Goal: Transaction & Acquisition: Book appointment/travel/reservation

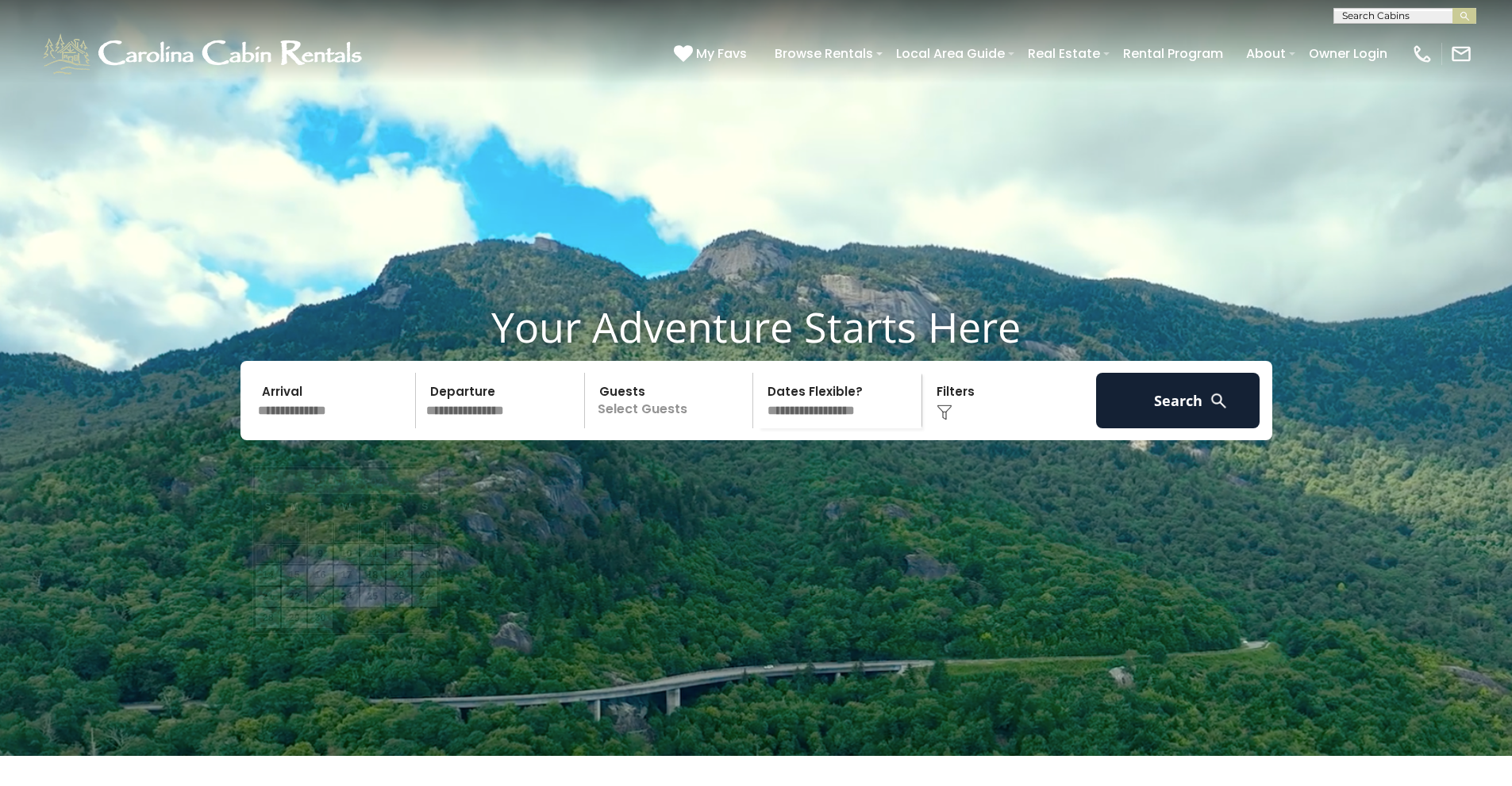
click at [329, 428] on input "text" at bounding box center [334, 400] width 164 height 55
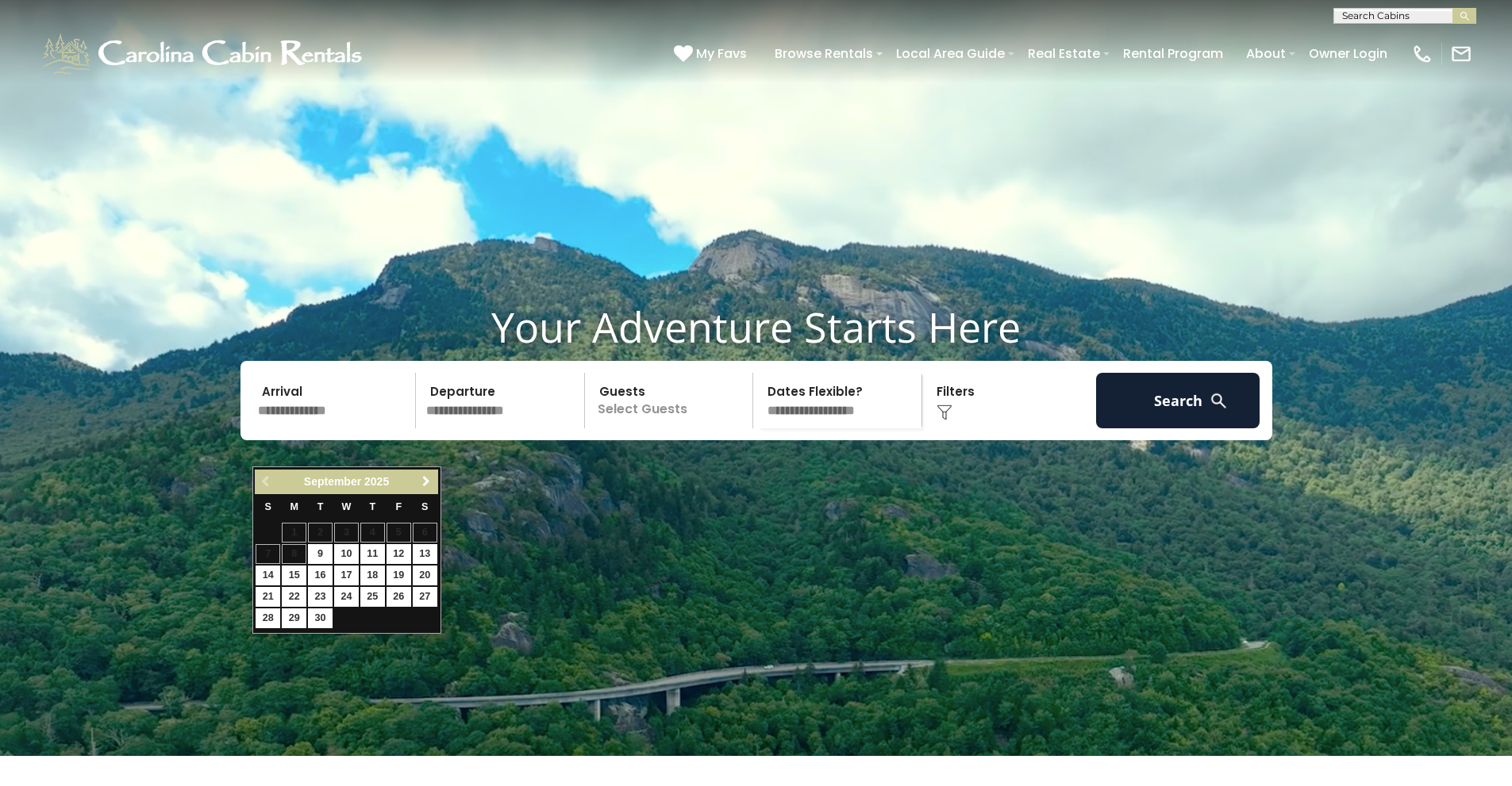
click at [434, 484] on link "Next" at bounding box center [426, 481] width 20 height 20
click at [340, 620] on link "31" at bounding box center [346, 619] width 24 height 20
type input "********"
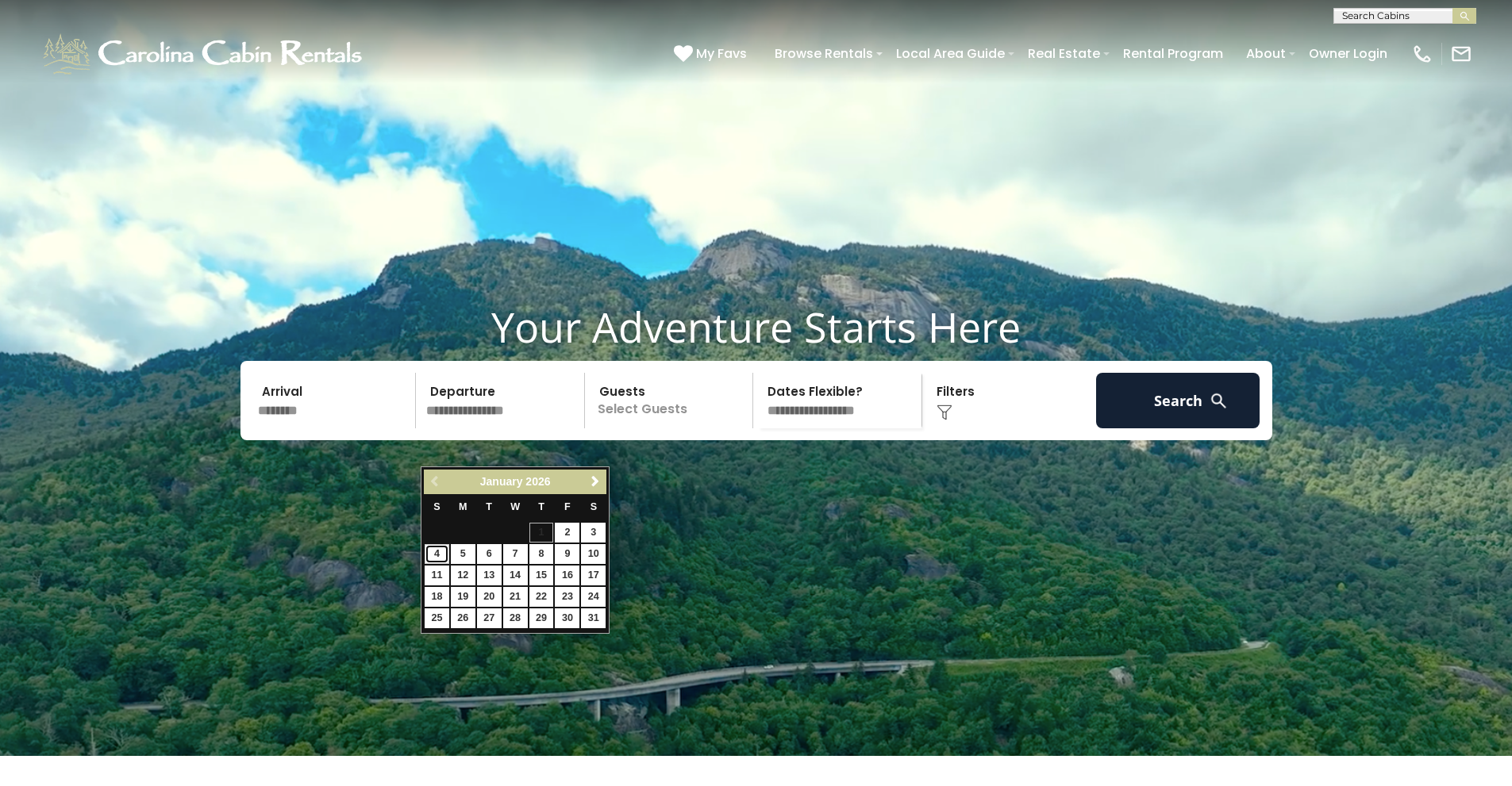
click at [445, 555] on link "4" at bounding box center [436, 554] width 24 height 20
type input "******"
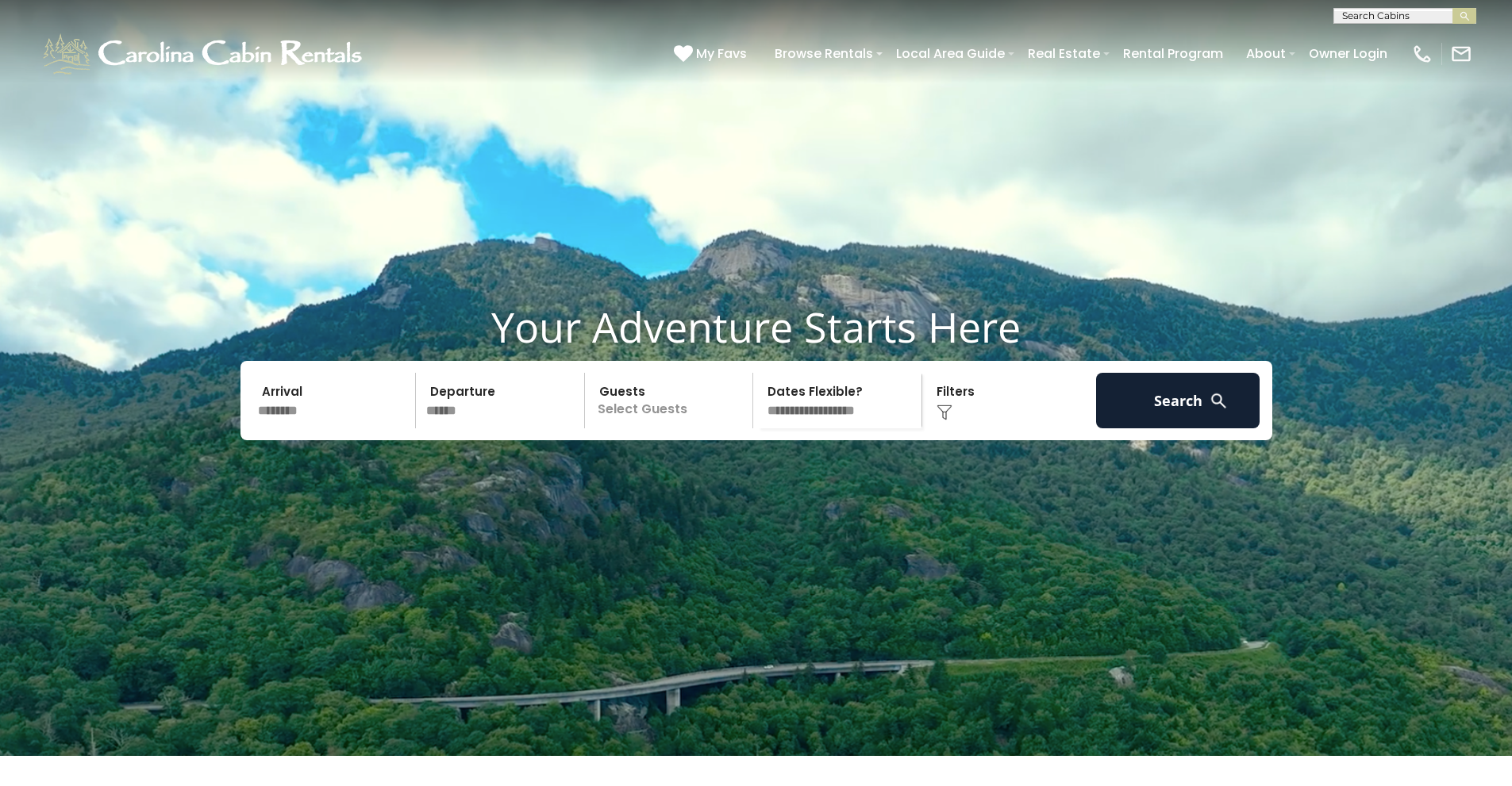
click at [649, 428] on p "Select Guests" at bounding box center [671, 400] width 163 height 55
click at [759, 476] on div "- 0 + +" at bounding box center [724, 466] width 82 height 18
click at [740, 476] on div "+" at bounding box center [747, 466] width 18 height 18
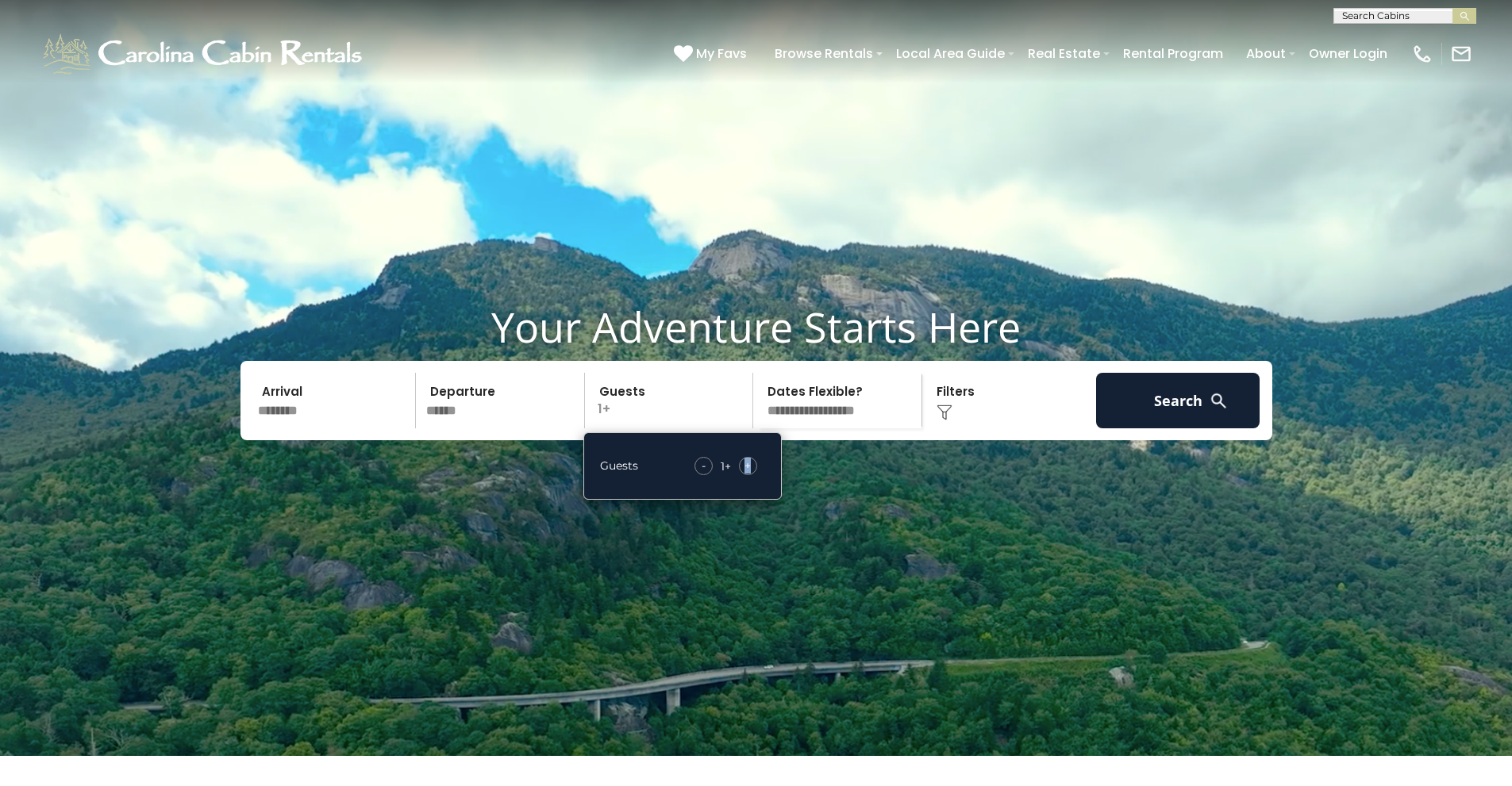
click at [740, 476] on div "+" at bounding box center [747, 466] width 18 height 18
click at [741, 476] on div "+" at bounding box center [747, 466] width 18 height 18
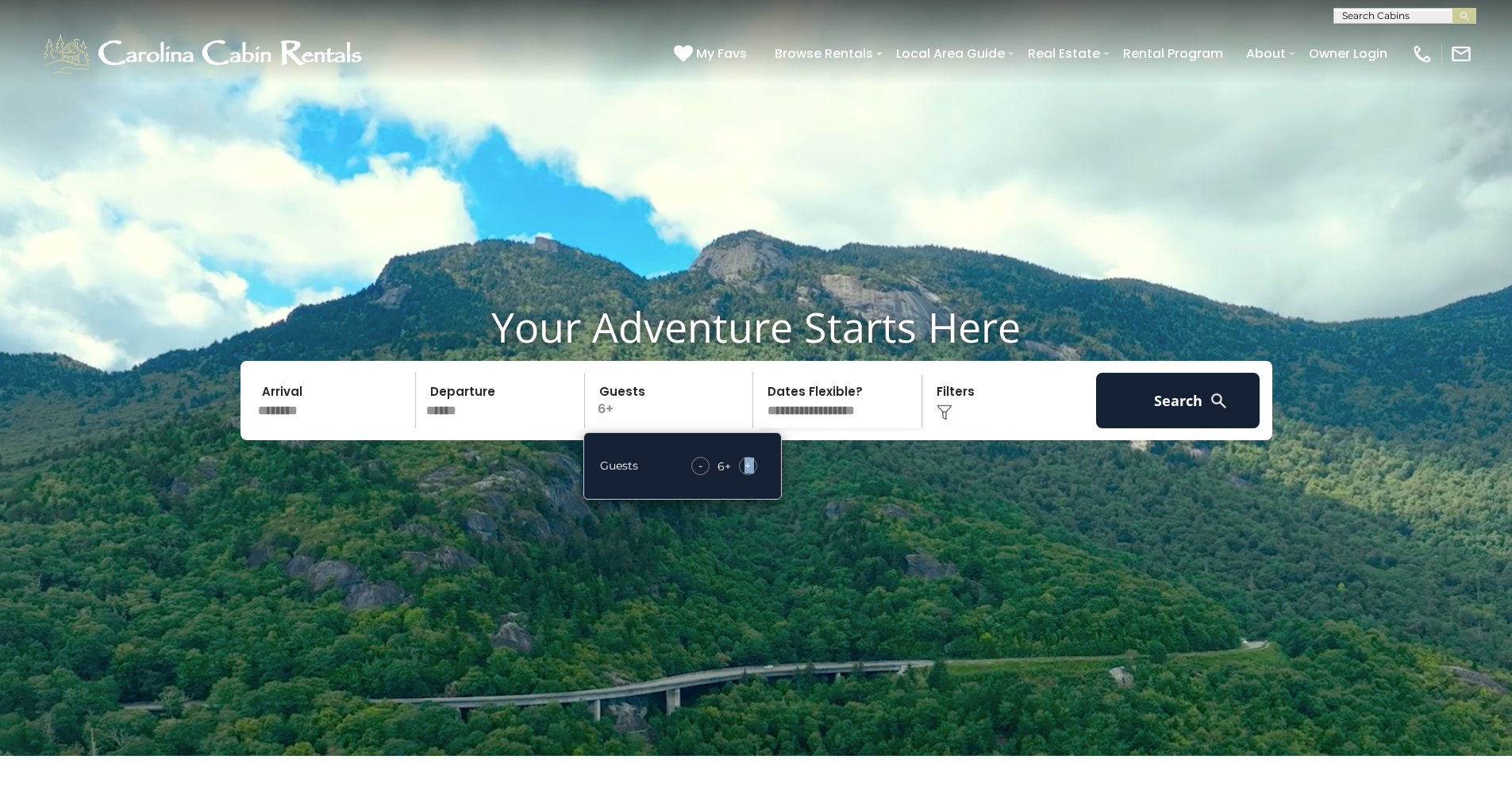
click at [741, 476] on div "+" at bounding box center [747, 466] width 18 height 18
click at [829, 428] on select "**********" at bounding box center [839, 400] width 163 height 55
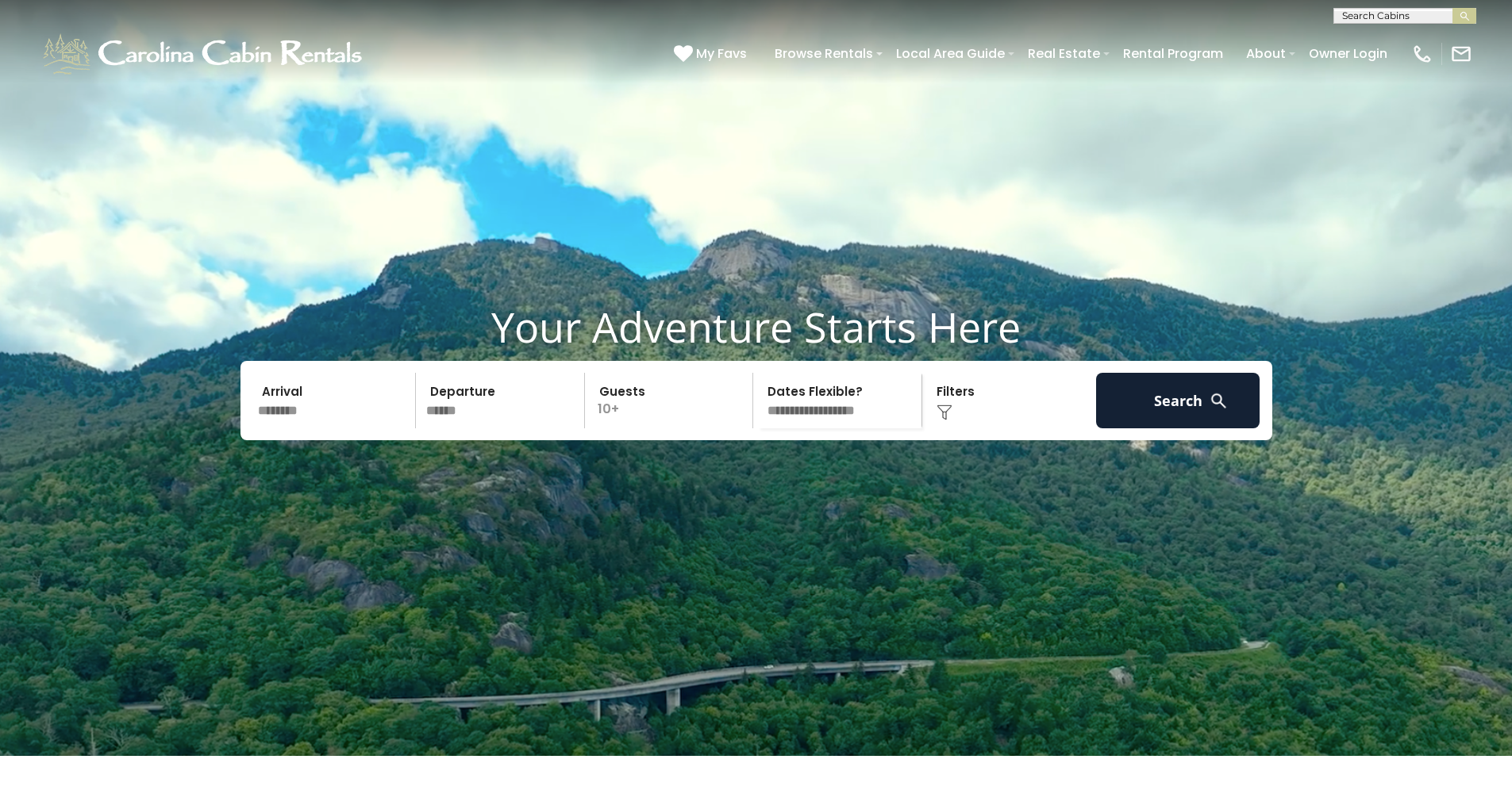
select select "*"
click at [758, 411] on select "**********" at bounding box center [839, 400] width 163 height 55
click at [951, 421] on img at bounding box center [944, 413] width 15 height 15
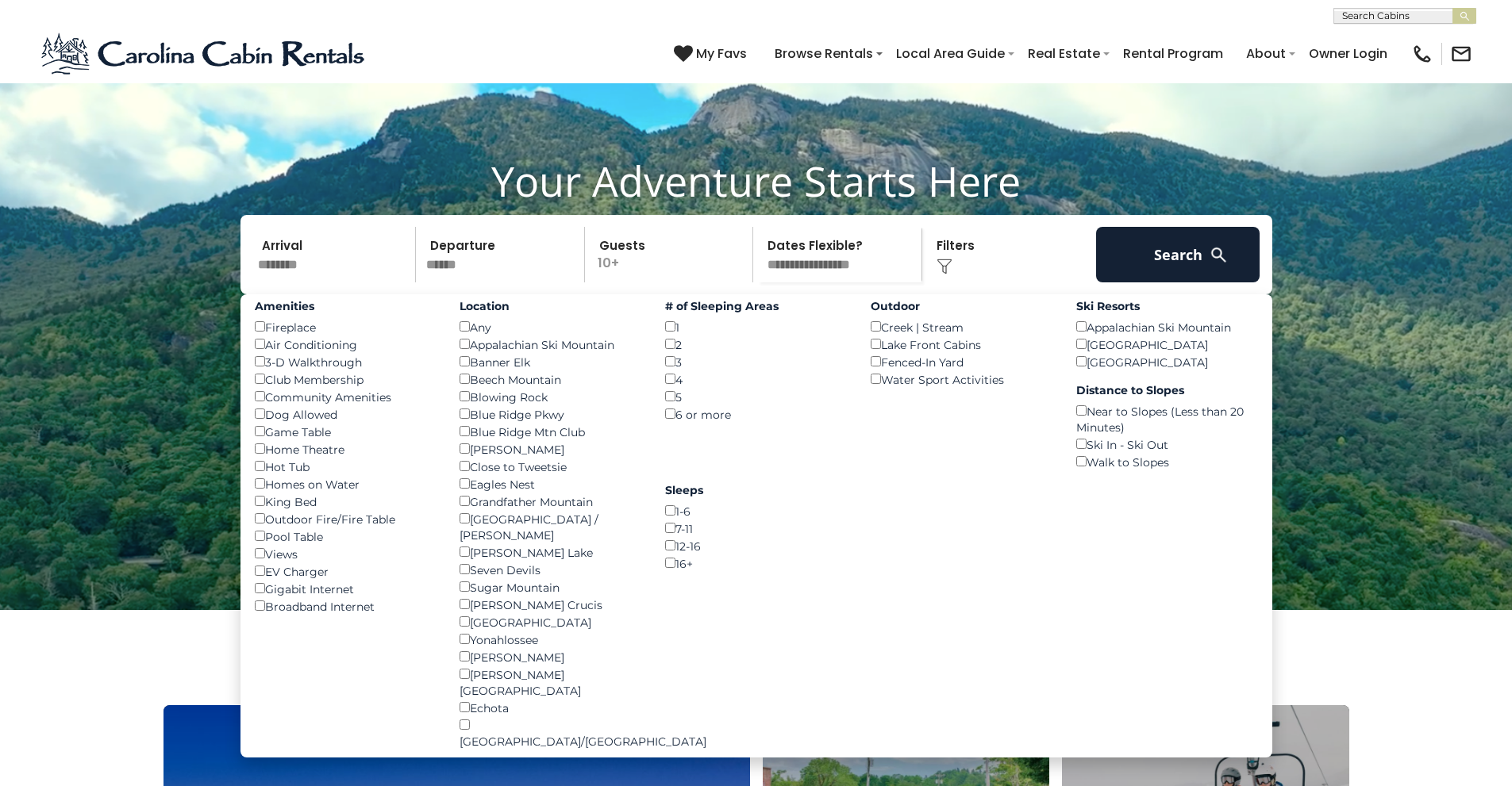
scroll to position [238, 0]
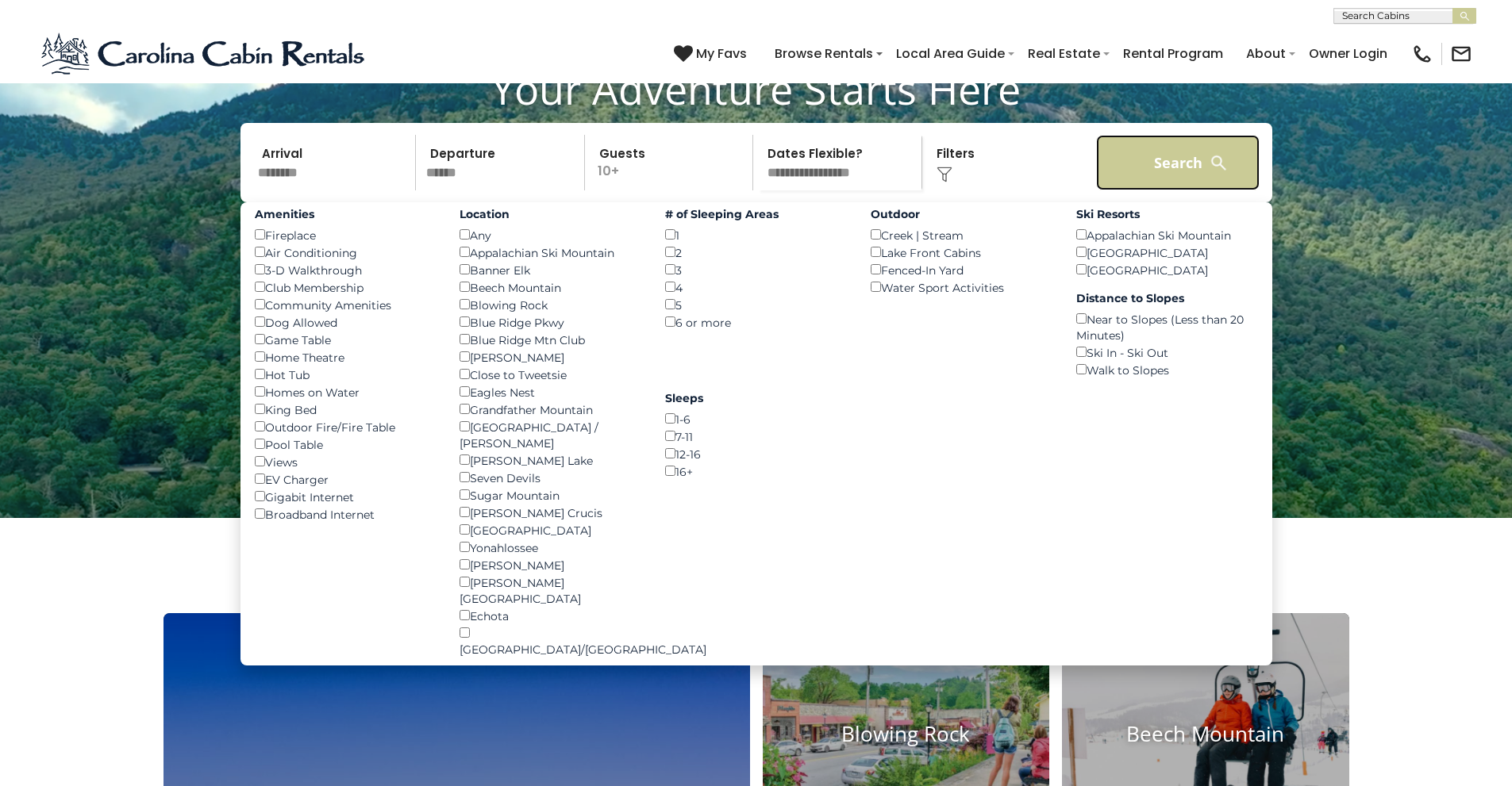
click at [1153, 190] on button "Search" at bounding box center [1178, 162] width 164 height 55
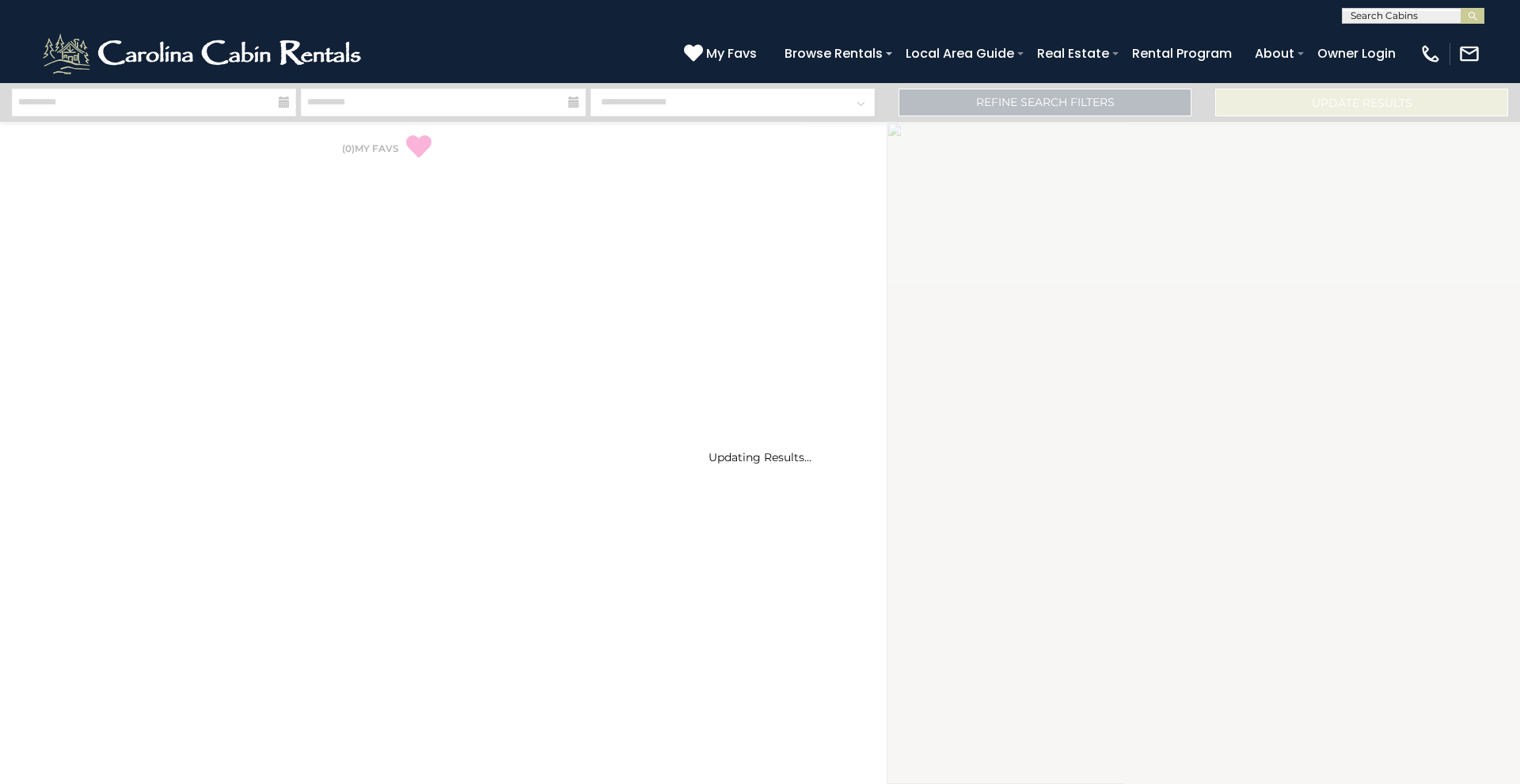
select select "*"
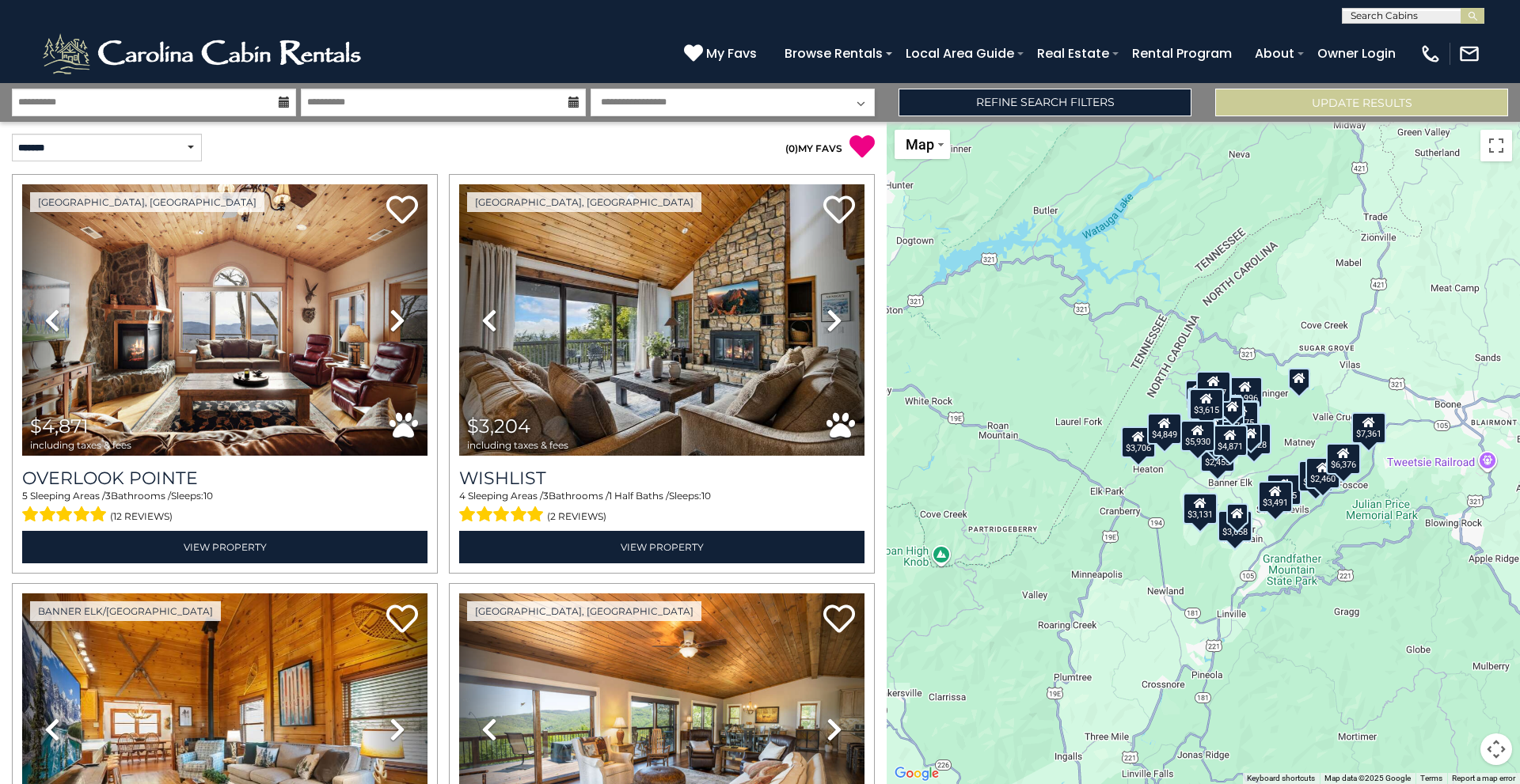
drag, startPoint x: 1286, startPoint y: 474, endPoint x: 1183, endPoint y: 483, distance: 103.4
click at [1184, 484] on div "$4,871 $3,204 $2,455 $5,317 $7,361 $6,376 $4,996 $3,615 $5,005 $5,930 $3,658 $2…" at bounding box center [1203, 452] width 634 height 662
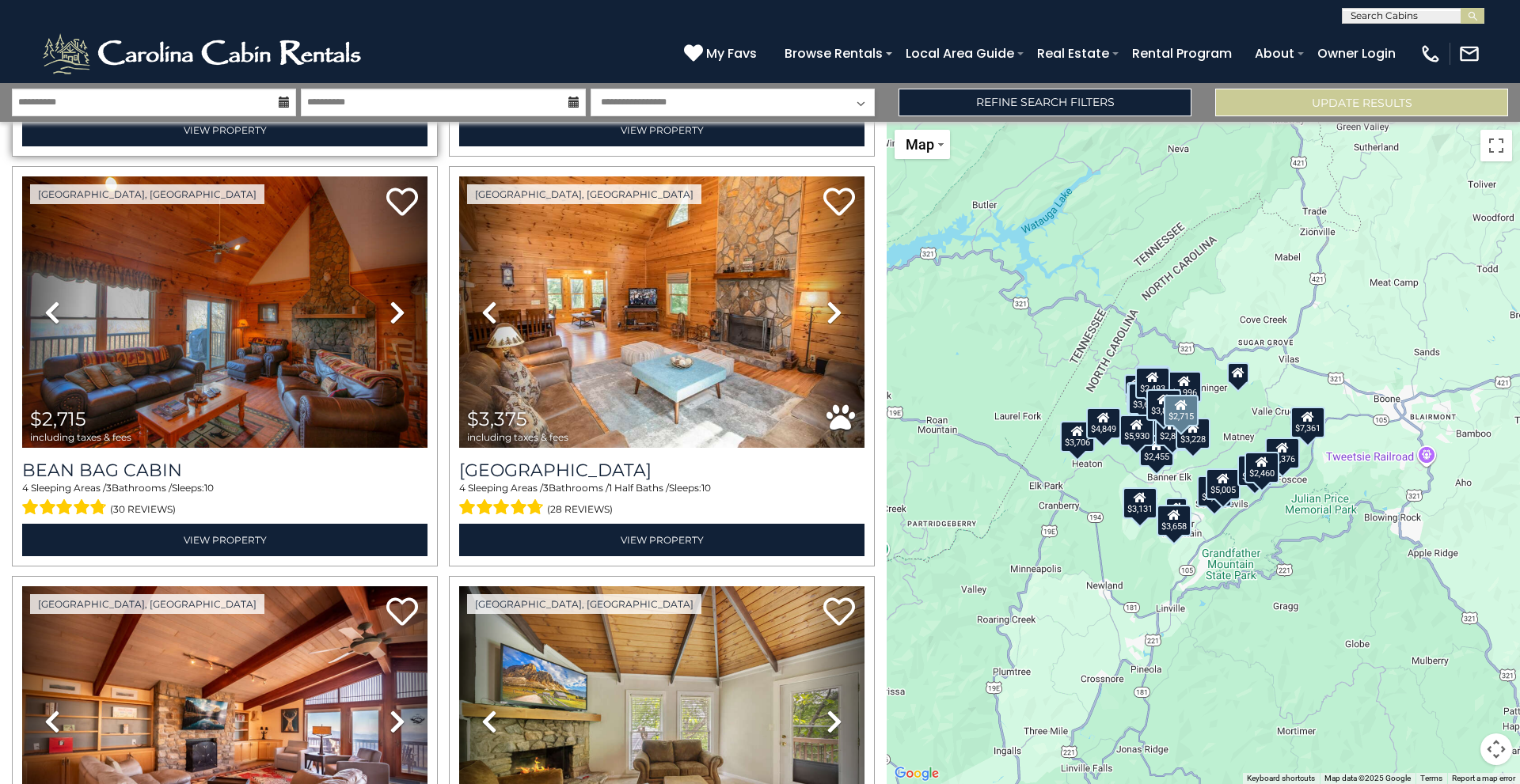
scroll to position [4828, 0]
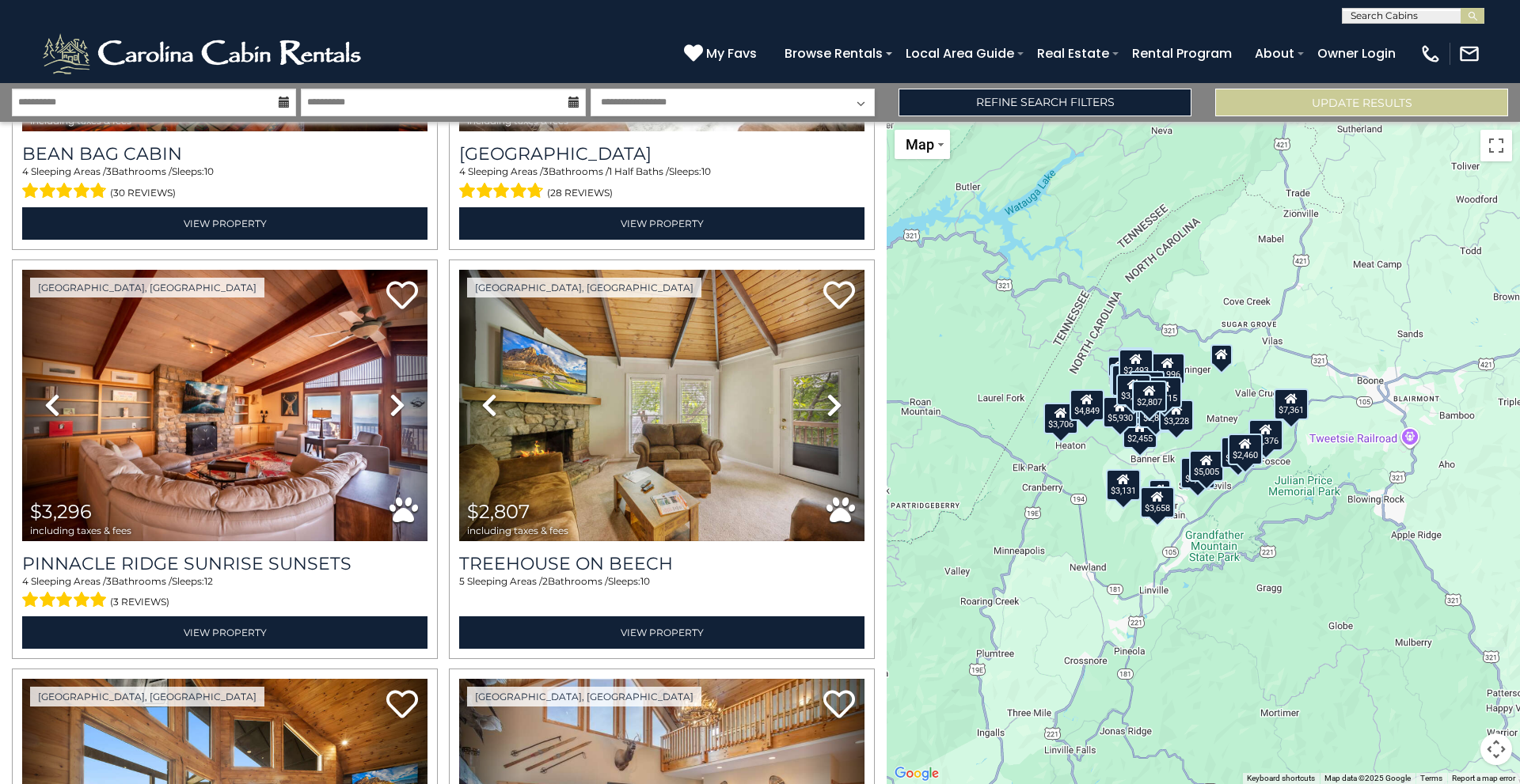
drag, startPoint x: 1170, startPoint y: 479, endPoint x: 1151, endPoint y: 461, distance: 26.2
click at [1151, 461] on div "$4,871 $3,204 $2,455 $5,317 $7,361 $6,376 $4,996 $3,615 $5,005 $5,930 $3,658 $2…" at bounding box center [1203, 452] width 634 height 662
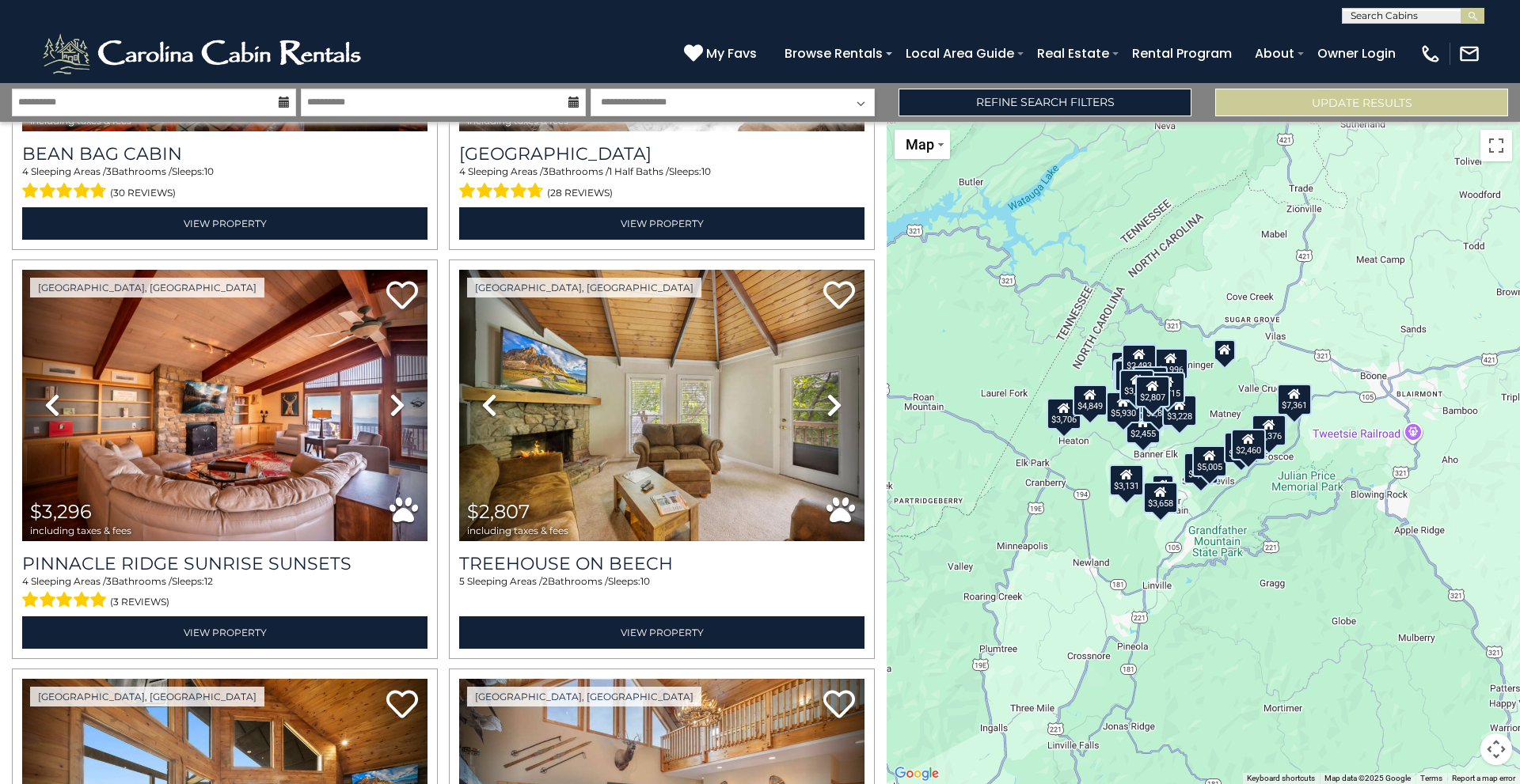
click at [1141, 471] on div "$3,131" at bounding box center [1126, 479] width 35 height 32
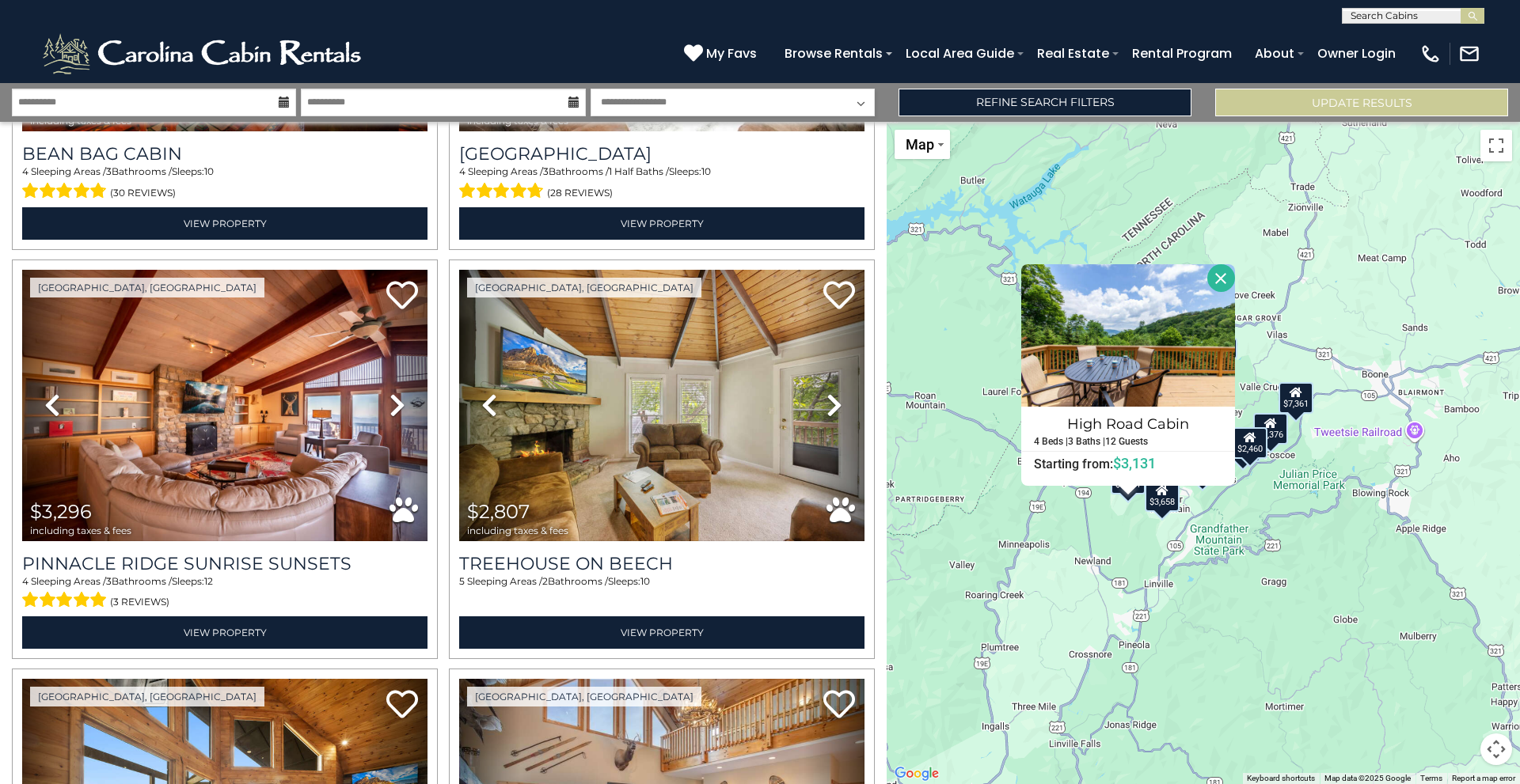
click at [1262, 510] on div "$4,871 $3,204 $2,455 $5,317 $7,361 $6,376 $4,996 $3,615 $5,005 $5,930 $3,658 $2…" at bounding box center [1203, 452] width 634 height 662
click at [1228, 269] on button "Close" at bounding box center [1221, 278] width 28 height 28
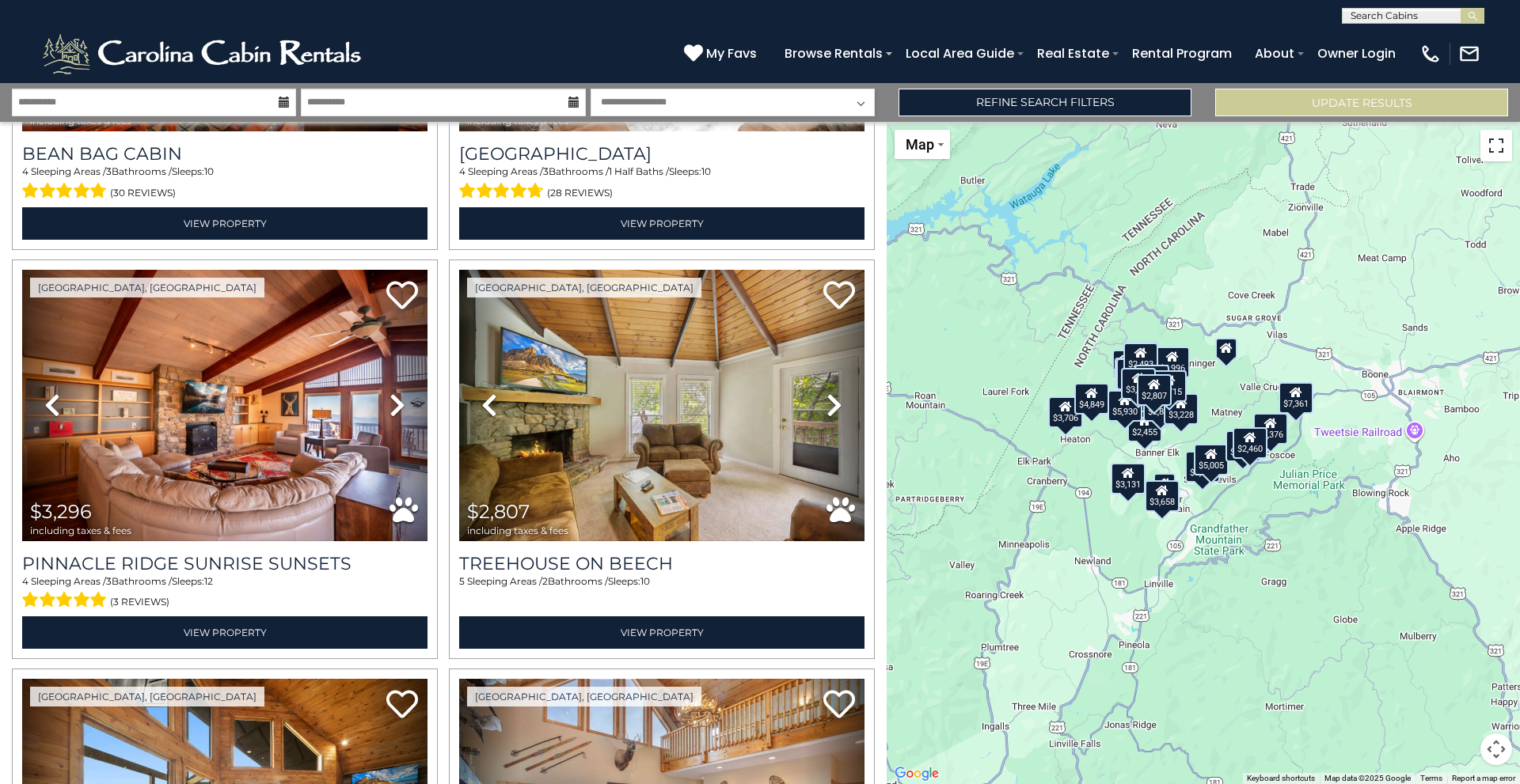
click at [1505, 152] on button "Toggle fullscreen view" at bounding box center [1496, 146] width 32 height 32
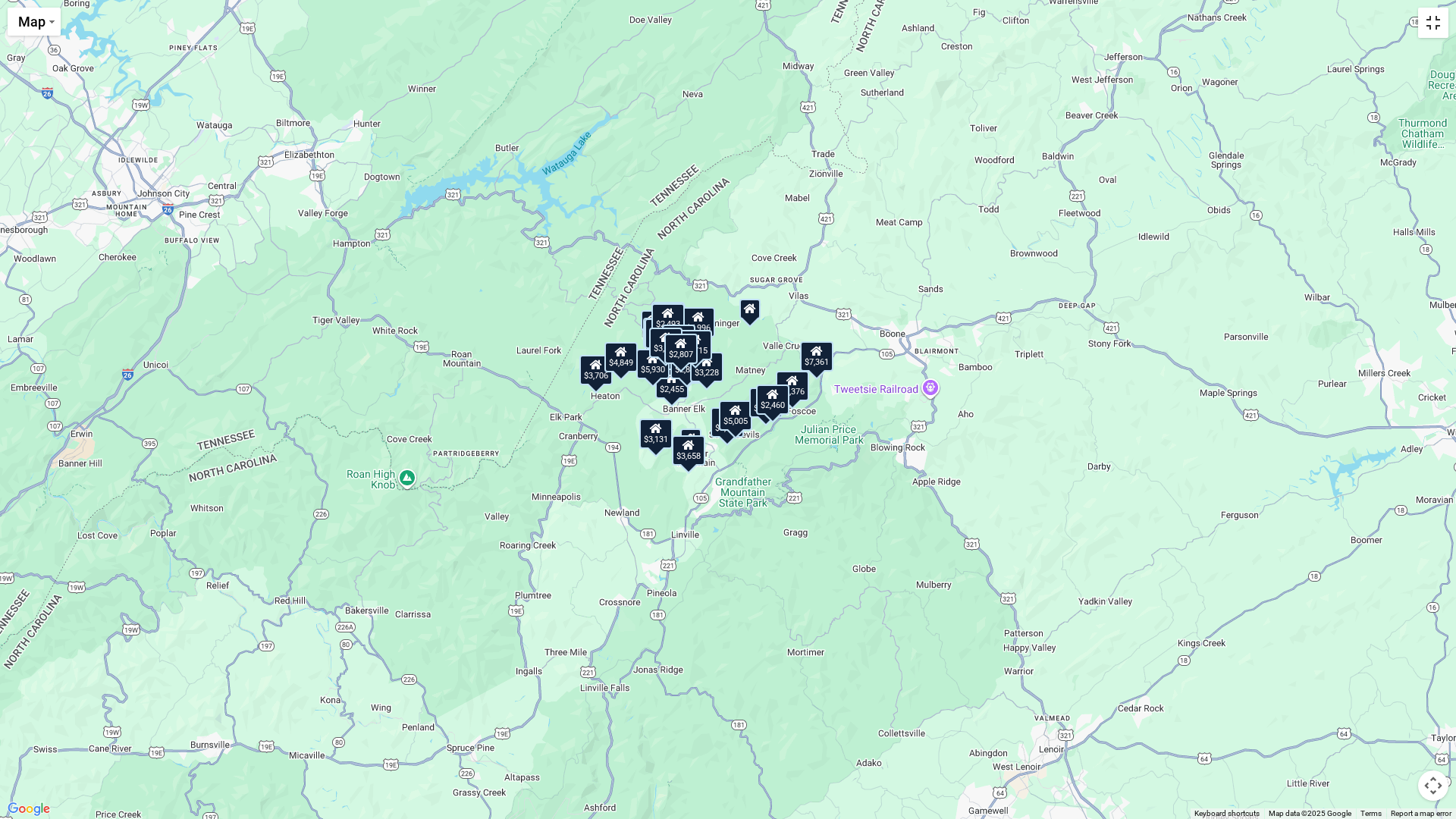
click at [1427, 18] on button "Toggle fullscreen view" at bounding box center [1433, 22] width 30 height 31
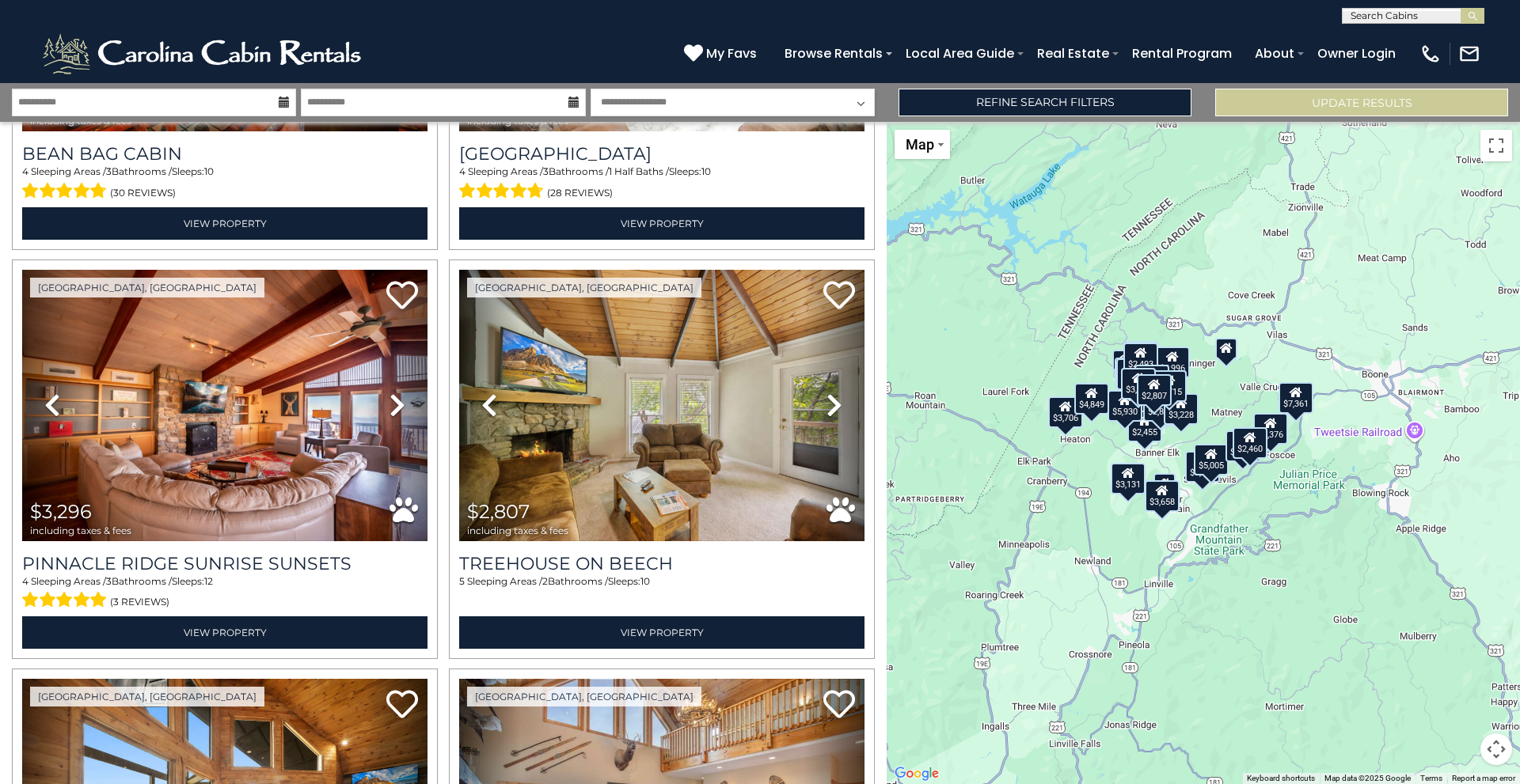
click at [1505, 746] on button "Map camera controls" at bounding box center [1496, 749] width 32 height 32
drag, startPoint x: 1505, startPoint y: 746, endPoint x: 1505, endPoint y: 737, distance: 9.0
click at [1505, 737] on button "Map camera controls" at bounding box center [1496, 749] width 32 height 32
click at [1505, 742] on button "Map camera controls" at bounding box center [1496, 749] width 32 height 32
click at [1464, 672] on button "Zoom in" at bounding box center [1456, 670] width 32 height 32
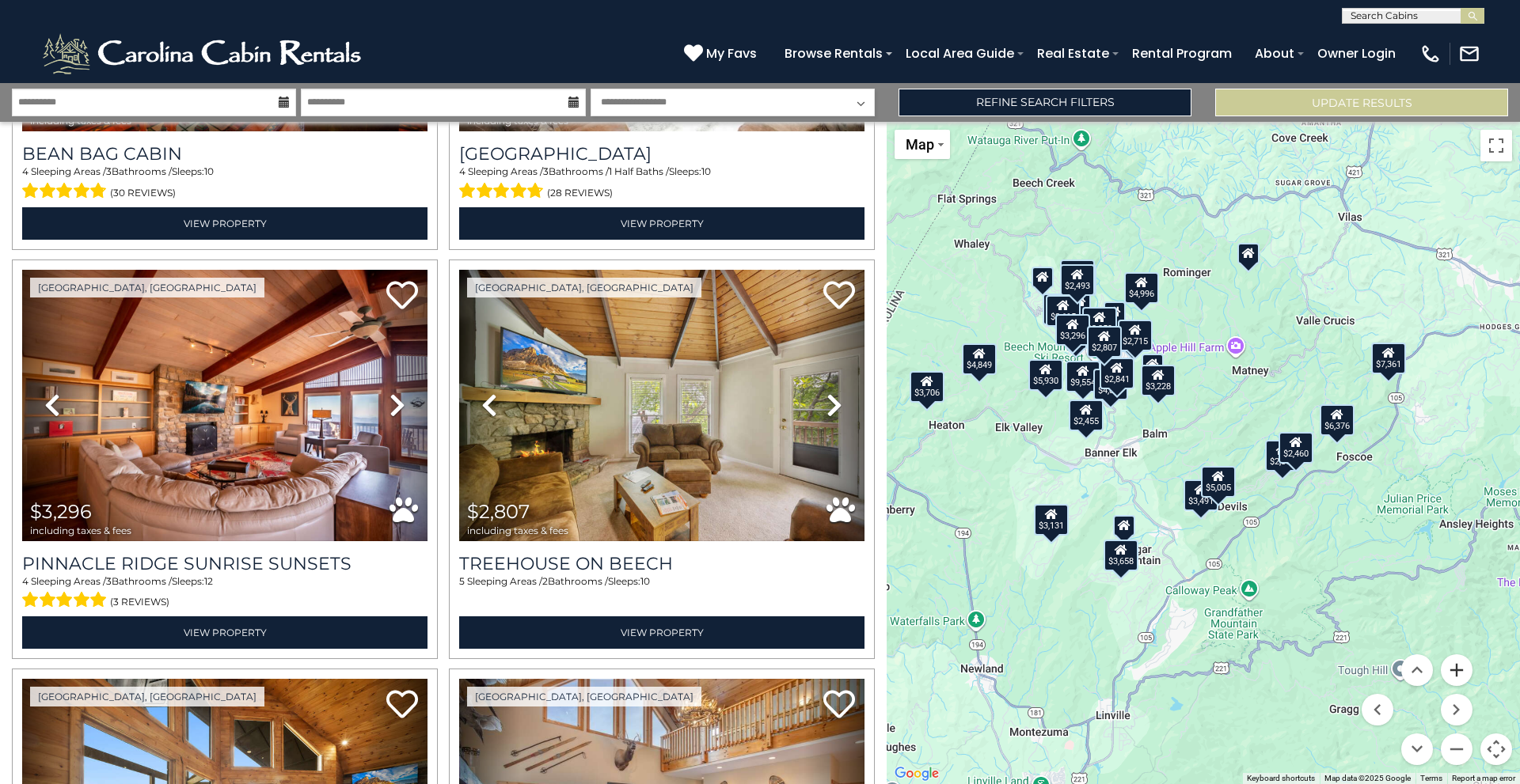
click at [1464, 672] on button "Zoom in" at bounding box center [1456, 670] width 32 height 32
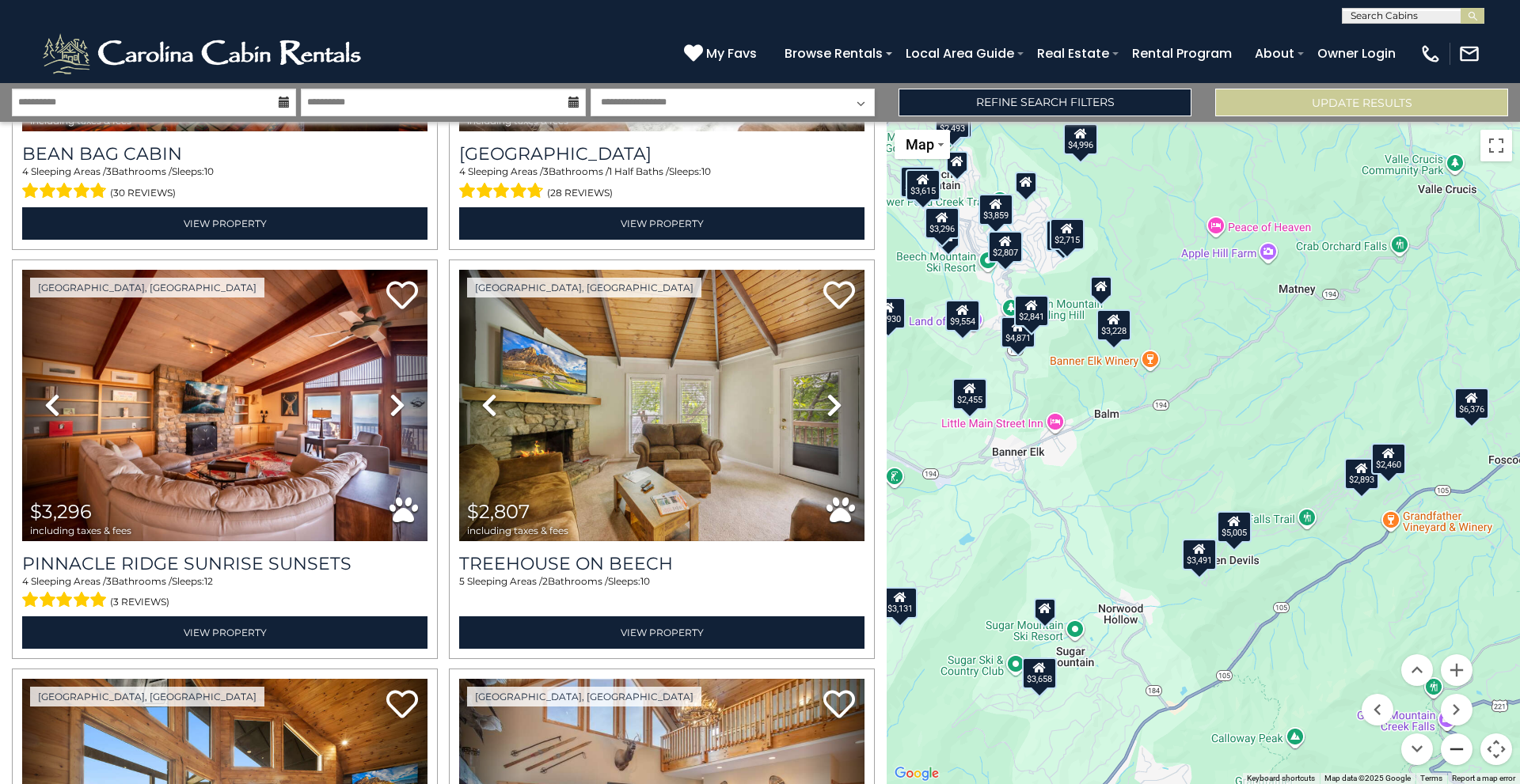
click at [1463, 748] on button "Zoom out" at bounding box center [1456, 749] width 32 height 32
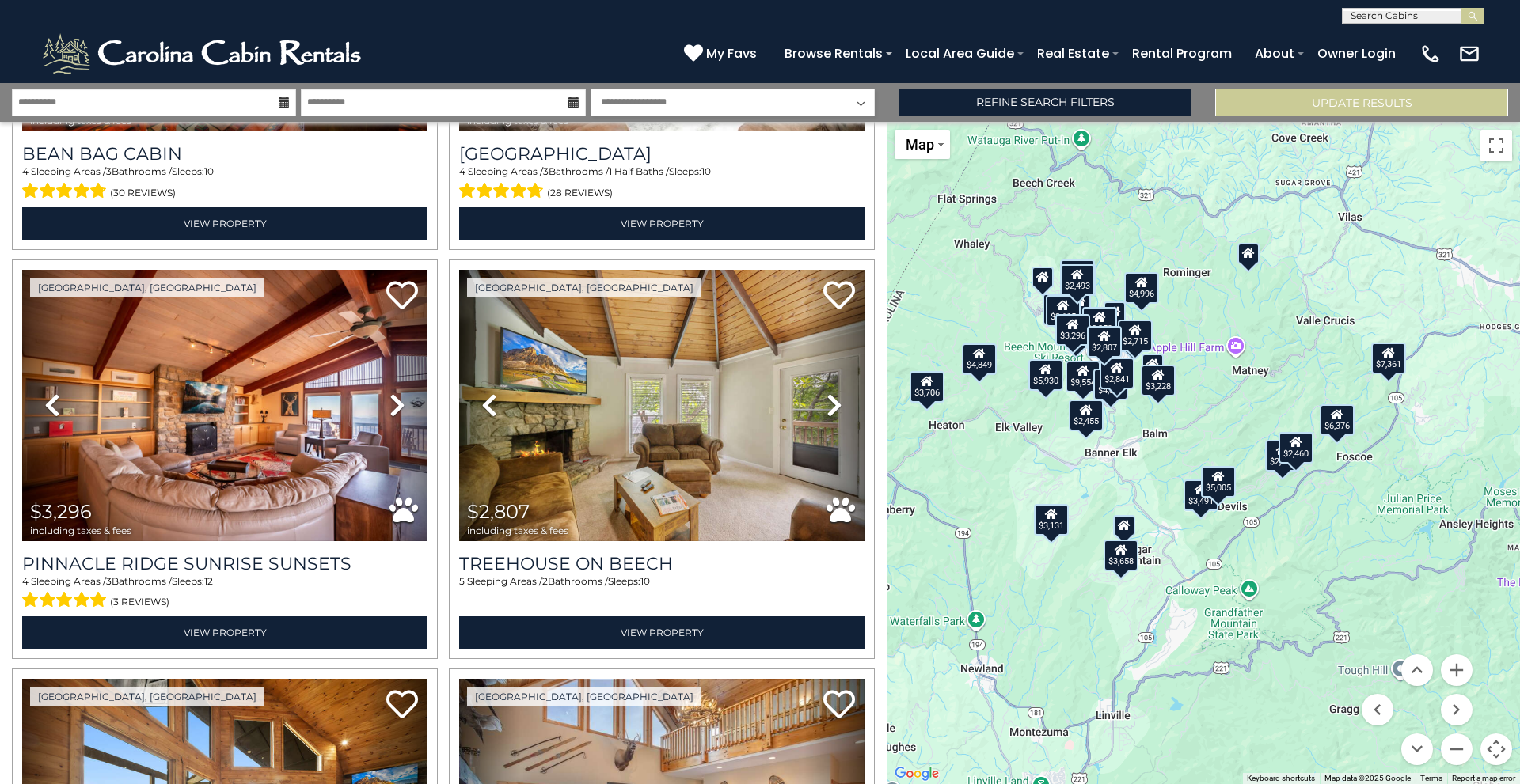
drag, startPoint x: 1506, startPoint y: 745, endPoint x: 1473, endPoint y: 746, distance: 33.0
click at [1473, 746] on div "$4,871 $3,204 $2,455 $5,317 $7,361 $6,376 $4,996 $3,615 $5,005 $5,930 $3,658 $2…" at bounding box center [1203, 452] width 634 height 662
click at [1386, 710] on button "Move left" at bounding box center [1377, 710] width 32 height 32
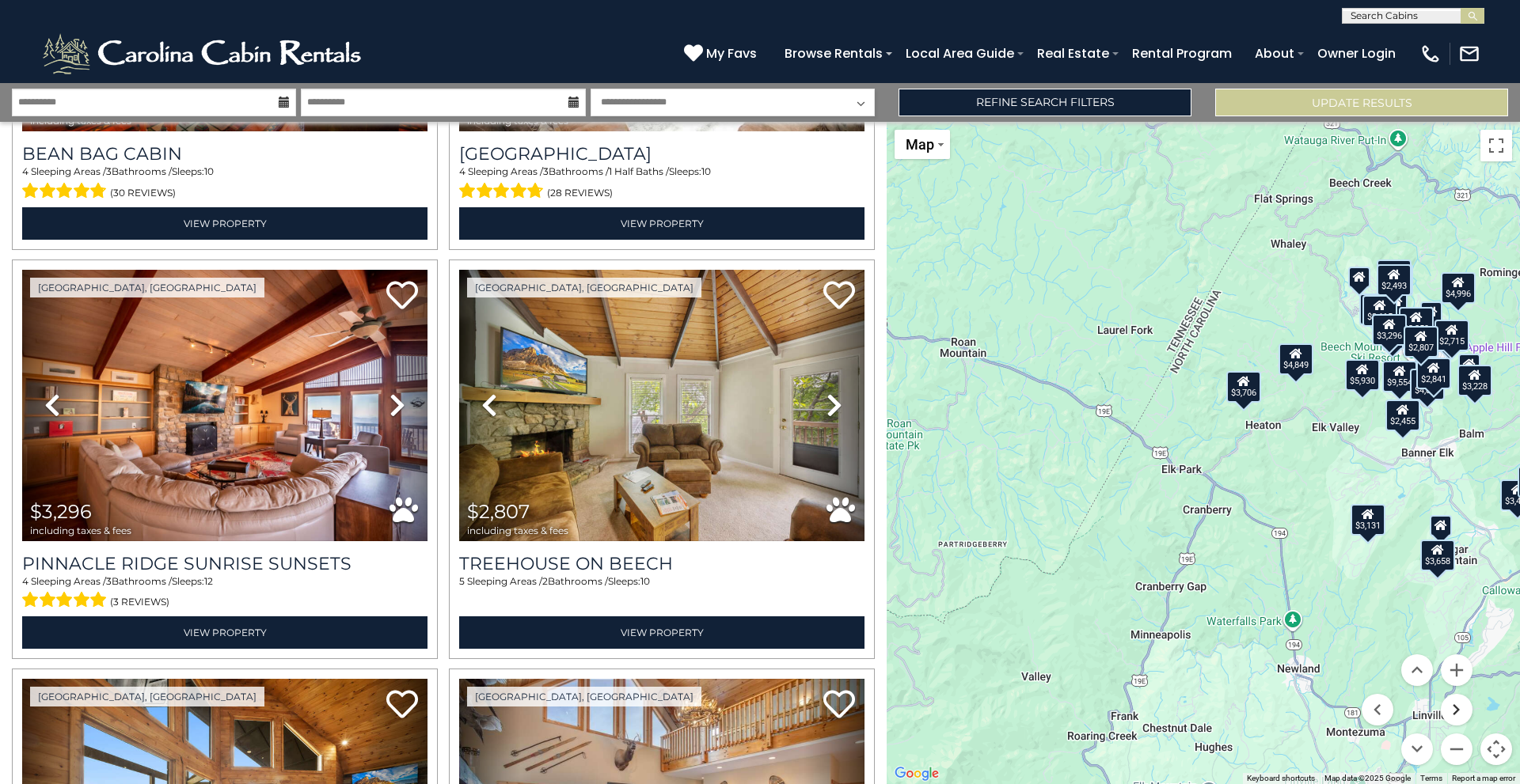
click at [1455, 713] on button "Move right" at bounding box center [1456, 710] width 32 height 32
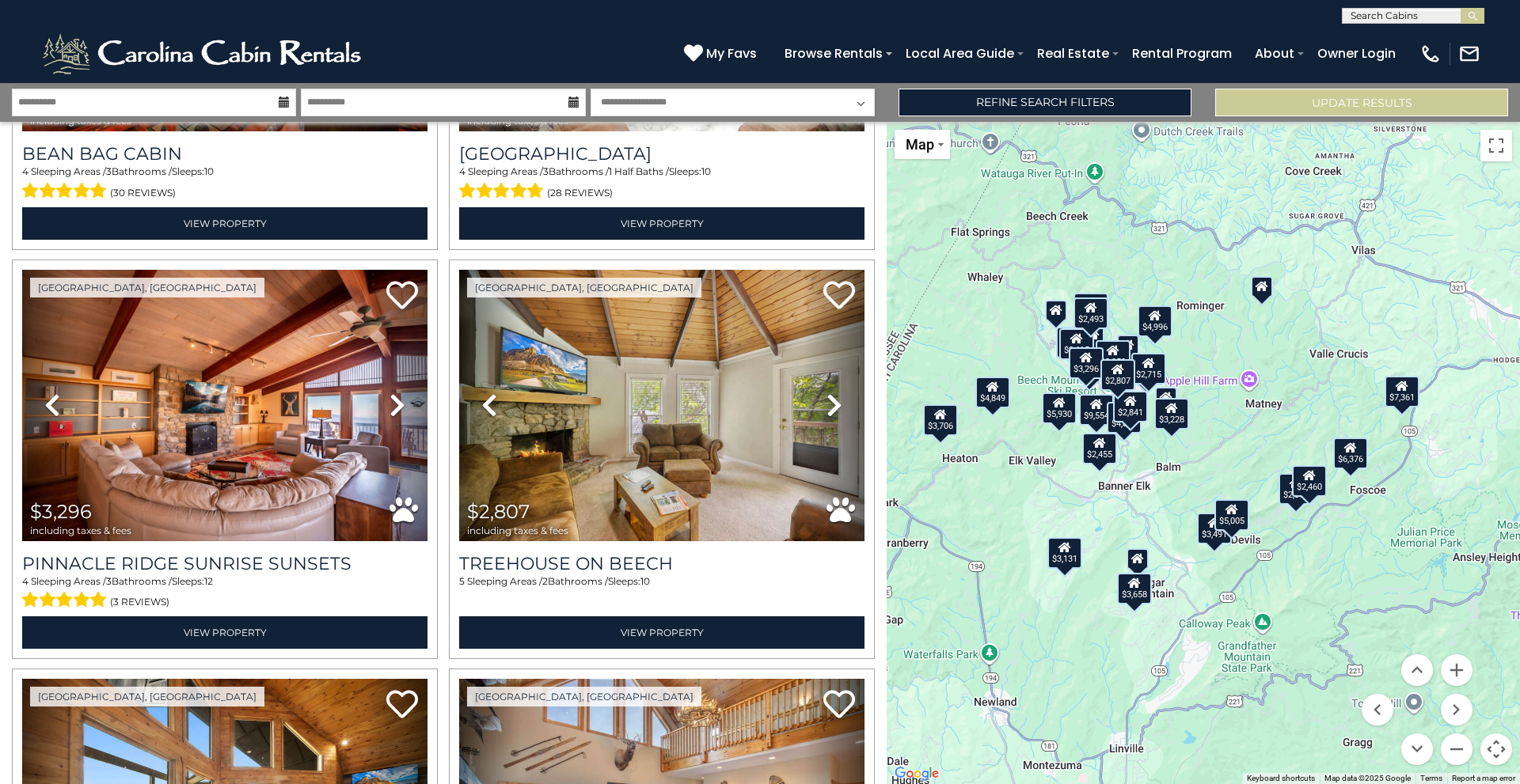
drag, startPoint x: 1140, startPoint y: 470, endPoint x: 1154, endPoint y: 507, distance: 39.6
click at [1154, 507] on div "$4,871 $3,204 $2,455 $5,317 $7,361 $6,376 $4,996 $3,615 $5,005 $5,930 $3,658 $2…" at bounding box center [1203, 452] width 634 height 662
click at [1455, 666] on button "Zoom in" at bounding box center [1456, 670] width 32 height 32
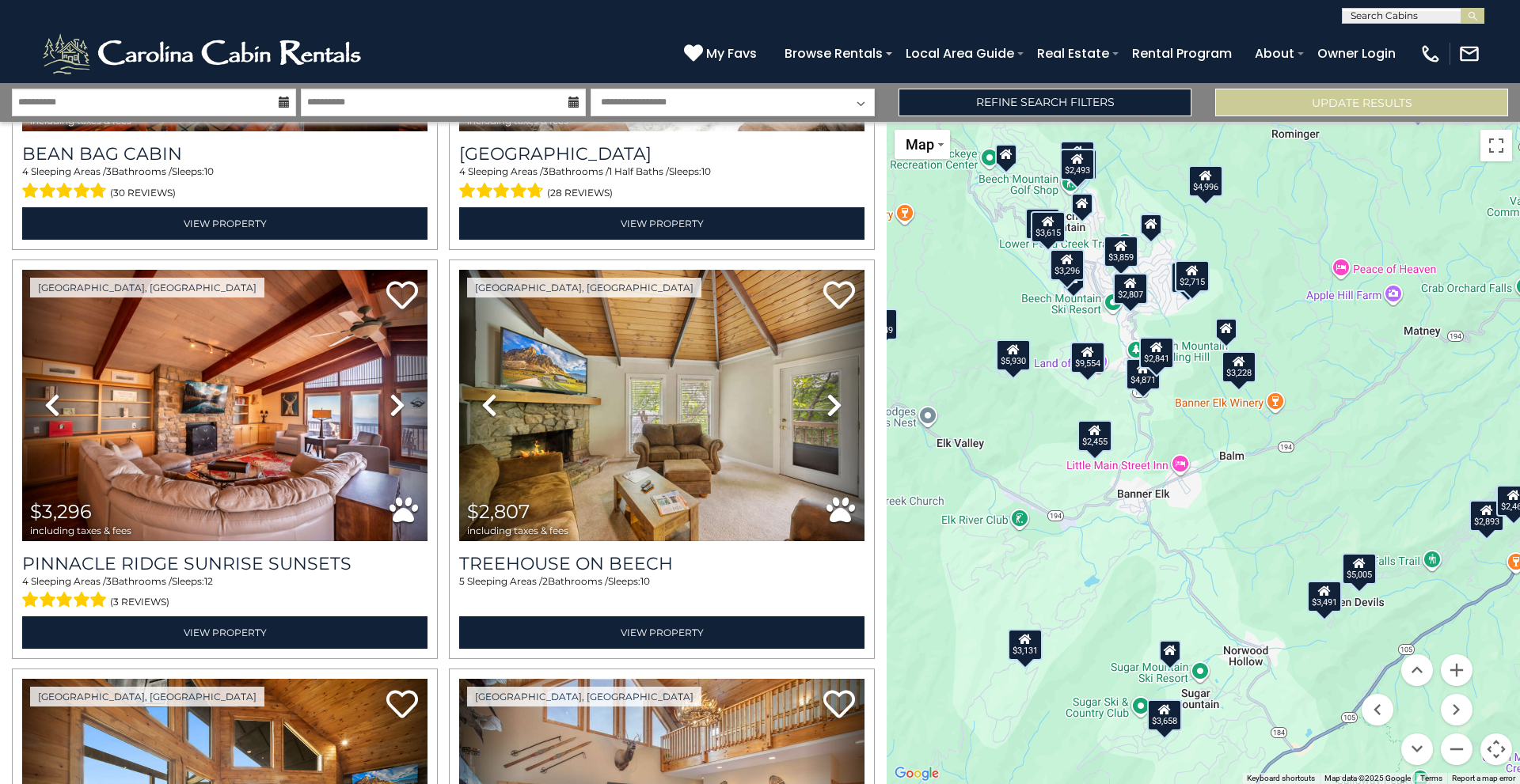
drag, startPoint x: 1106, startPoint y: 616, endPoint x: 1208, endPoint y: 585, distance: 106.6
click at [1208, 585] on div "$4,871 $3,204 $2,455 $5,317 $7,361 $6,376 $4,996 $3,615 $5,005 $5,930 $3,658 $2…" at bounding box center [1203, 452] width 634 height 662
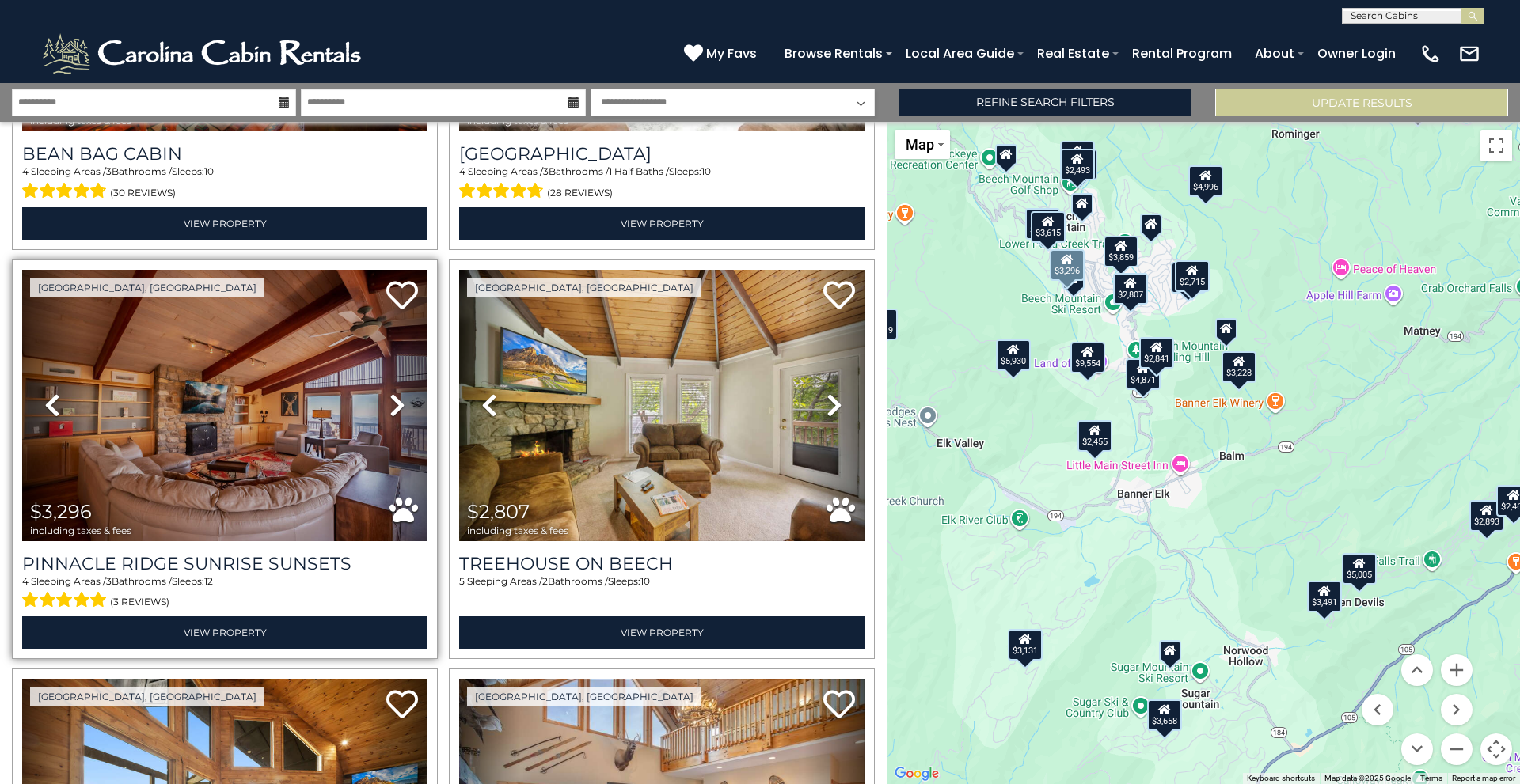
click at [390, 392] on icon at bounding box center [397, 405] width 15 height 25
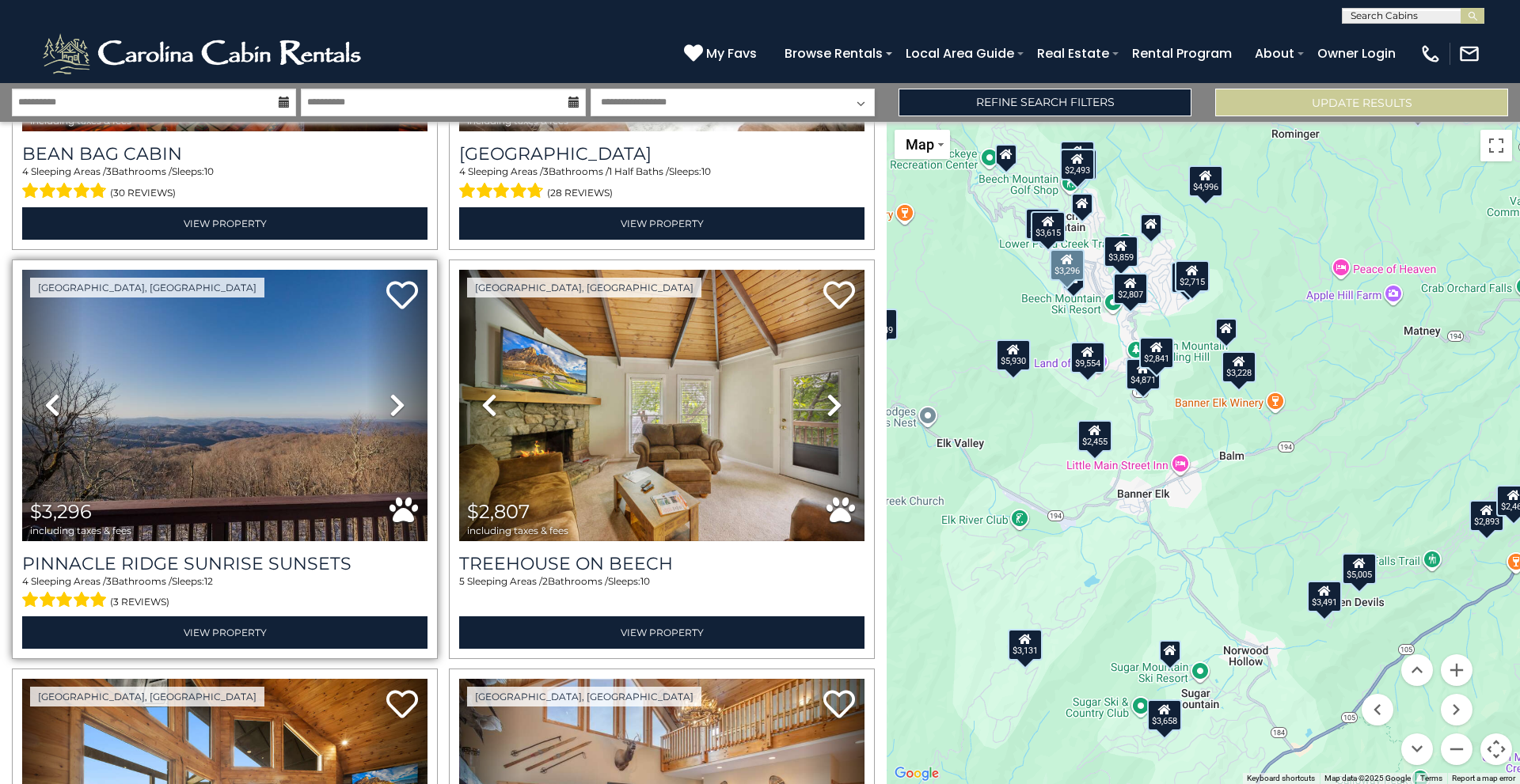
click at [390, 392] on icon at bounding box center [397, 405] width 15 height 25
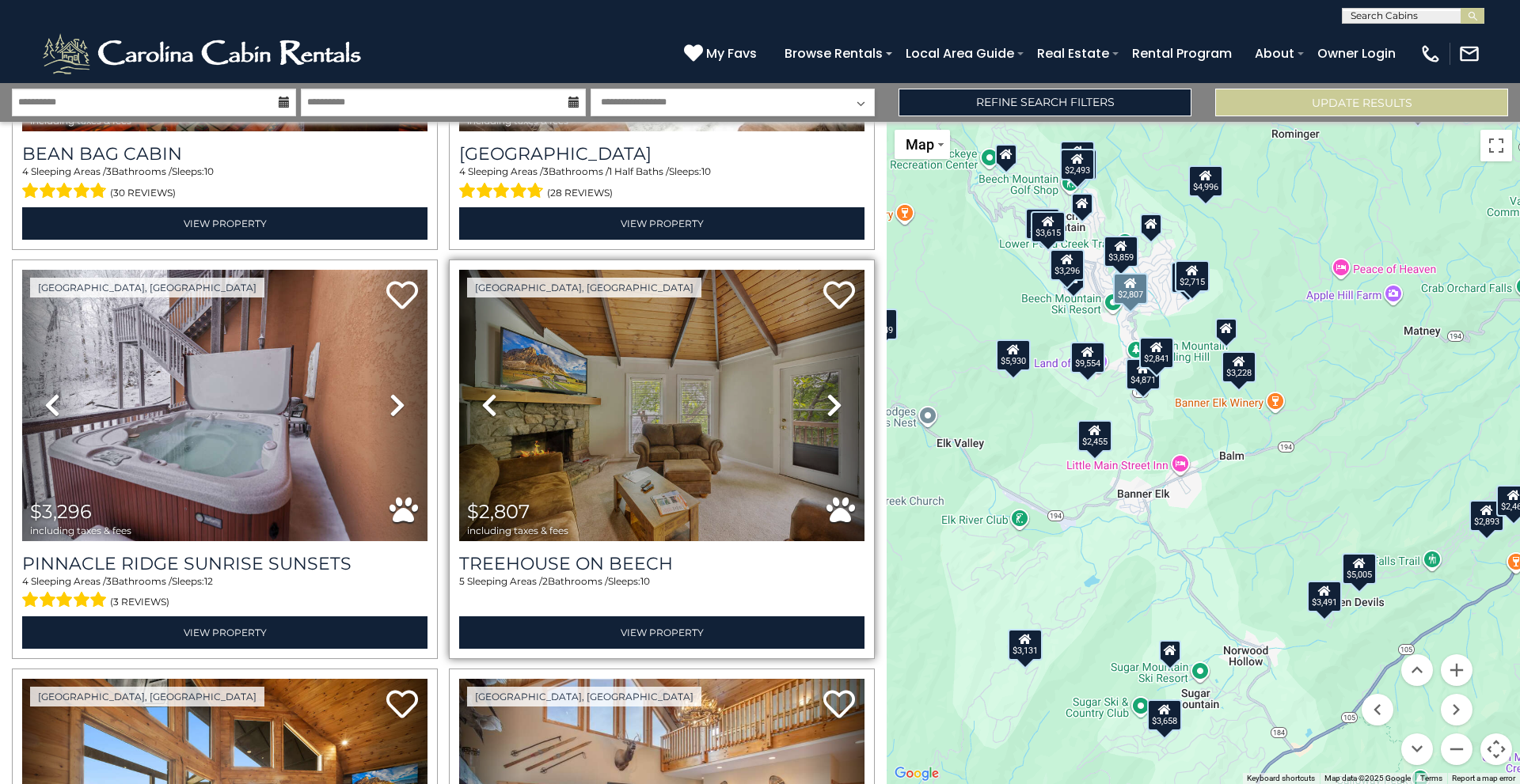
click at [827, 392] on icon at bounding box center [834, 405] width 15 height 25
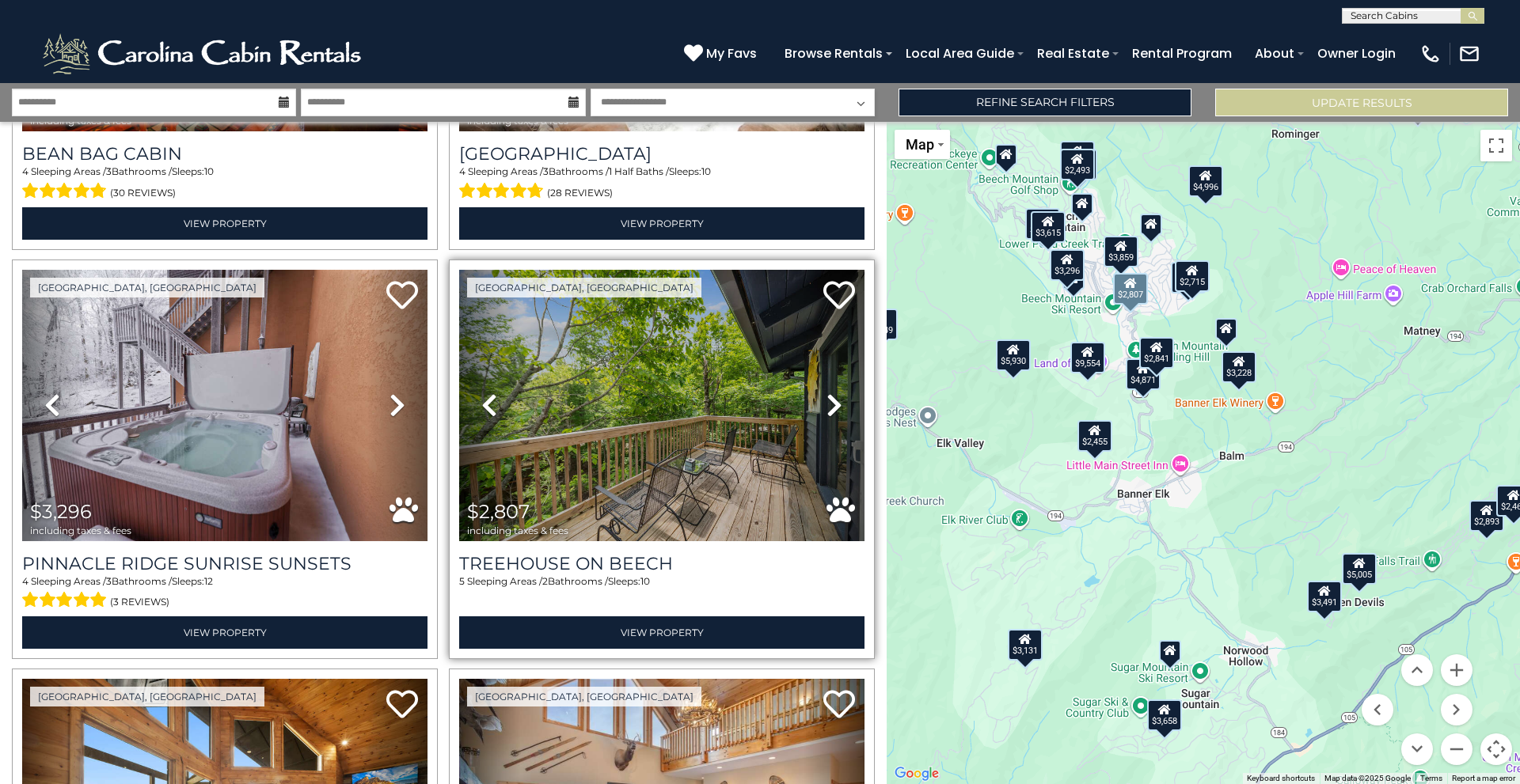
click at [827, 392] on icon at bounding box center [834, 405] width 15 height 25
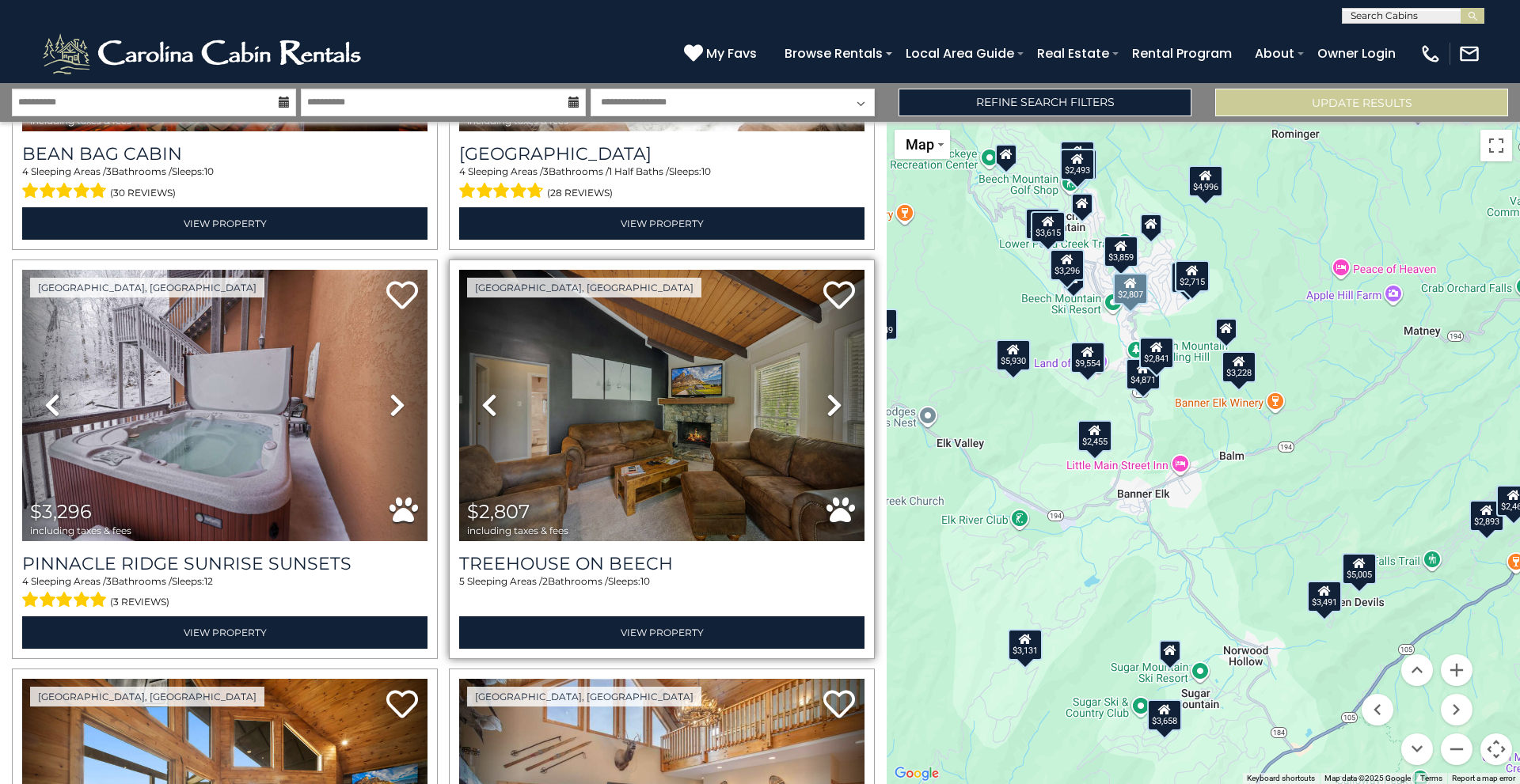
click at [827, 392] on icon at bounding box center [834, 405] width 15 height 25
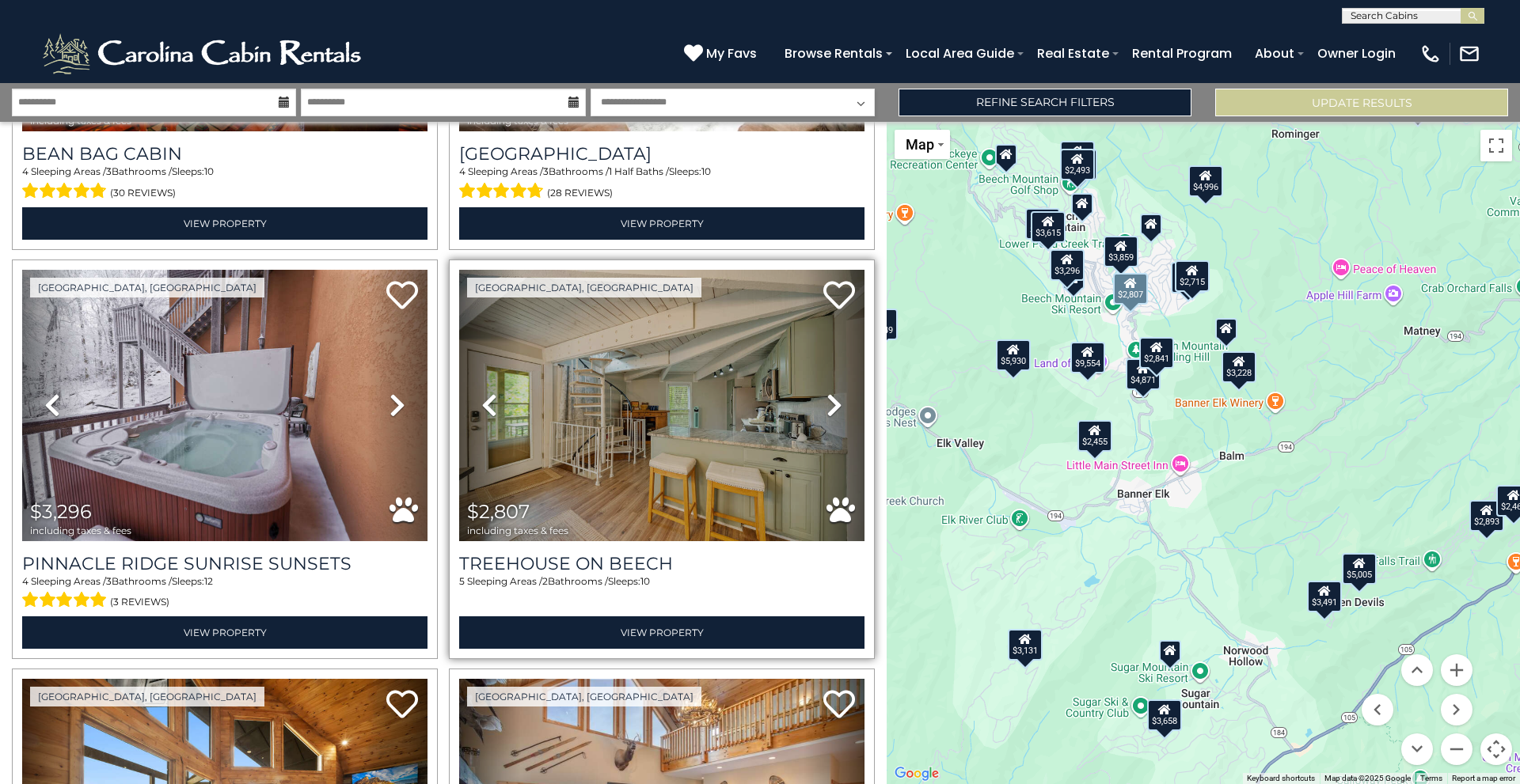
click at [827, 392] on icon at bounding box center [834, 405] width 15 height 25
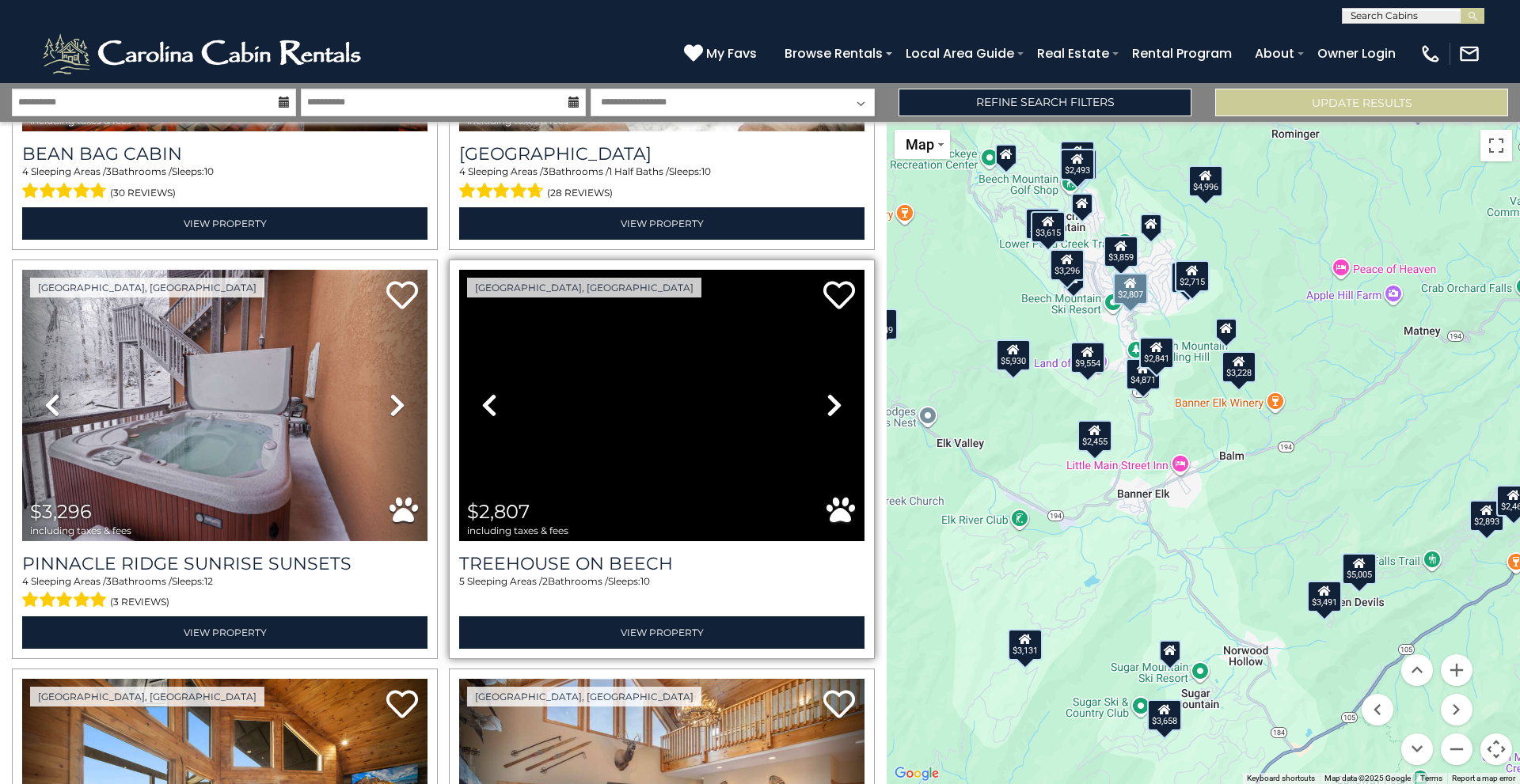
click at [827, 392] on icon at bounding box center [834, 405] width 15 height 25
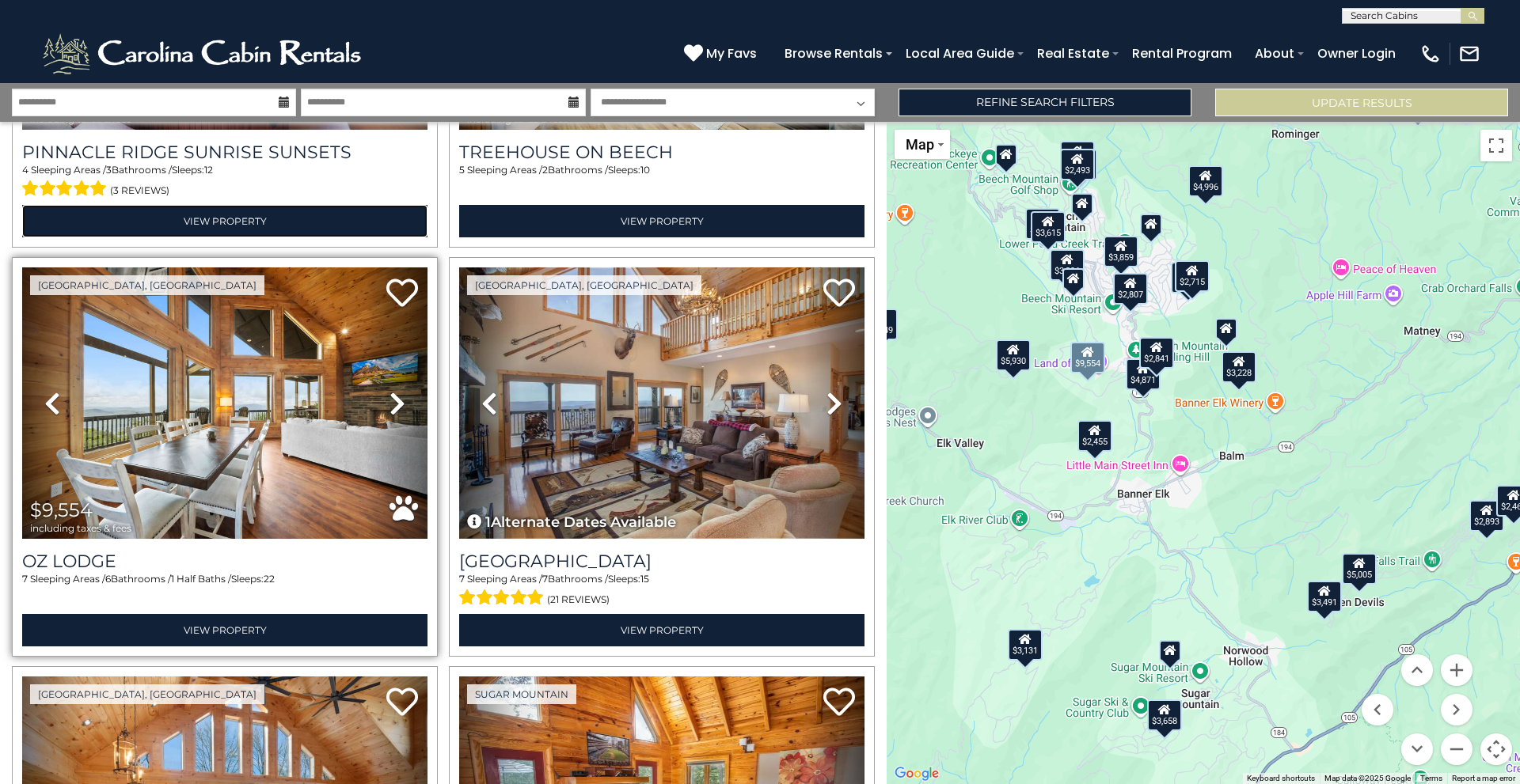
scroll to position [5253, 0]
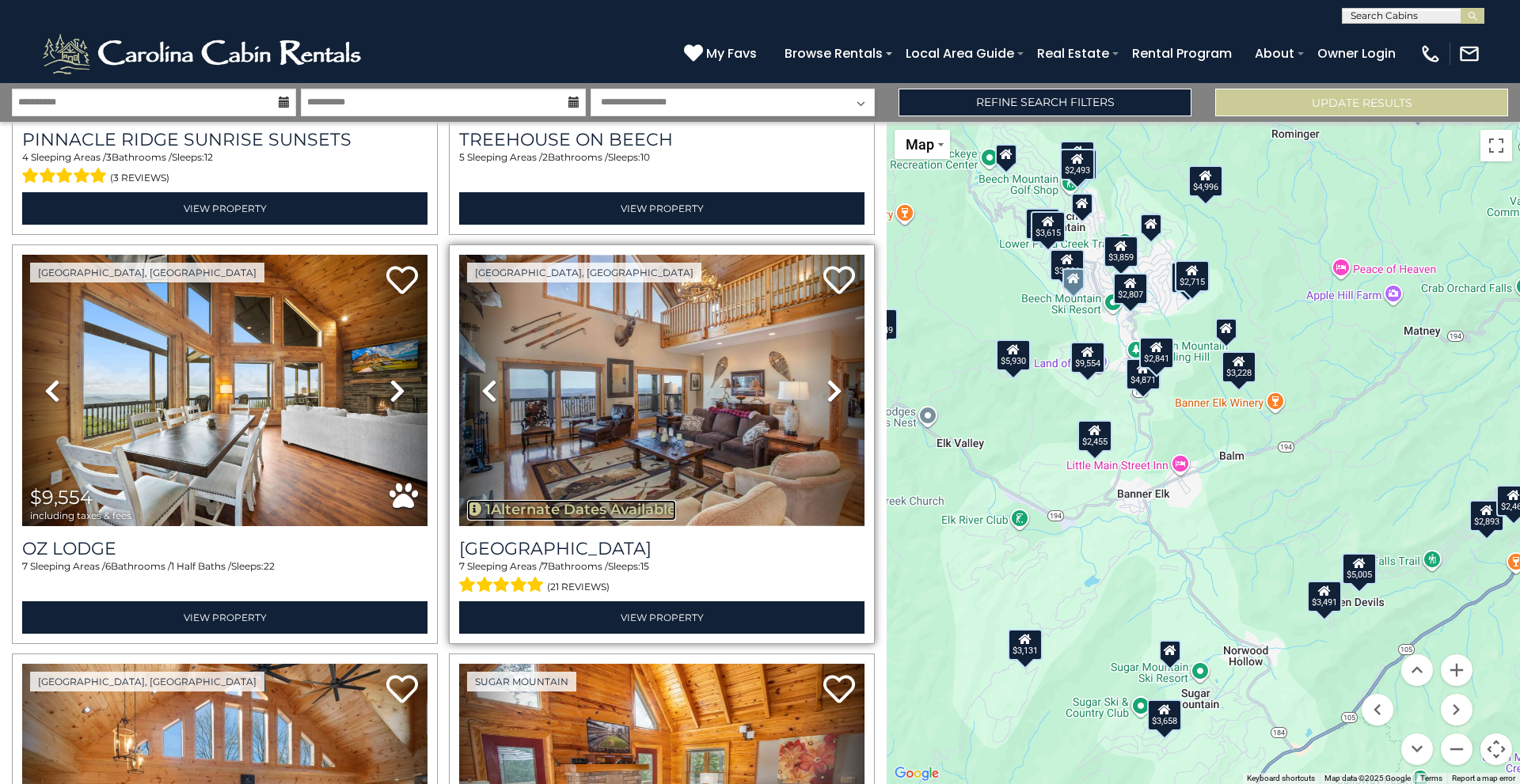
click at [574, 500] on button "1 Alternate Dates Available" at bounding box center [571, 510] width 209 height 20
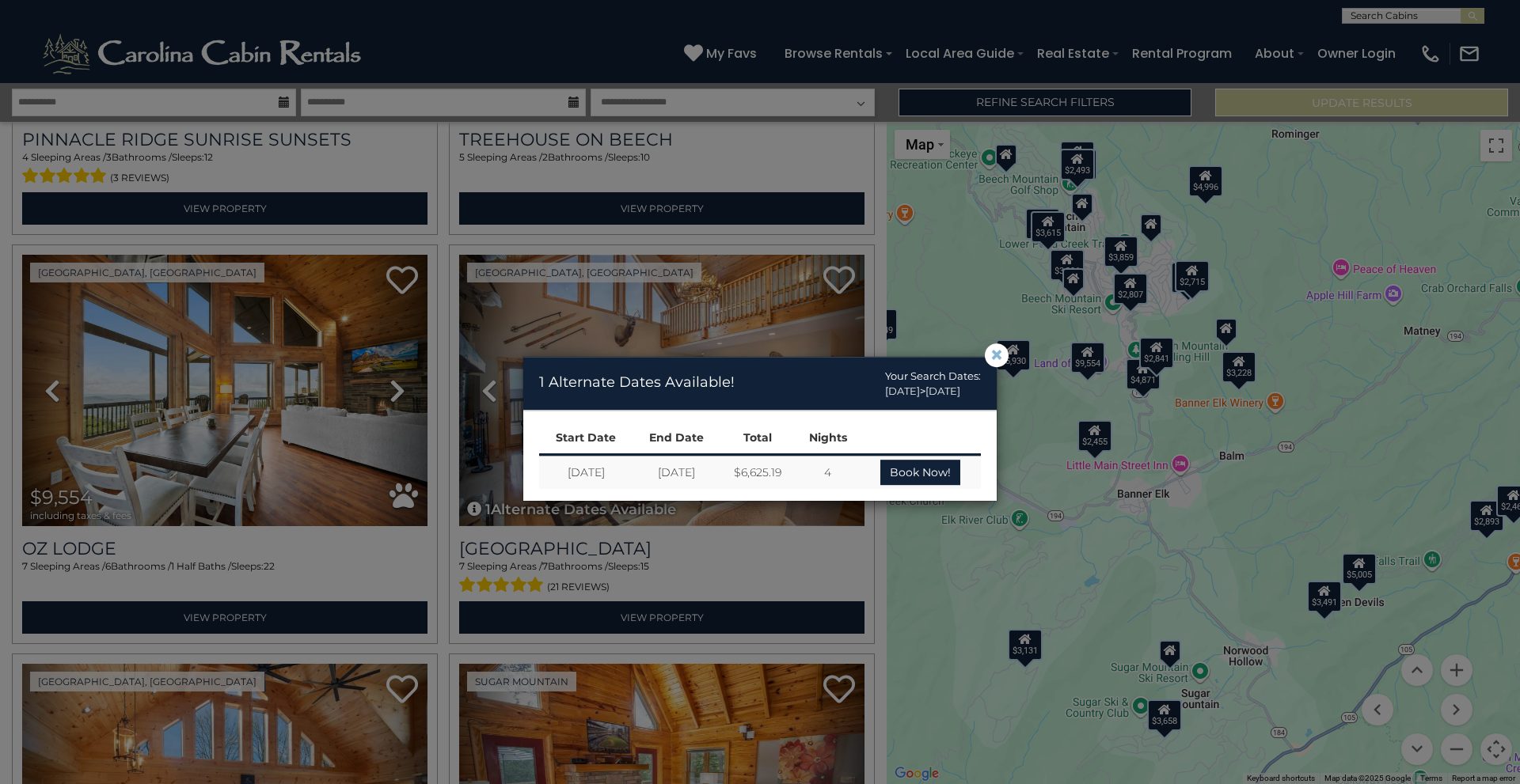
click at [995, 356] on span "×" at bounding box center [996, 356] width 14 height 0
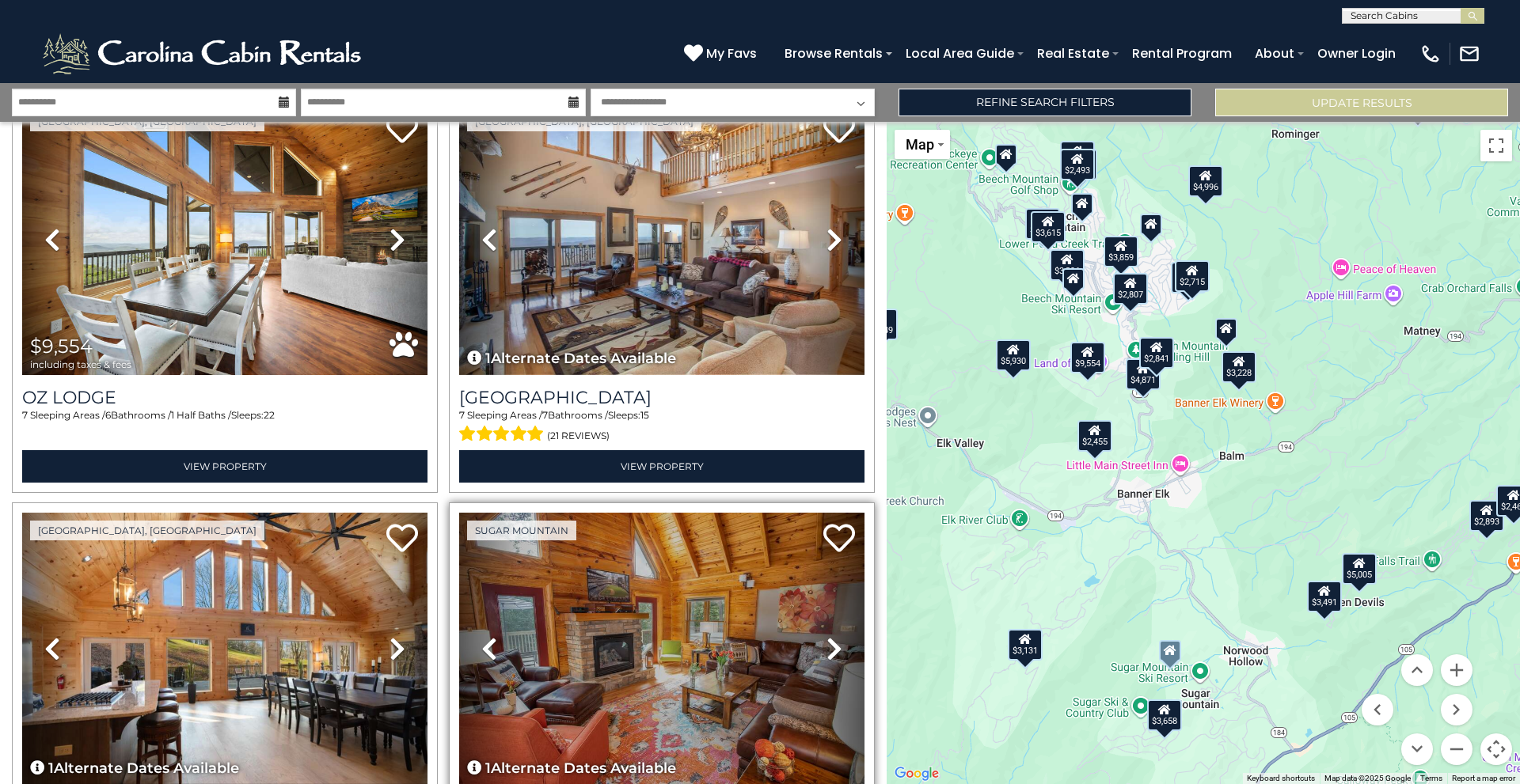
scroll to position [5569, 0]
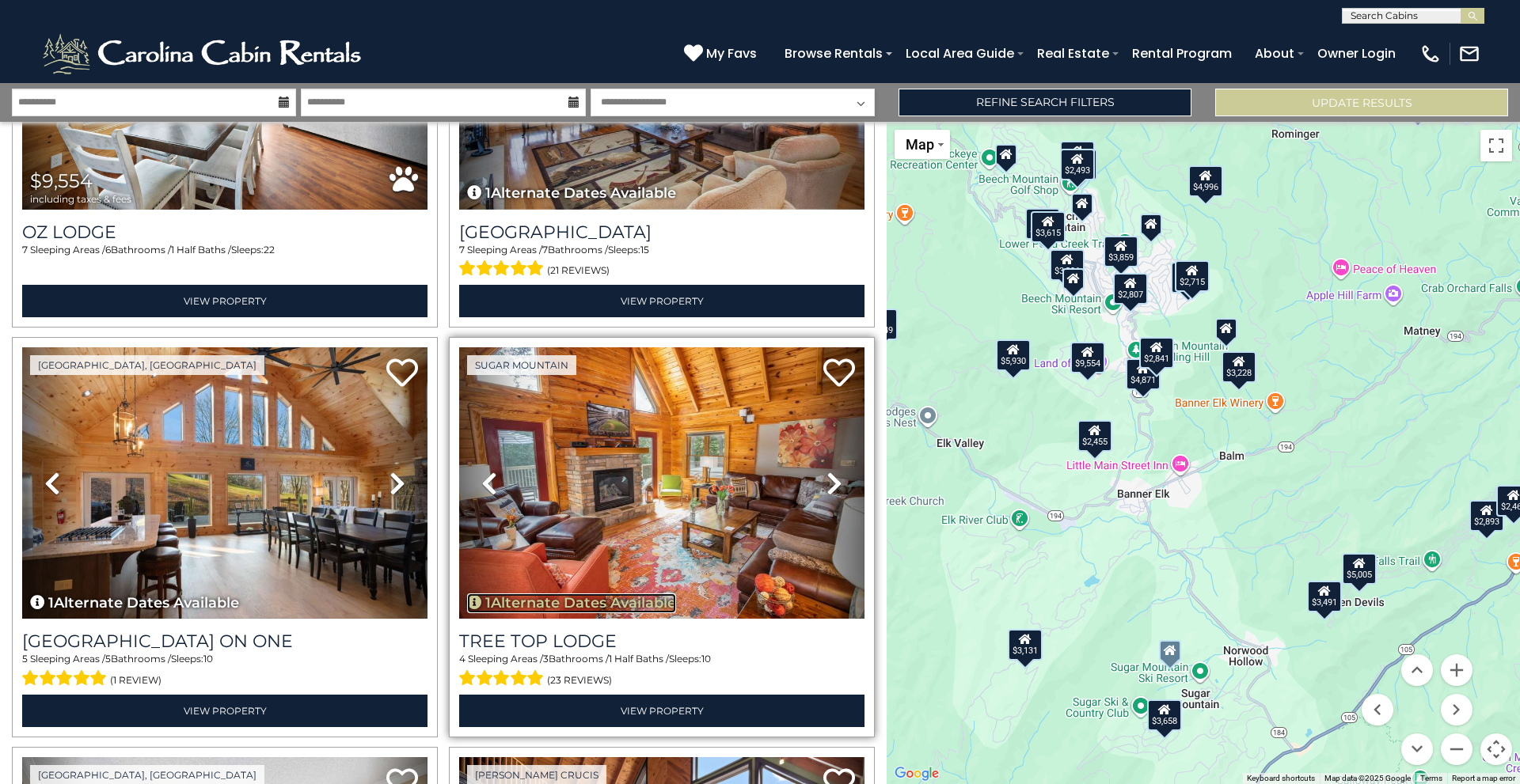
click at [539, 594] on button "1 Alternate Dates Available" at bounding box center [571, 604] width 209 height 20
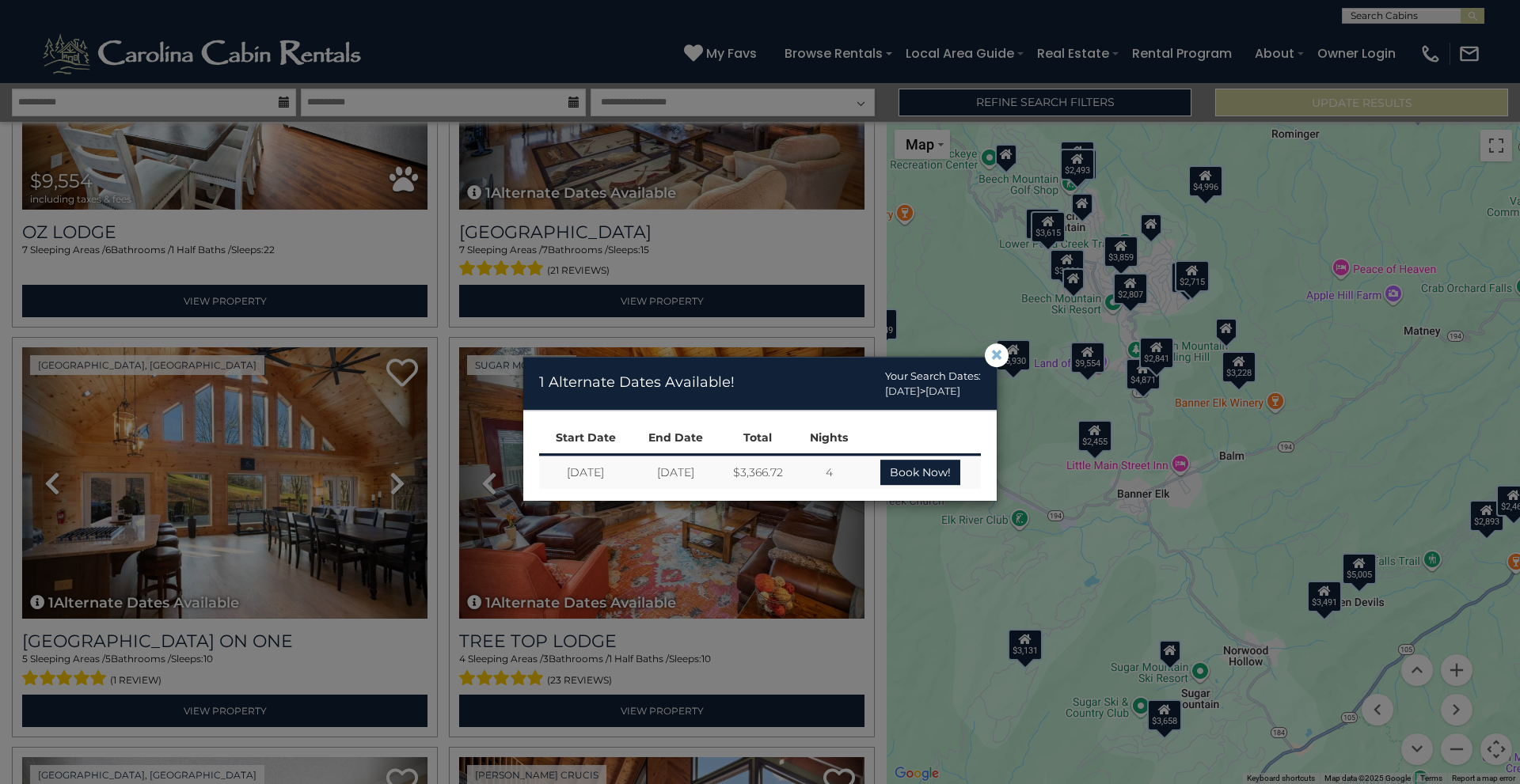
click at [1003, 356] on span "×" at bounding box center [996, 356] width 14 height 0
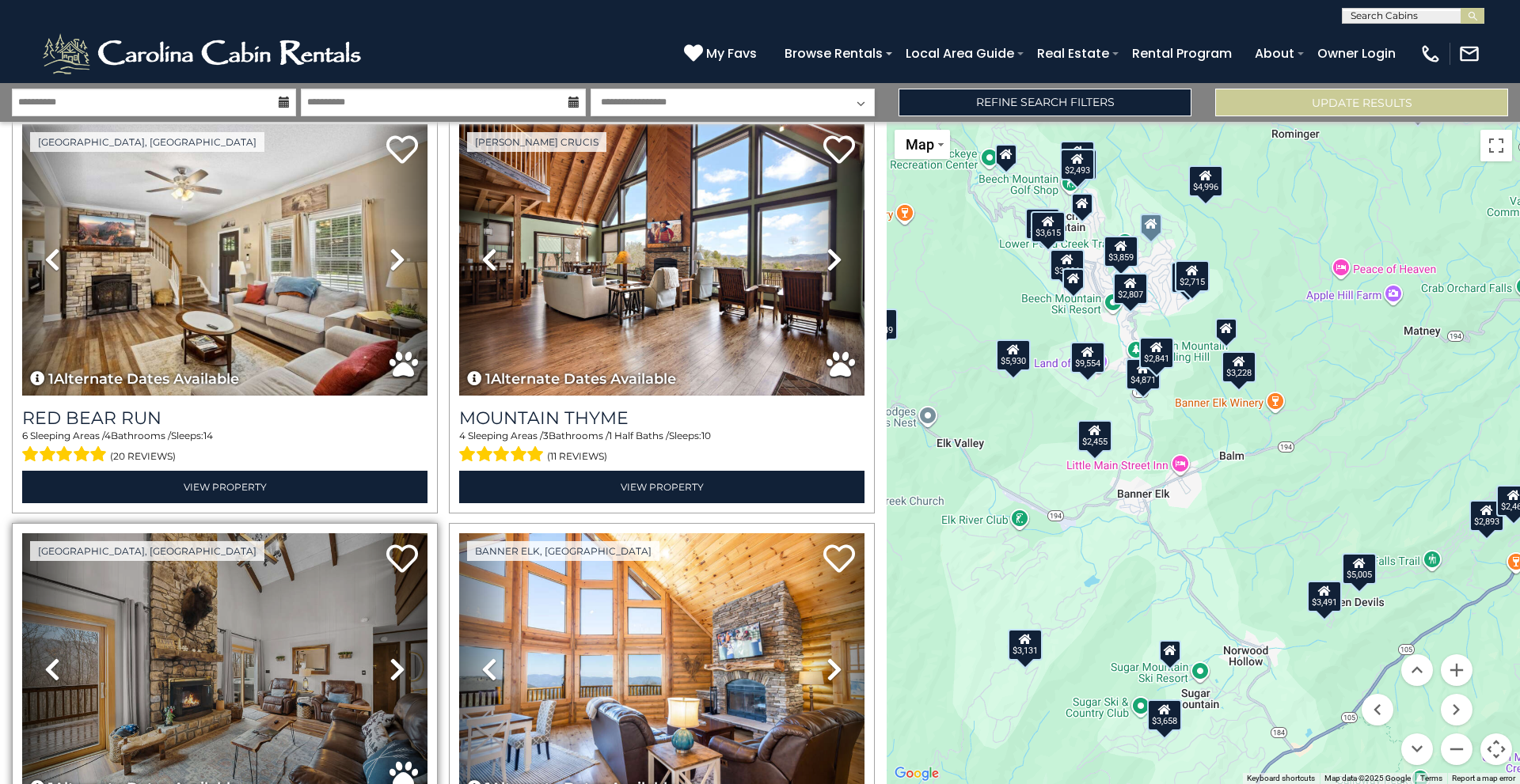
scroll to position [6361, 0]
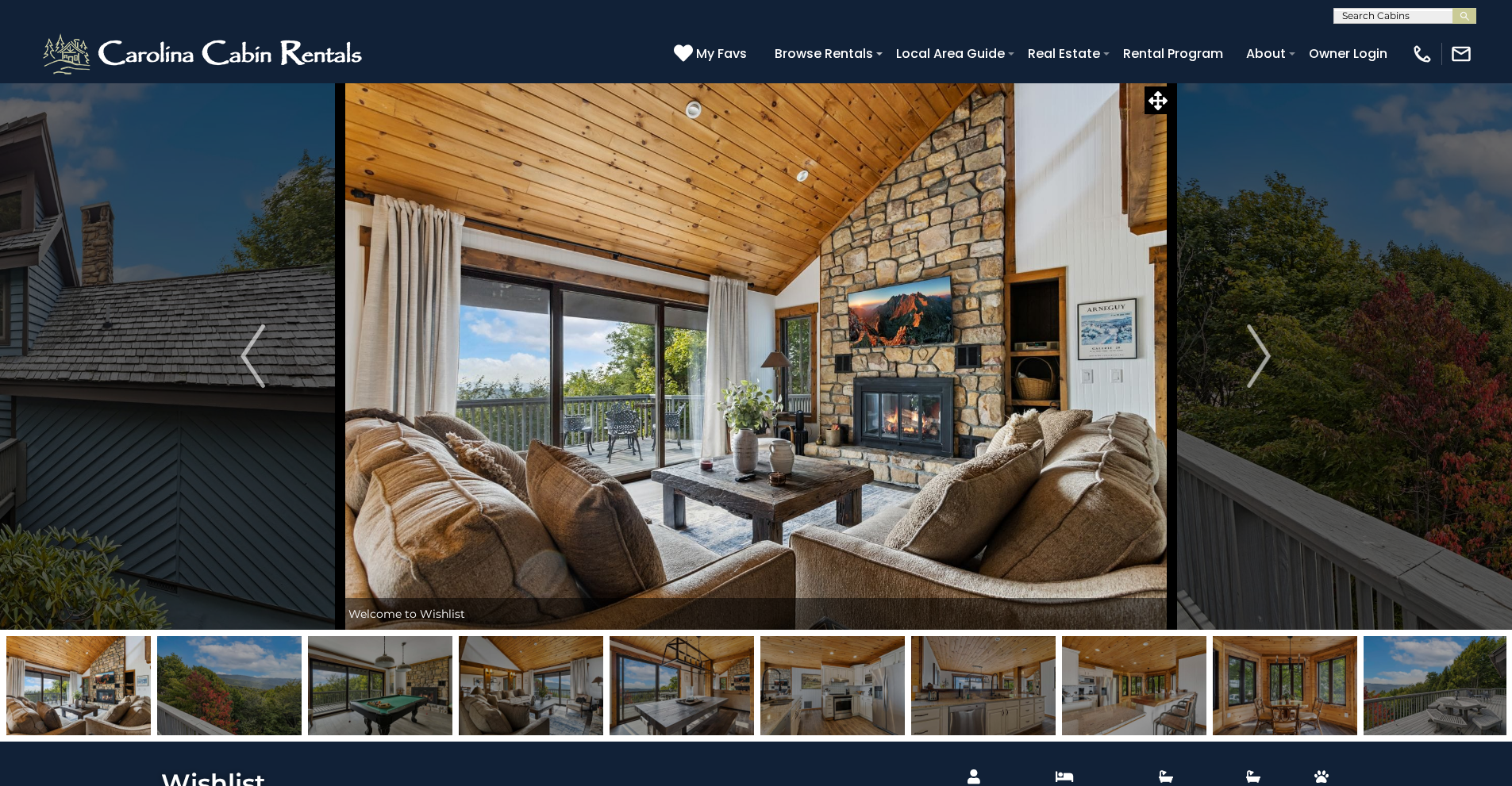
click at [383, 661] on img at bounding box center [379, 685] width 144 height 100
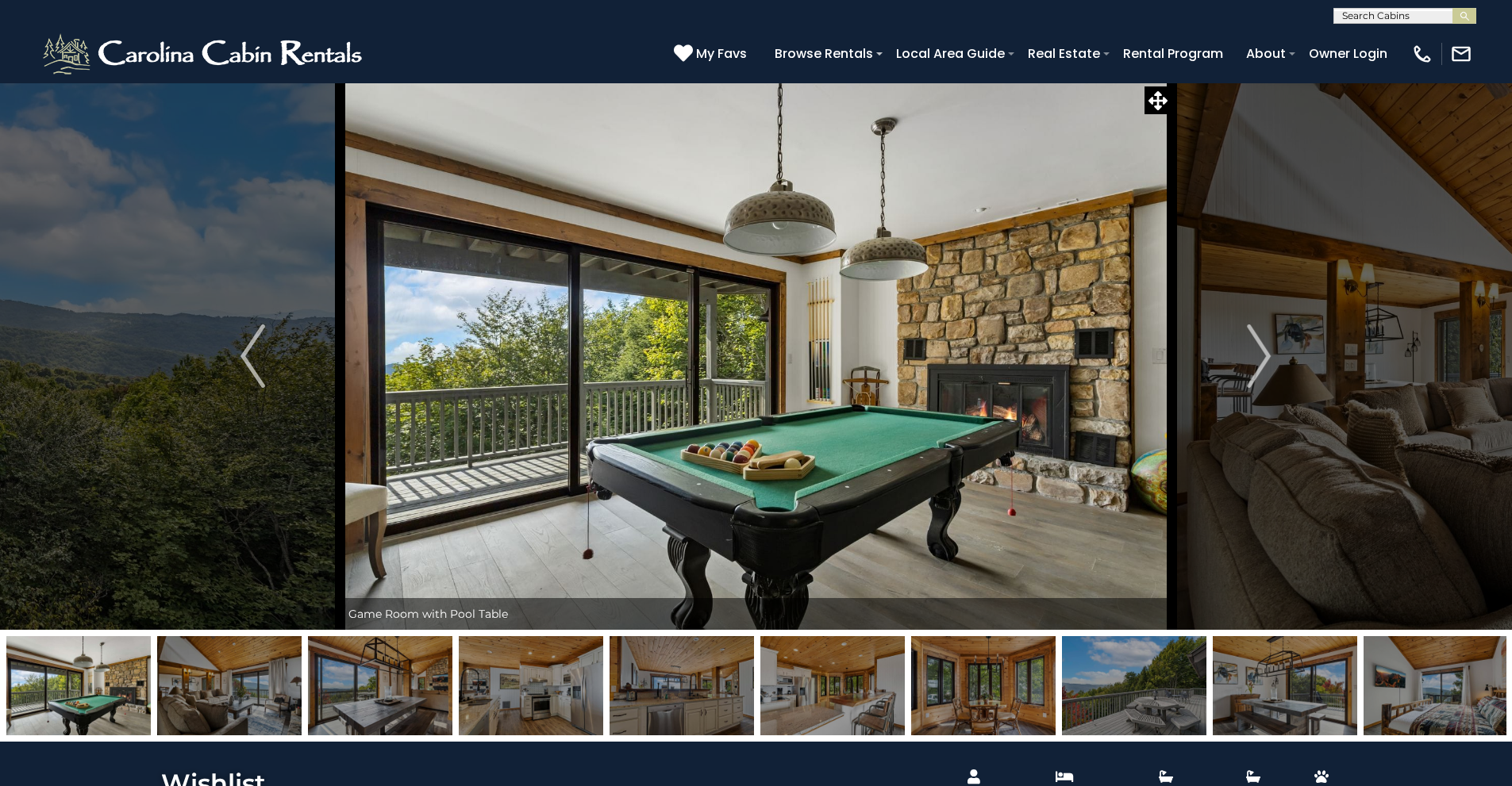
click at [1166, 697] on img at bounding box center [1133, 685] width 144 height 100
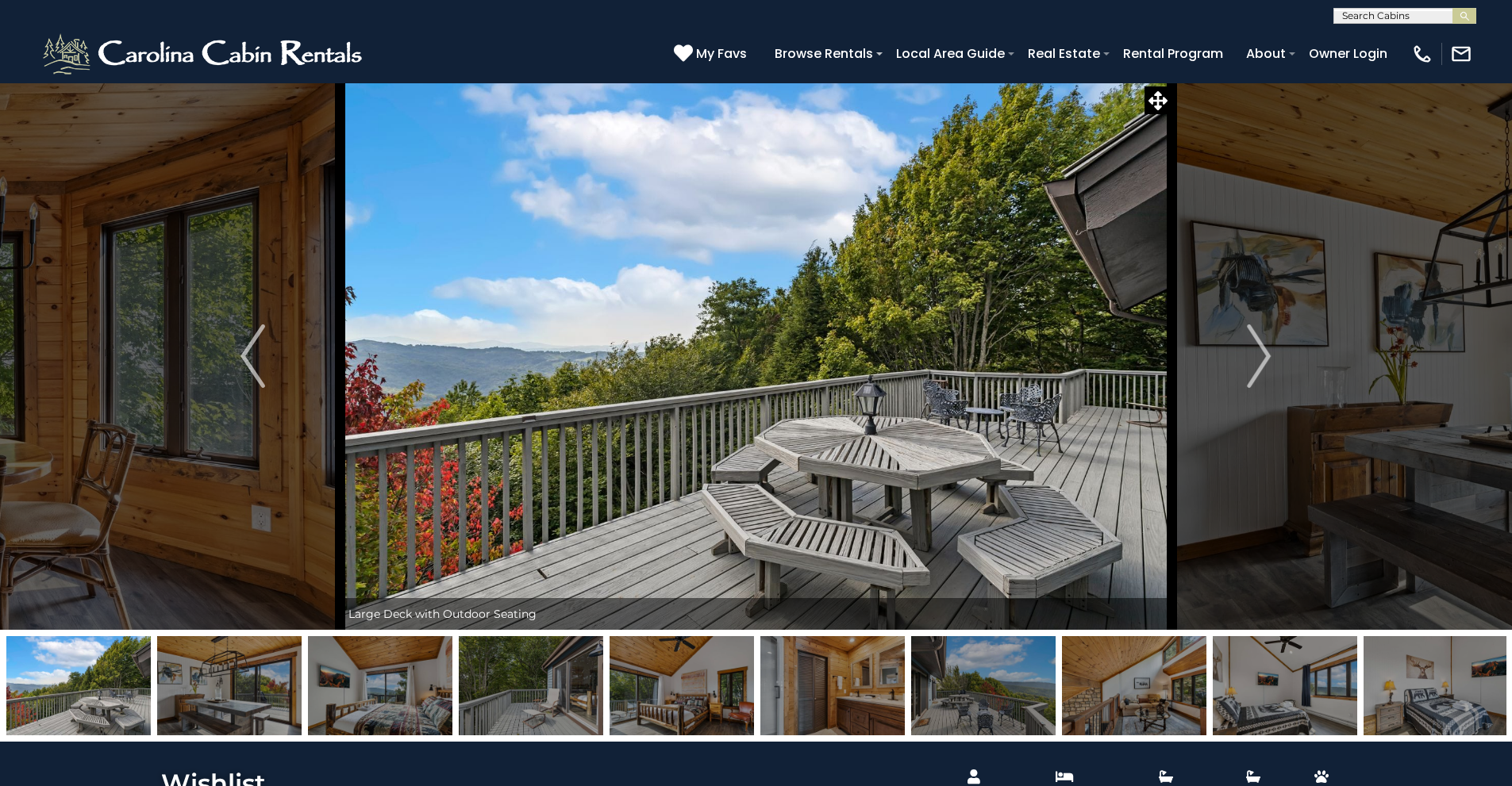
click at [1196, 688] on img at bounding box center [1133, 685] width 144 height 100
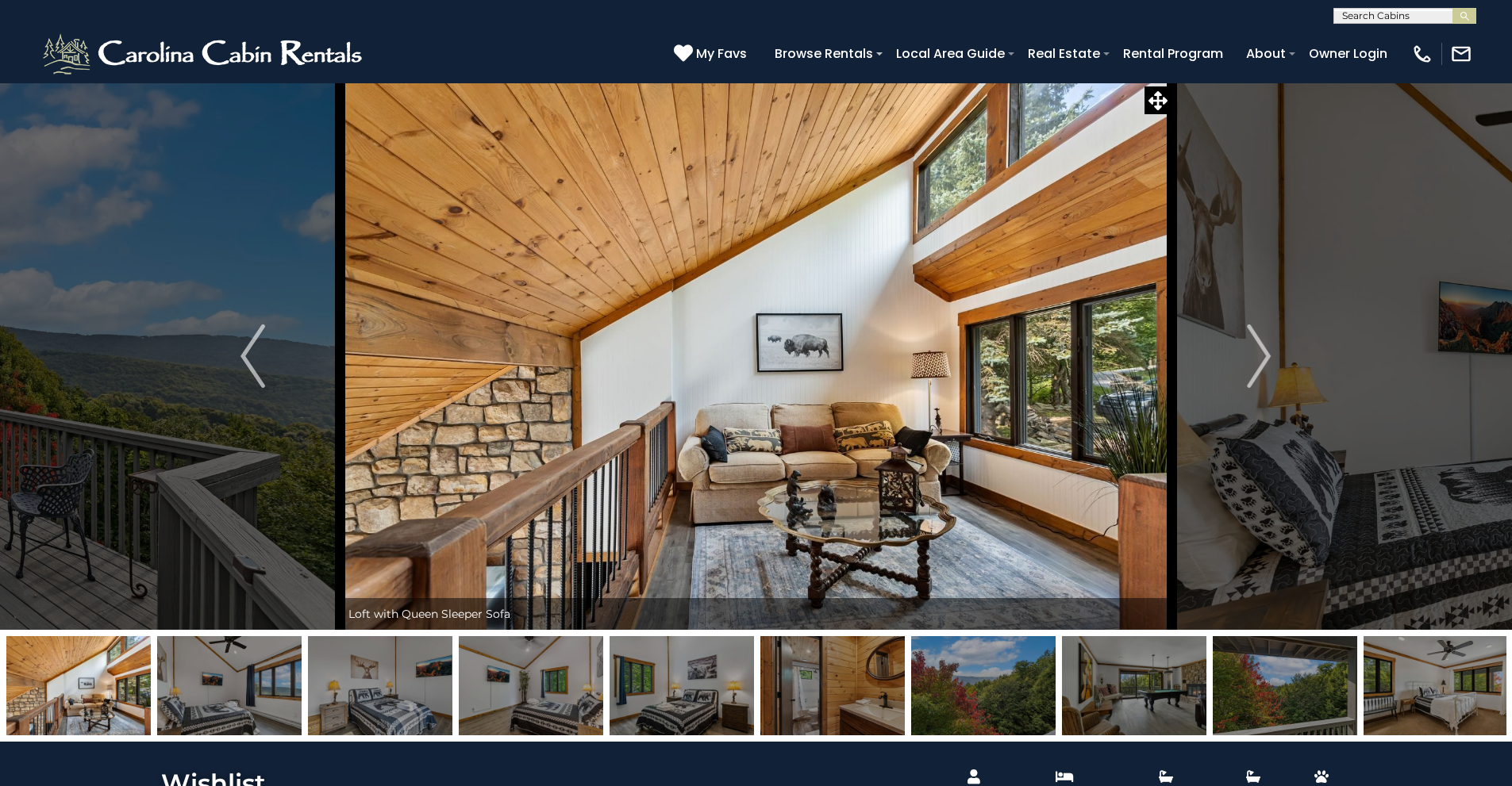
click at [1408, 678] on img at bounding box center [1435, 685] width 144 height 100
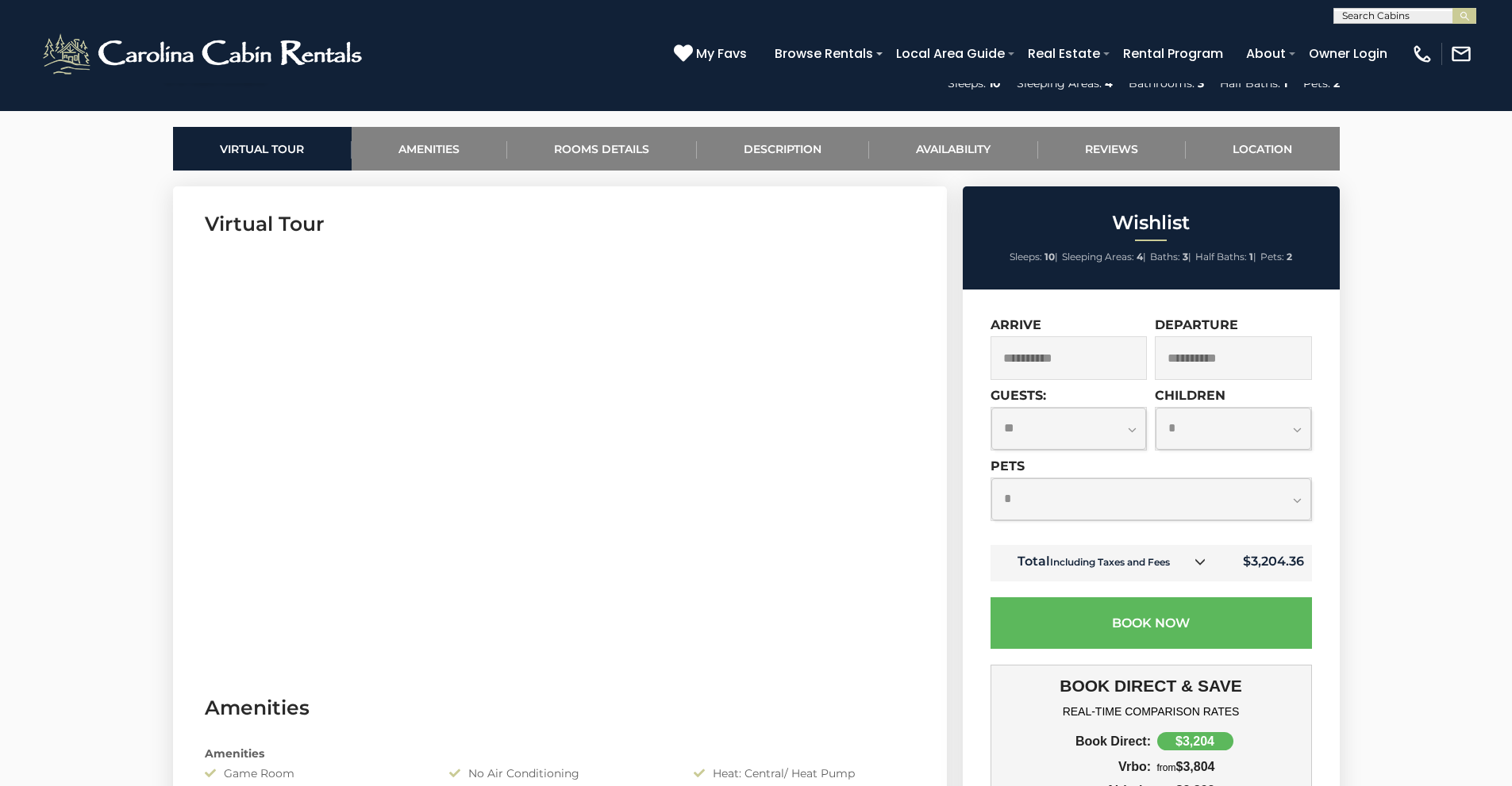
scroll to position [635, 0]
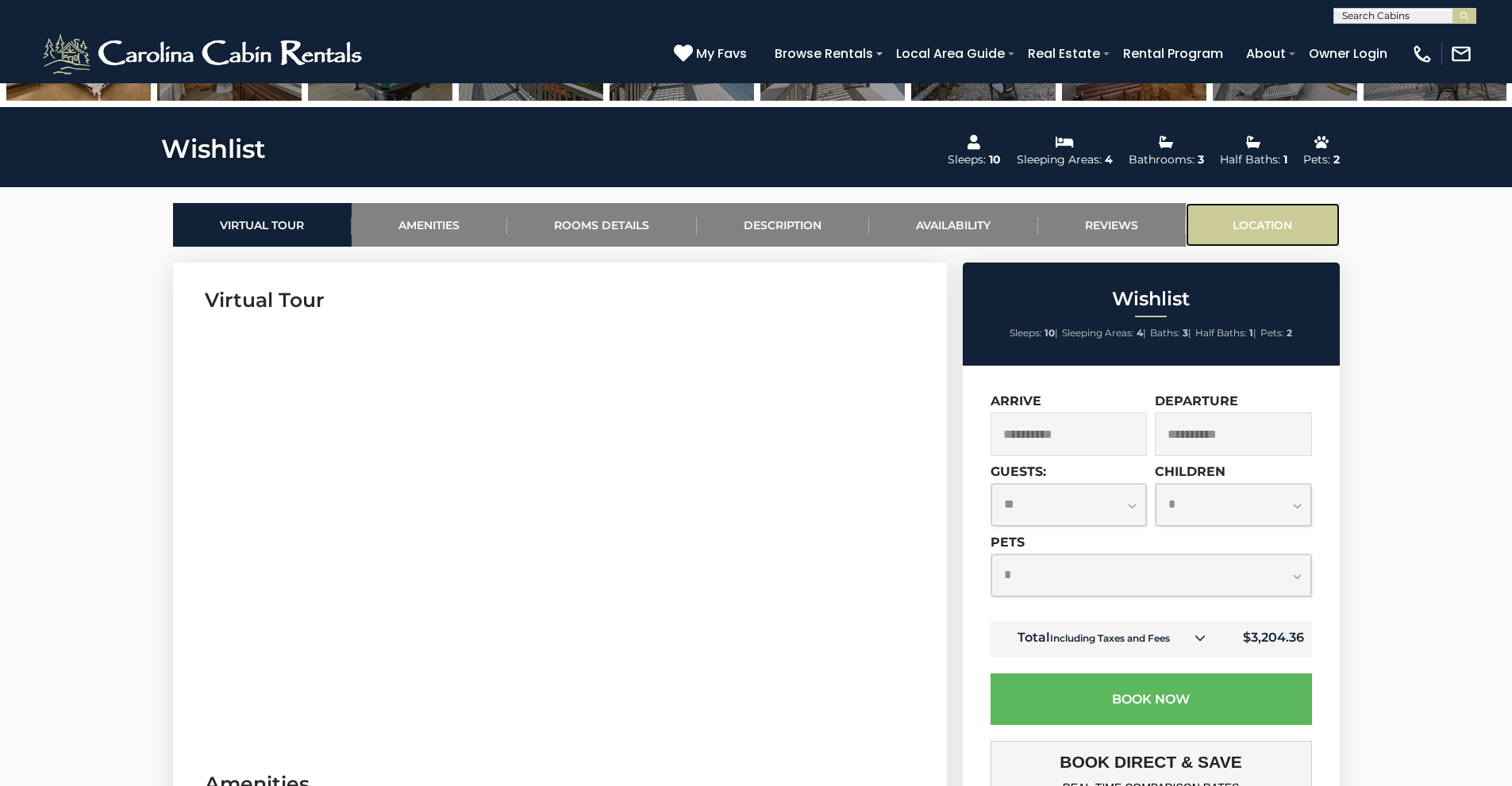
click at [1247, 229] on link "Location" at bounding box center [1262, 224] width 154 height 44
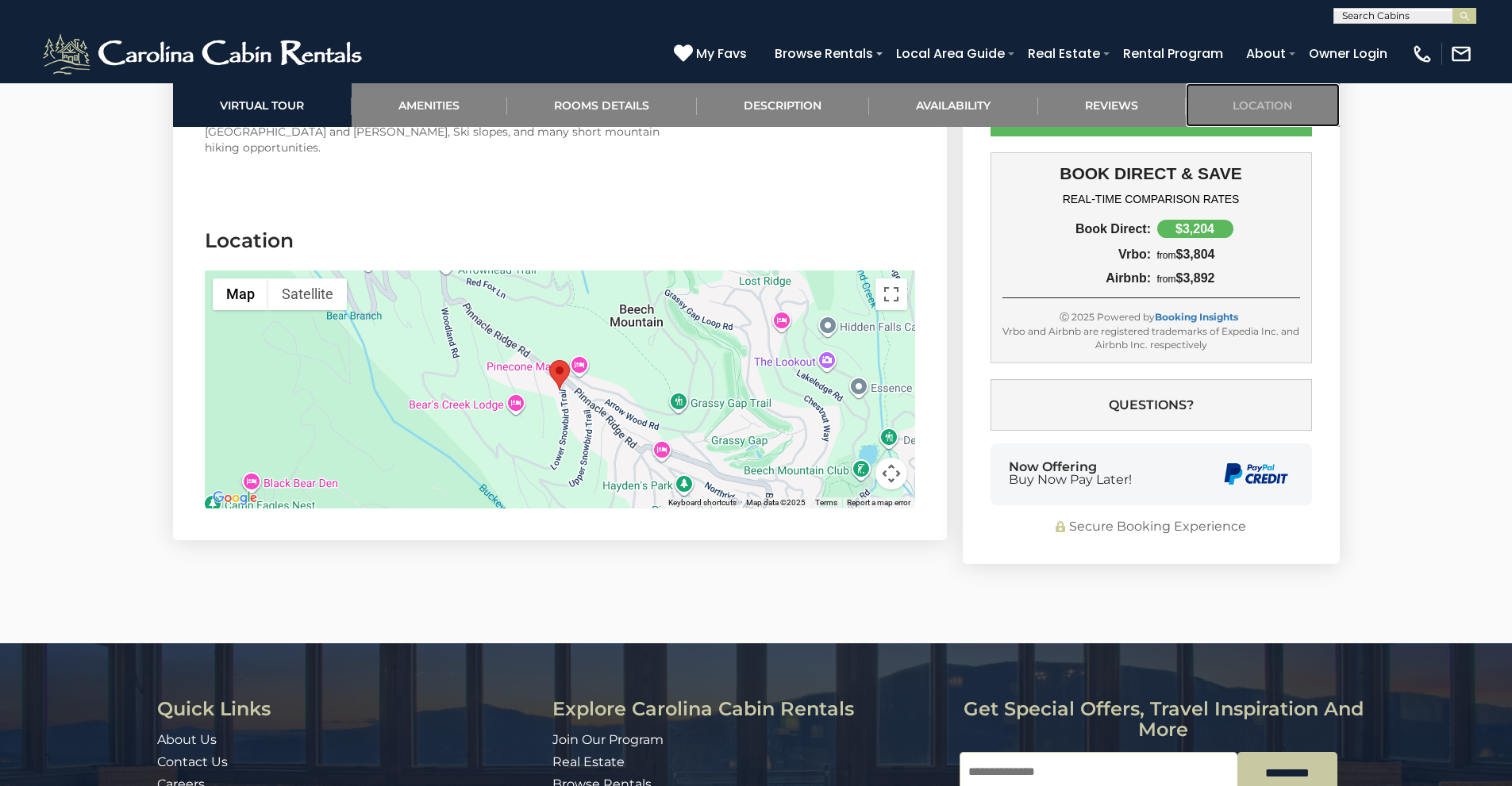
scroll to position [3980, 0]
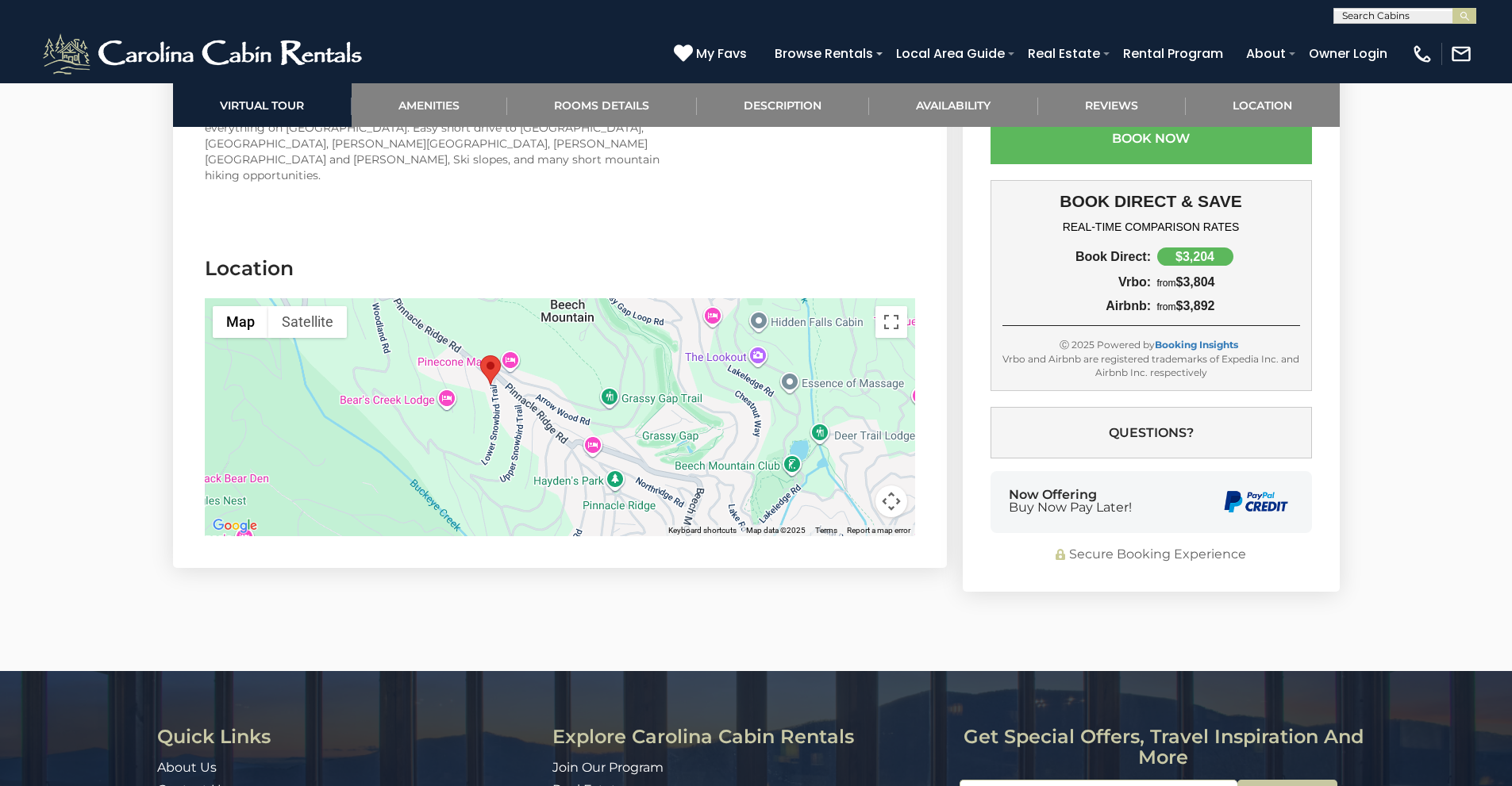
drag, startPoint x: 680, startPoint y: 361, endPoint x: 629, endPoint y: 359, distance: 51.0
click at [629, 359] on div at bounding box center [560, 418] width 711 height 238
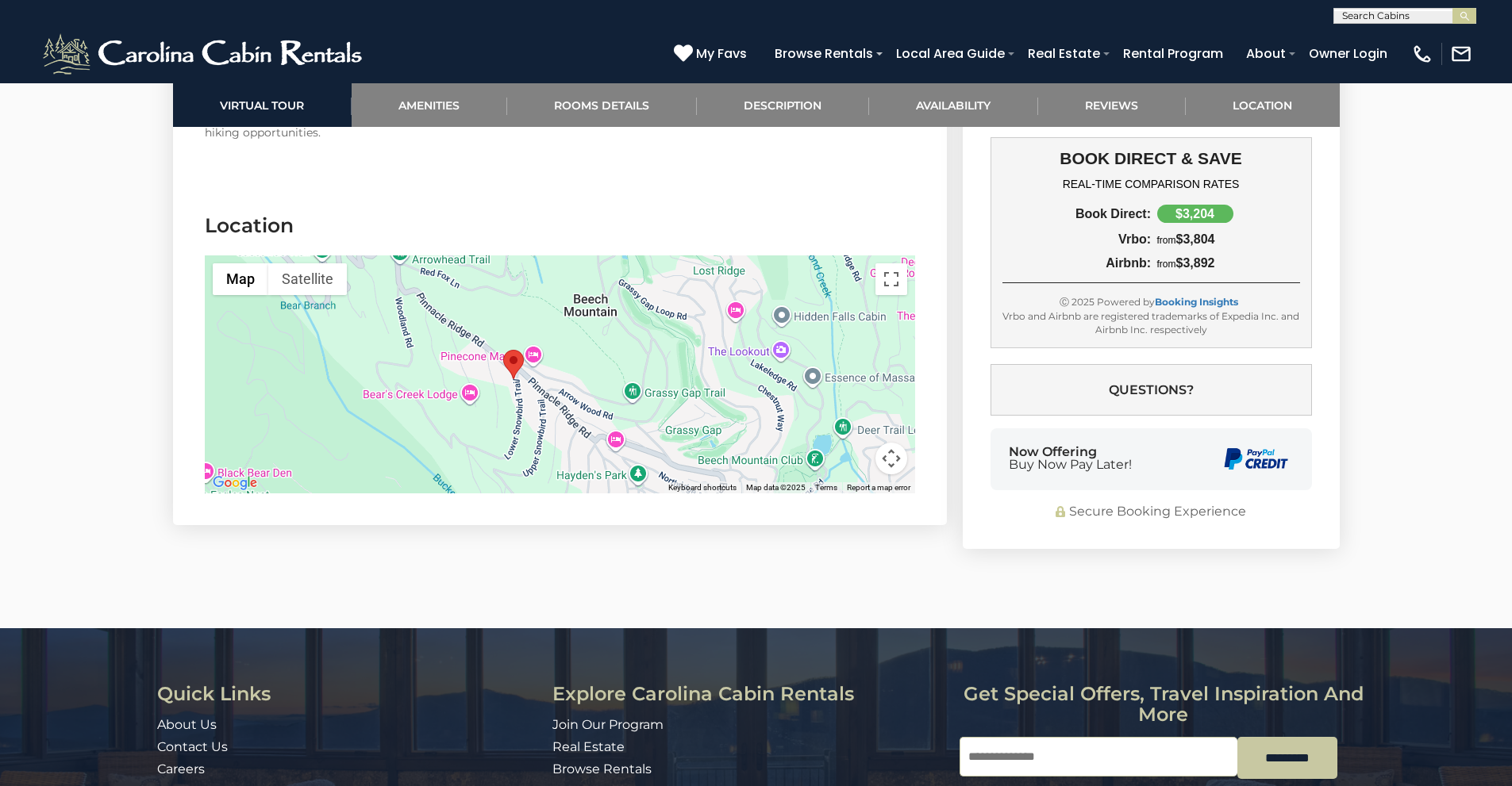
scroll to position [4007, 0]
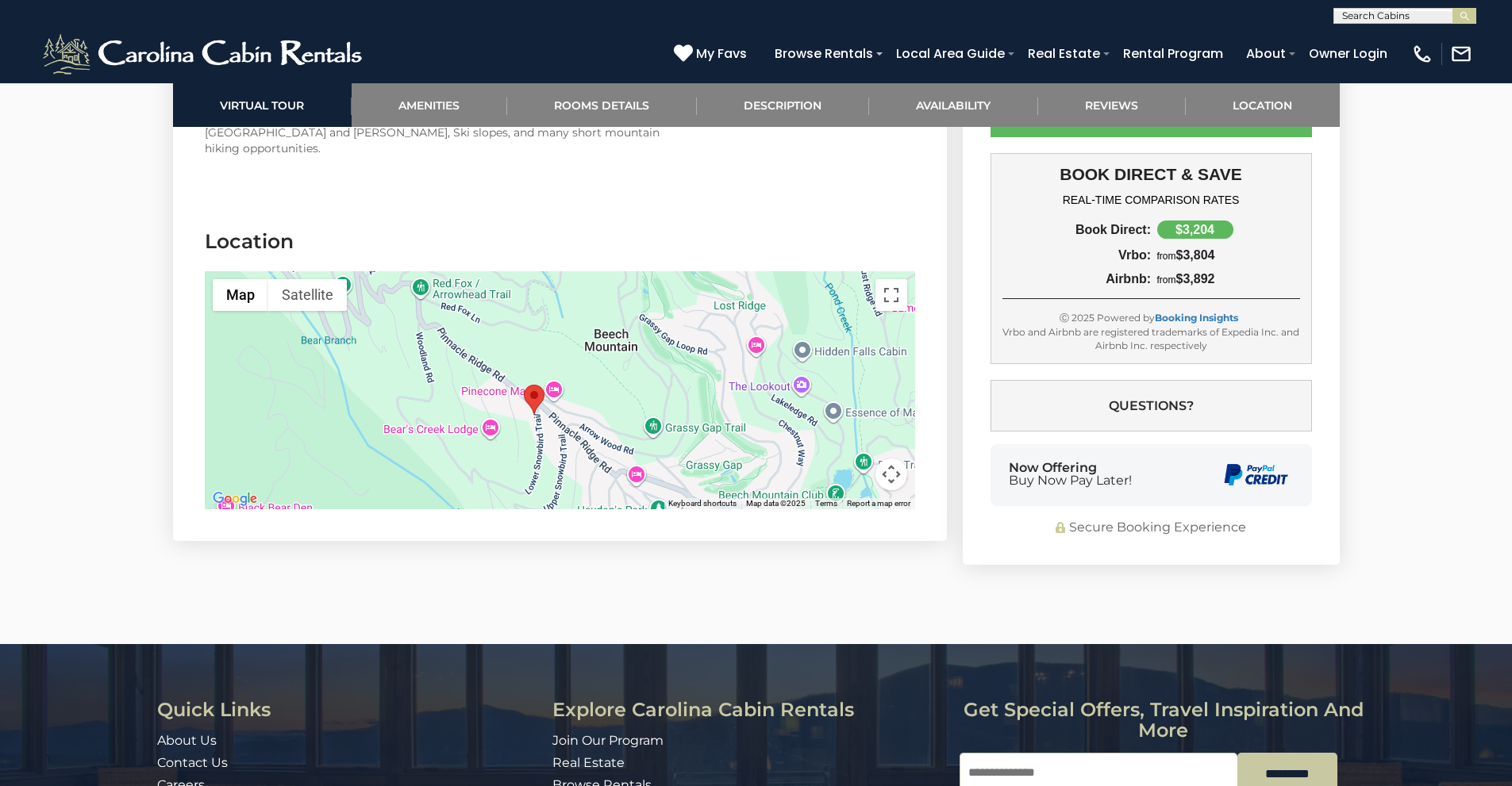
drag, startPoint x: 636, startPoint y: 400, endPoint x: 649, endPoint y: 408, distance: 15.3
click at [657, 421] on div at bounding box center [560, 391] width 711 height 238
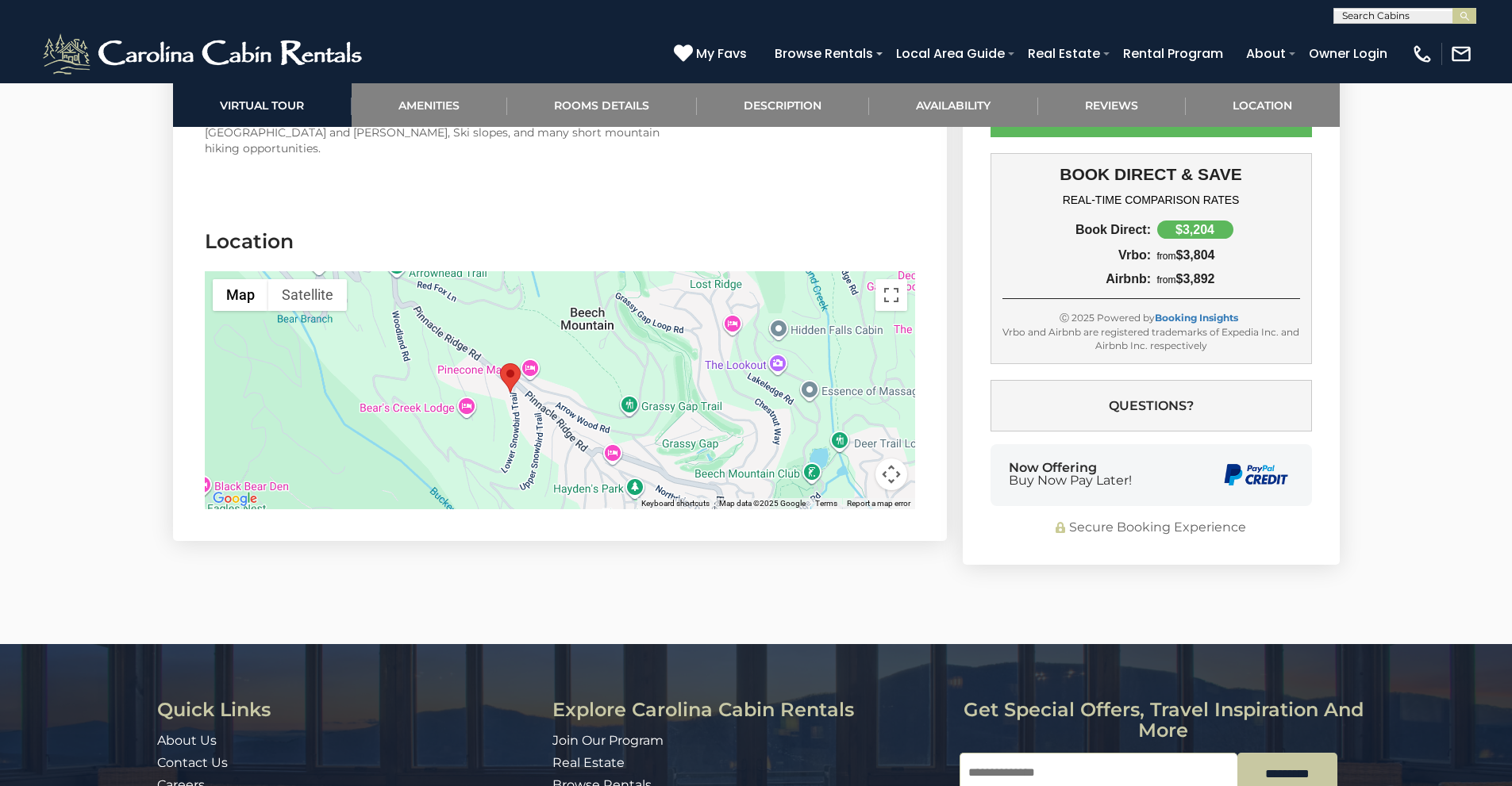
drag, startPoint x: 631, startPoint y: 369, endPoint x: 609, endPoint y: 351, distance: 28.4
click at [609, 351] on div at bounding box center [560, 391] width 711 height 238
click at [887, 458] on button "Map camera controls" at bounding box center [890, 474] width 32 height 32
click at [852, 458] on button "Zoom out" at bounding box center [851, 474] width 32 height 32
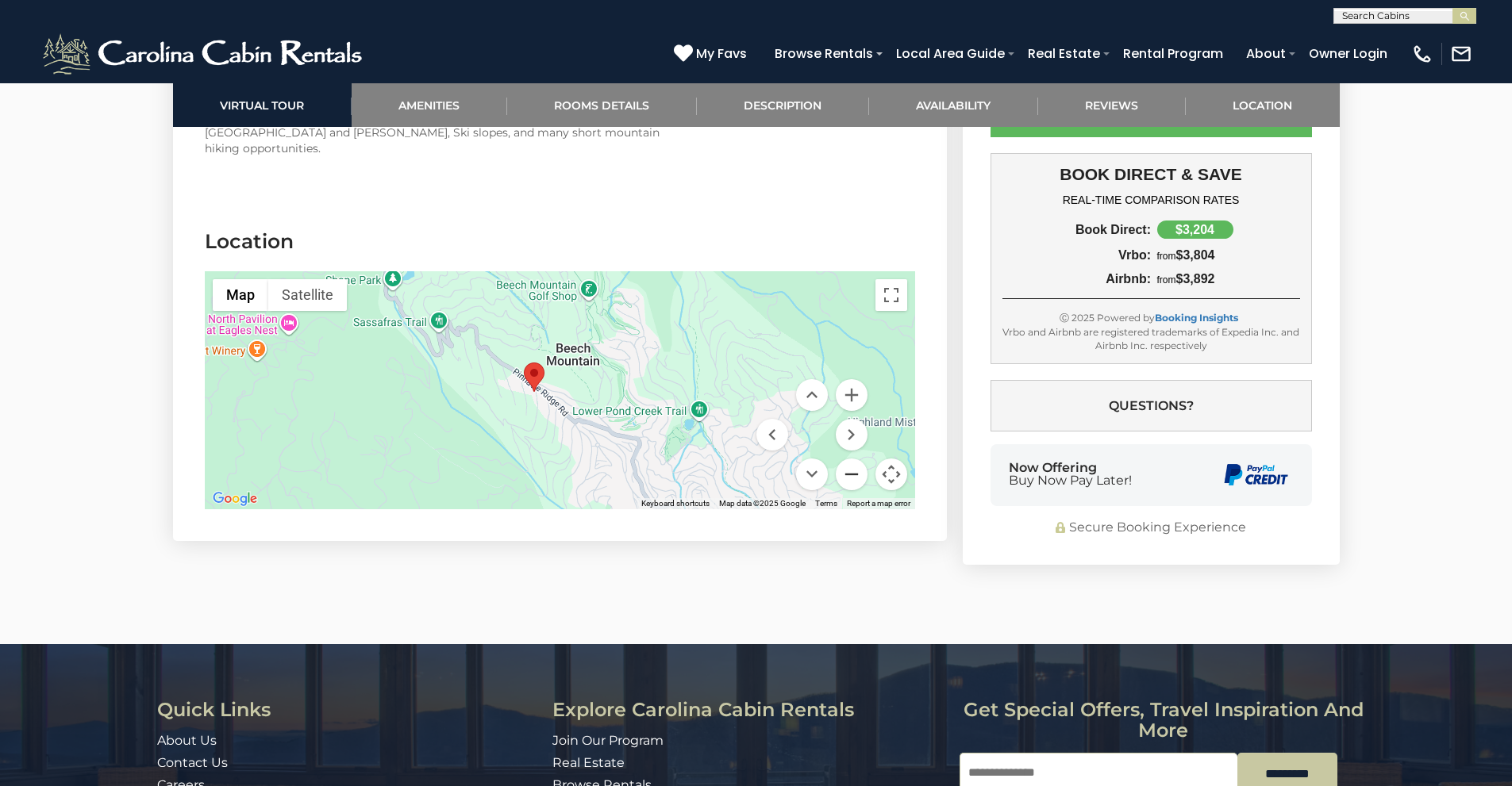
click at [852, 458] on button "Zoom out" at bounding box center [851, 474] width 32 height 32
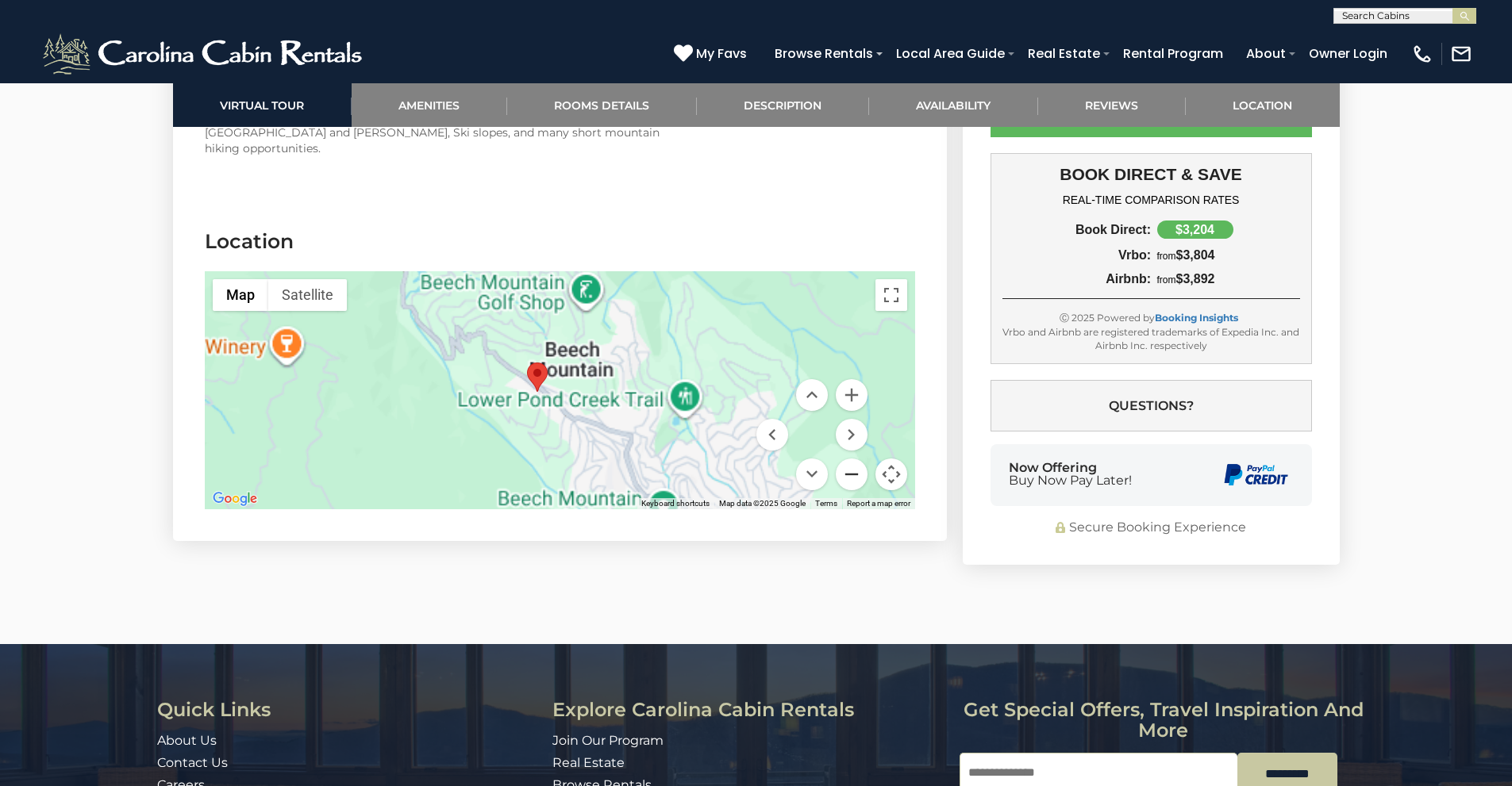
click at [852, 458] on button "Zoom out" at bounding box center [851, 474] width 32 height 32
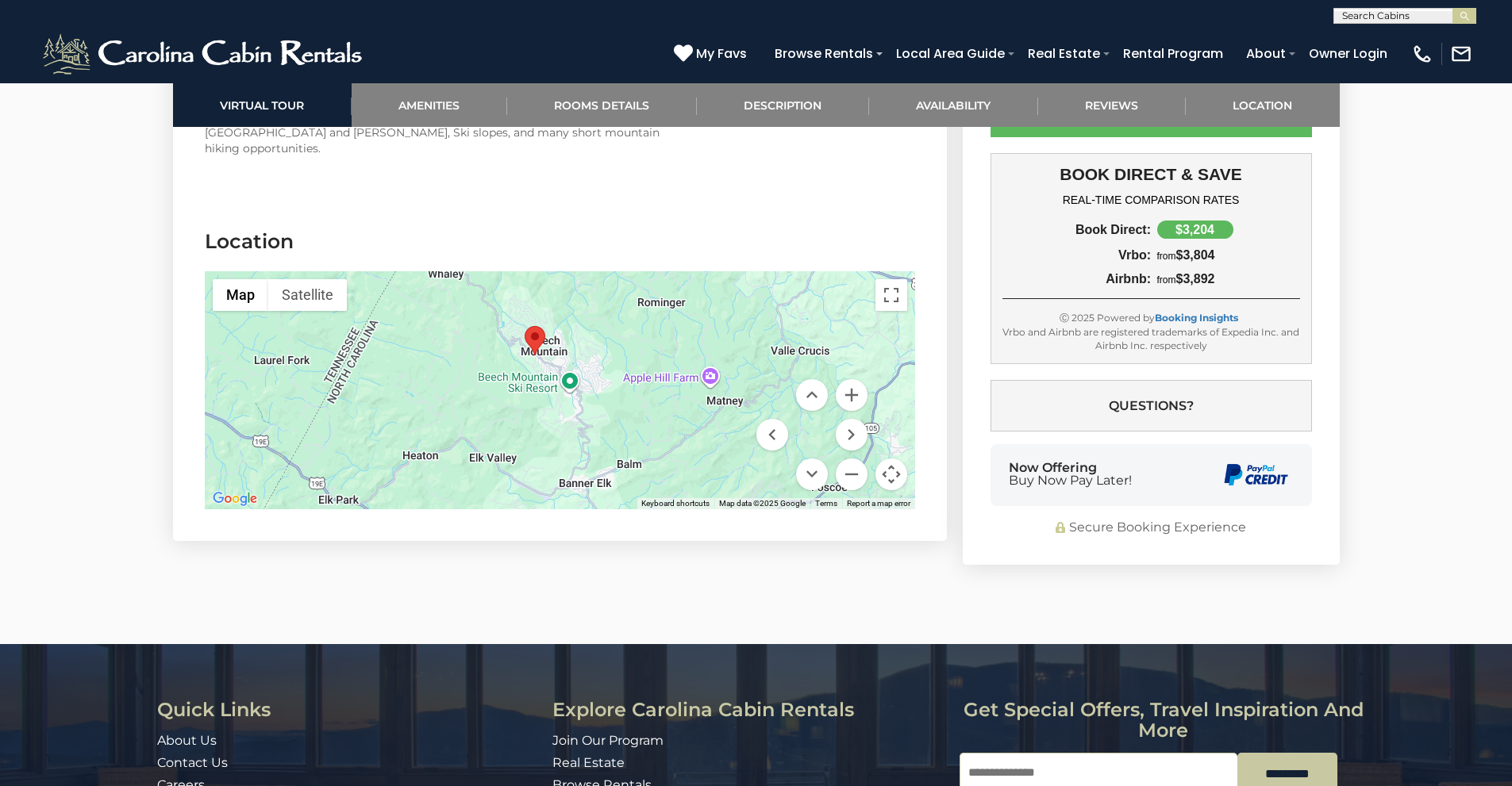
drag, startPoint x: 591, startPoint y: 403, endPoint x: 571, endPoint y: 366, distance: 42.1
click at [571, 366] on div at bounding box center [560, 391] width 711 height 238
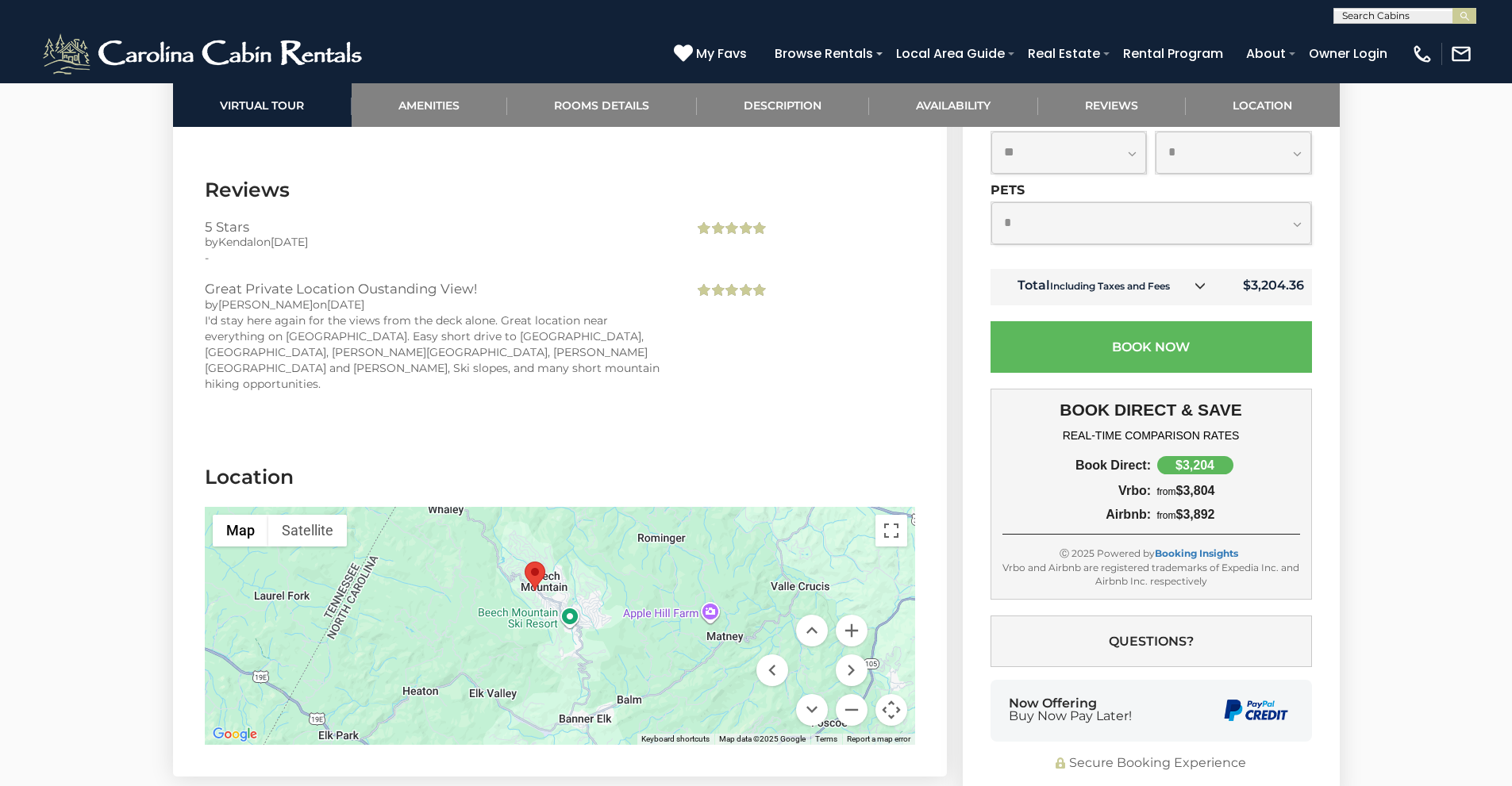
scroll to position [3928, 0]
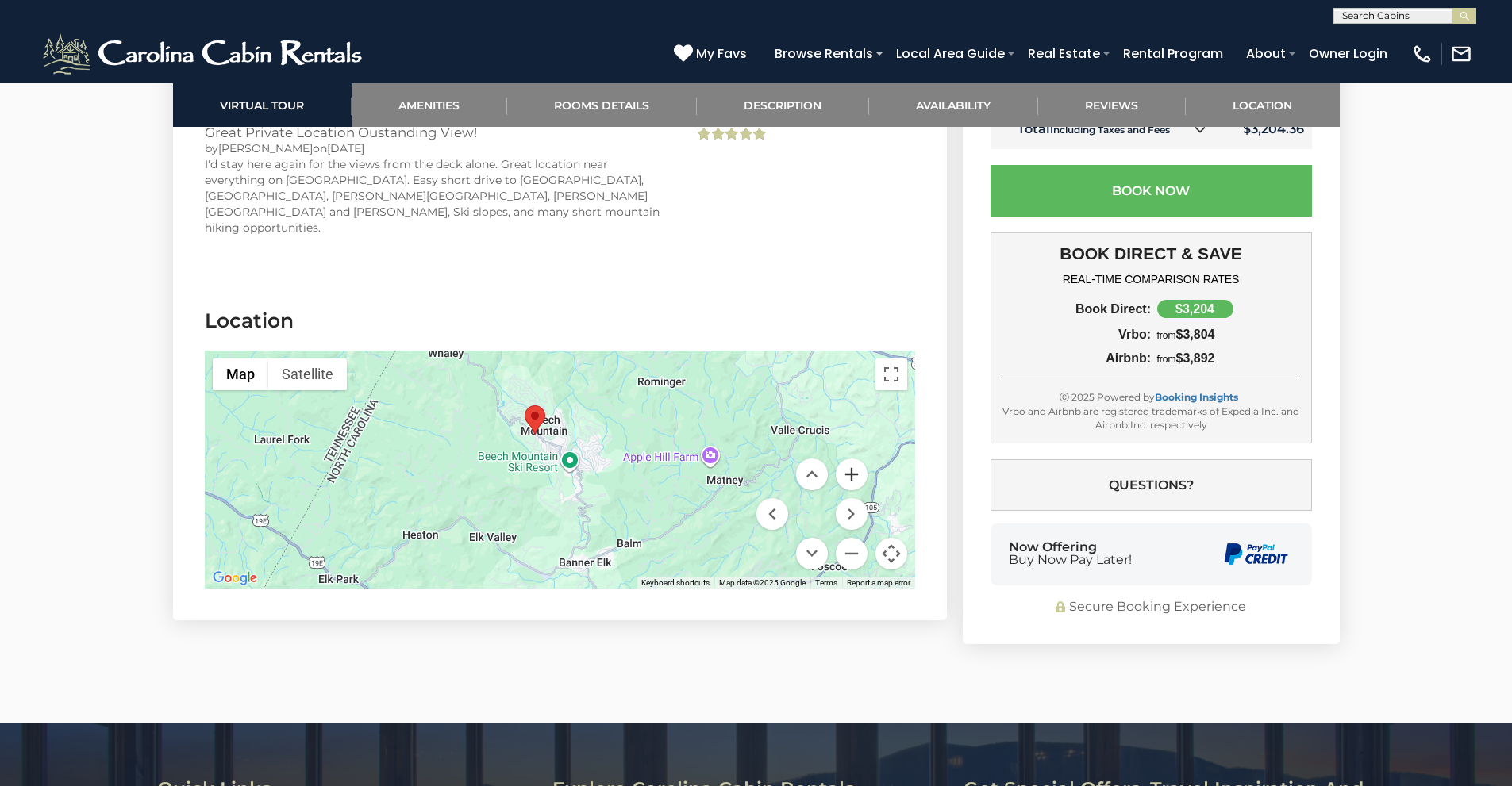
click at [856, 458] on button "Zoom in" at bounding box center [851, 474] width 32 height 32
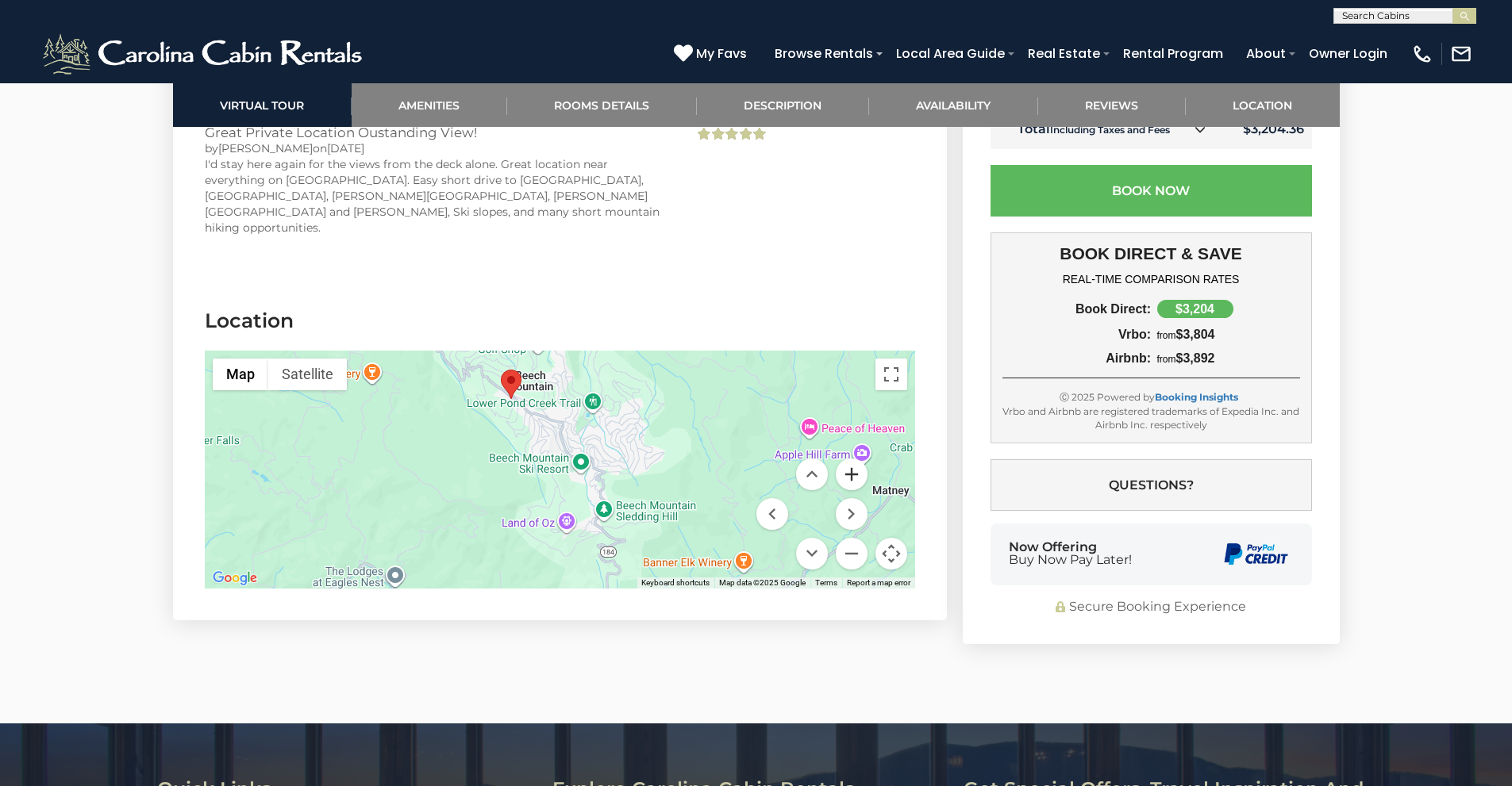
click at [856, 458] on button "Zoom in" at bounding box center [851, 474] width 32 height 32
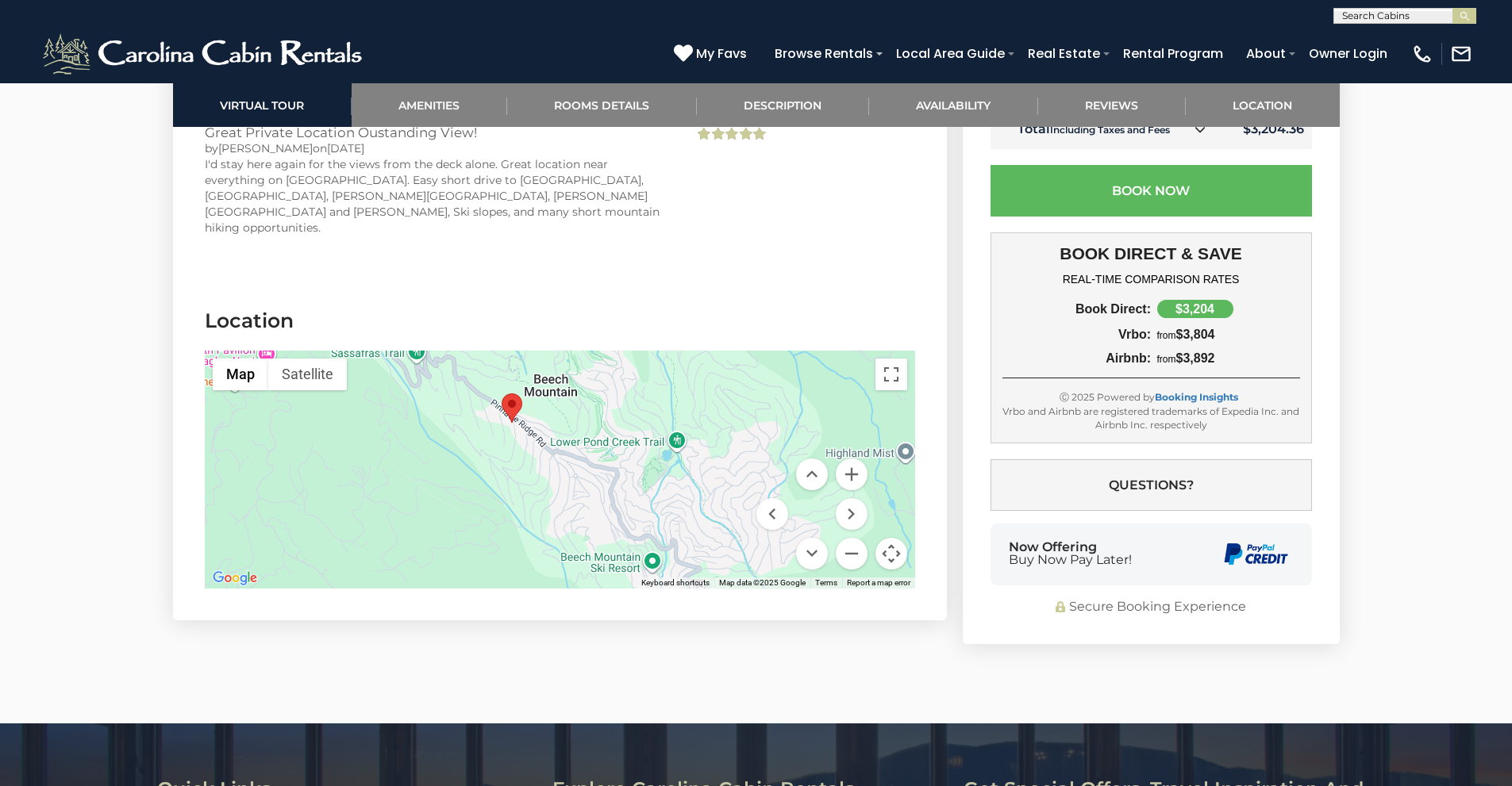
drag, startPoint x: 600, startPoint y: 404, endPoint x: 668, endPoint y: 506, distance: 122.6
click at [659, 501] on div at bounding box center [560, 470] width 711 height 238
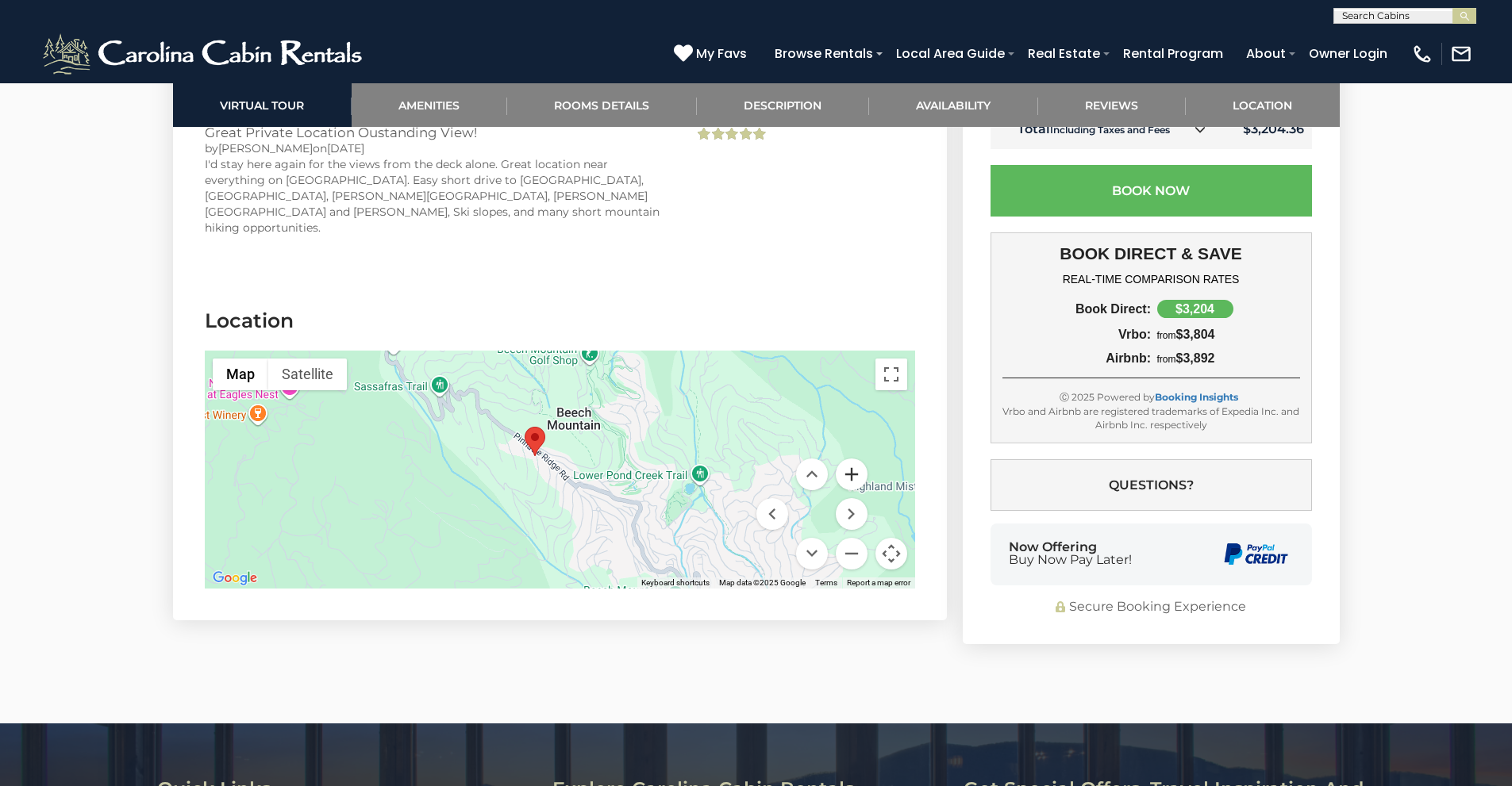
click at [851, 458] on button "Zoom in" at bounding box center [851, 474] width 32 height 32
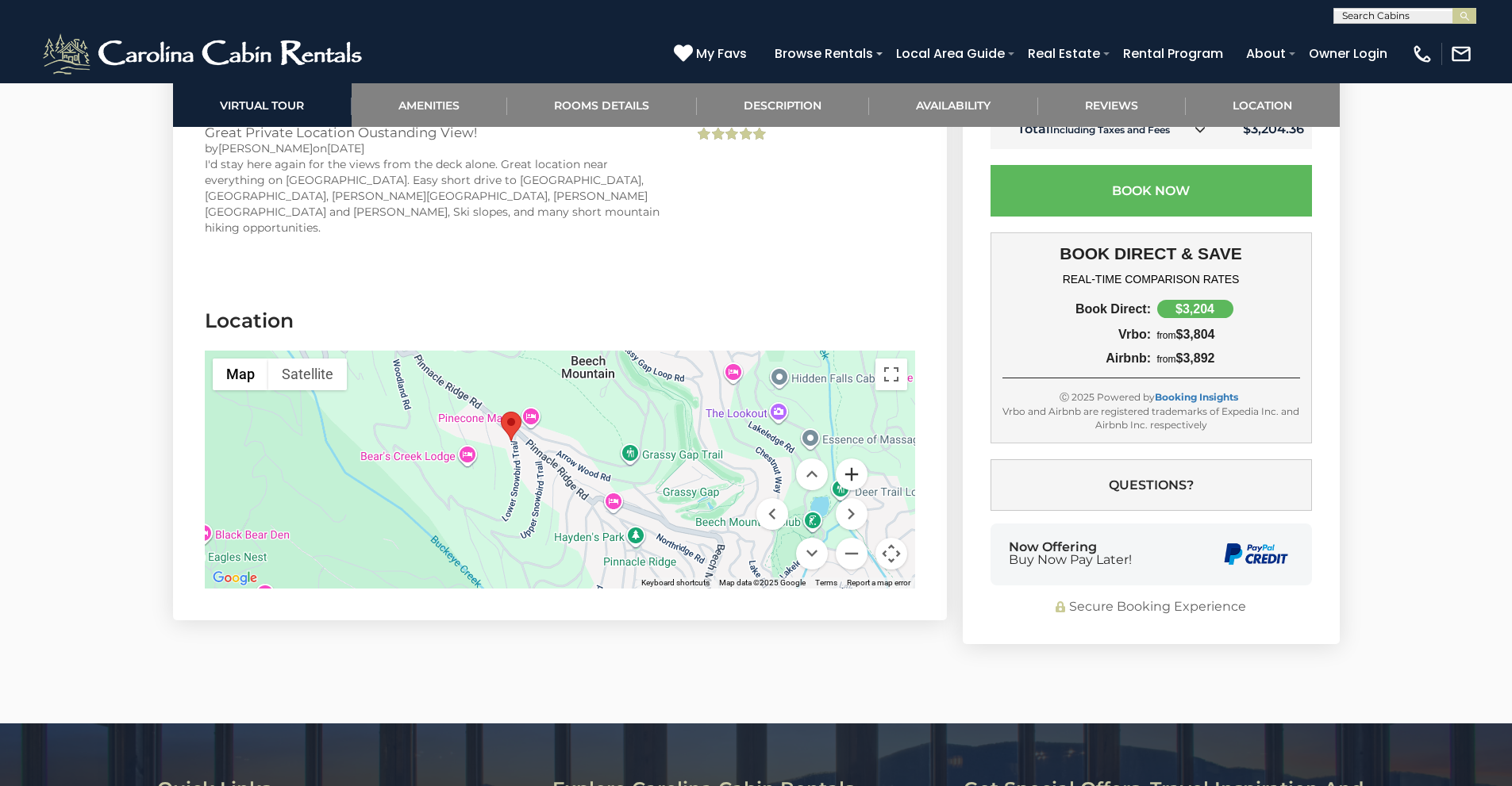
click at [850, 458] on button "Zoom in" at bounding box center [851, 474] width 32 height 32
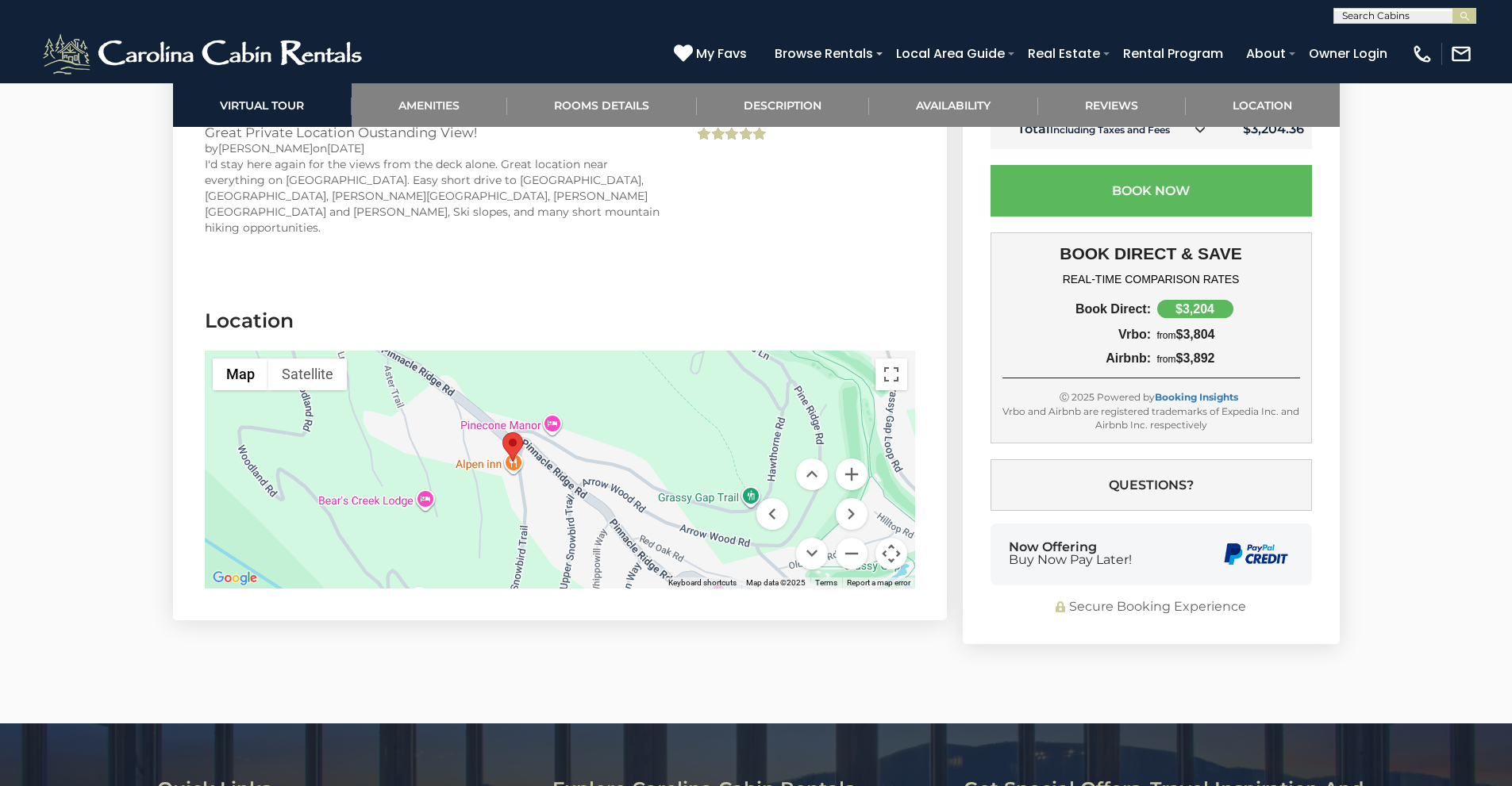
drag, startPoint x: 532, startPoint y: 420, endPoint x: 746, endPoint y: 466, distance: 218.9
click at [580, 469] on div at bounding box center [560, 470] width 711 height 238
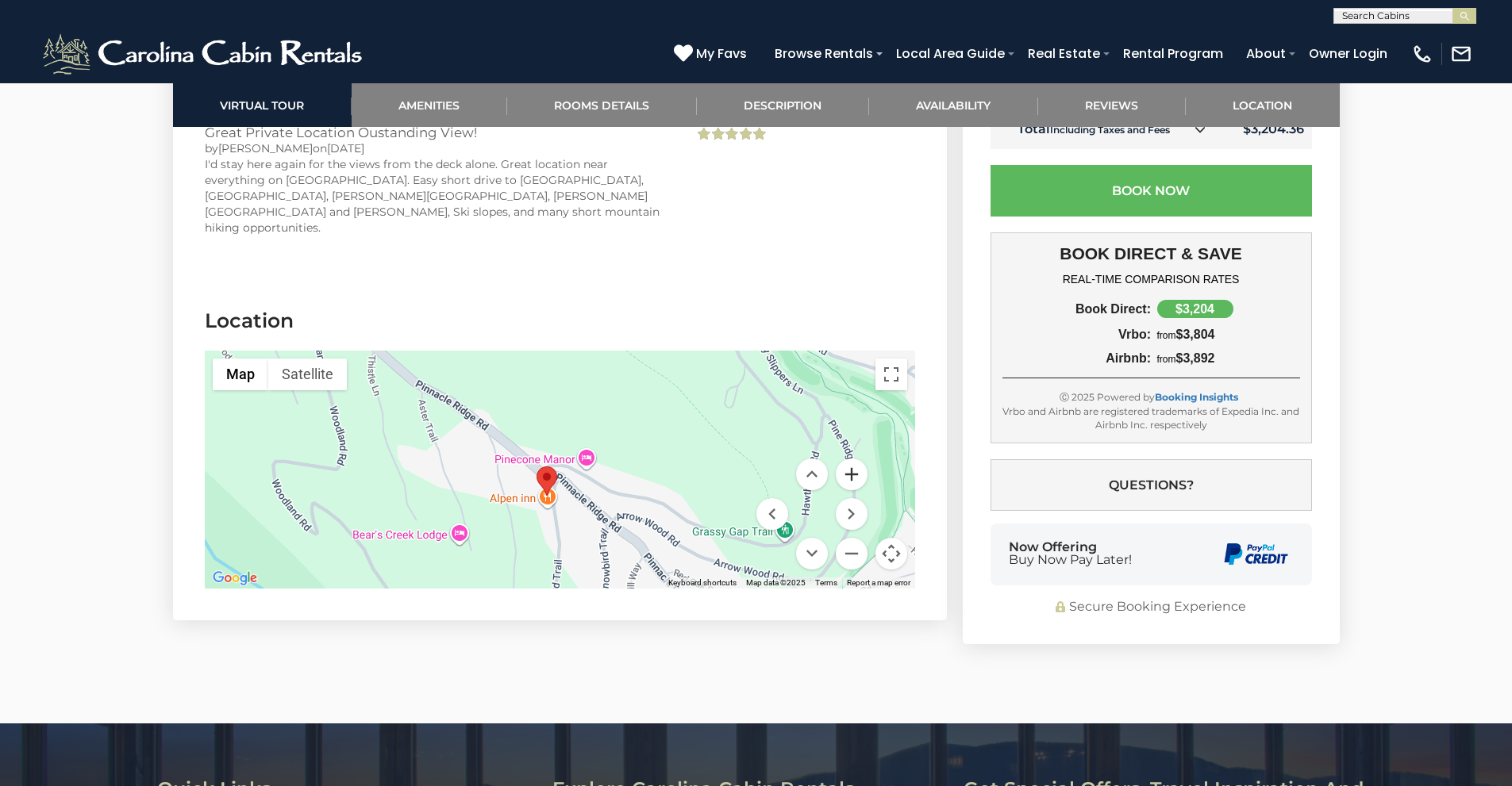
click at [848, 458] on button "Zoom in" at bounding box center [851, 474] width 32 height 32
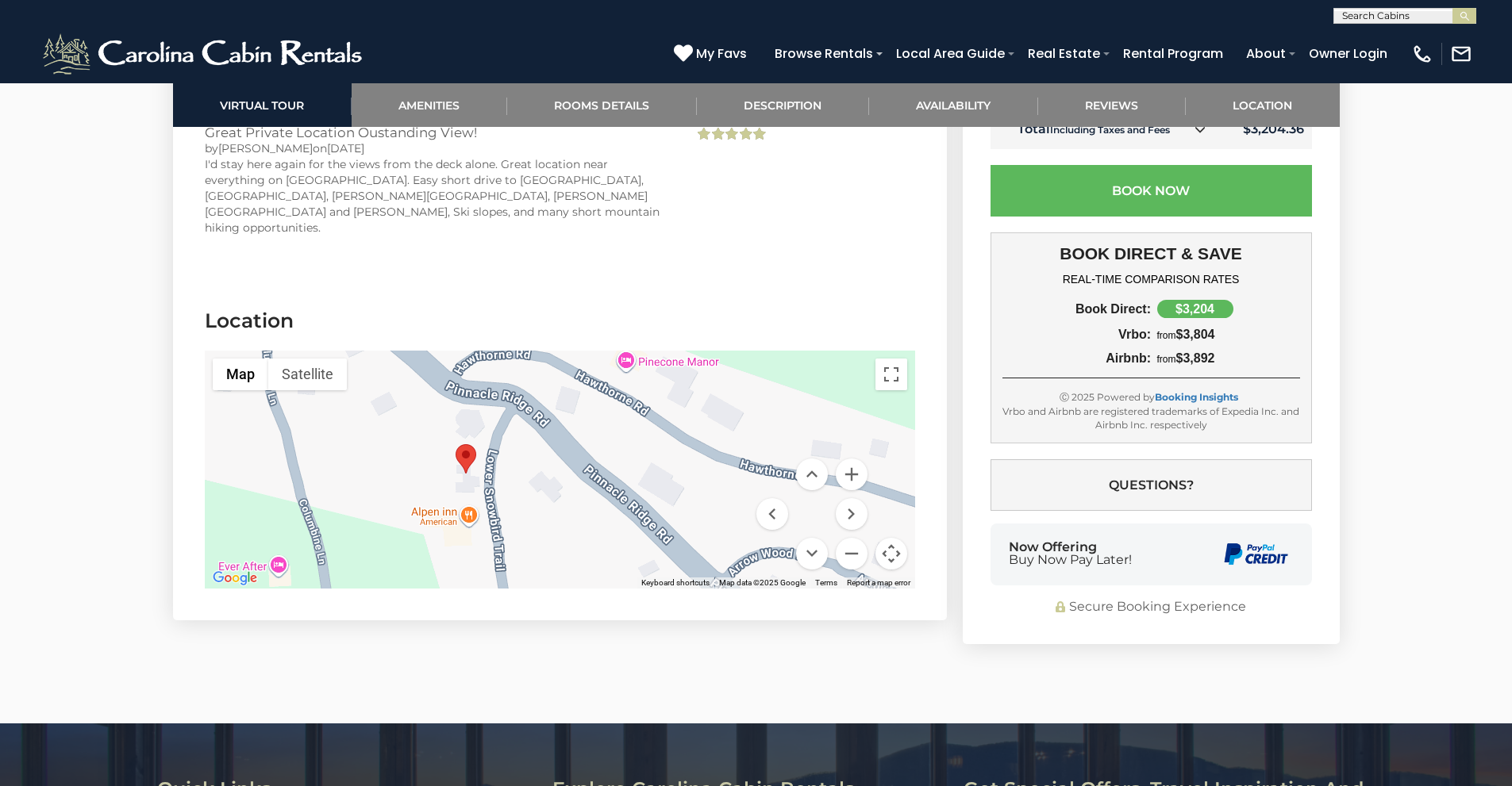
drag, startPoint x: 625, startPoint y: 473, endPoint x: 579, endPoint y: 370, distance: 112.8
click at [579, 370] on div at bounding box center [560, 470] width 711 height 238
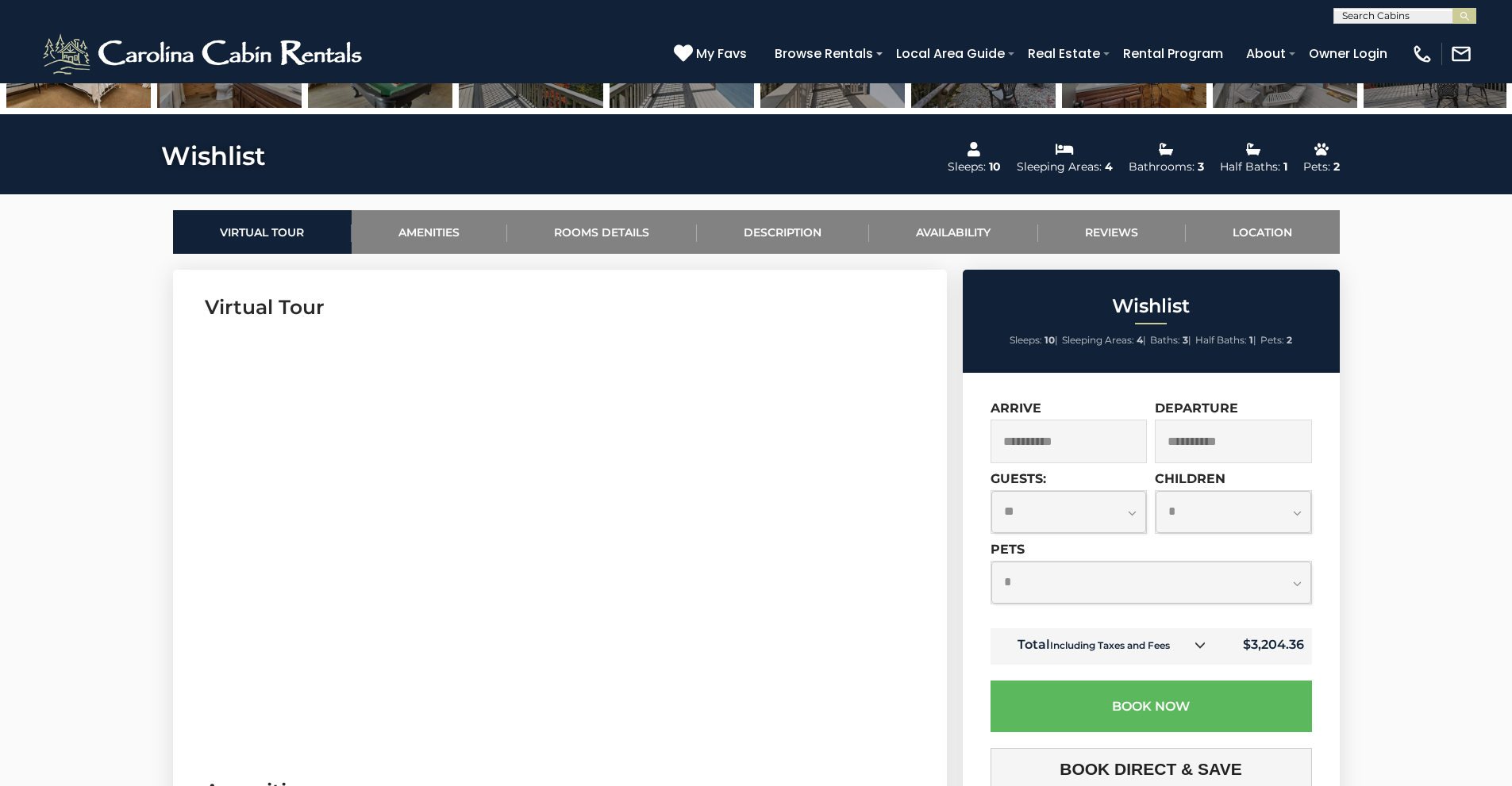
scroll to position [277, 0]
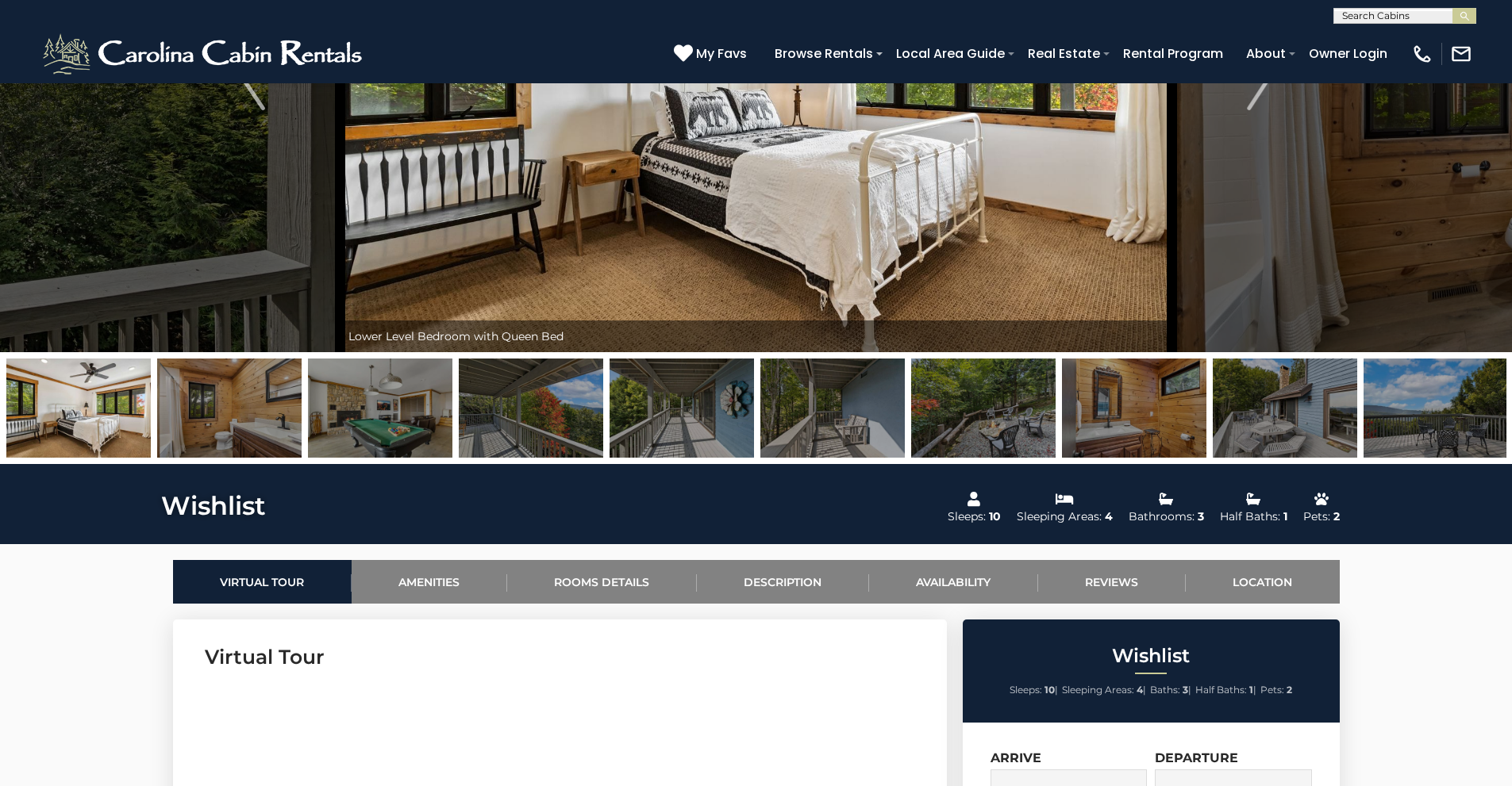
click at [356, 422] on img at bounding box center [379, 408] width 144 height 100
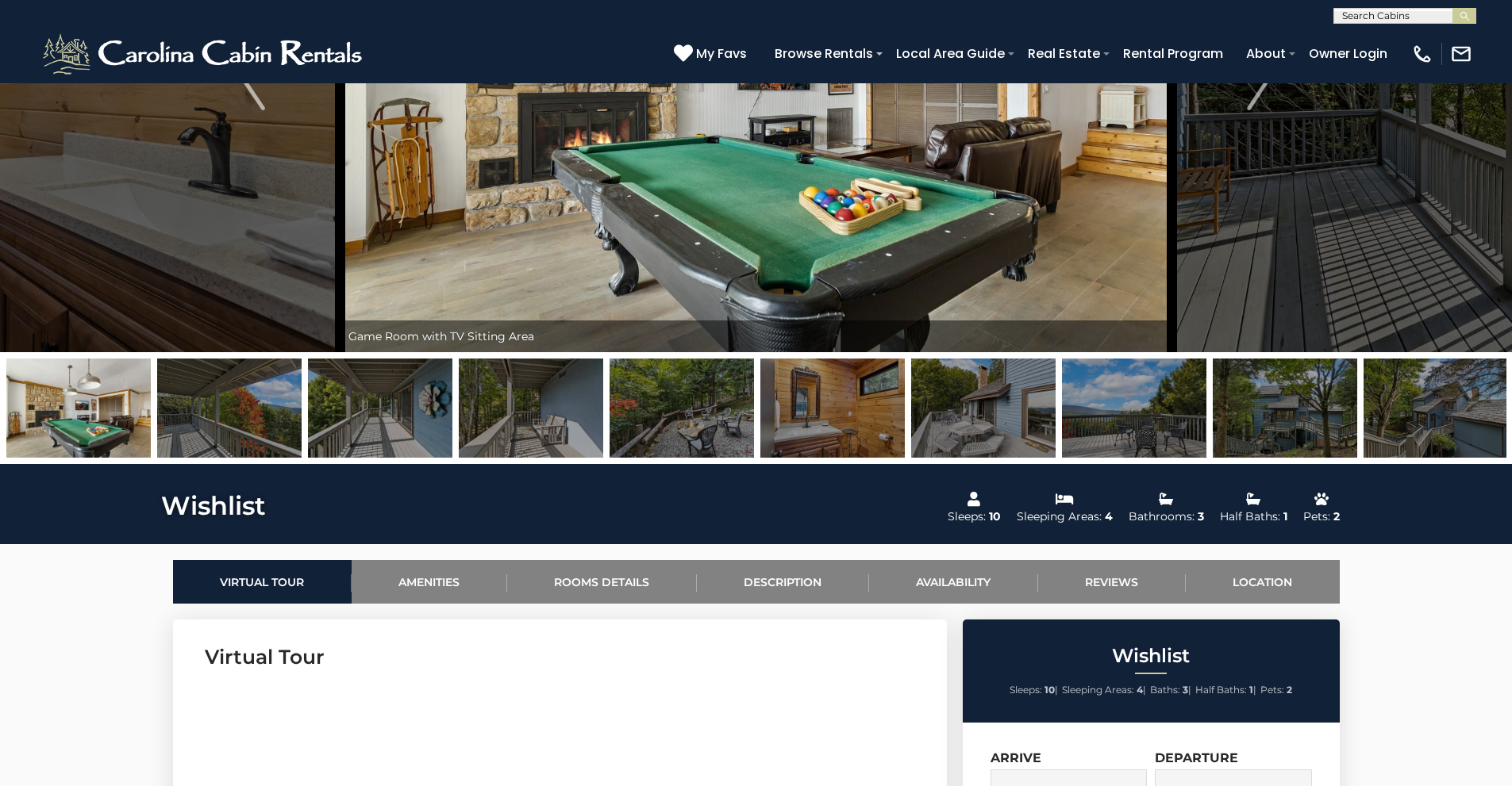
click at [834, 420] on img at bounding box center [831, 408] width 144 height 100
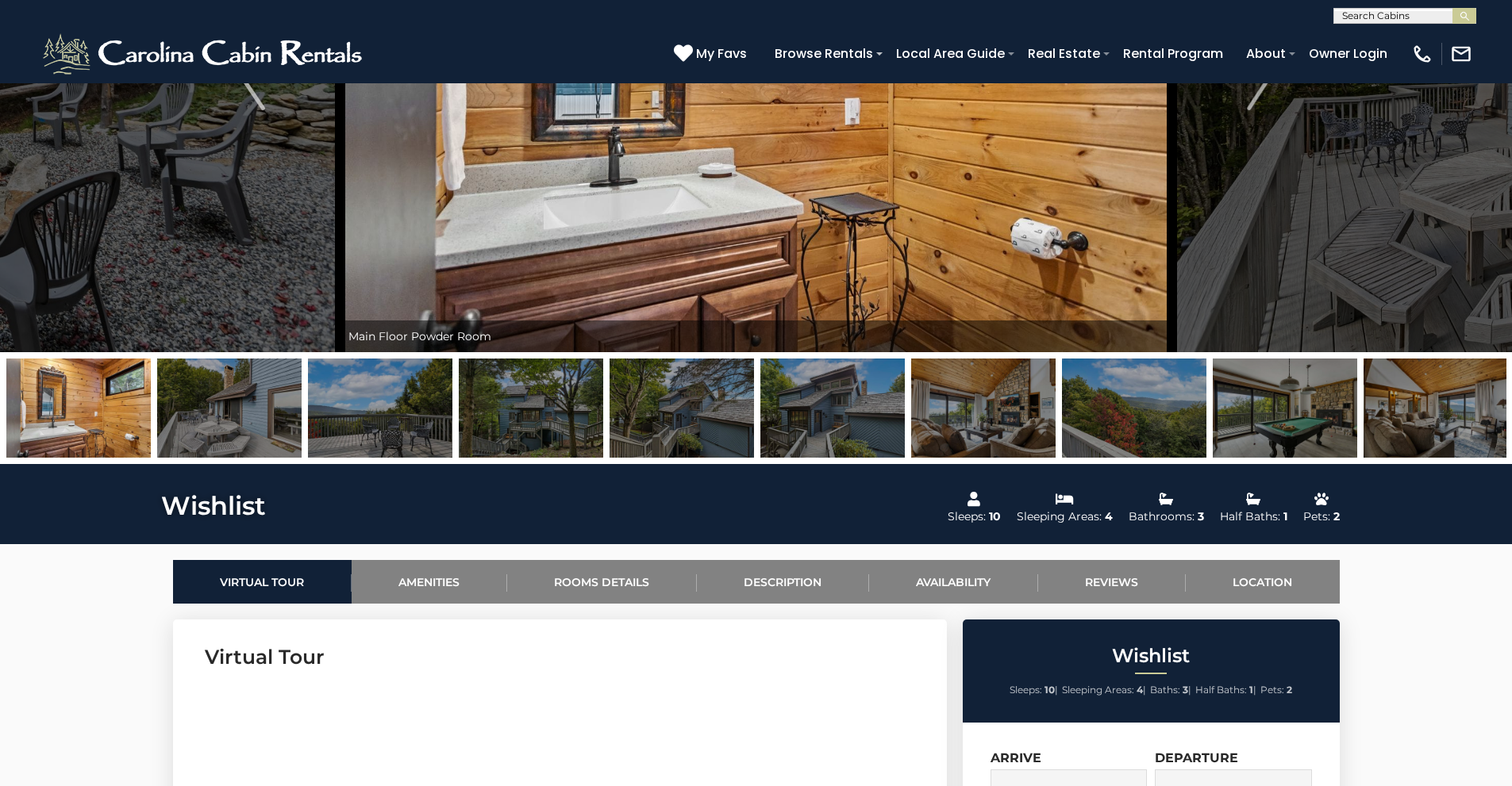
click at [556, 427] on img at bounding box center [530, 408] width 144 height 100
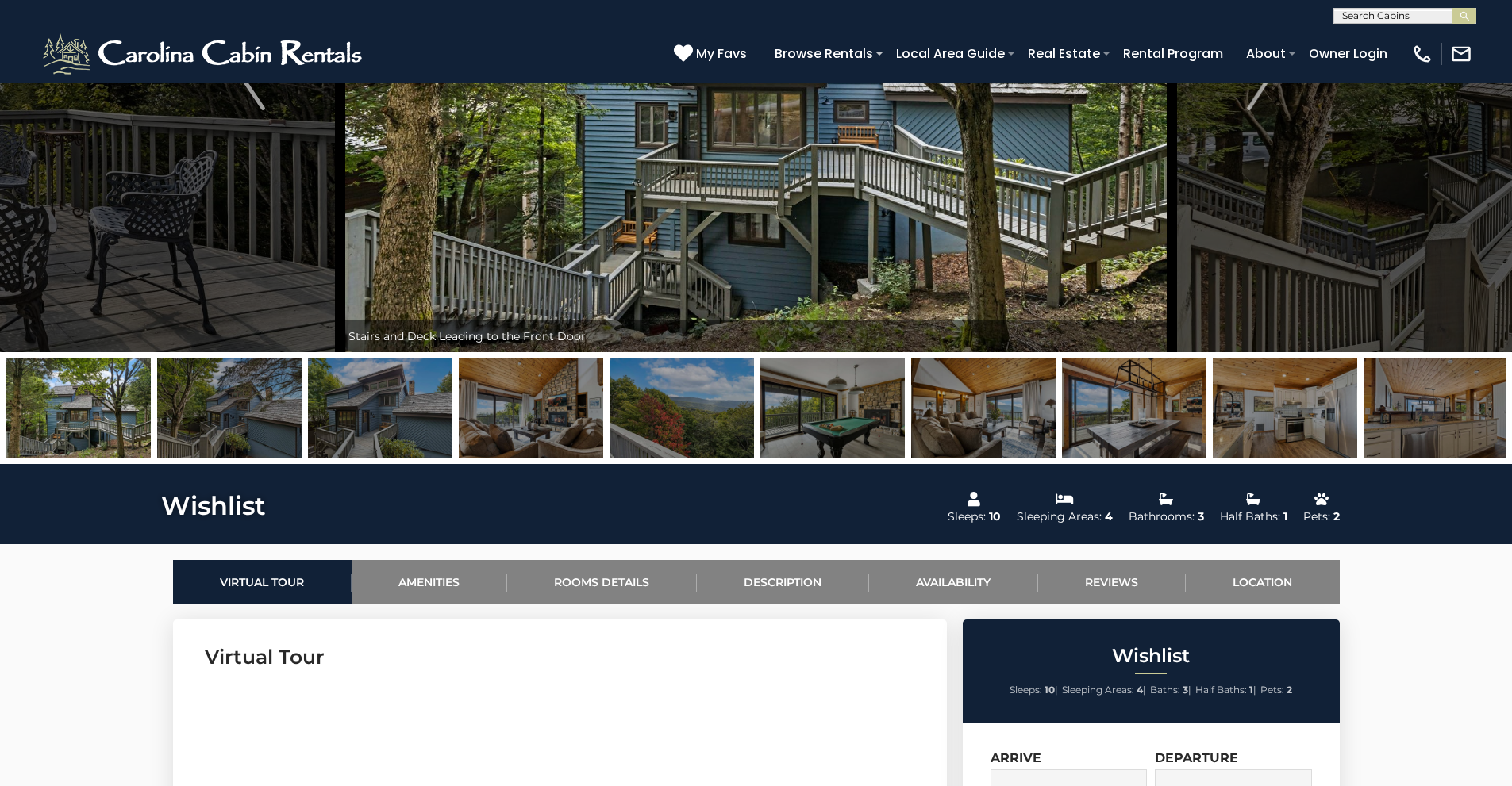
click at [360, 414] on img at bounding box center [379, 408] width 144 height 100
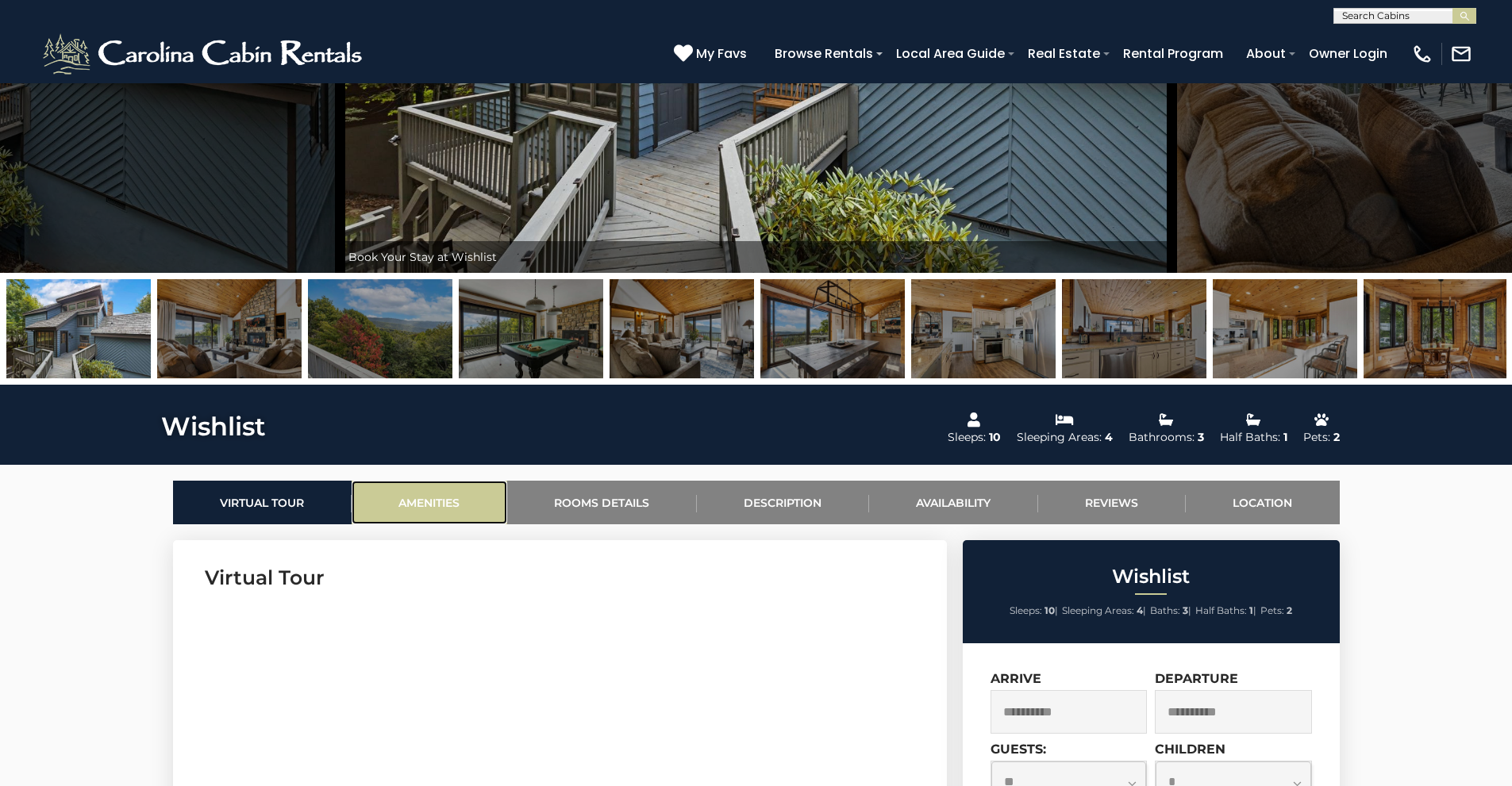
click at [458, 488] on link "Amenities" at bounding box center [429, 502] width 156 height 44
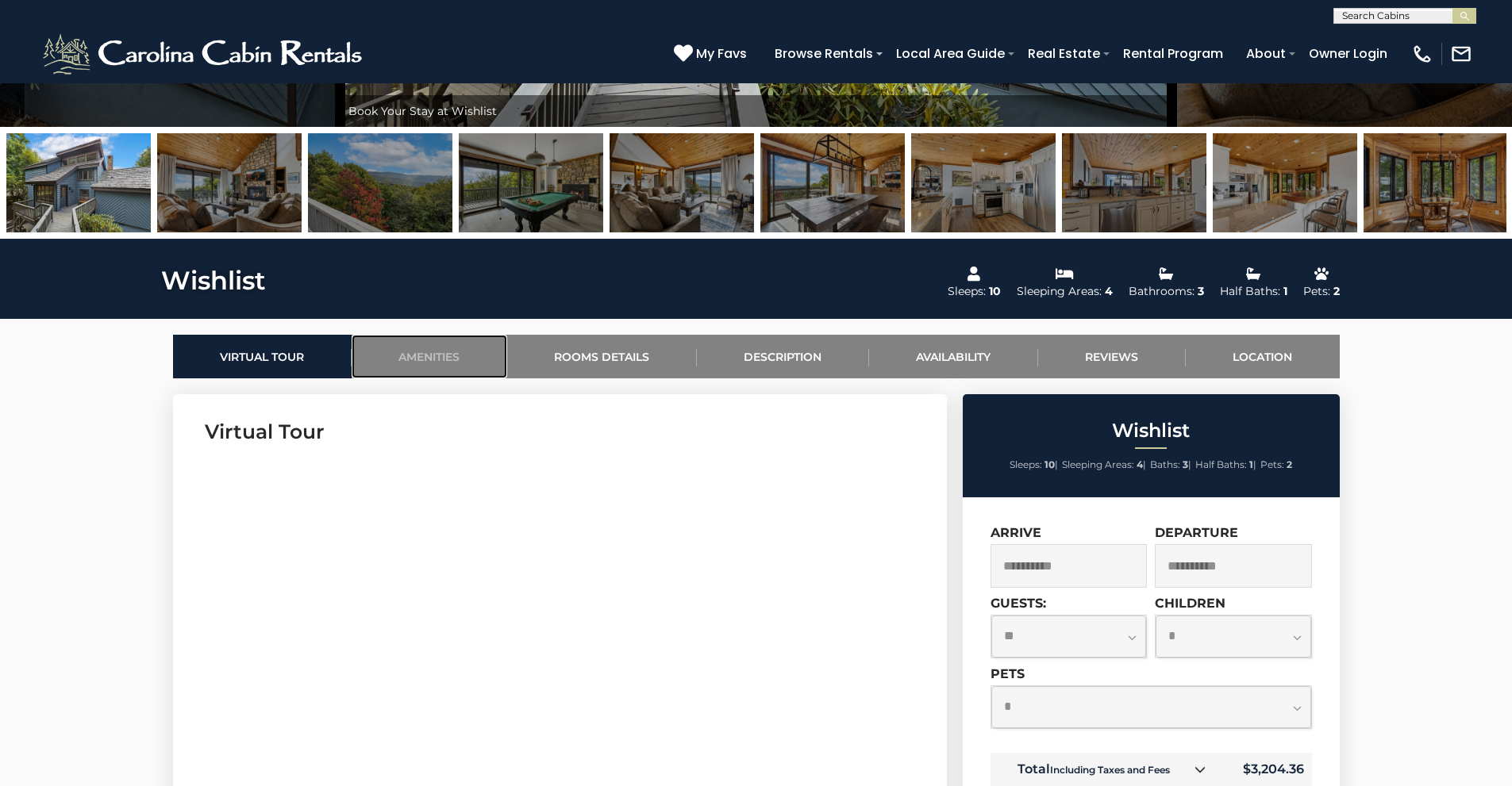
scroll to position [626, 0]
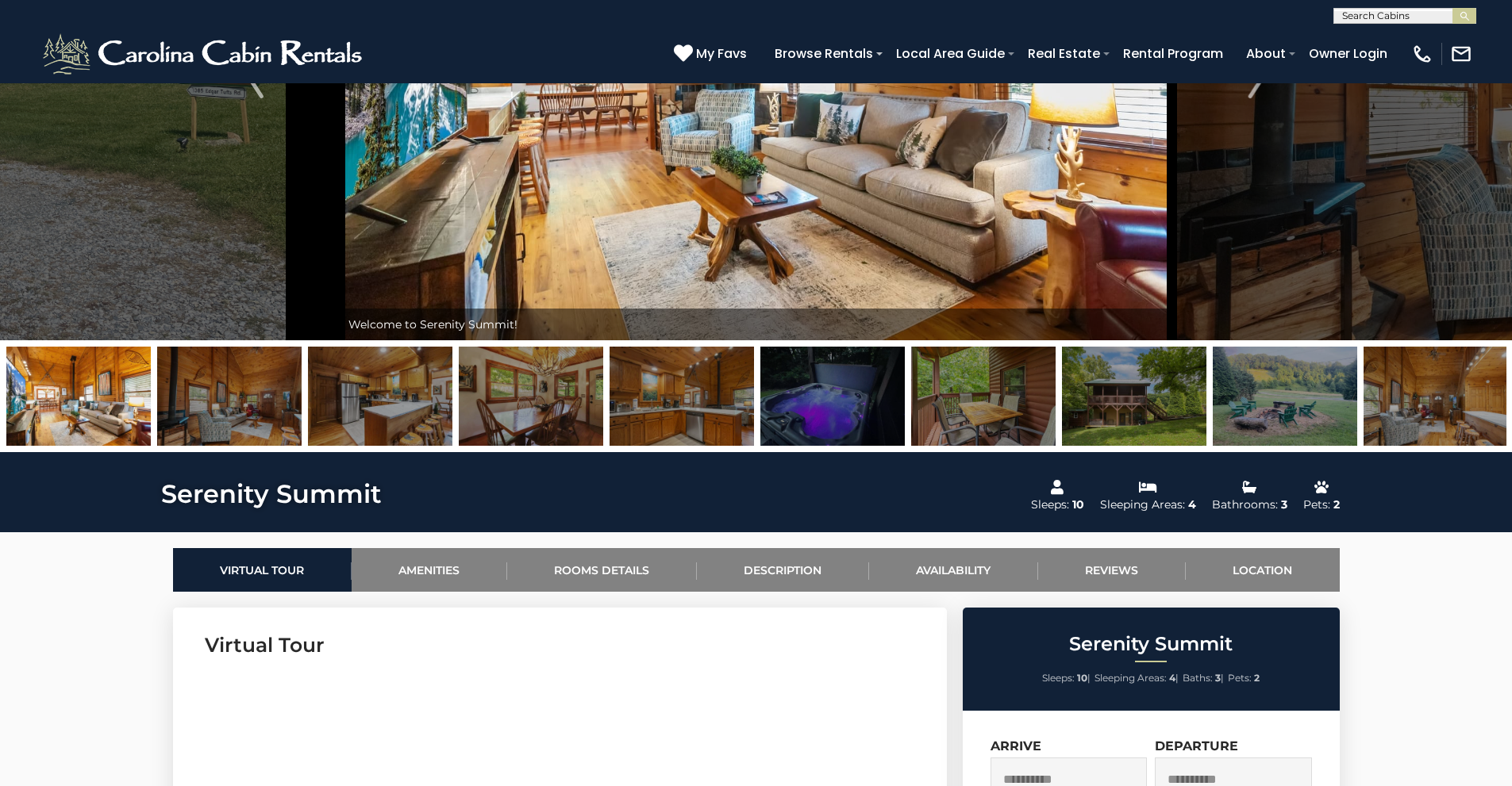
scroll to position [476, 0]
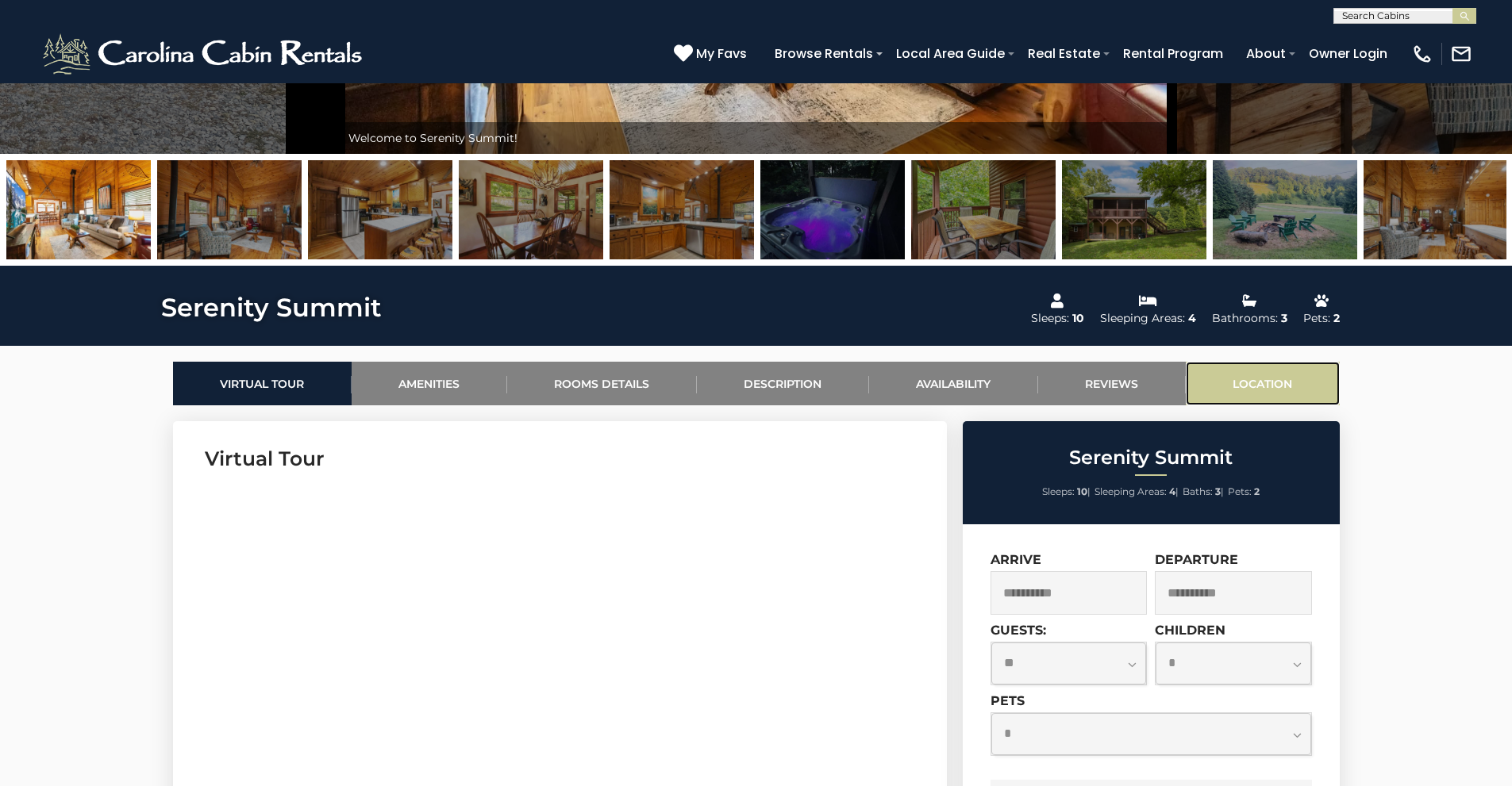
click at [1254, 382] on link "Location" at bounding box center [1262, 383] width 154 height 44
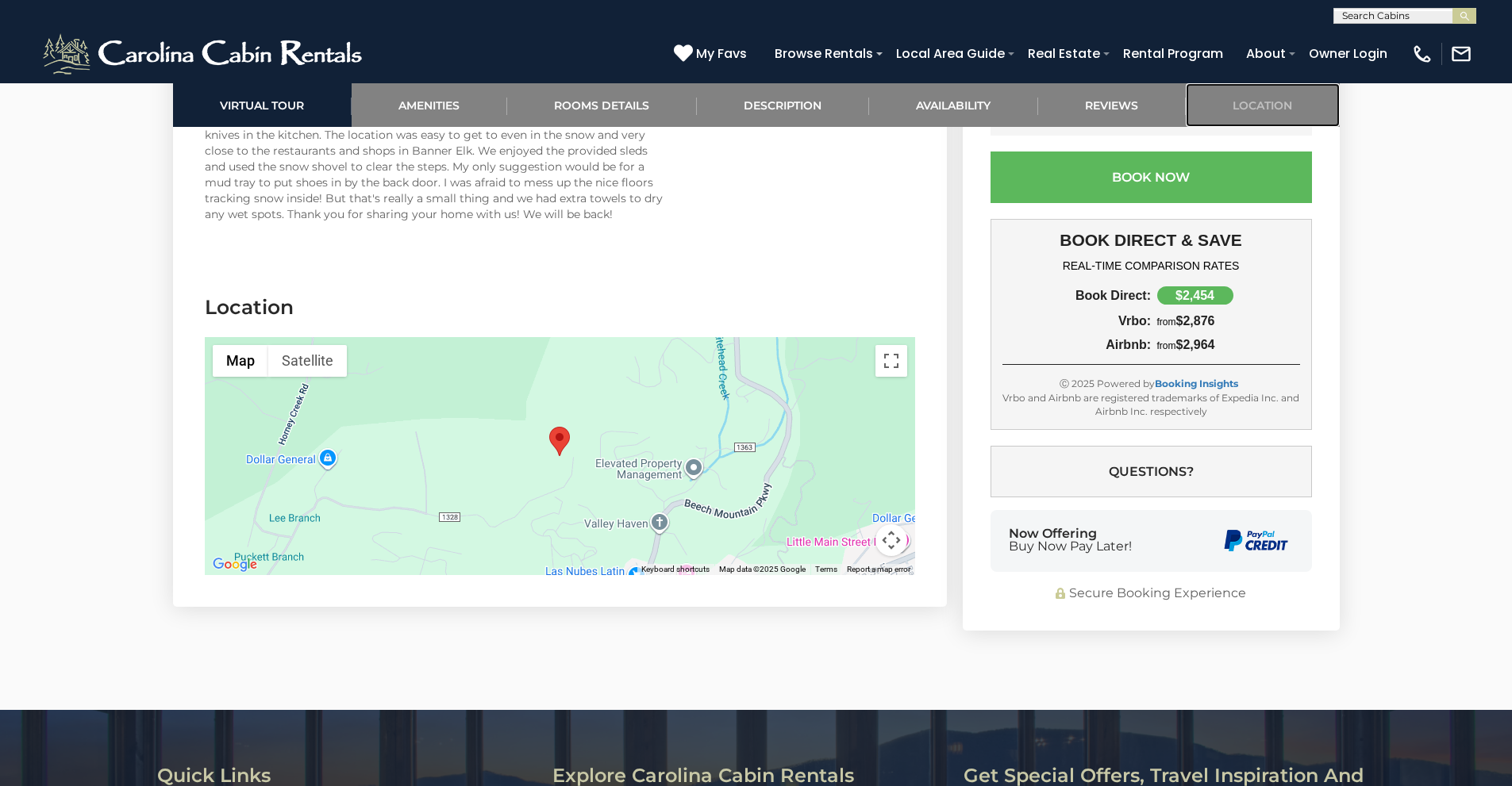
scroll to position [4236, 0]
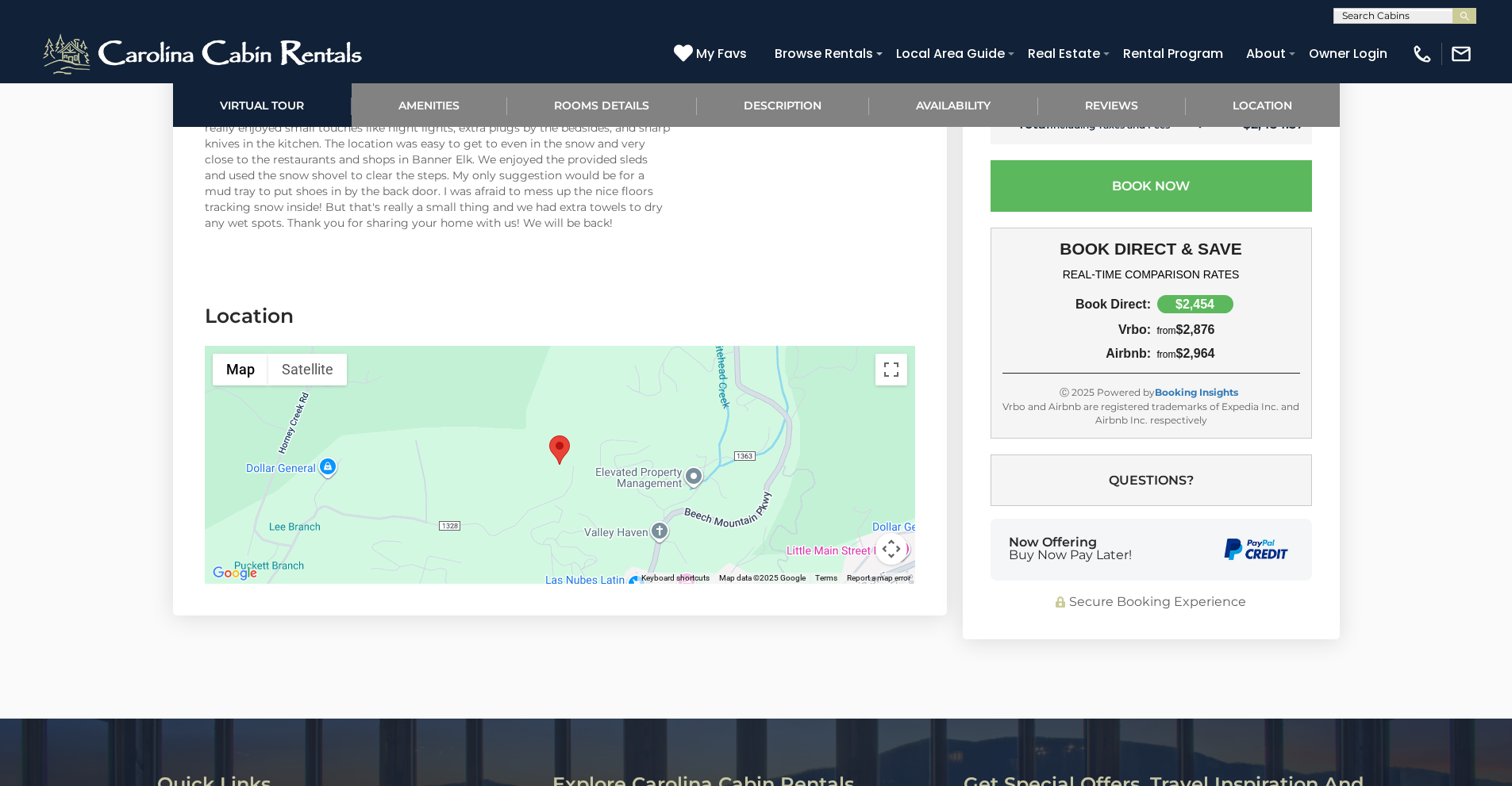
click at [894, 552] on button "Map camera controls" at bounding box center [890, 549] width 32 height 32
click at [857, 554] on button "Zoom out" at bounding box center [851, 549] width 32 height 32
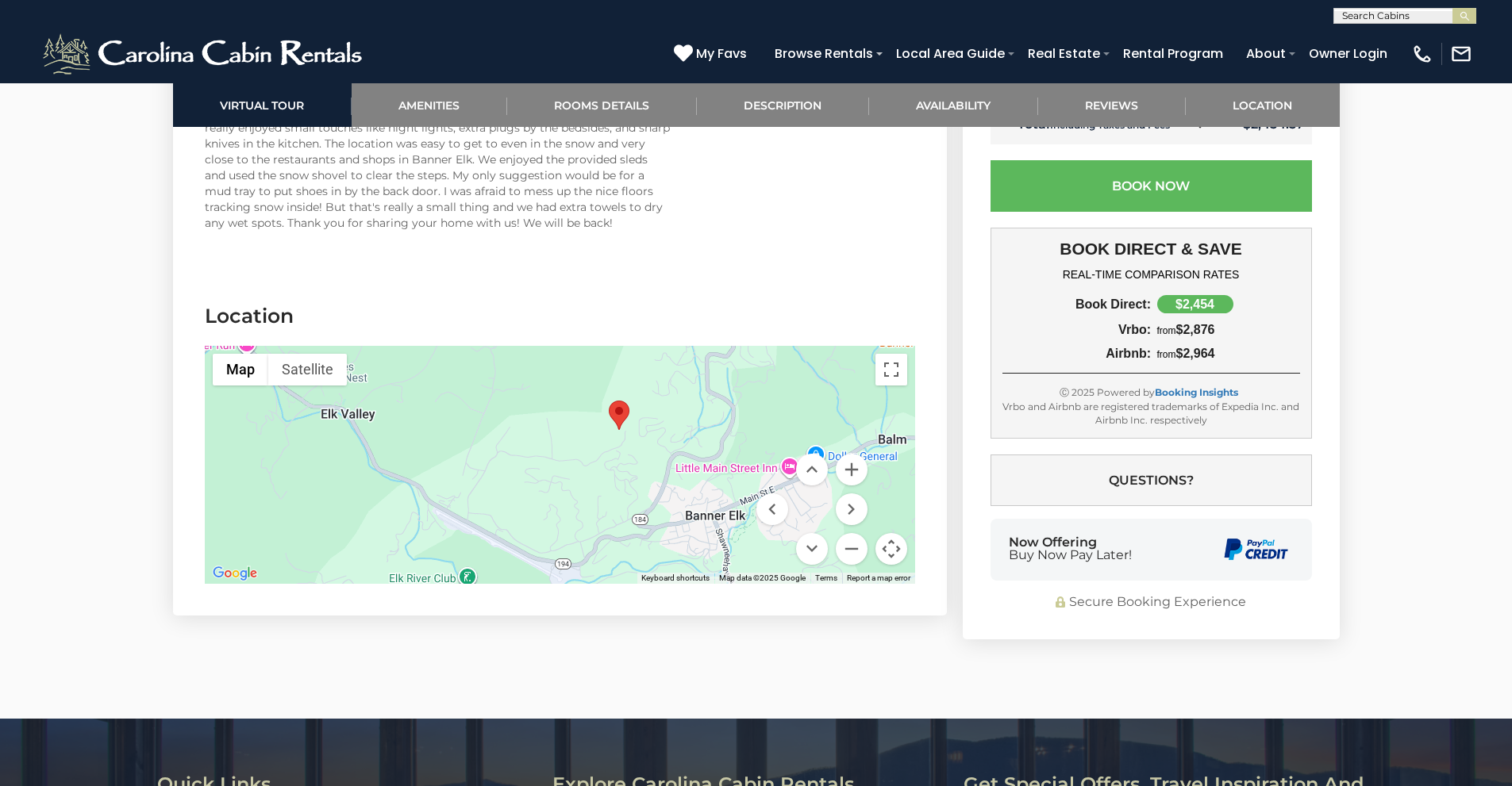
drag, startPoint x: 602, startPoint y: 503, endPoint x: 662, endPoint y: 467, distance: 70.0
click at [662, 467] on div at bounding box center [560, 465] width 711 height 238
click at [613, 404] on area "Serenity Summit" at bounding box center [613, 404] width 0 height 0
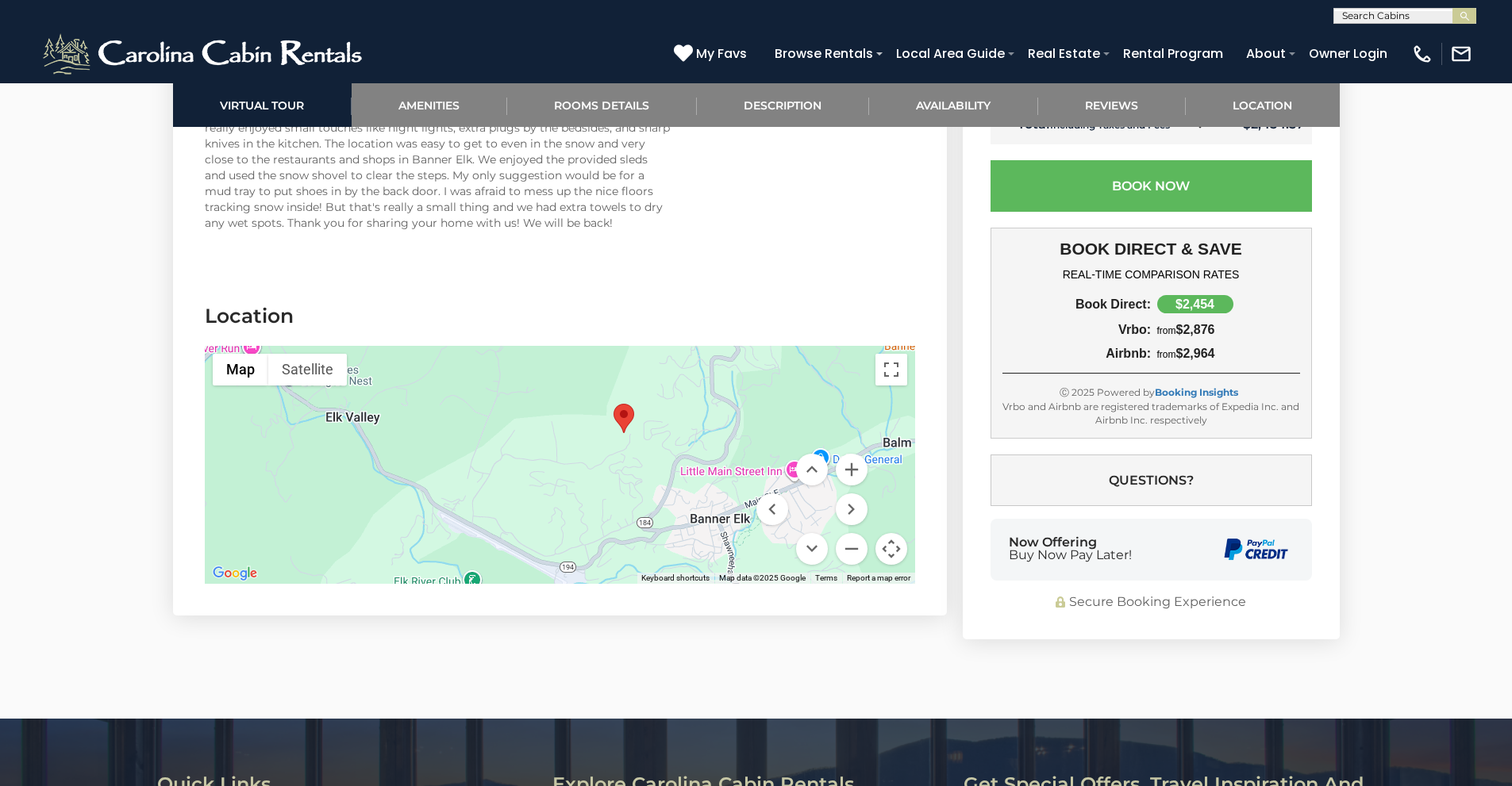
click at [888, 539] on button "Map camera controls" at bounding box center [890, 549] width 32 height 32
click at [613, 404] on area "Serenity Summit" at bounding box center [613, 404] width 0 height 0
click at [894, 553] on button "Map camera controls" at bounding box center [890, 549] width 32 height 32
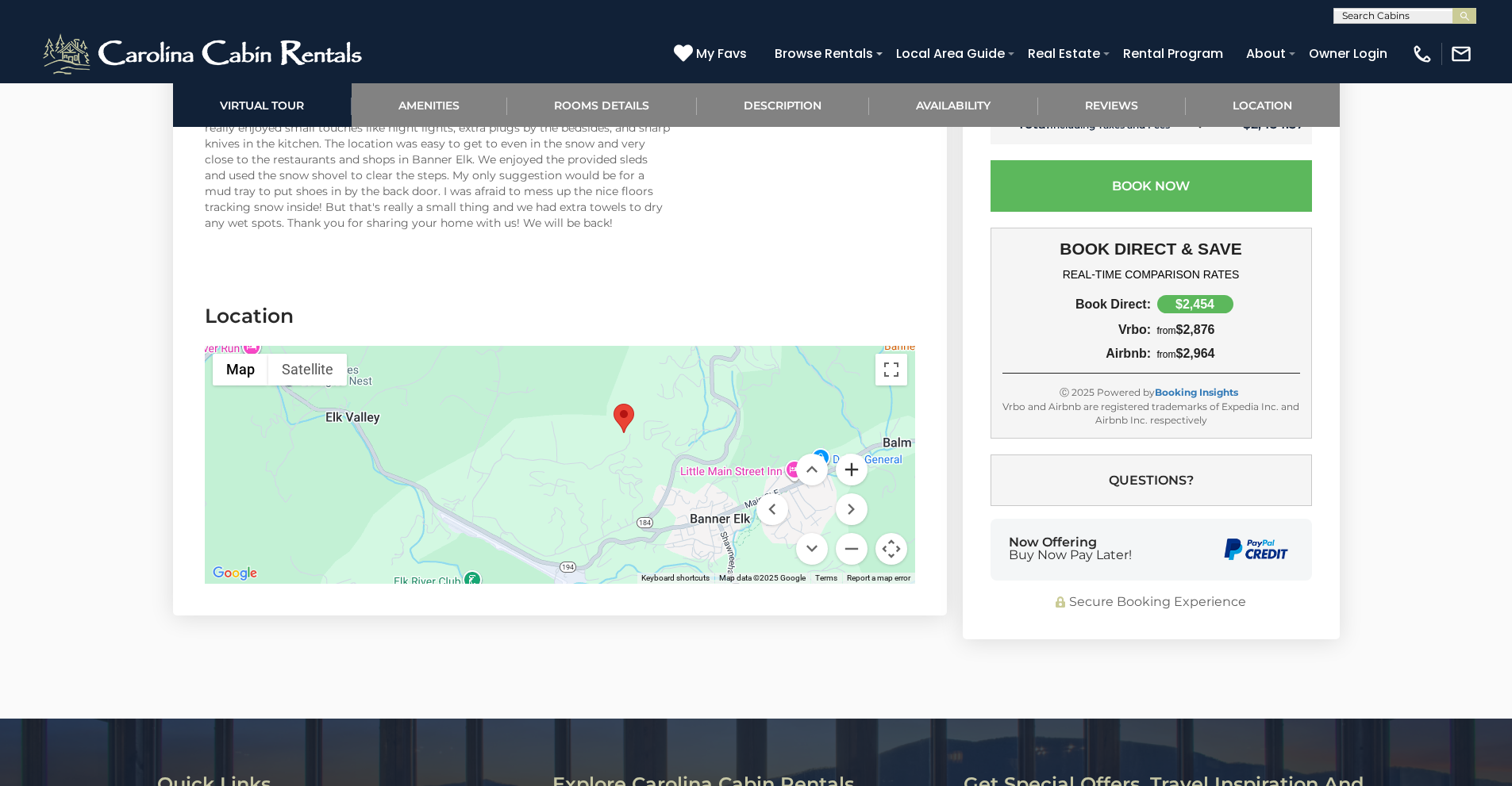
click at [852, 464] on button "Zoom in" at bounding box center [851, 469] width 32 height 32
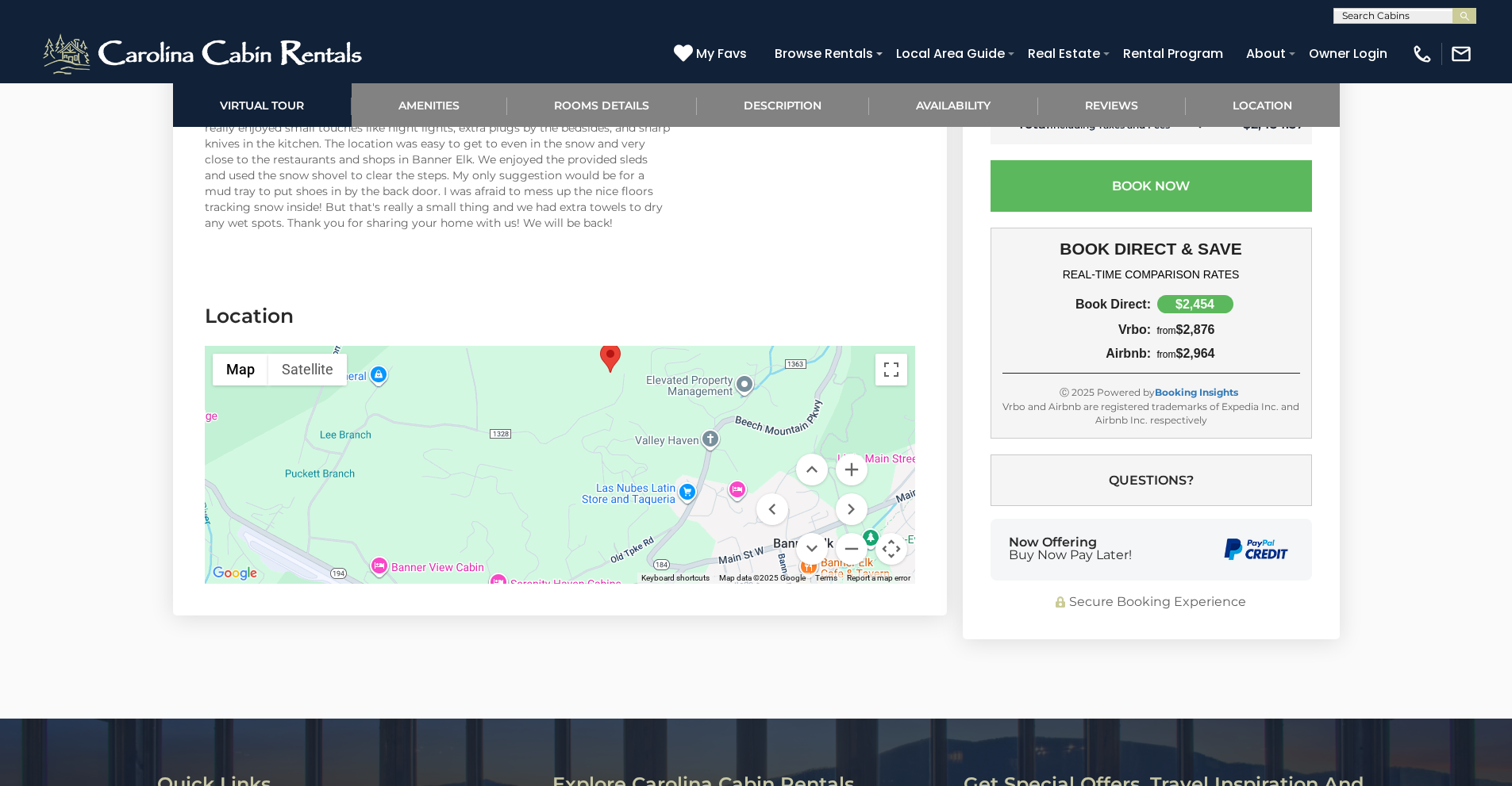
drag, startPoint x: 701, startPoint y: 465, endPoint x: 622, endPoint y: 436, distance: 84.2
click at [622, 436] on div at bounding box center [560, 465] width 711 height 238
click at [623, 392] on div at bounding box center [560, 465] width 711 height 238
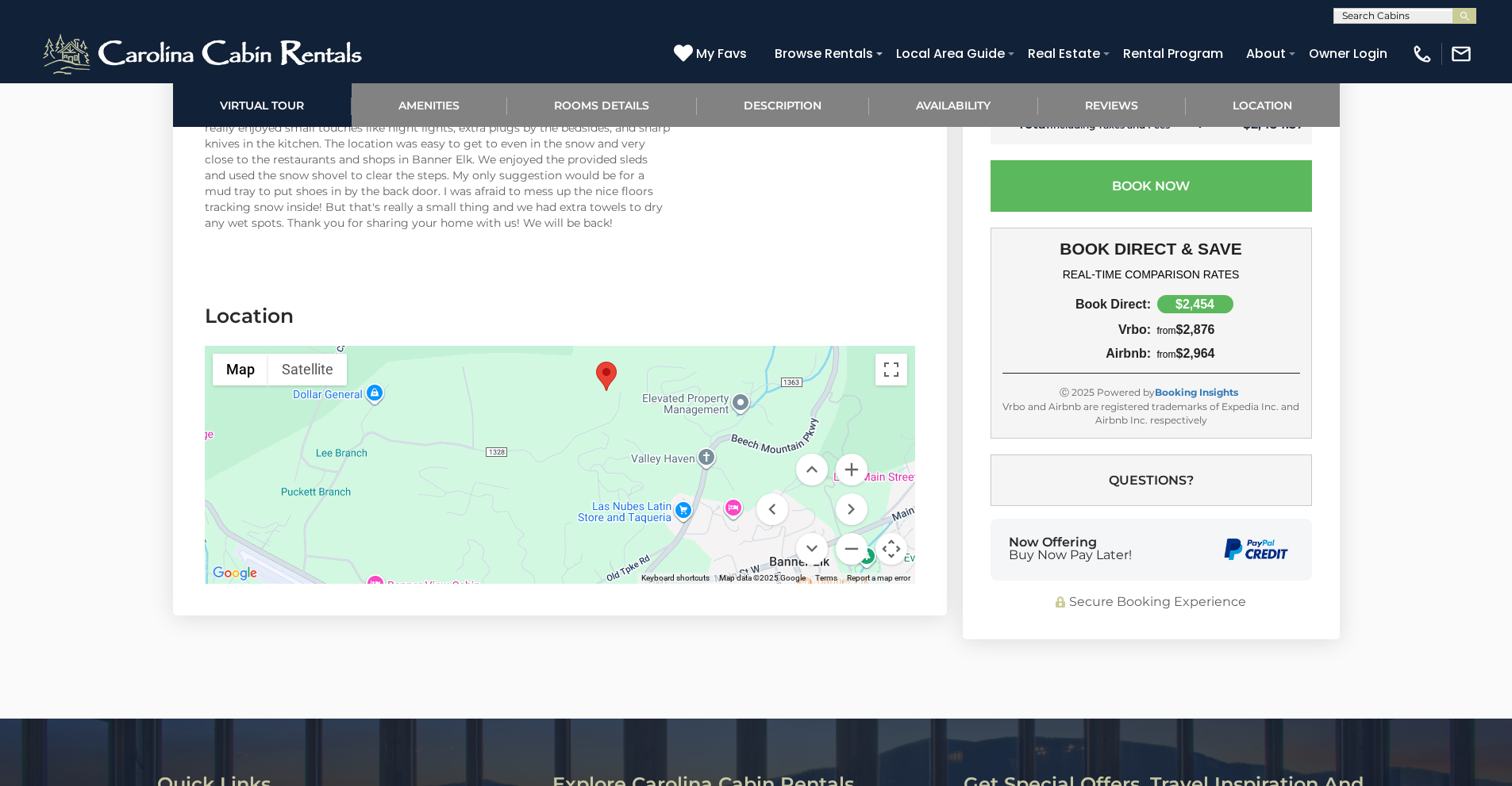
drag, startPoint x: 635, startPoint y: 413, endPoint x: 635, endPoint y: 460, distance: 47.0
click at [635, 460] on div at bounding box center [560, 465] width 711 height 238
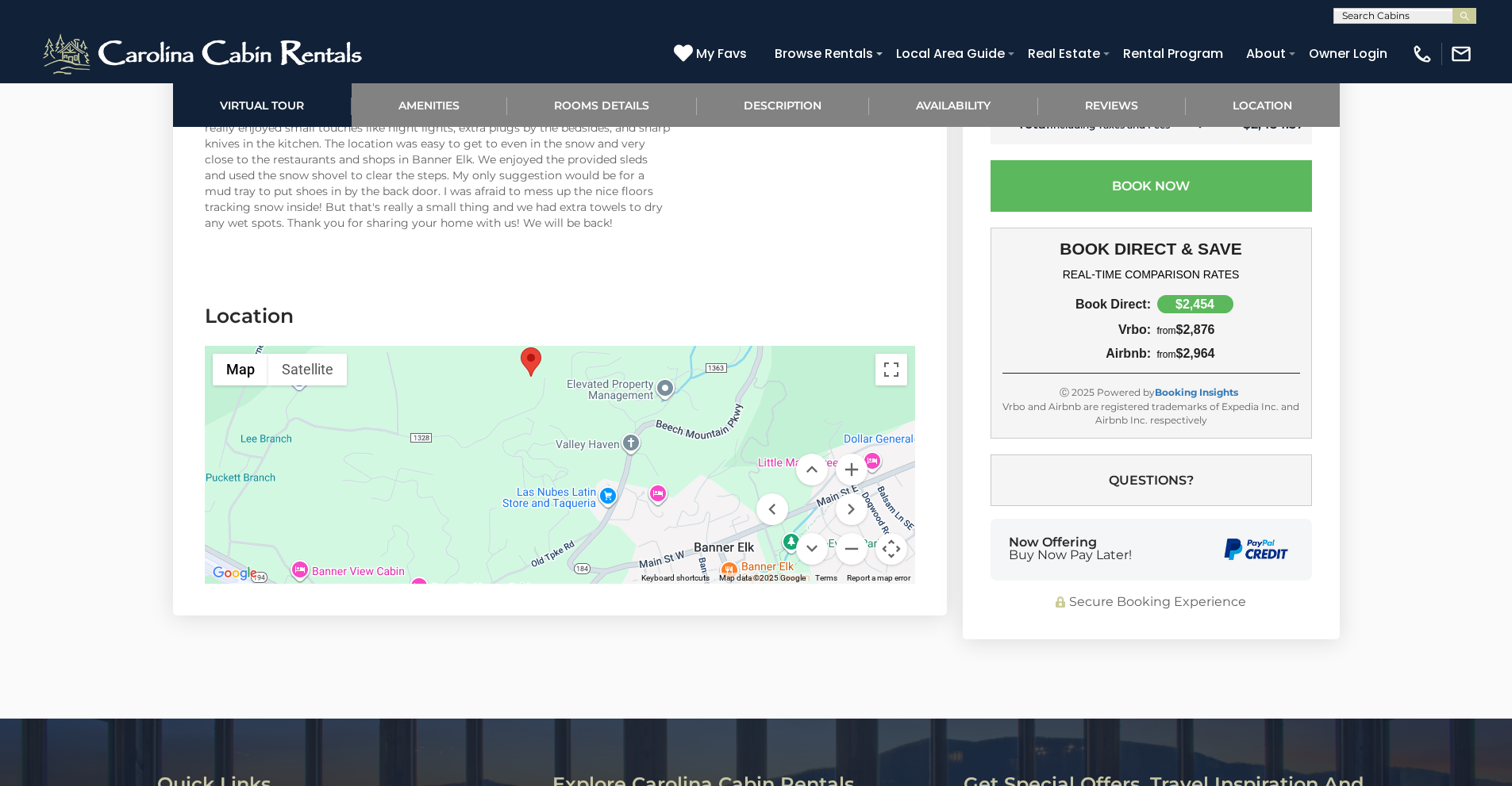
drag, startPoint x: 640, startPoint y: 464, endPoint x: 561, endPoint y: 422, distance: 89.5
click at [561, 422] on div at bounding box center [560, 465] width 711 height 238
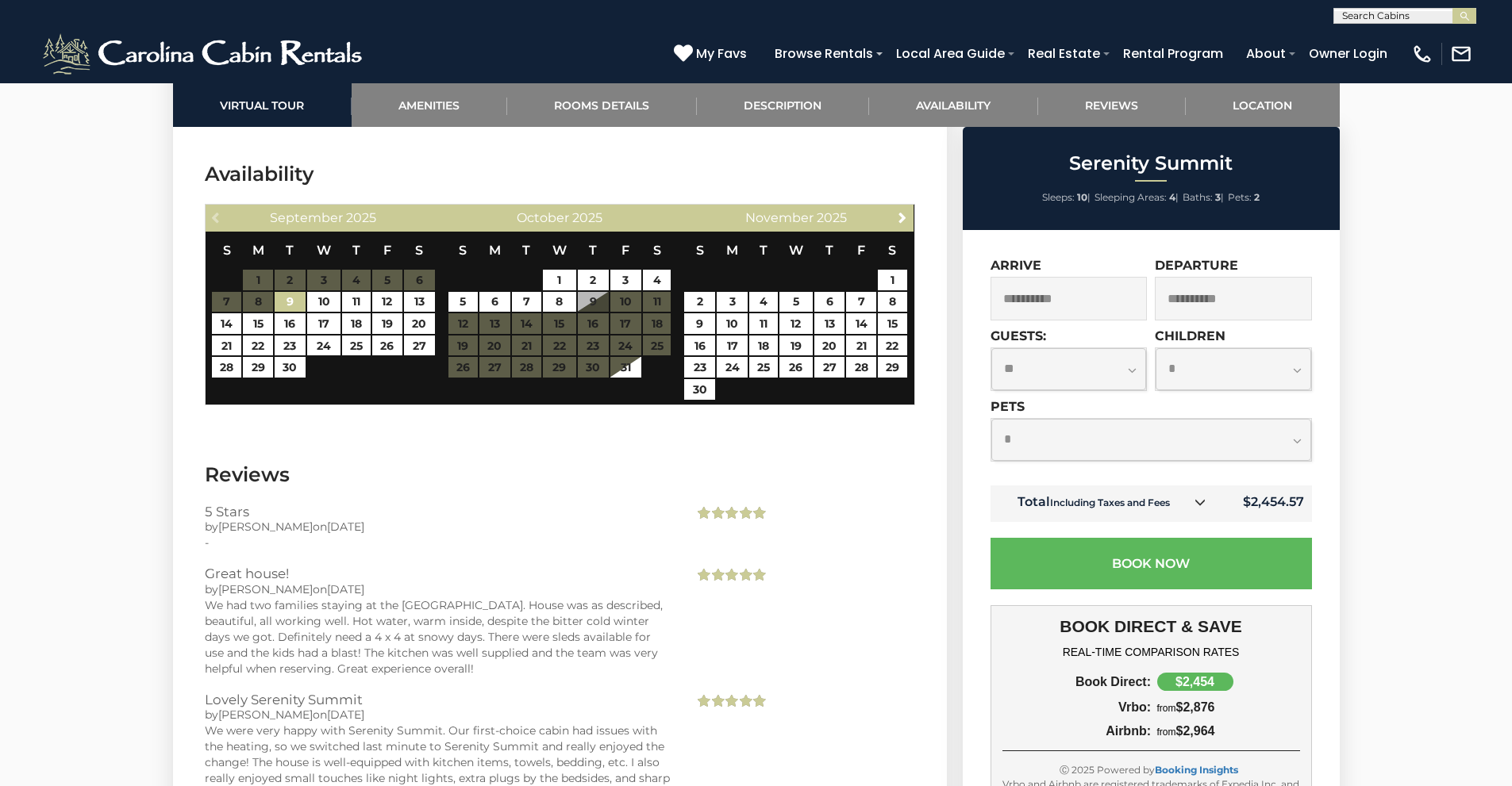
scroll to position [3522, 0]
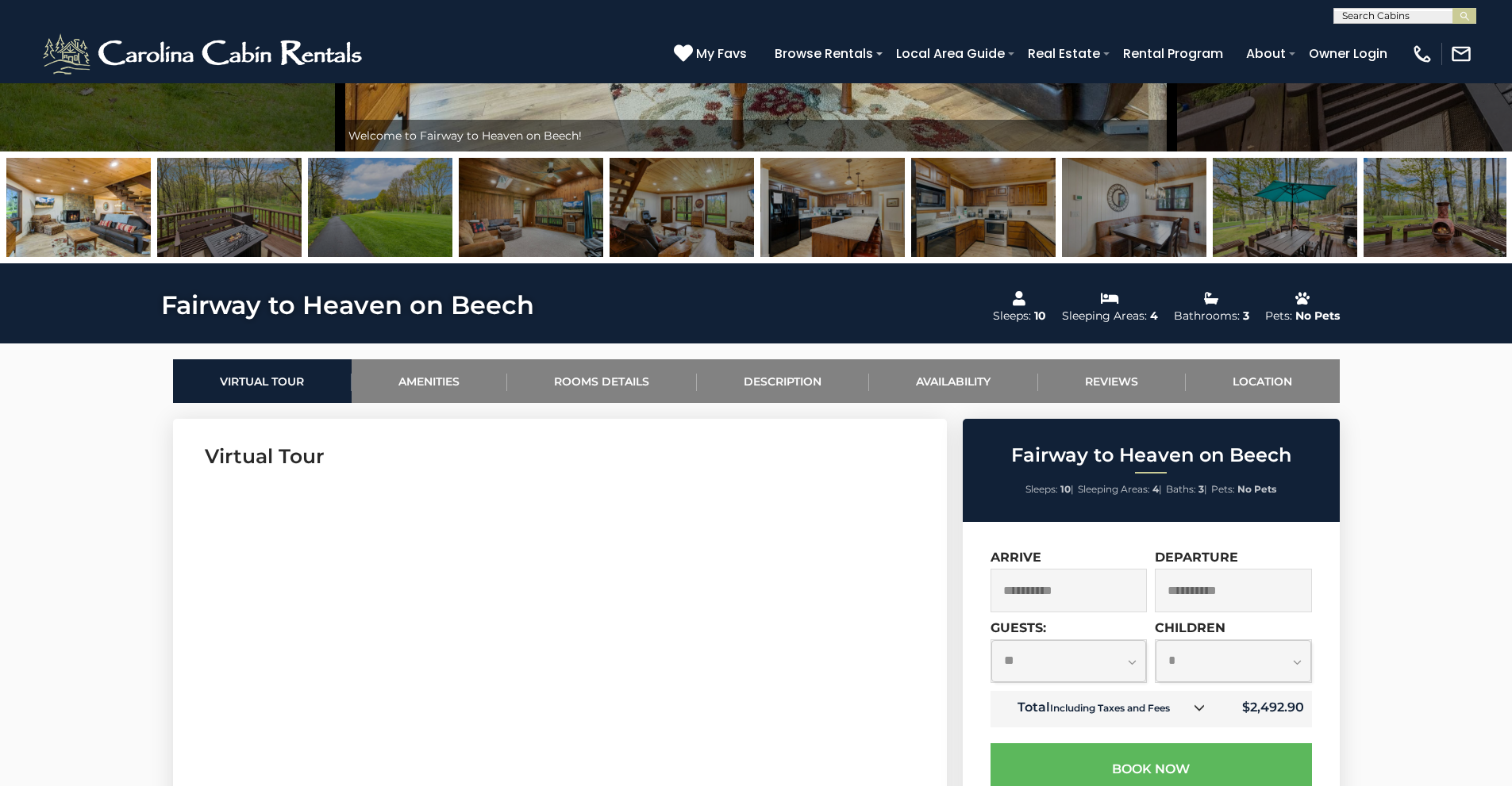
scroll to position [635, 0]
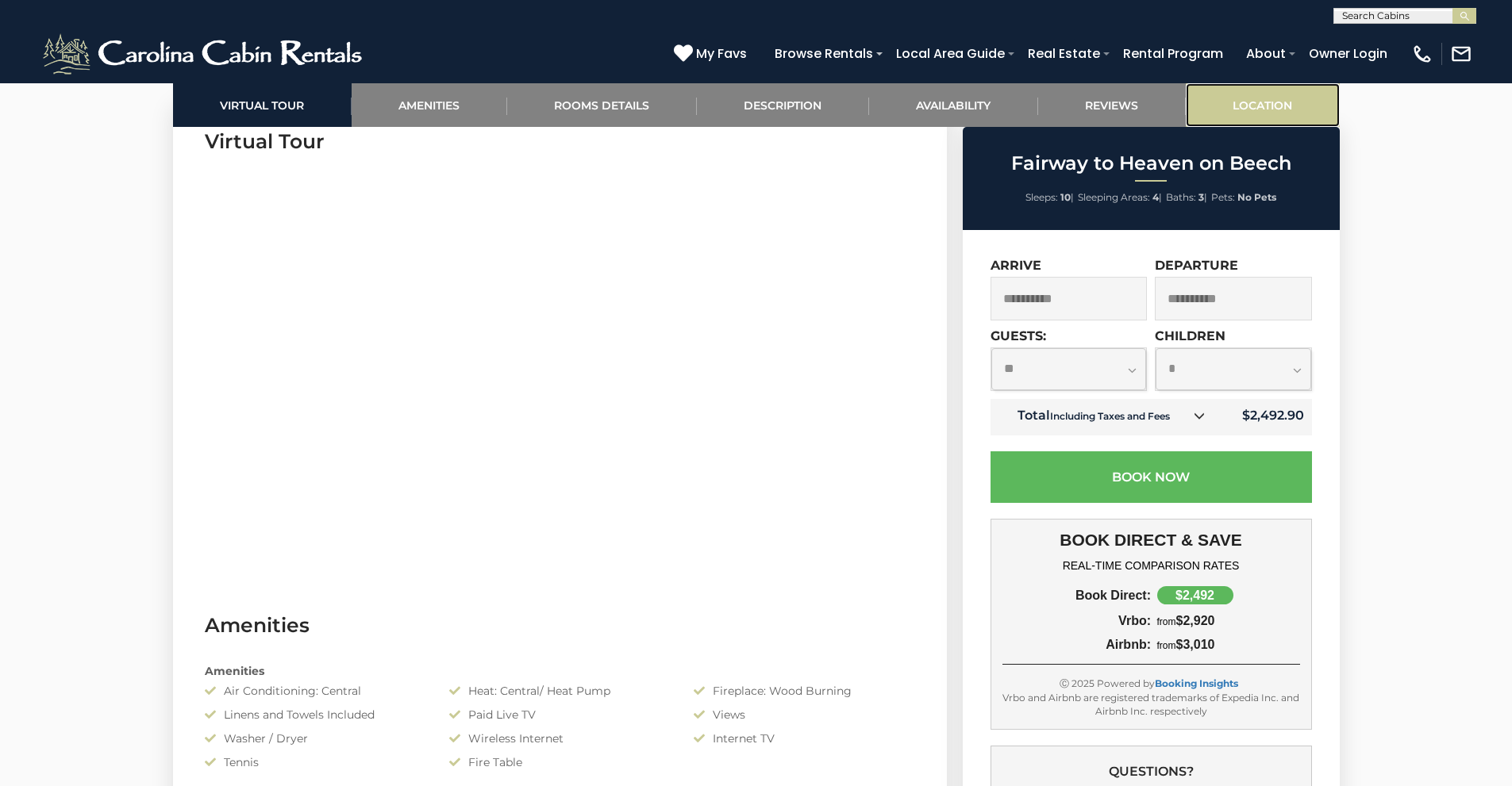
click at [1236, 108] on link "Location" at bounding box center [1262, 104] width 154 height 44
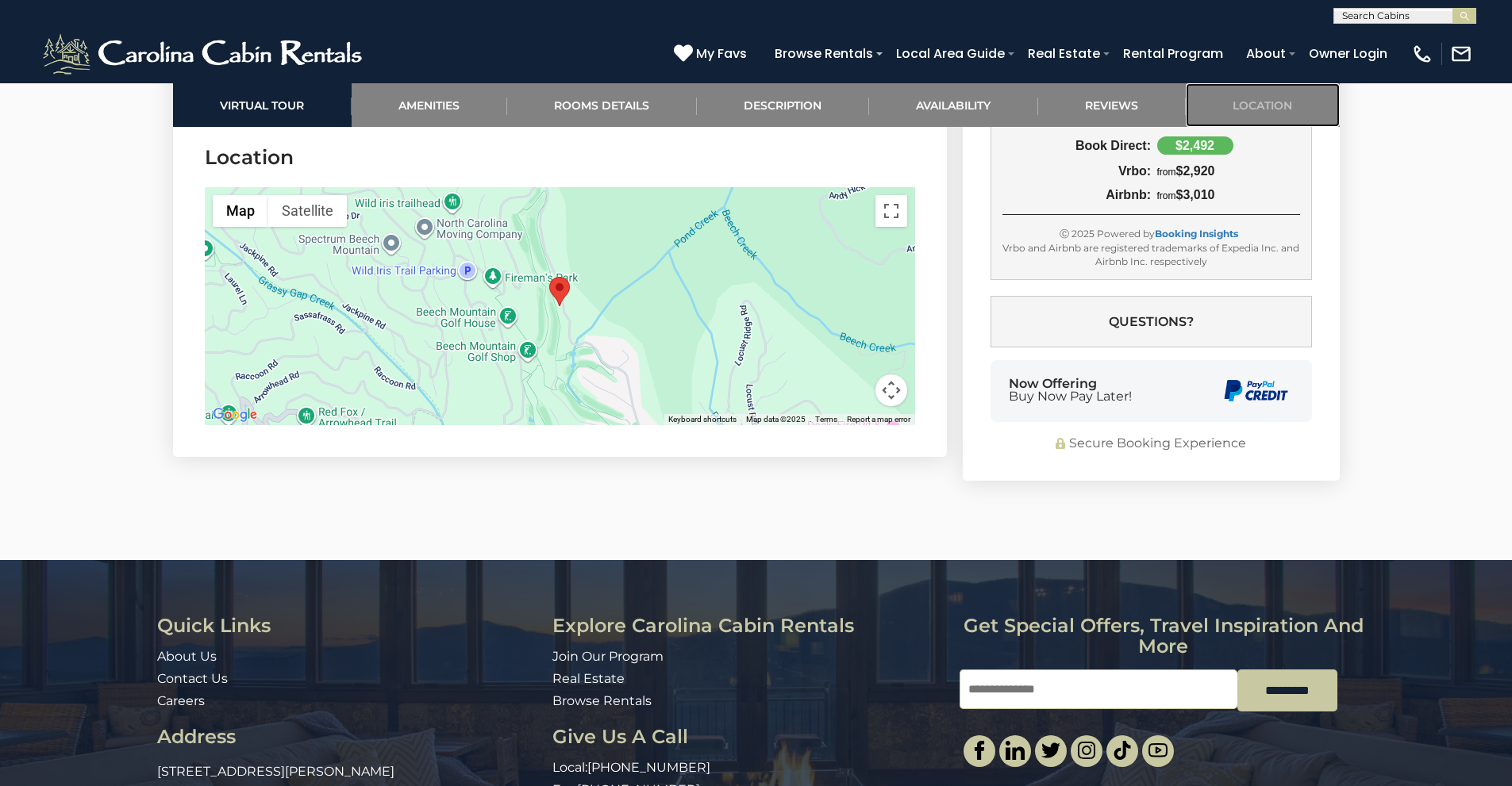
scroll to position [4800, 0]
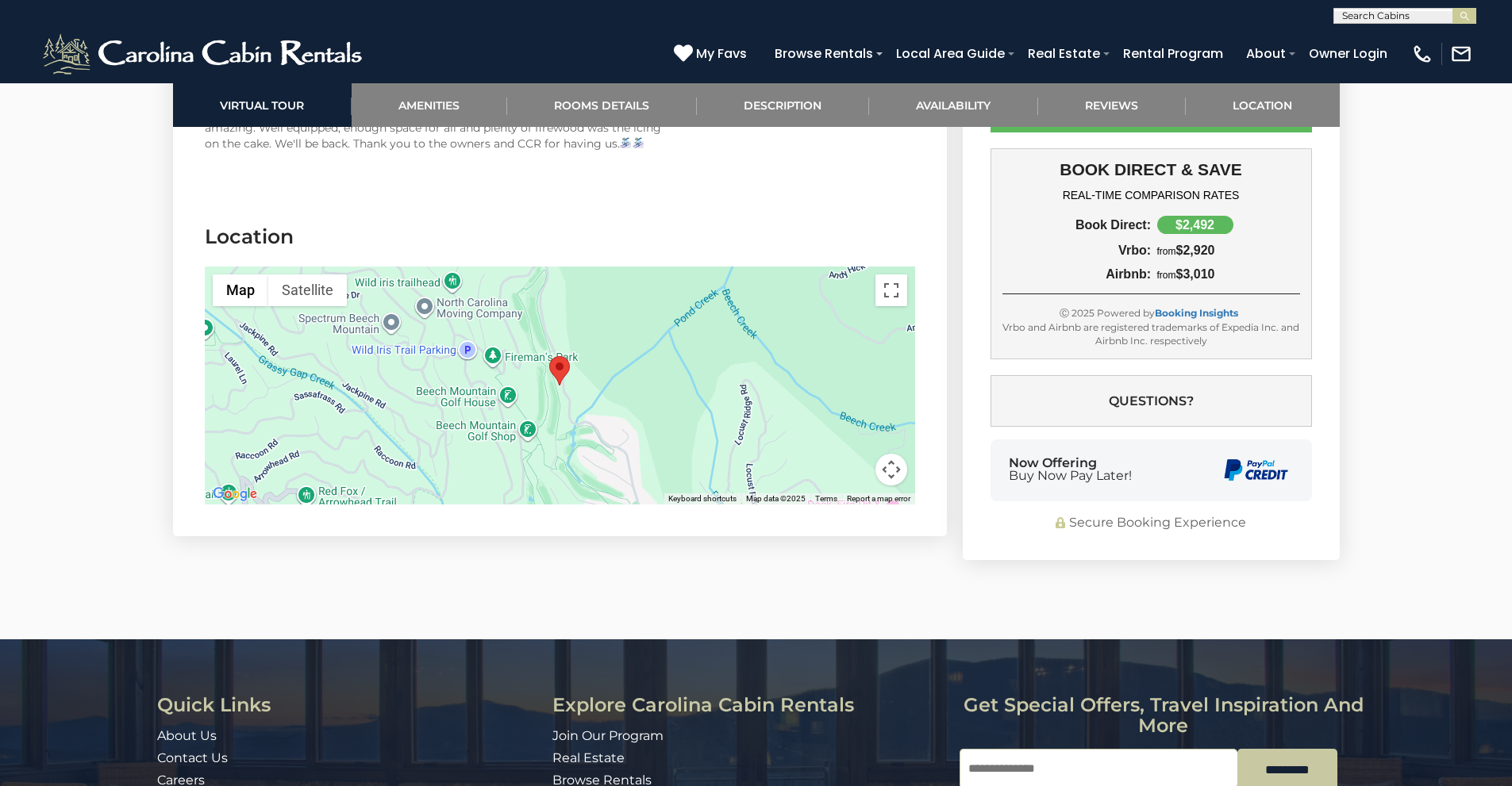
click at [895, 472] on button "Map camera controls" at bounding box center [890, 469] width 32 height 32
click at [851, 467] on button "Zoom out" at bounding box center [851, 469] width 32 height 32
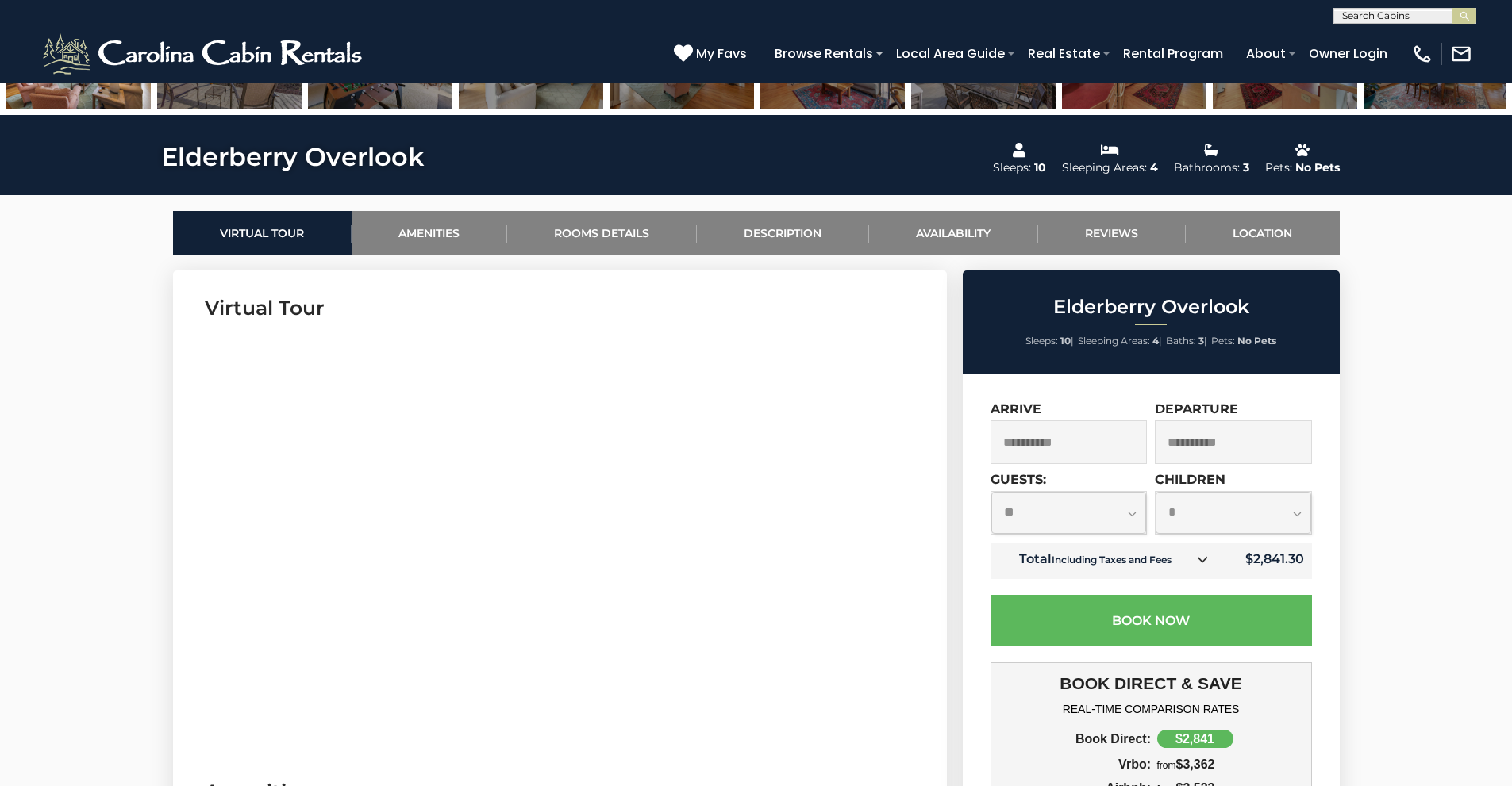
scroll to position [635, 0]
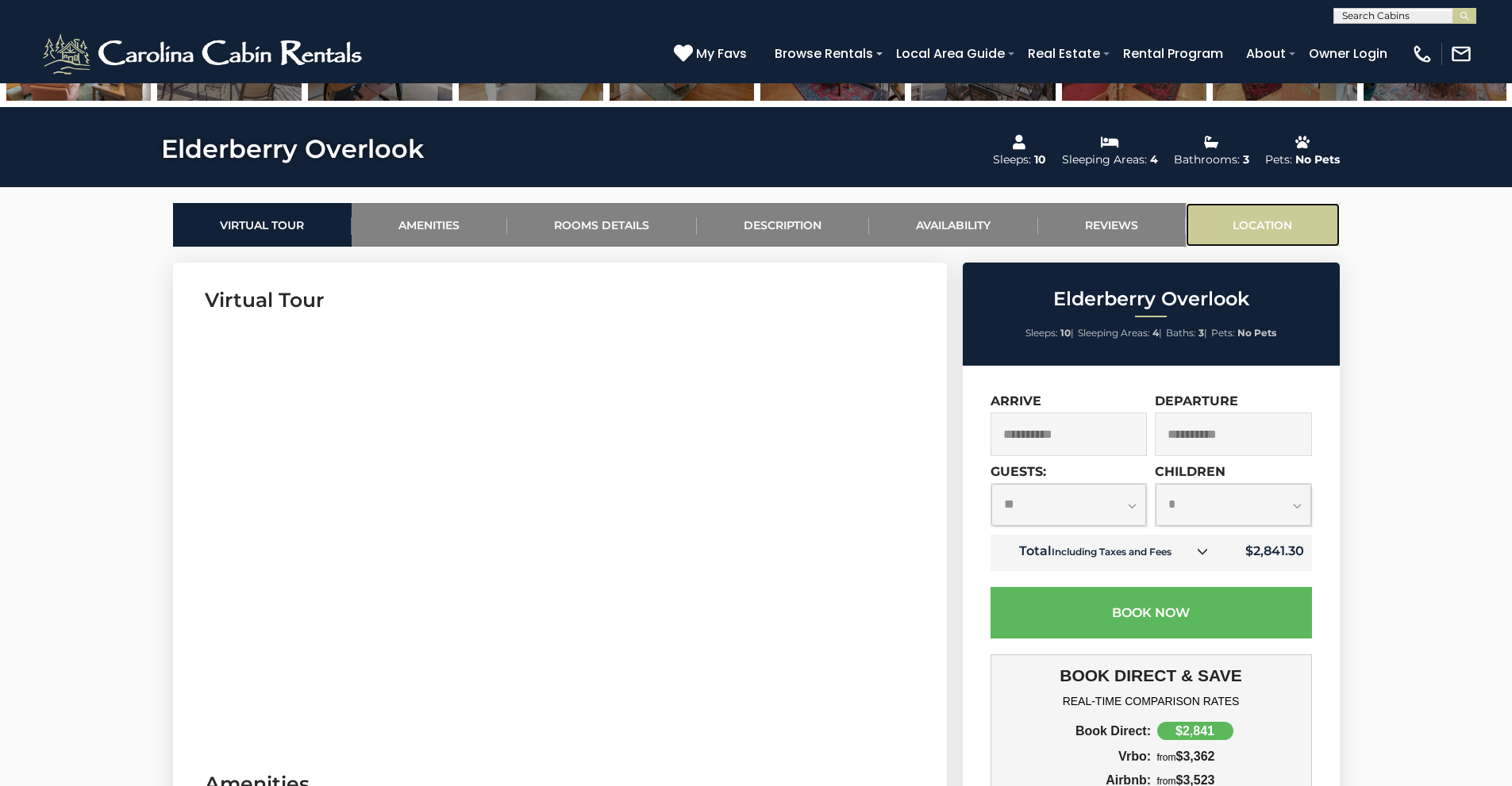
click at [1243, 230] on link "Location" at bounding box center [1262, 224] width 154 height 44
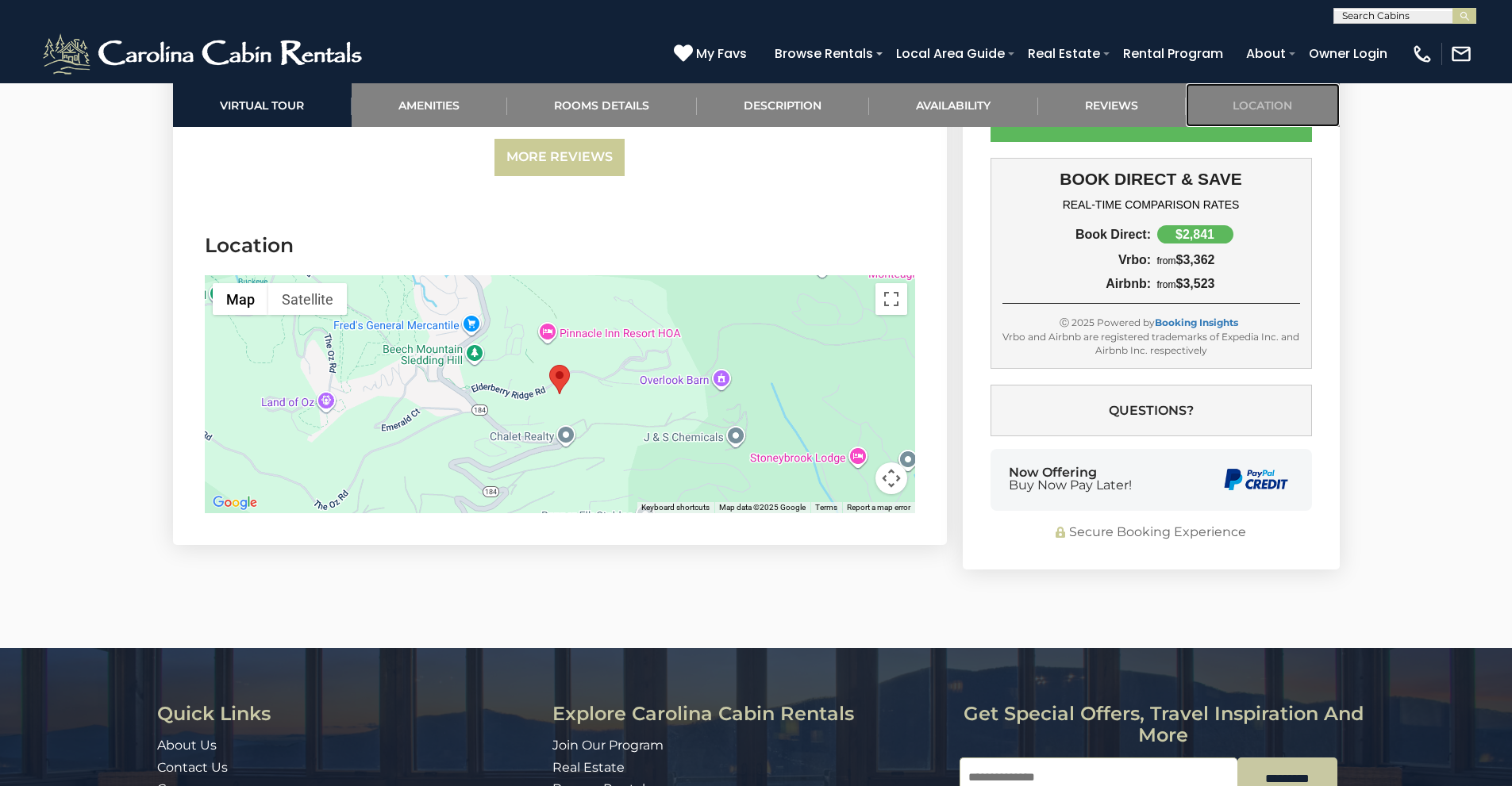
scroll to position [3727, 0]
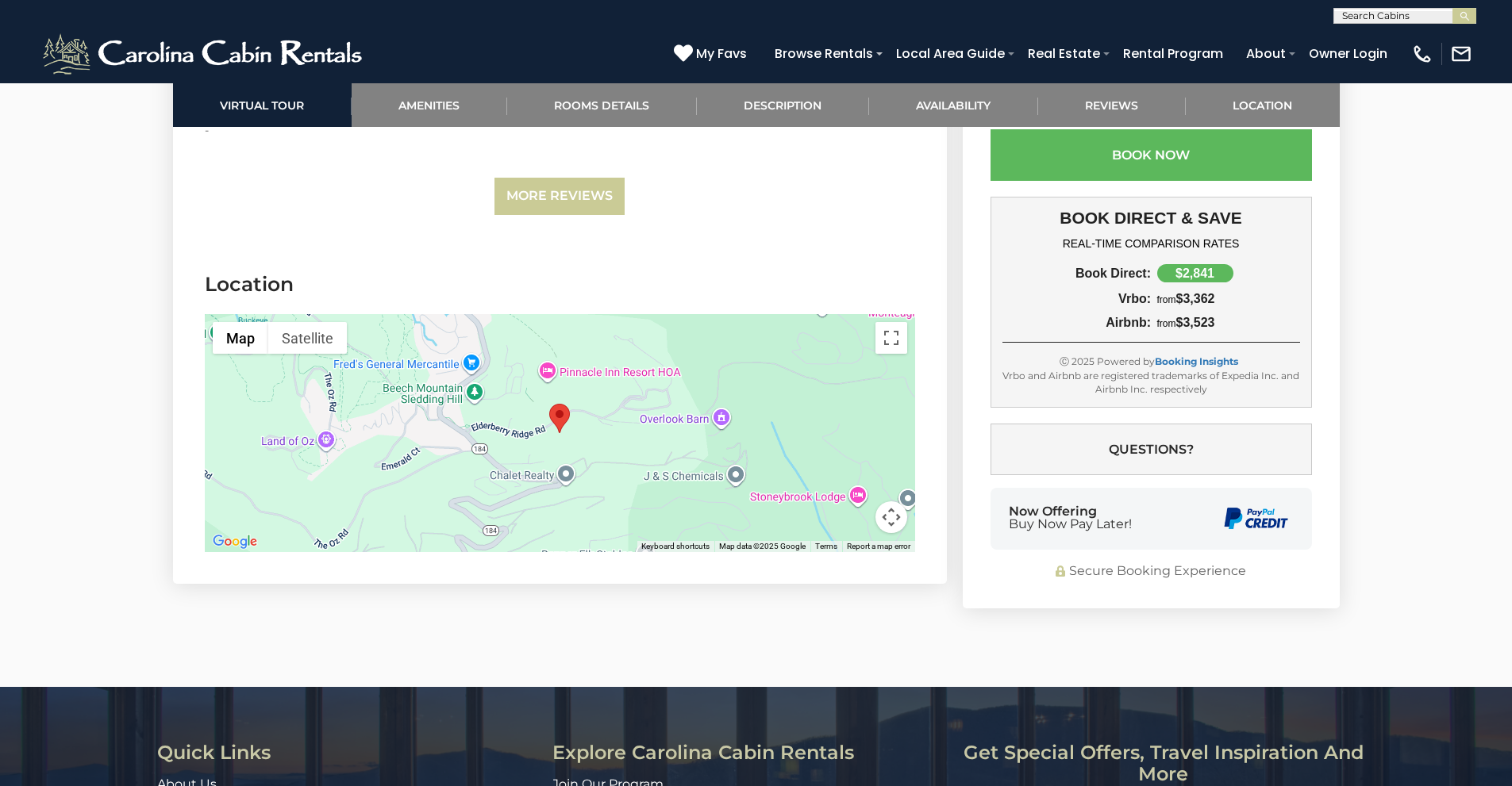
click at [896, 502] on button "Map camera controls" at bounding box center [890, 517] width 32 height 32
click at [858, 502] on button "Zoom out" at bounding box center [851, 517] width 32 height 32
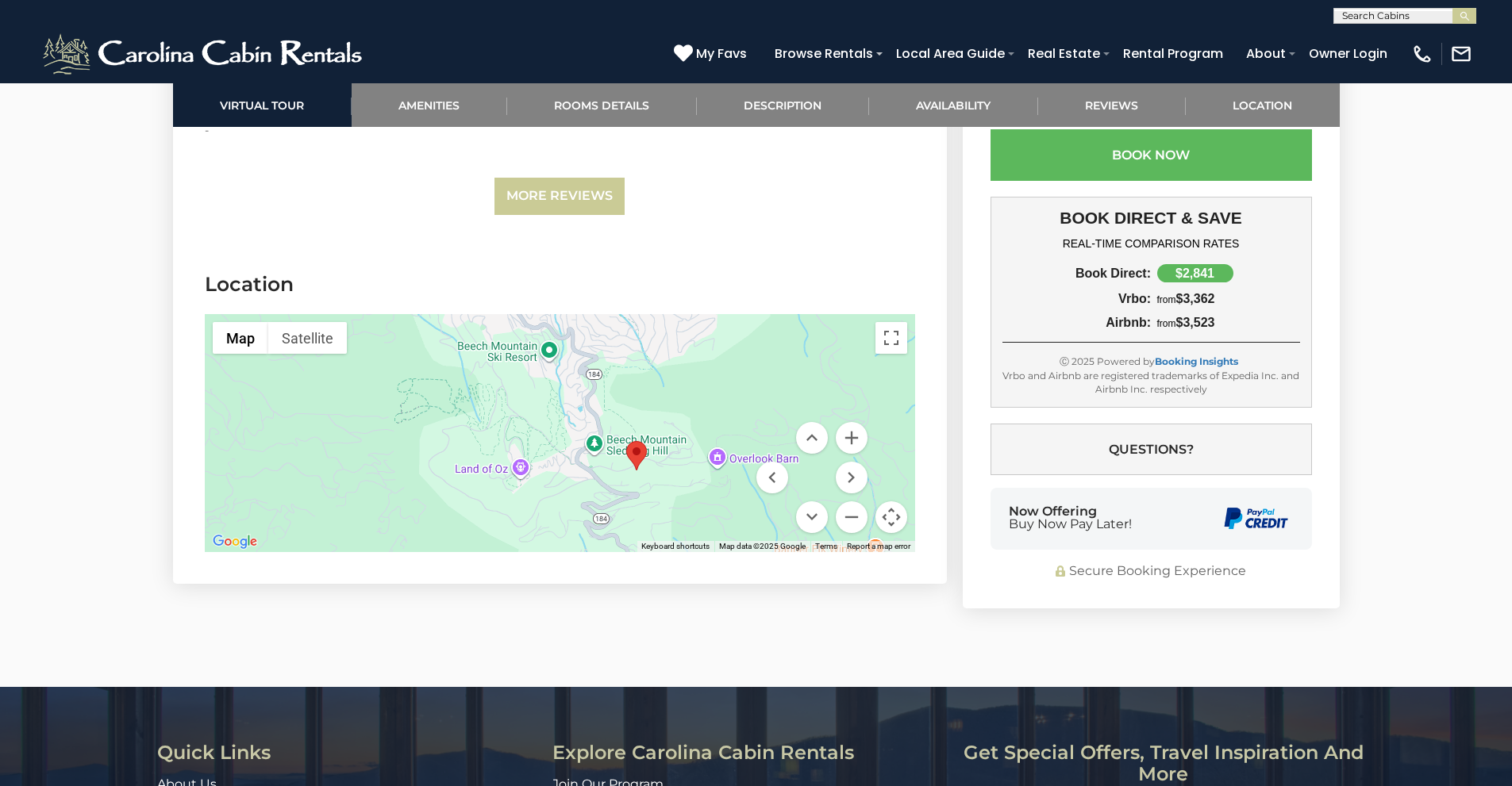
drag, startPoint x: 585, startPoint y: 402, endPoint x: 670, endPoint y: 444, distance: 94.8
click at [670, 444] on div at bounding box center [560, 433] width 711 height 238
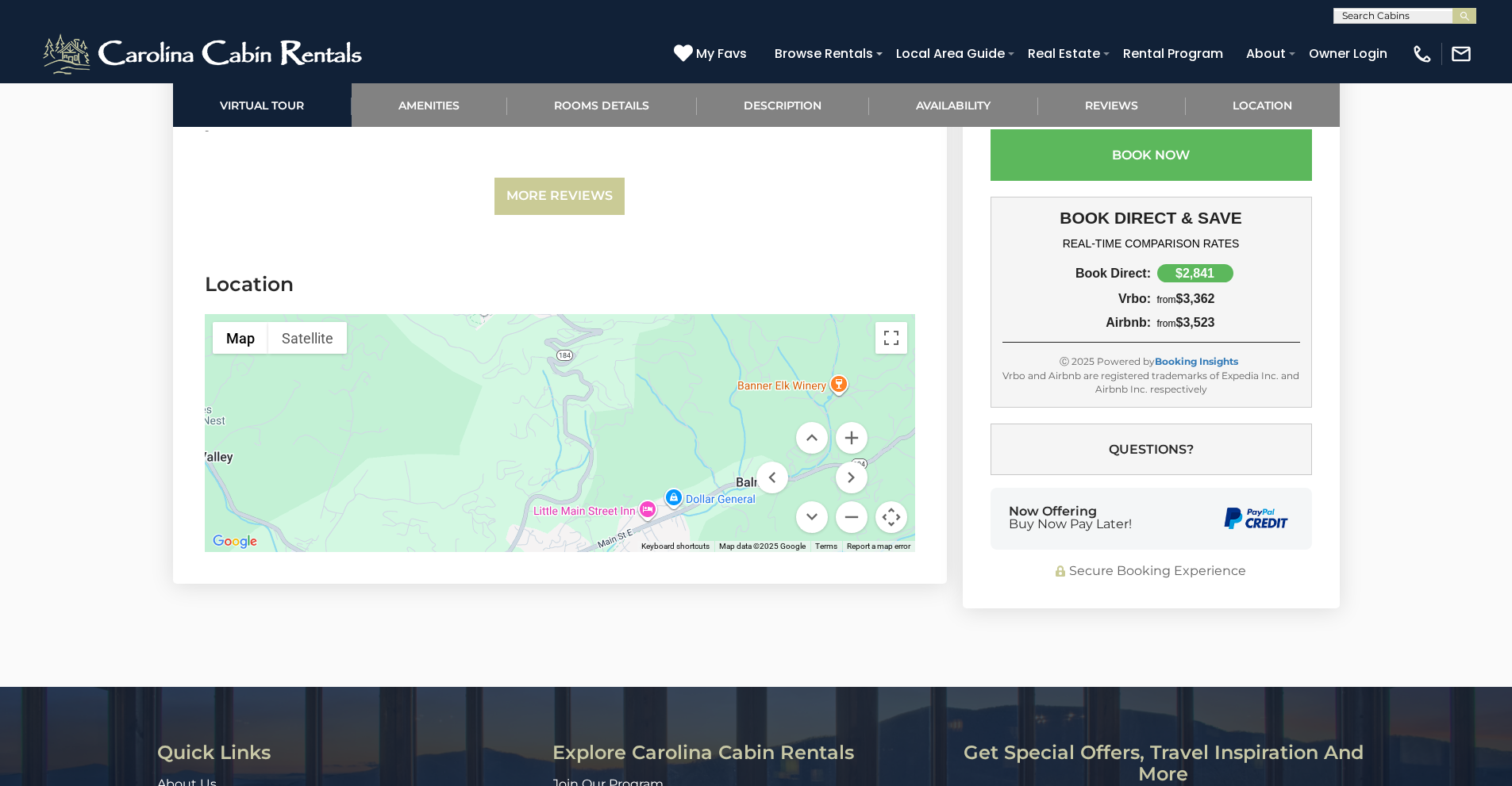
drag, startPoint x: 653, startPoint y: 413, endPoint x: 637, endPoint y: 277, distance: 136.9
click at [637, 314] on div at bounding box center [560, 433] width 711 height 238
click at [855, 502] on button "Zoom out" at bounding box center [851, 517] width 32 height 32
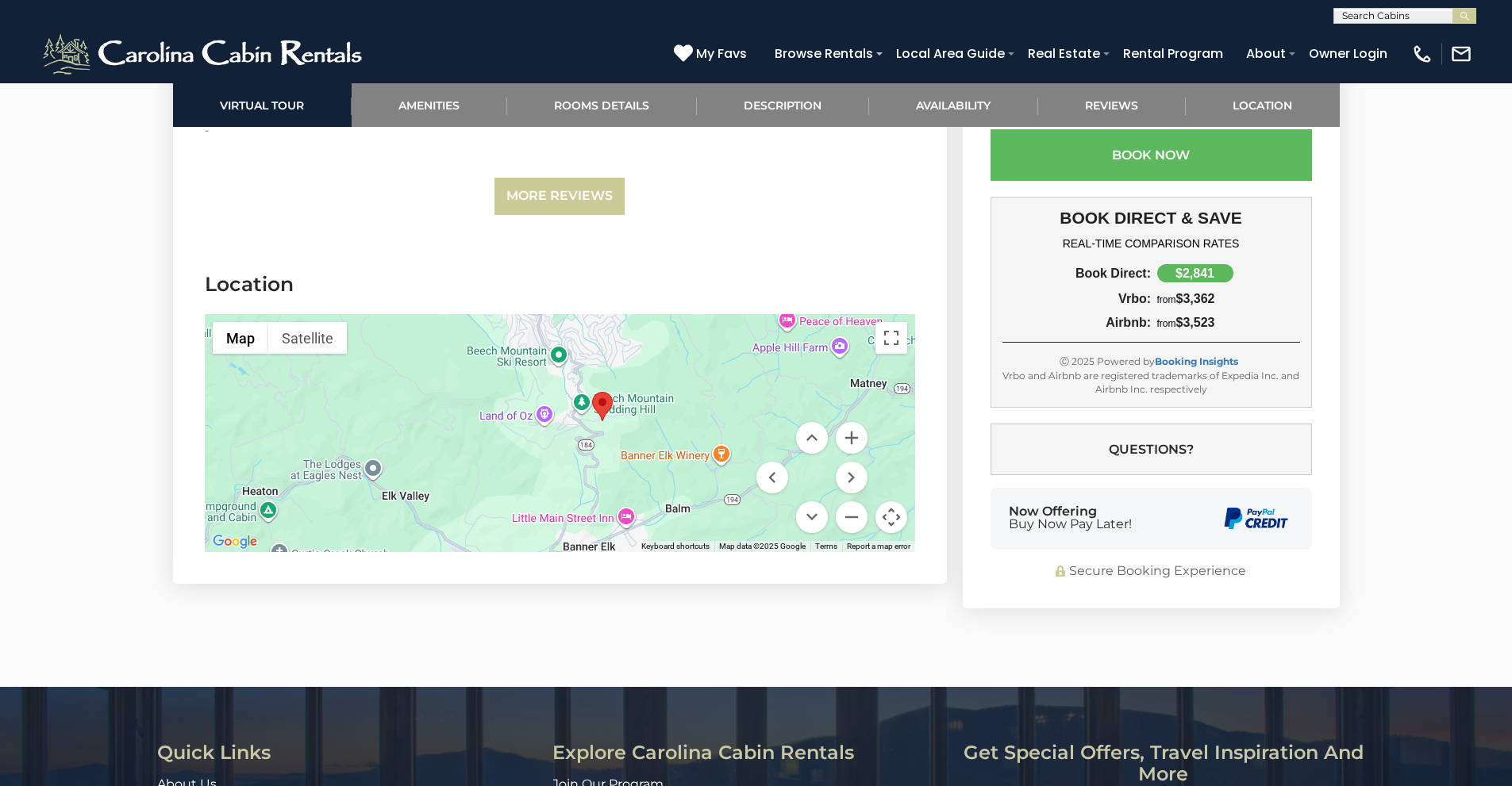
drag, startPoint x: 654, startPoint y: 392, endPoint x: 678, endPoint y: 448, distance: 60.9
click at [678, 448] on div at bounding box center [560, 433] width 711 height 238
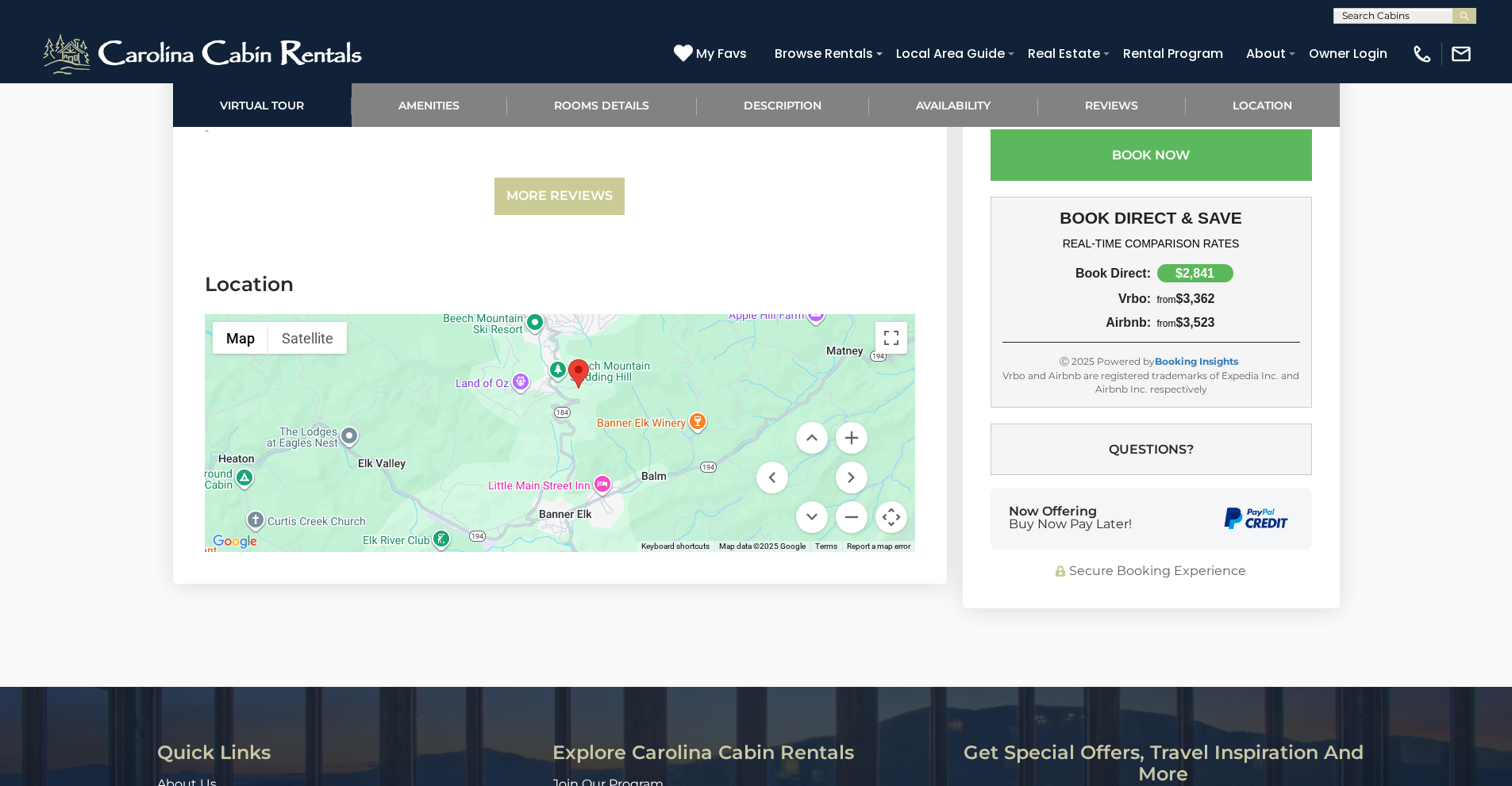
drag, startPoint x: 714, startPoint y: 427, endPoint x: 690, endPoint y: 394, distance: 40.8
click at [690, 394] on div at bounding box center [560, 433] width 711 height 238
click at [578, 341] on div at bounding box center [560, 433] width 711 height 238
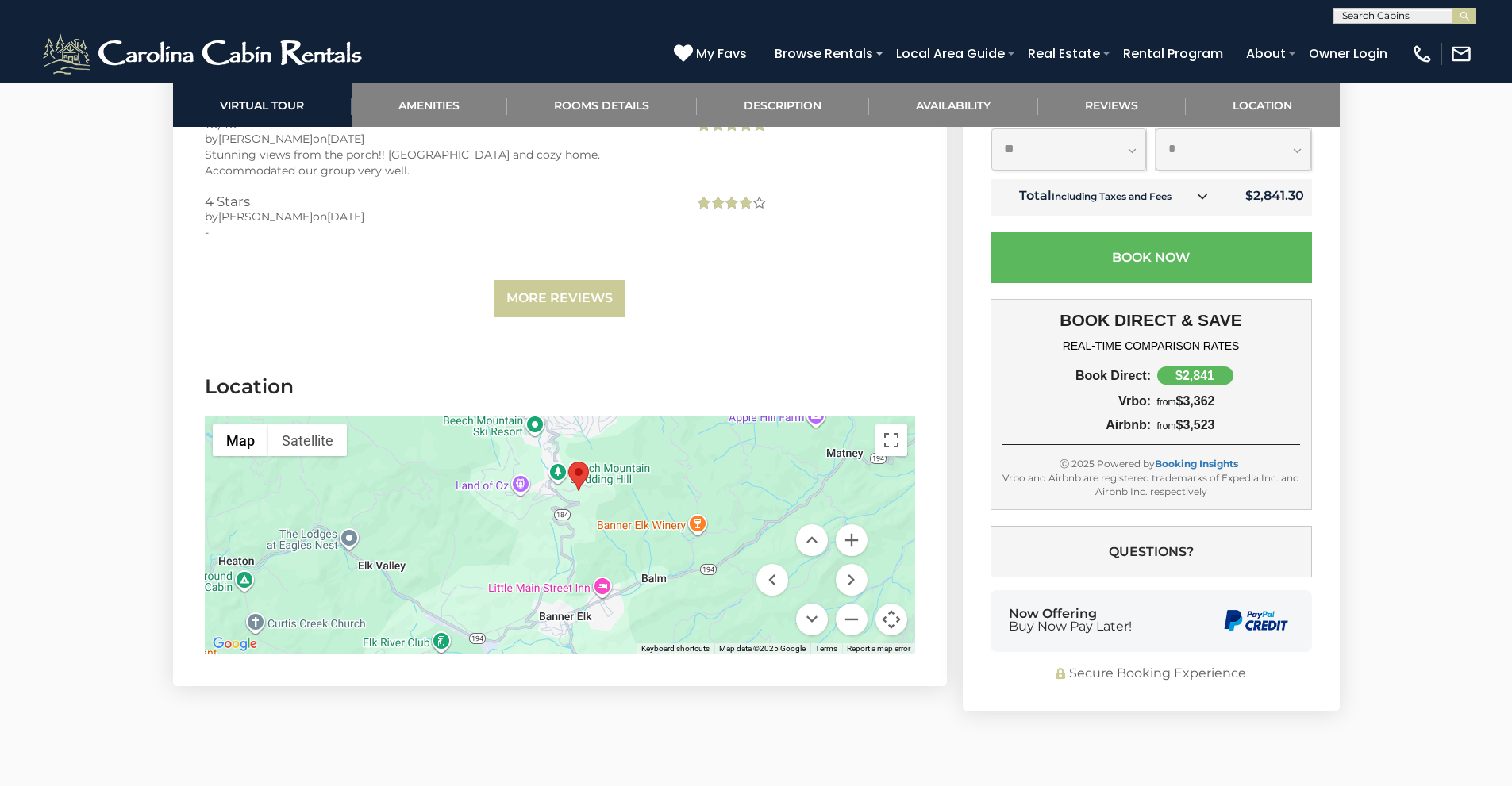
scroll to position [3648, 0]
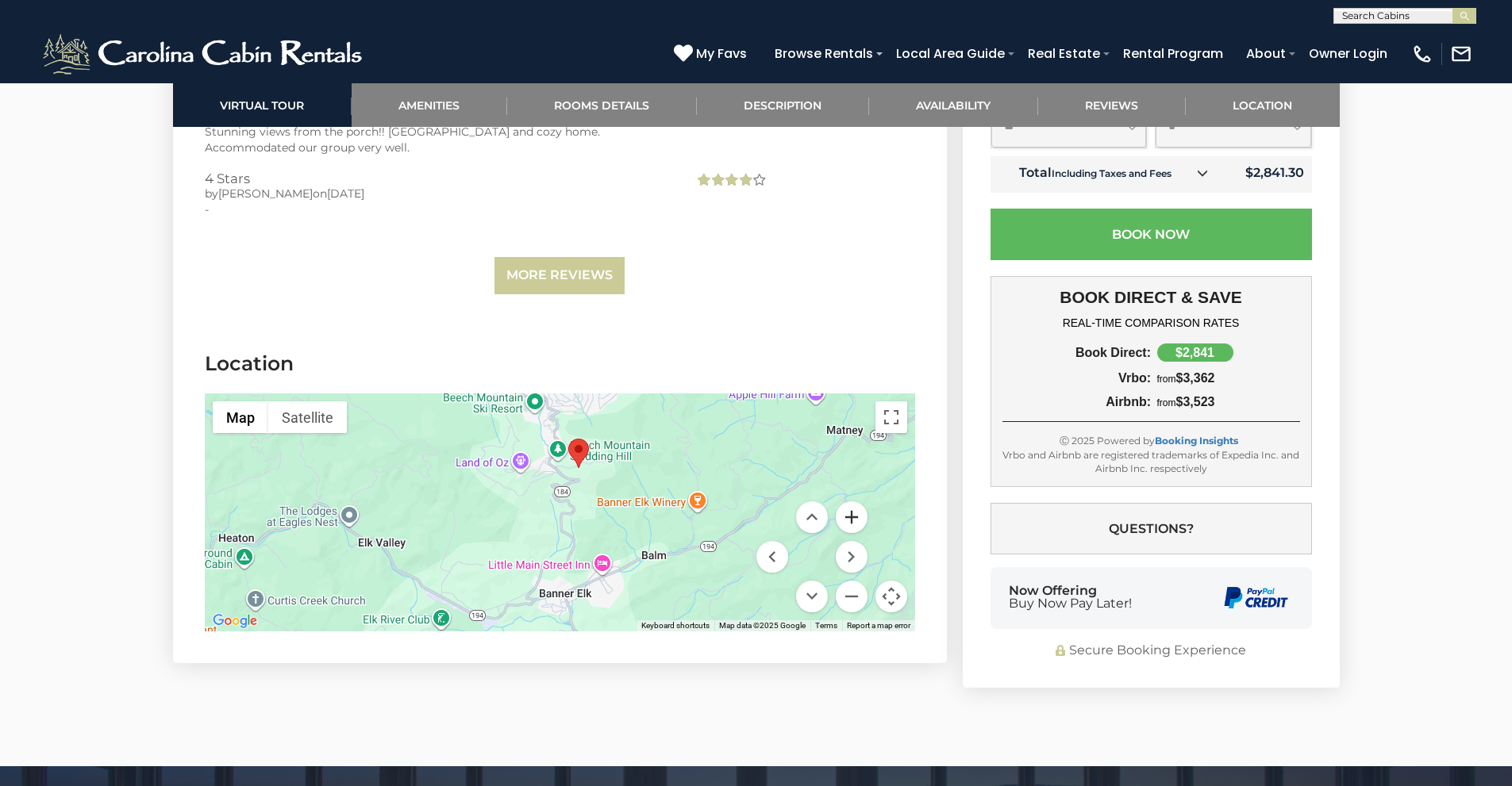
click at [854, 502] on button "Zoom in" at bounding box center [851, 517] width 32 height 32
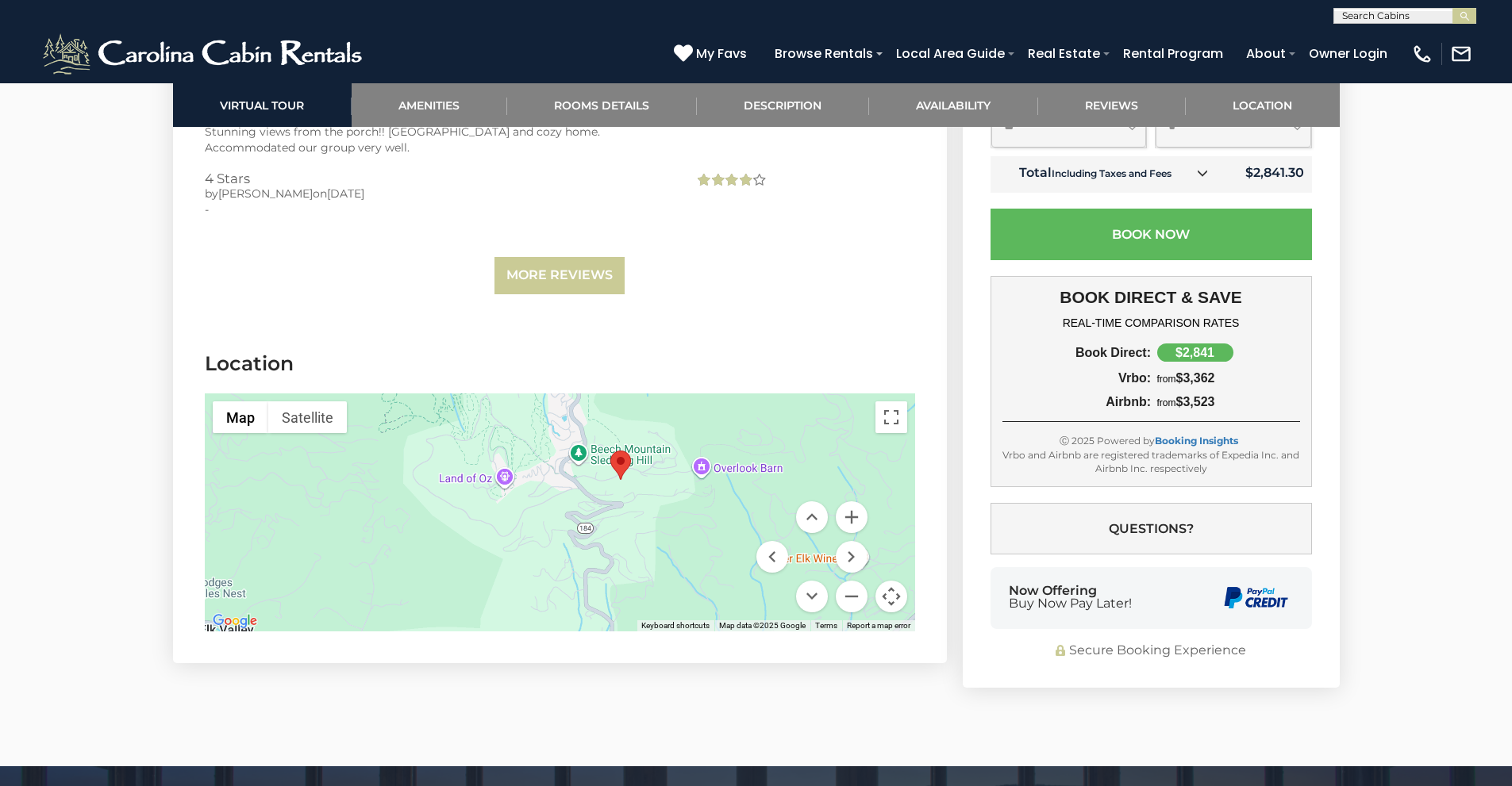
drag, startPoint x: 609, startPoint y: 406, endPoint x: 635, endPoint y: 465, distance: 64.5
click at [635, 465] on div at bounding box center [560, 512] width 711 height 238
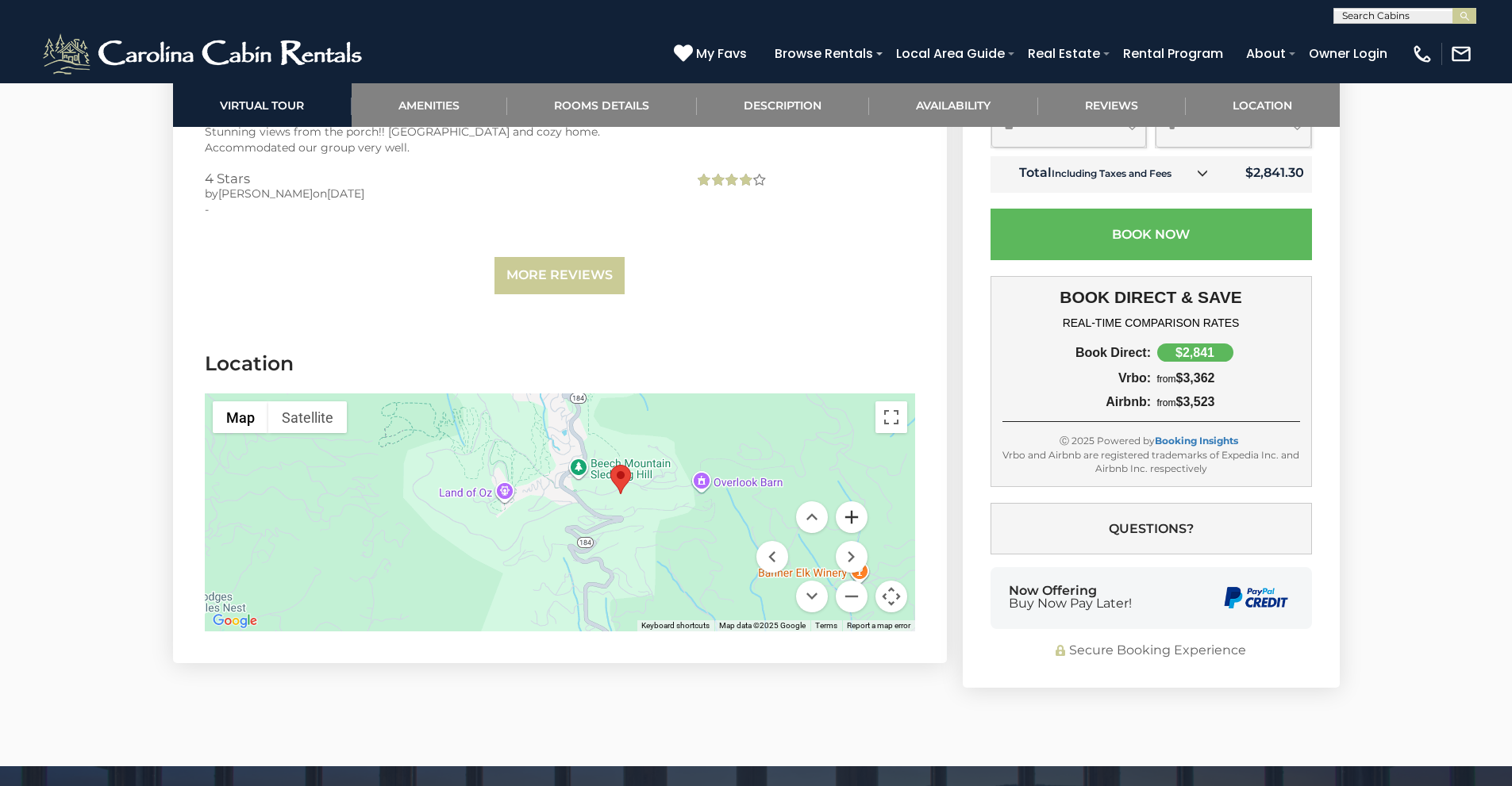
click at [857, 502] on button "Zoom in" at bounding box center [851, 517] width 32 height 32
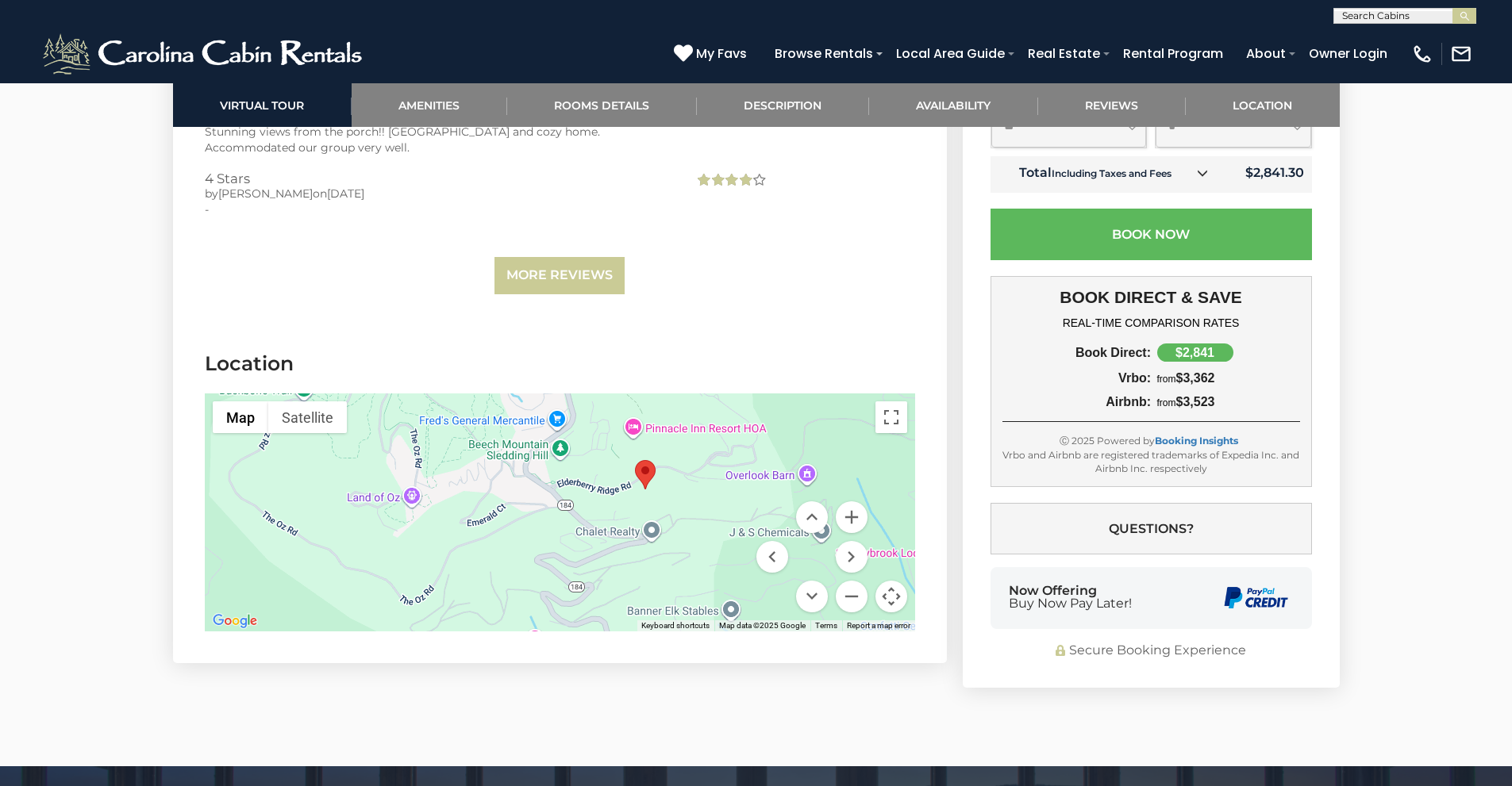
drag, startPoint x: 706, startPoint y: 442, endPoint x: 663, endPoint y: 453, distance: 44.4
click at [669, 454] on div at bounding box center [560, 512] width 711 height 238
click at [855, 502] on button "Zoom in" at bounding box center [851, 517] width 32 height 32
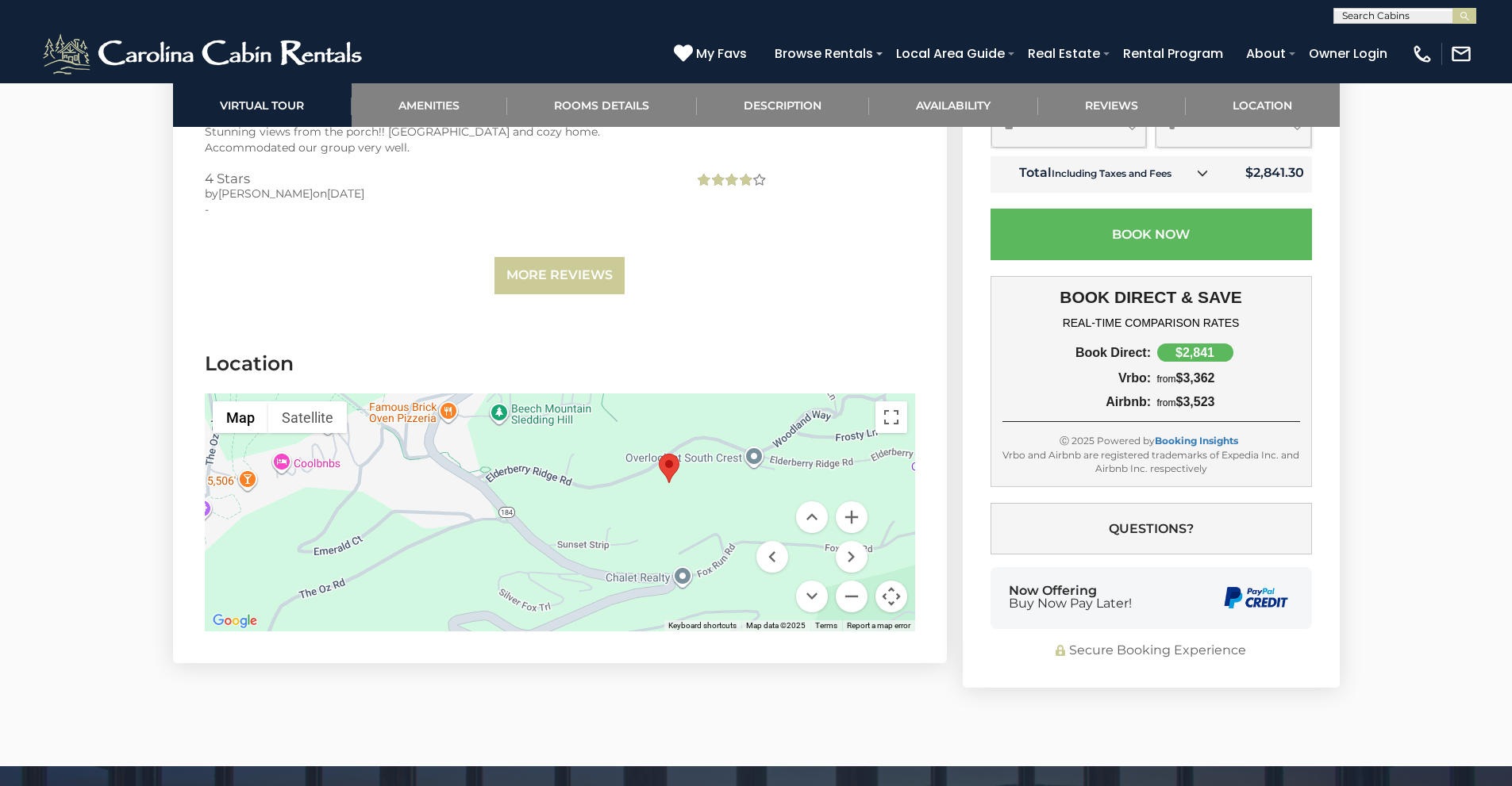
drag, startPoint x: 738, startPoint y: 451, endPoint x: 678, endPoint y: 468, distance: 62.4
click at [678, 468] on div at bounding box center [560, 512] width 711 height 238
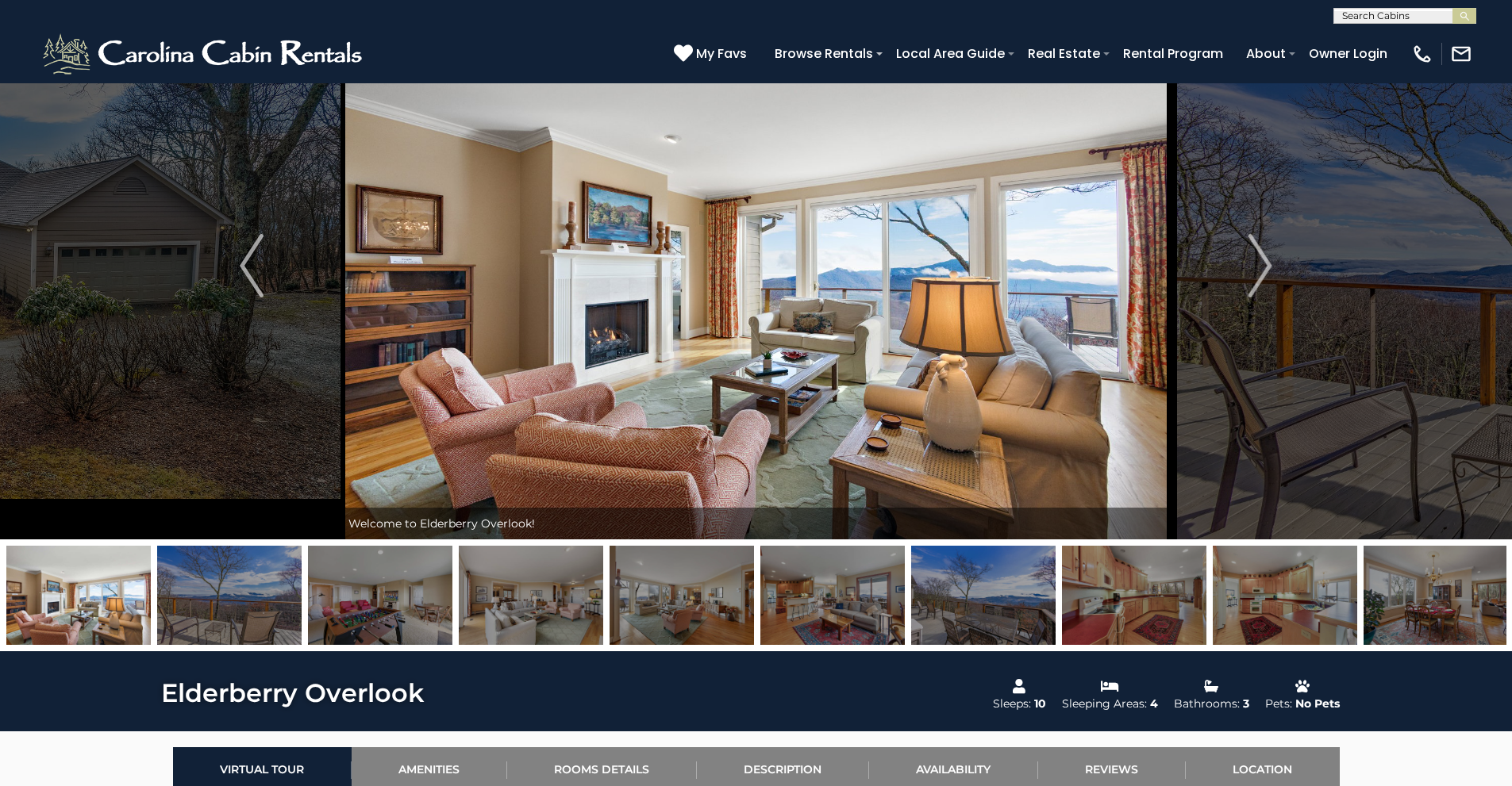
scroll to position [77, 0]
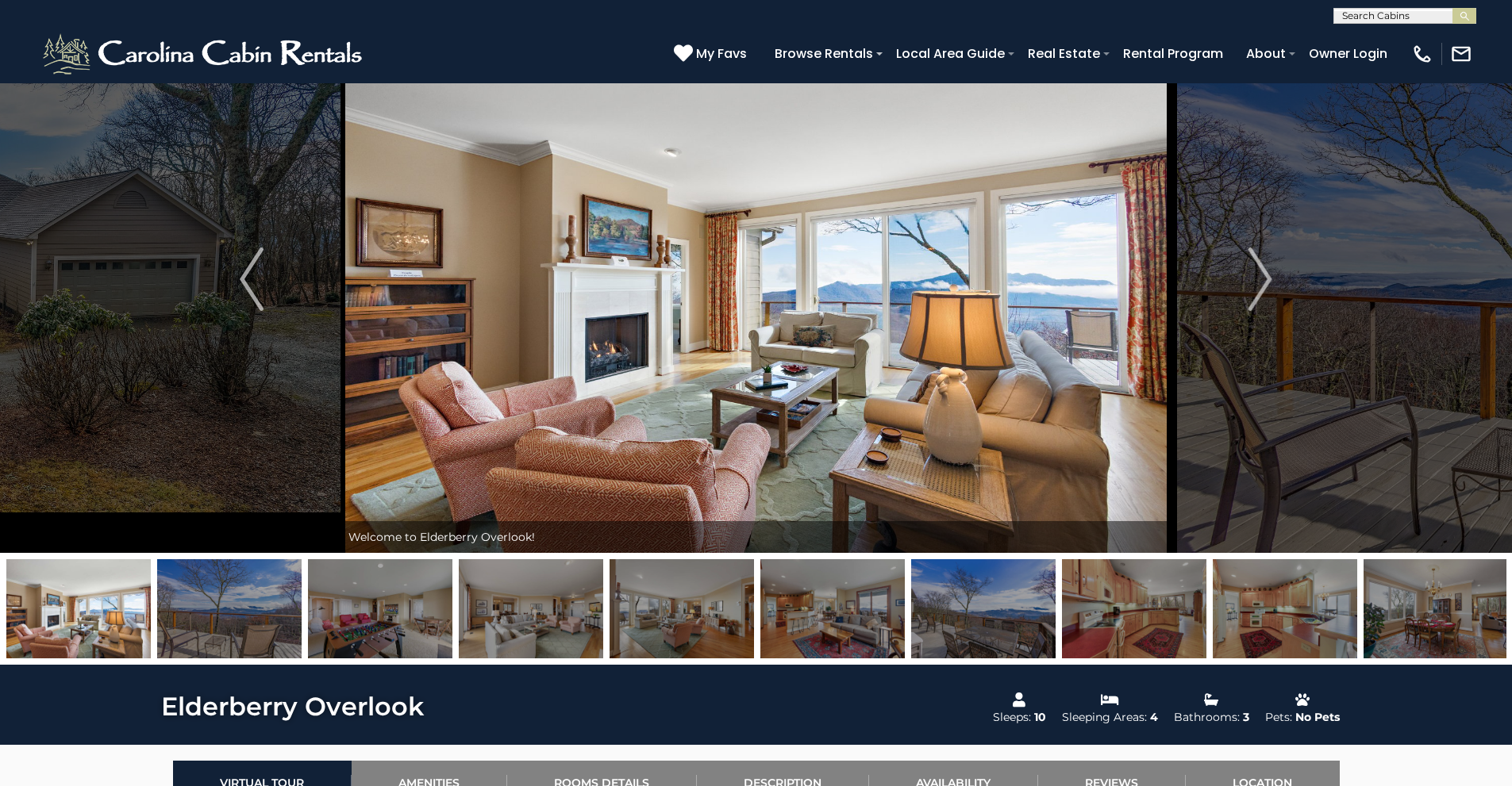
click at [386, 646] on img at bounding box center [379, 609] width 144 height 100
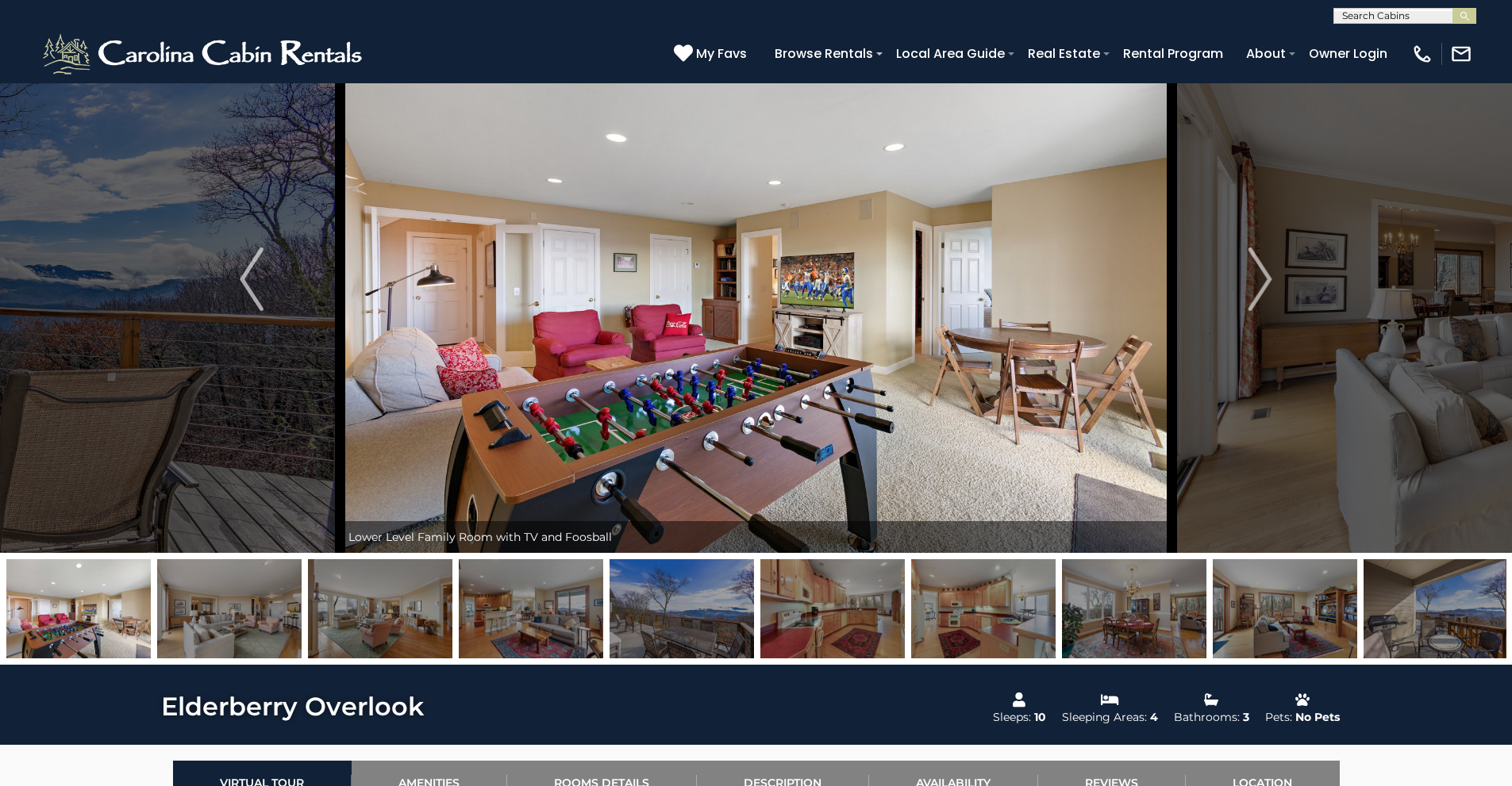
click at [1424, 621] on img at bounding box center [1435, 609] width 144 height 100
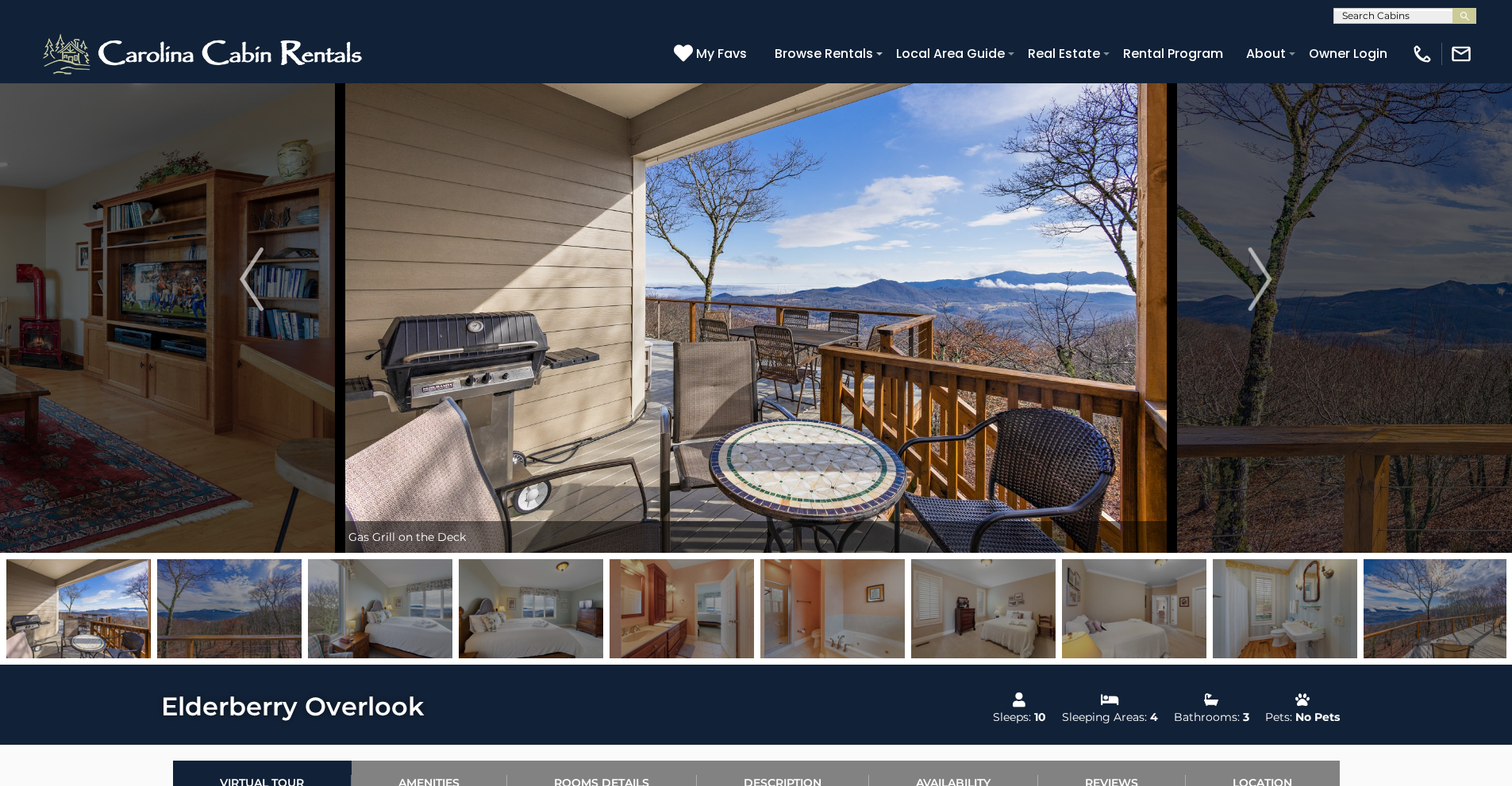
click at [1380, 635] on img at bounding box center [1435, 609] width 144 height 100
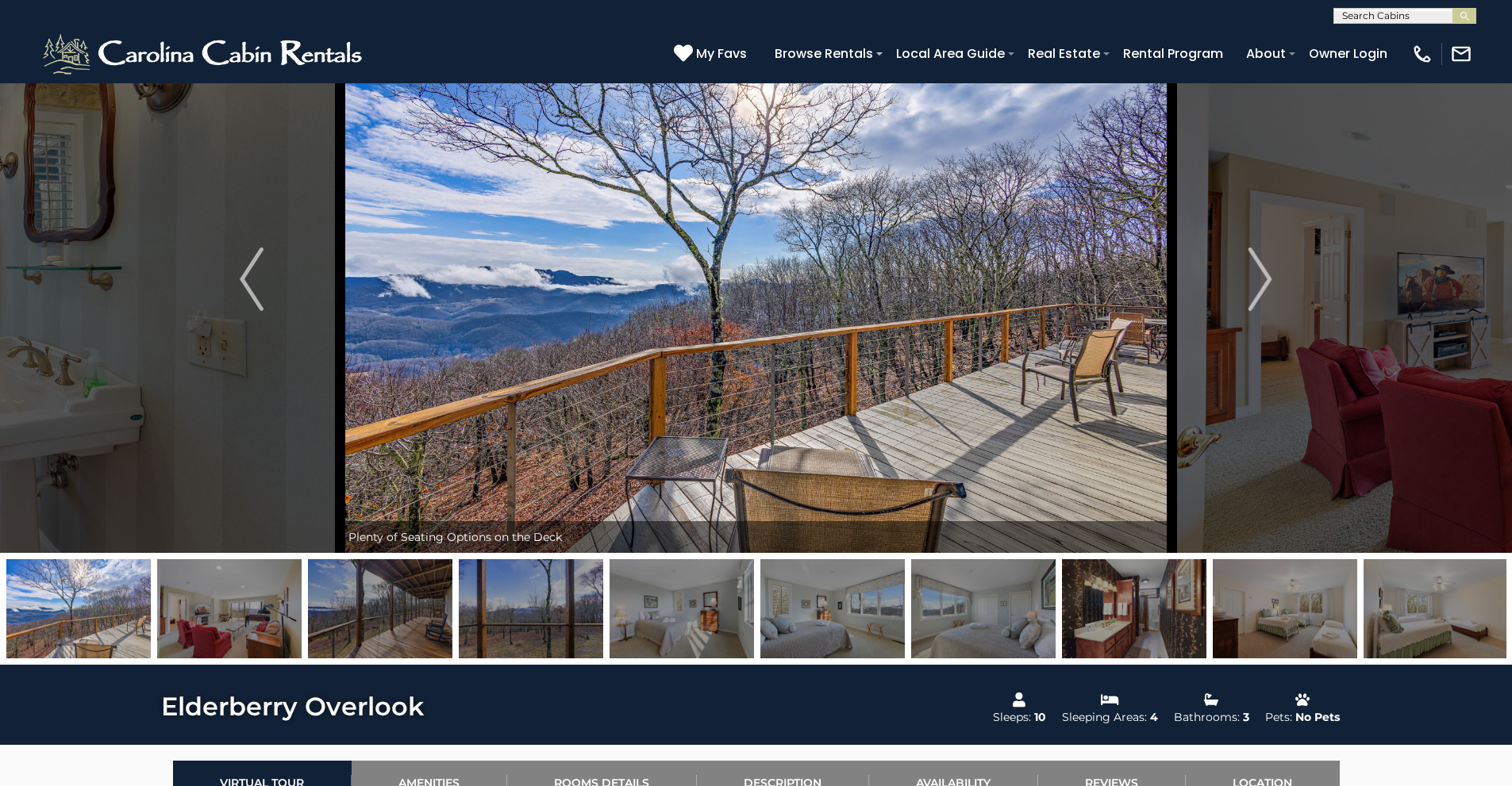
click at [1364, 595] on img at bounding box center [1435, 609] width 144 height 100
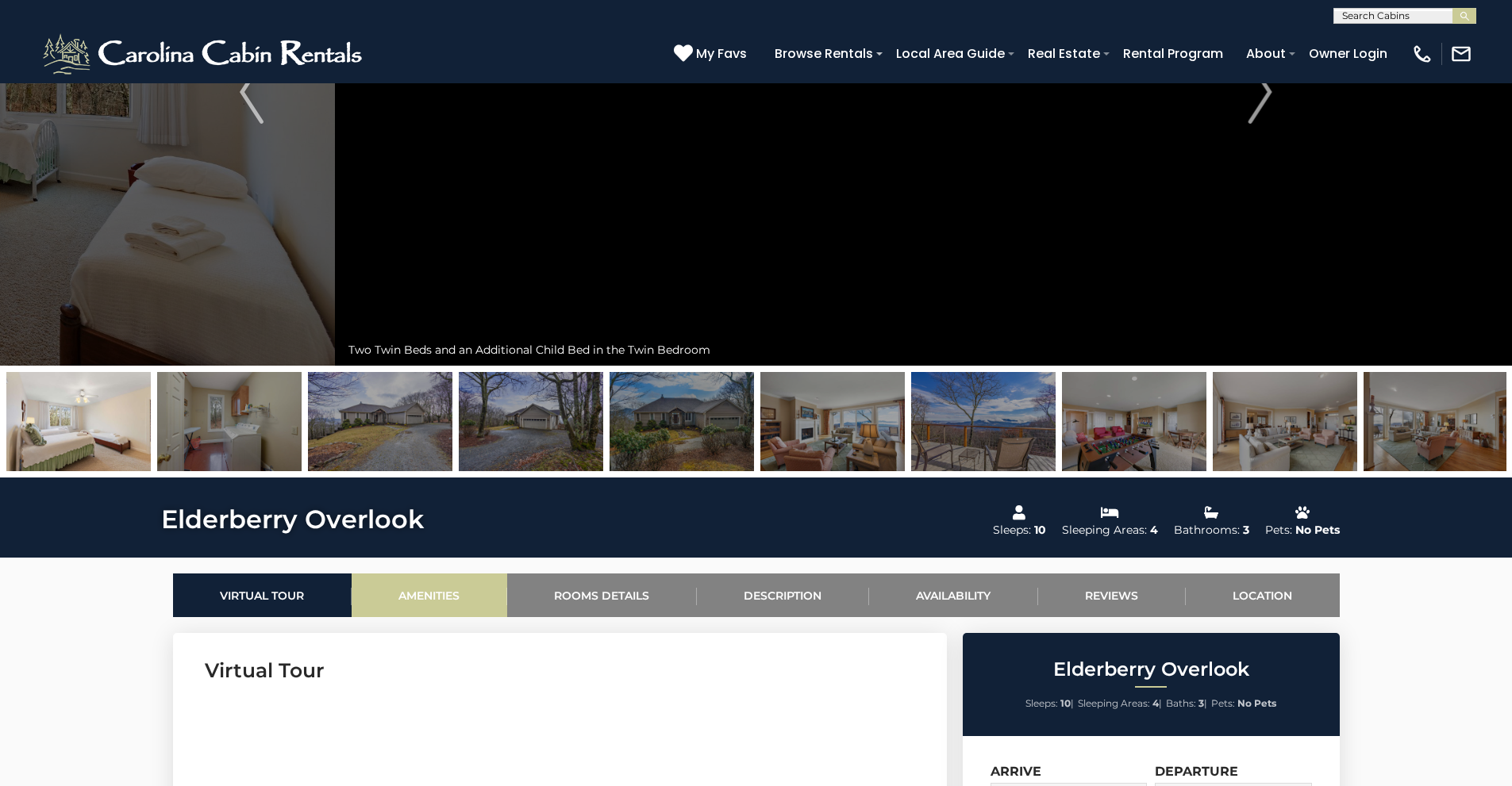
scroll to position [394, 0]
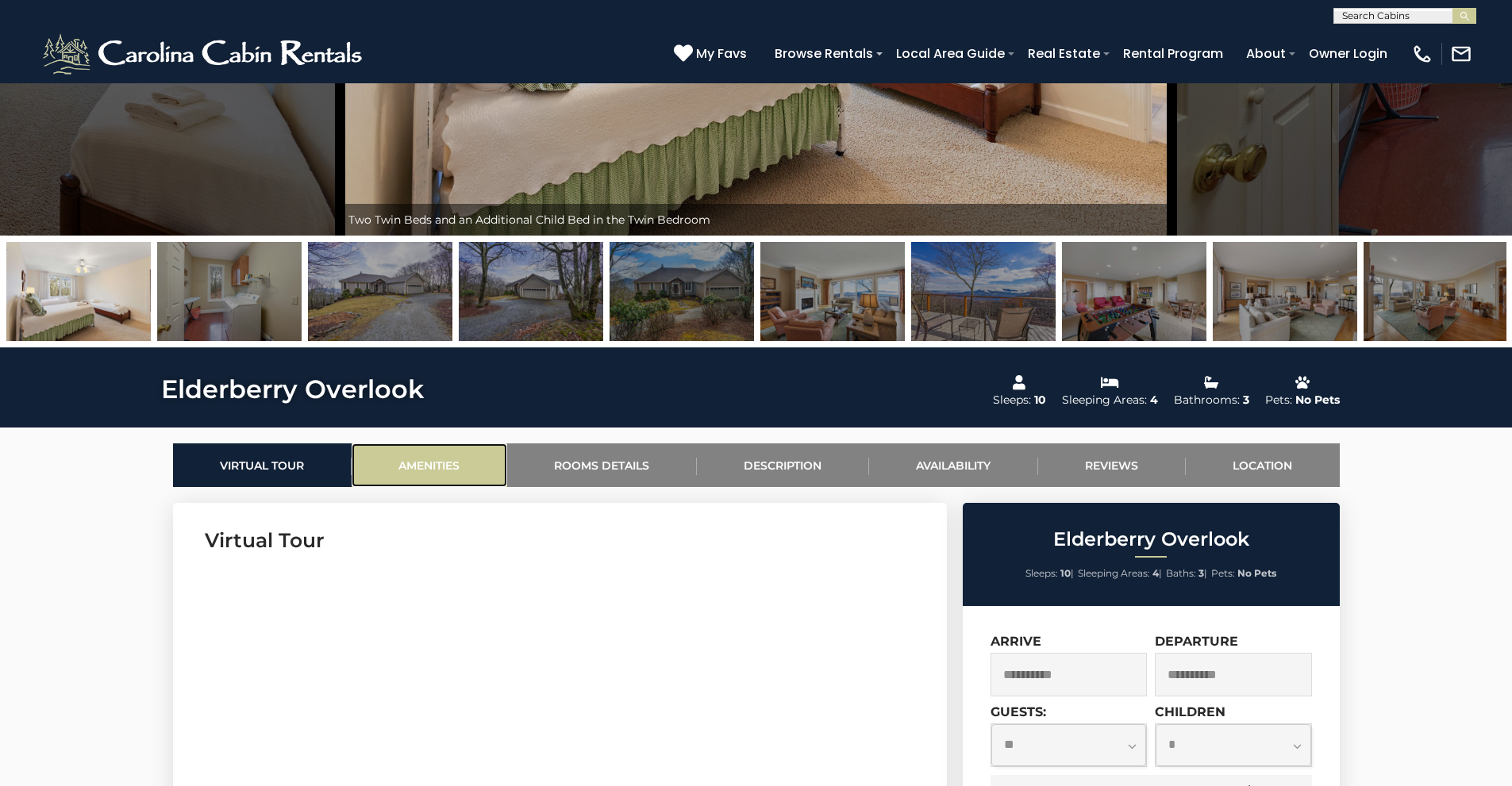
click at [467, 472] on link "Amenities" at bounding box center [429, 465] width 156 height 44
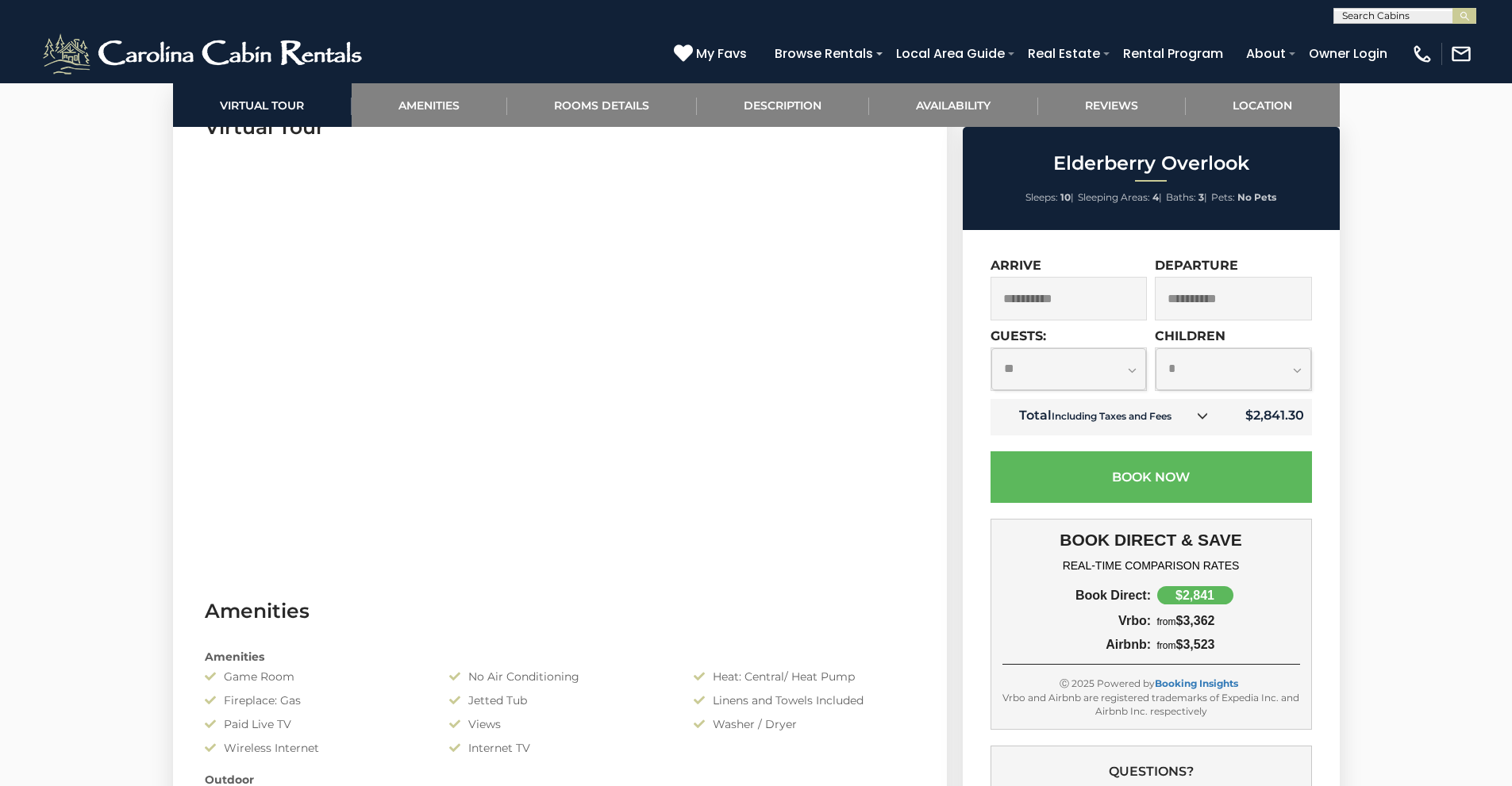
scroll to position [556, 0]
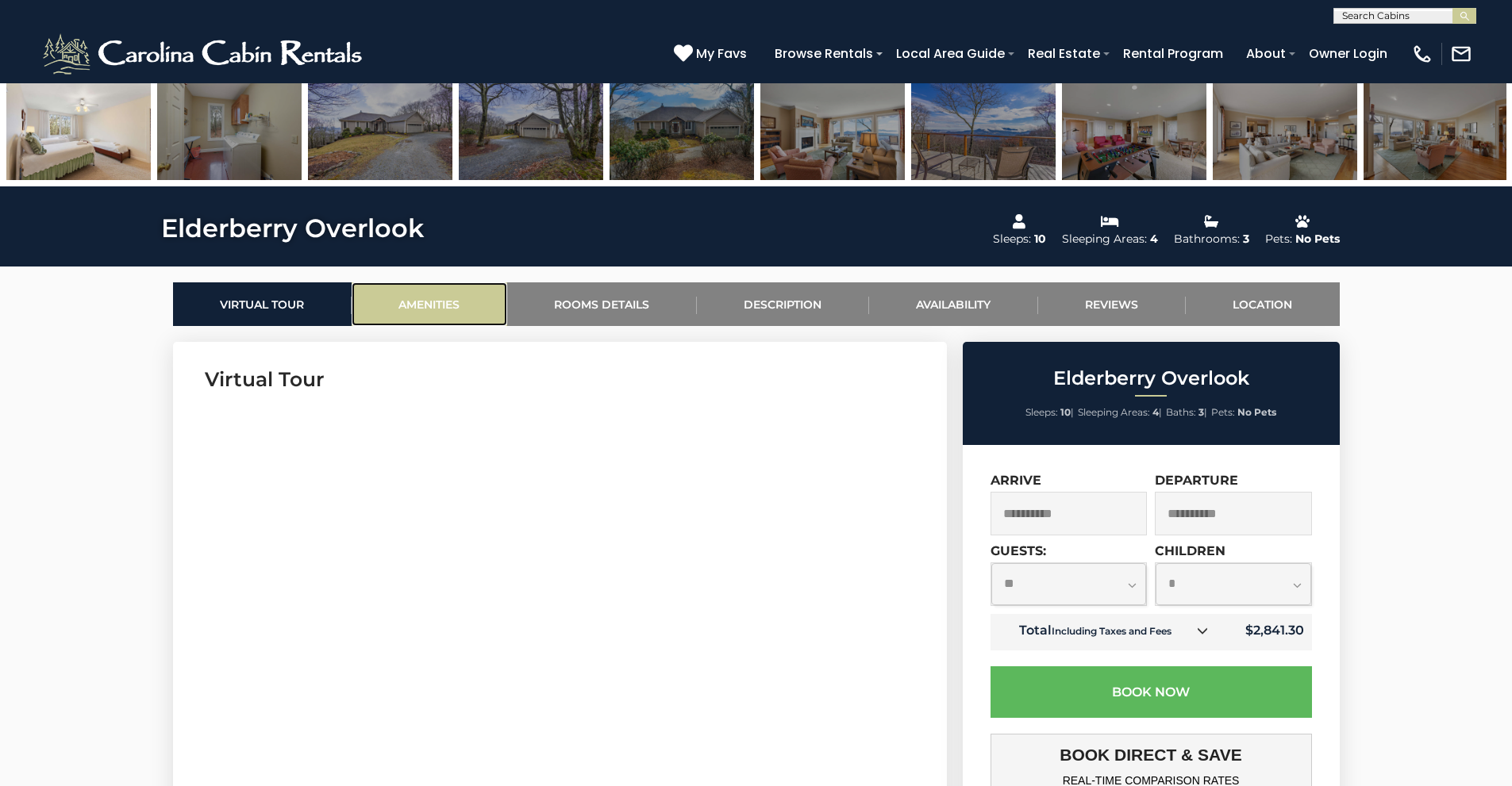
click at [438, 290] on link "Amenities" at bounding box center [429, 304] width 156 height 44
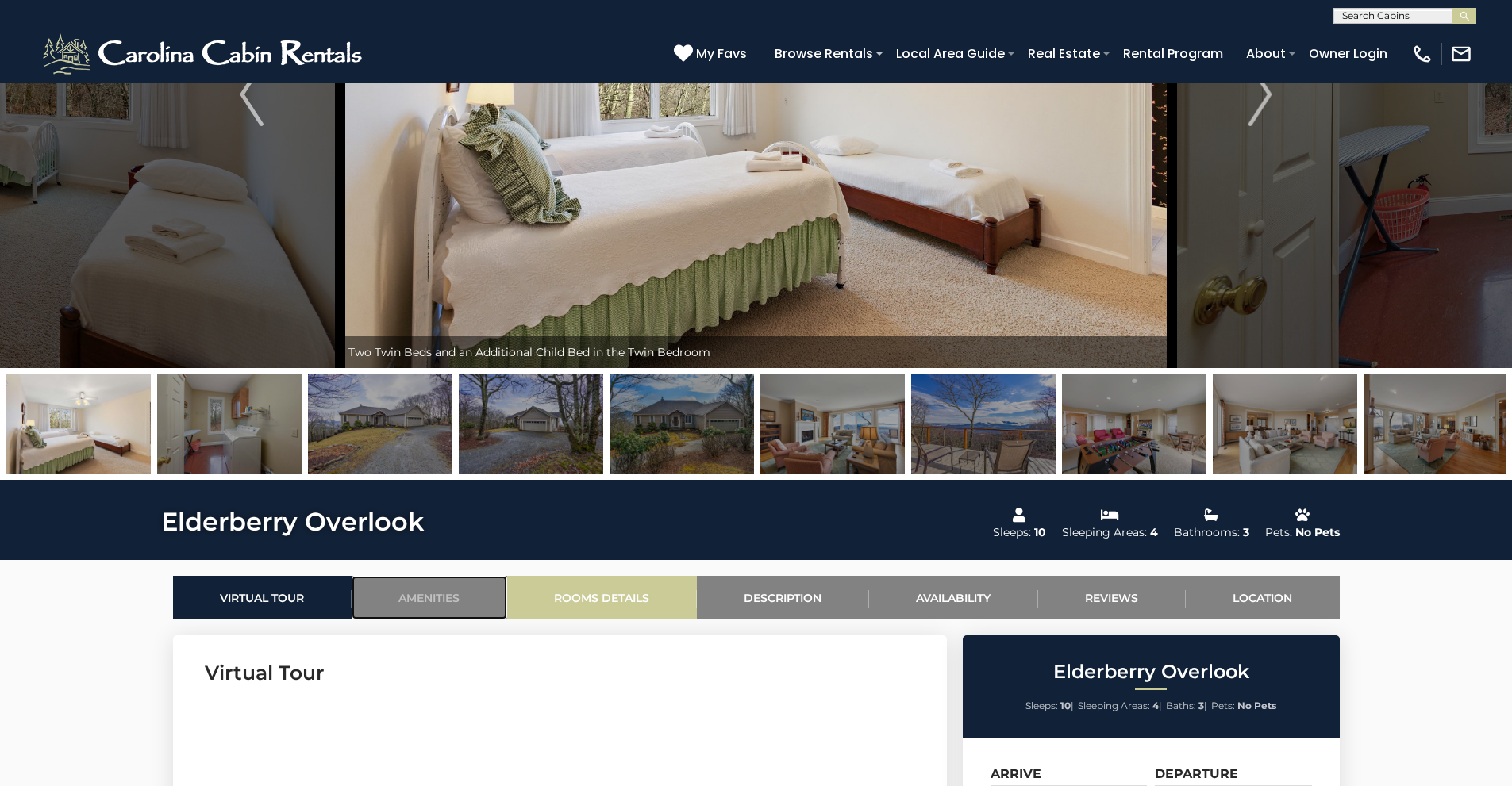
scroll to position [0, 0]
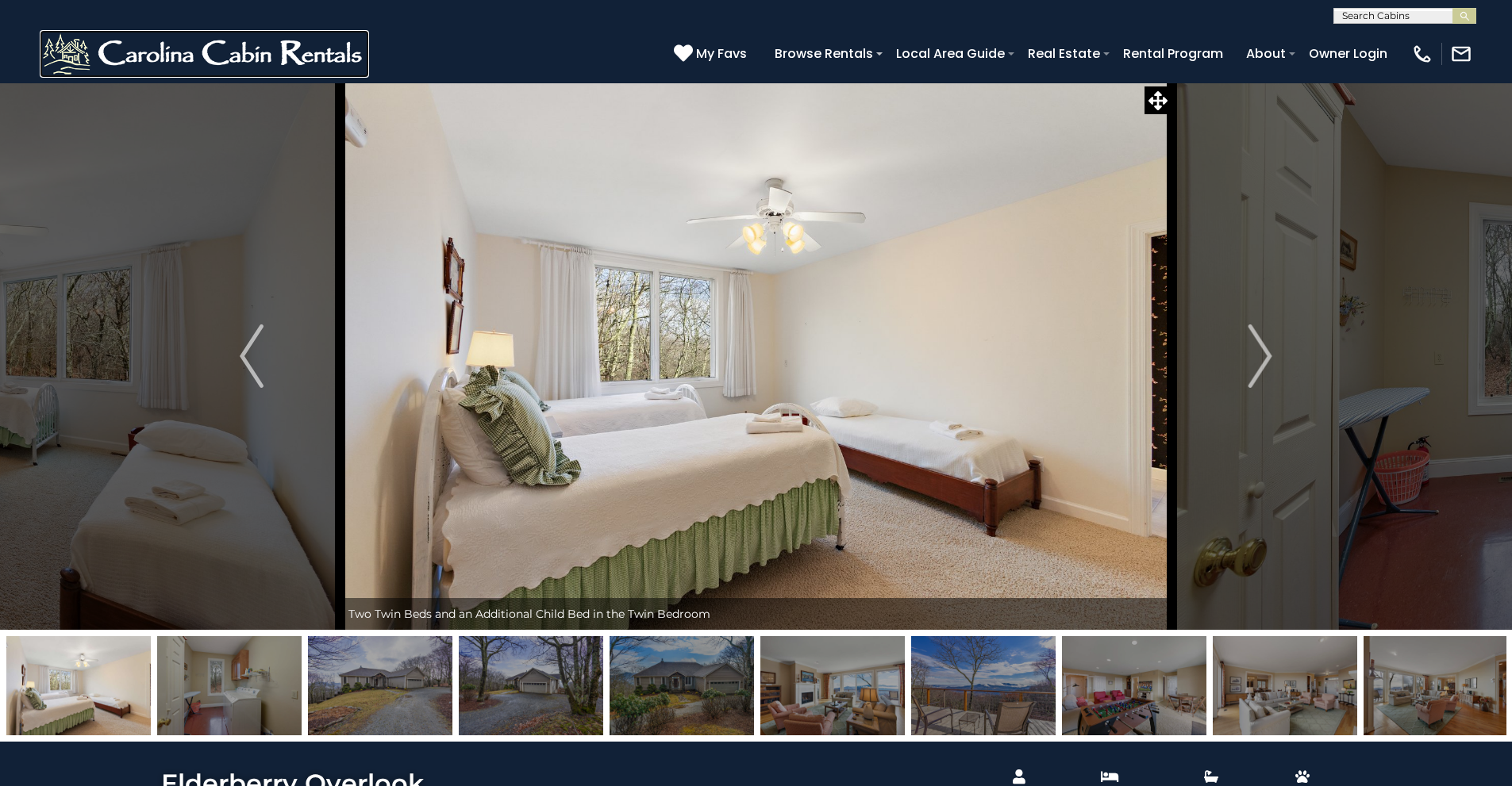
click at [299, 64] on img at bounding box center [204, 53] width 330 height 47
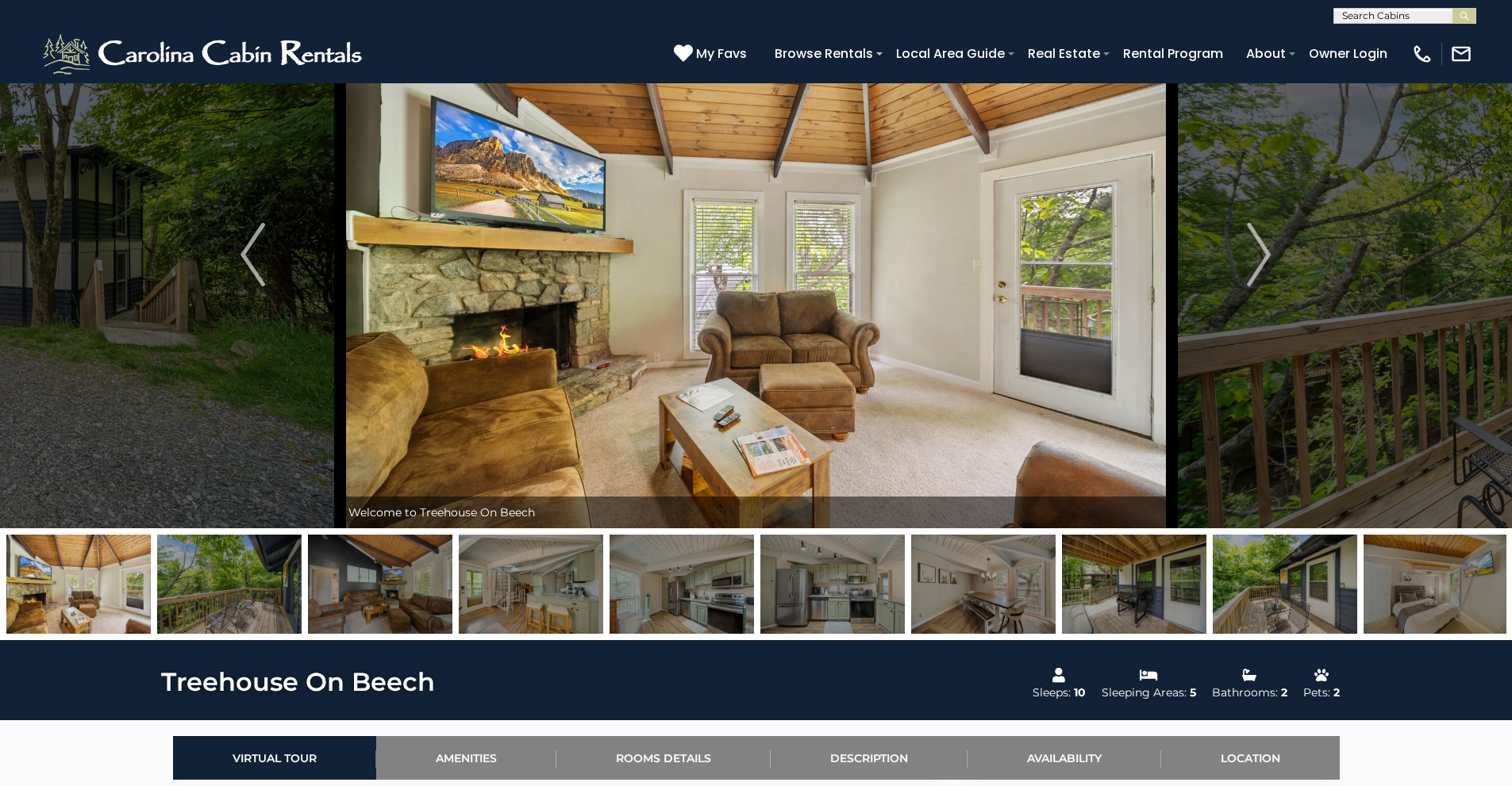
scroll to position [238, 0]
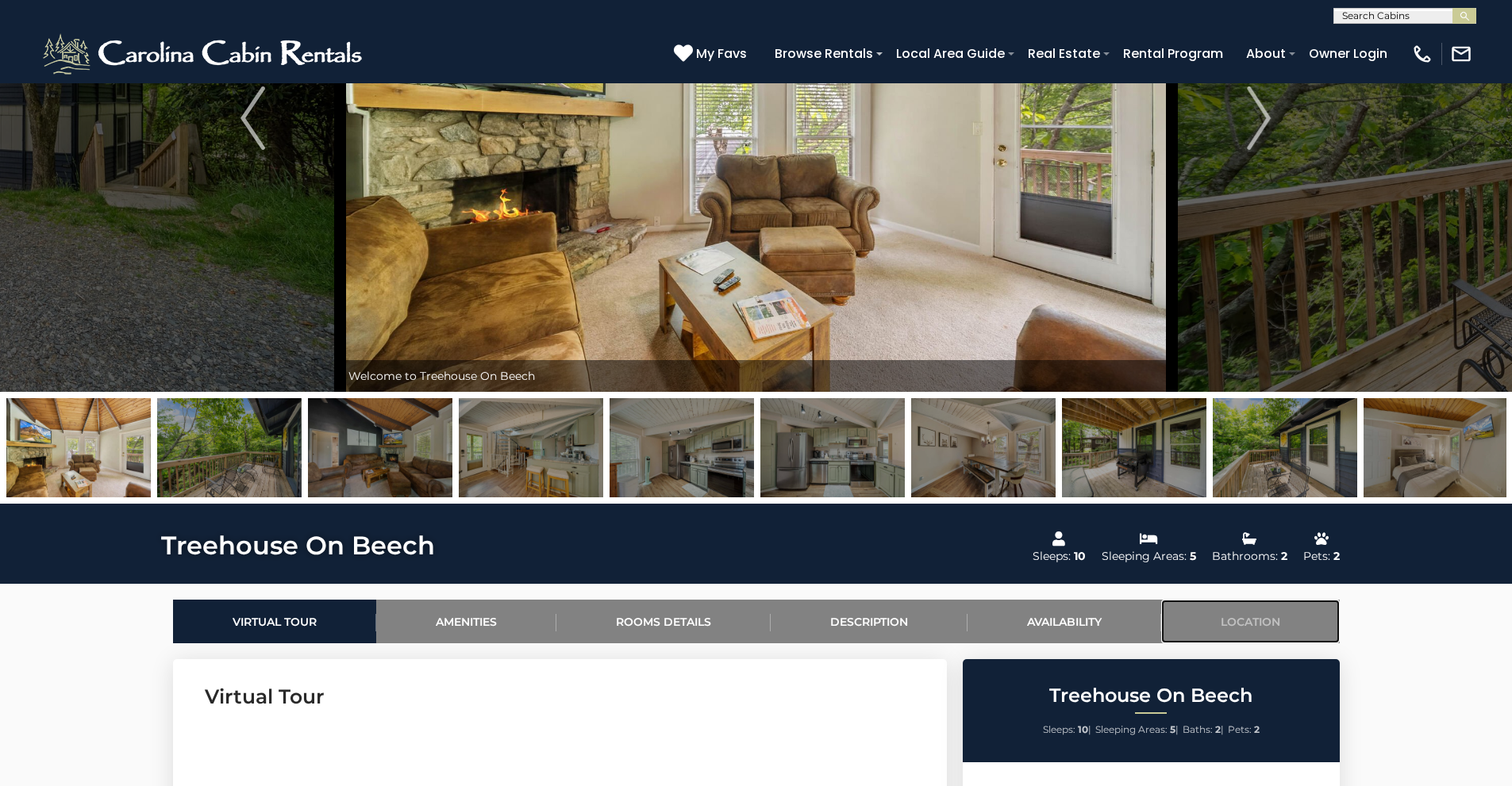
click at [1207, 616] on link "Location" at bounding box center [1250, 621] width 179 height 44
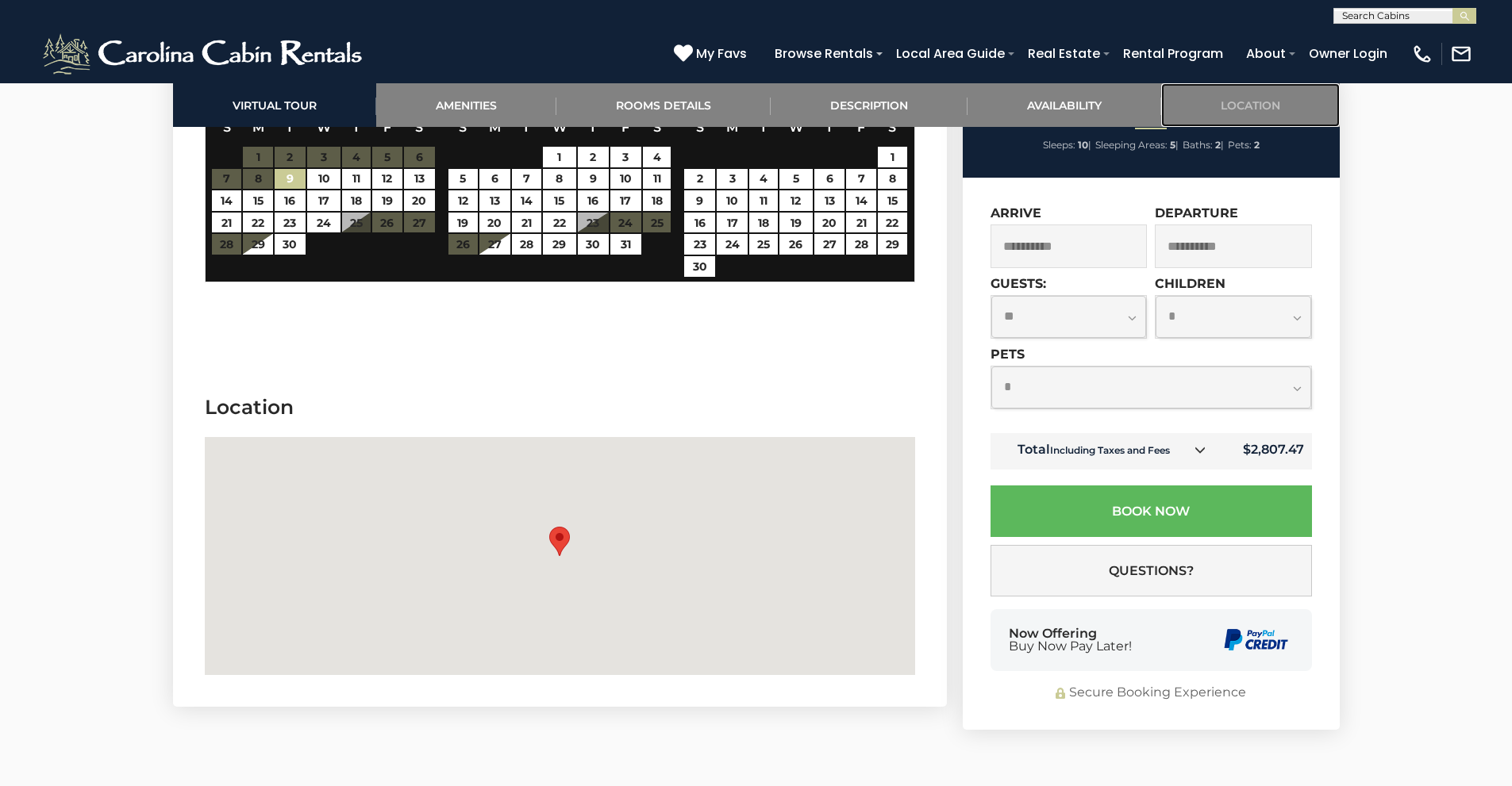
scroll to position [3566, 0]
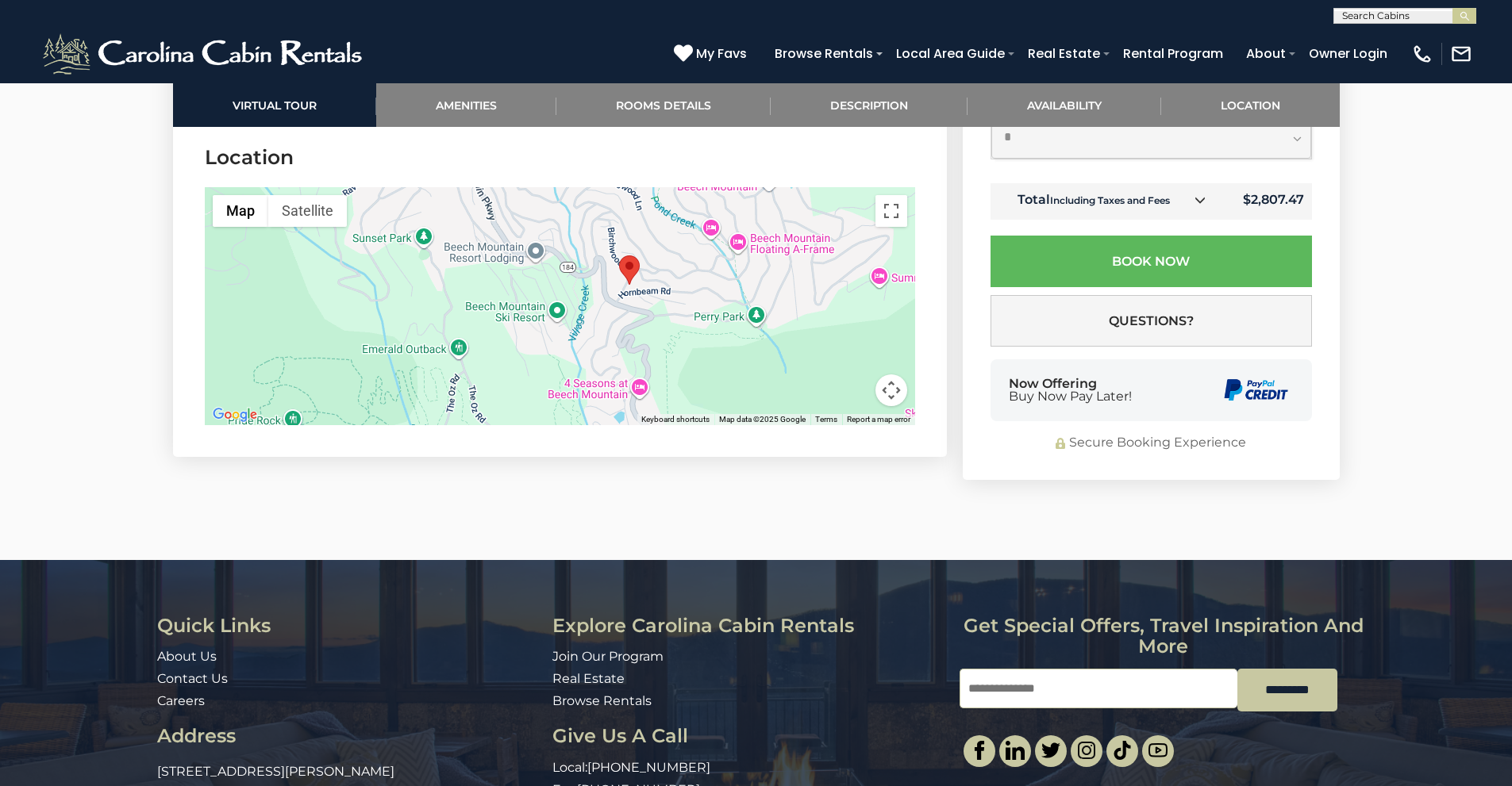
drag, startPoint x: 659, startPoint y: 345, endPoint x: 733, endPoint y: 326, distance: 76.4
click at [733, 326] on div at bounding box center [560, 306] width 711 height 238
click at [501, 117] on link "Amenities" at bounding box center [466, 104] width 180 height 44
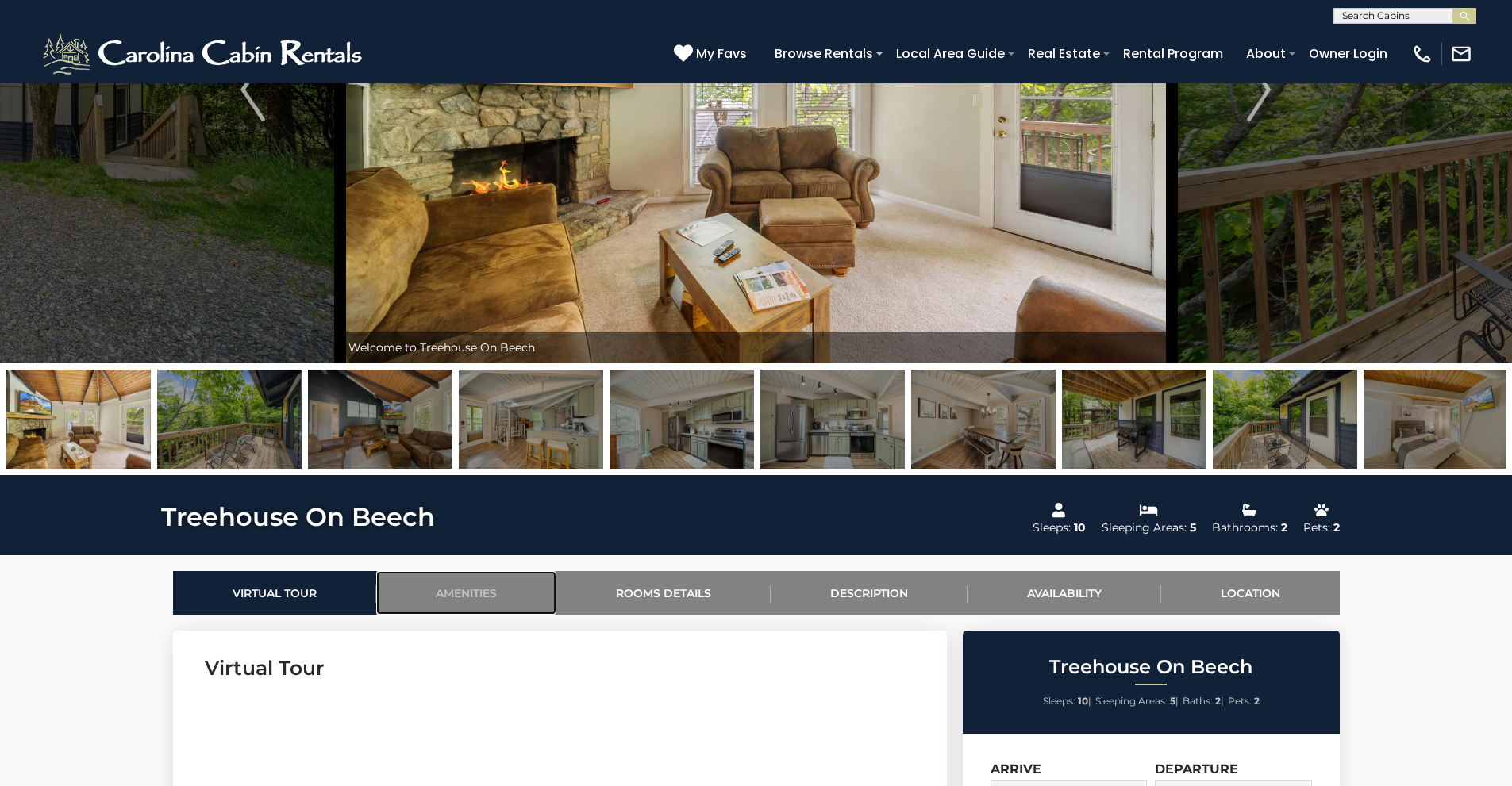
scroll to position [72, 0]
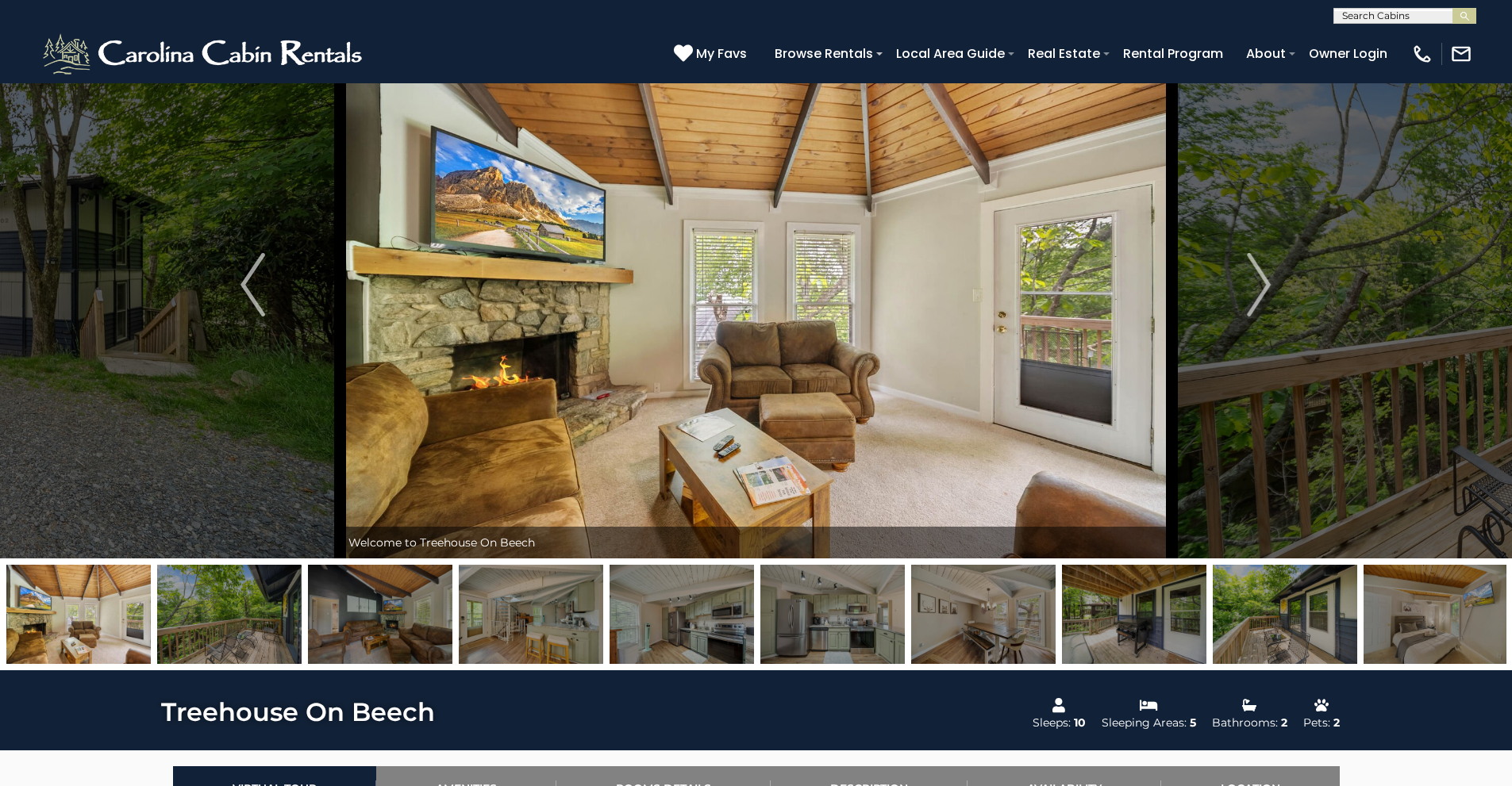
click at [1325, 597] on img at bounding box center [1284, 614] width 144 height 100
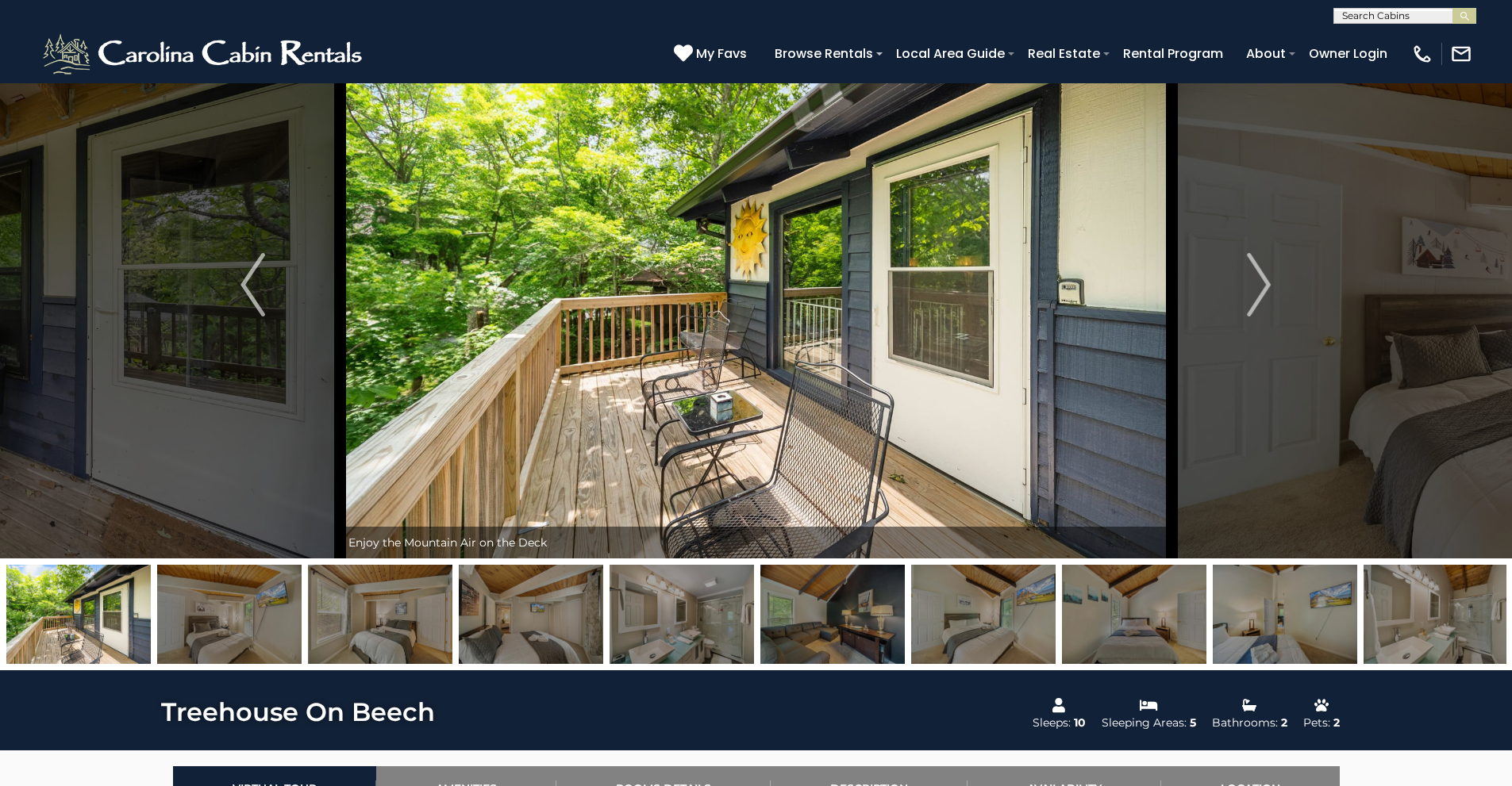
click at [1006, 629] on img at bounding box center [982, 614] width 144 height 100
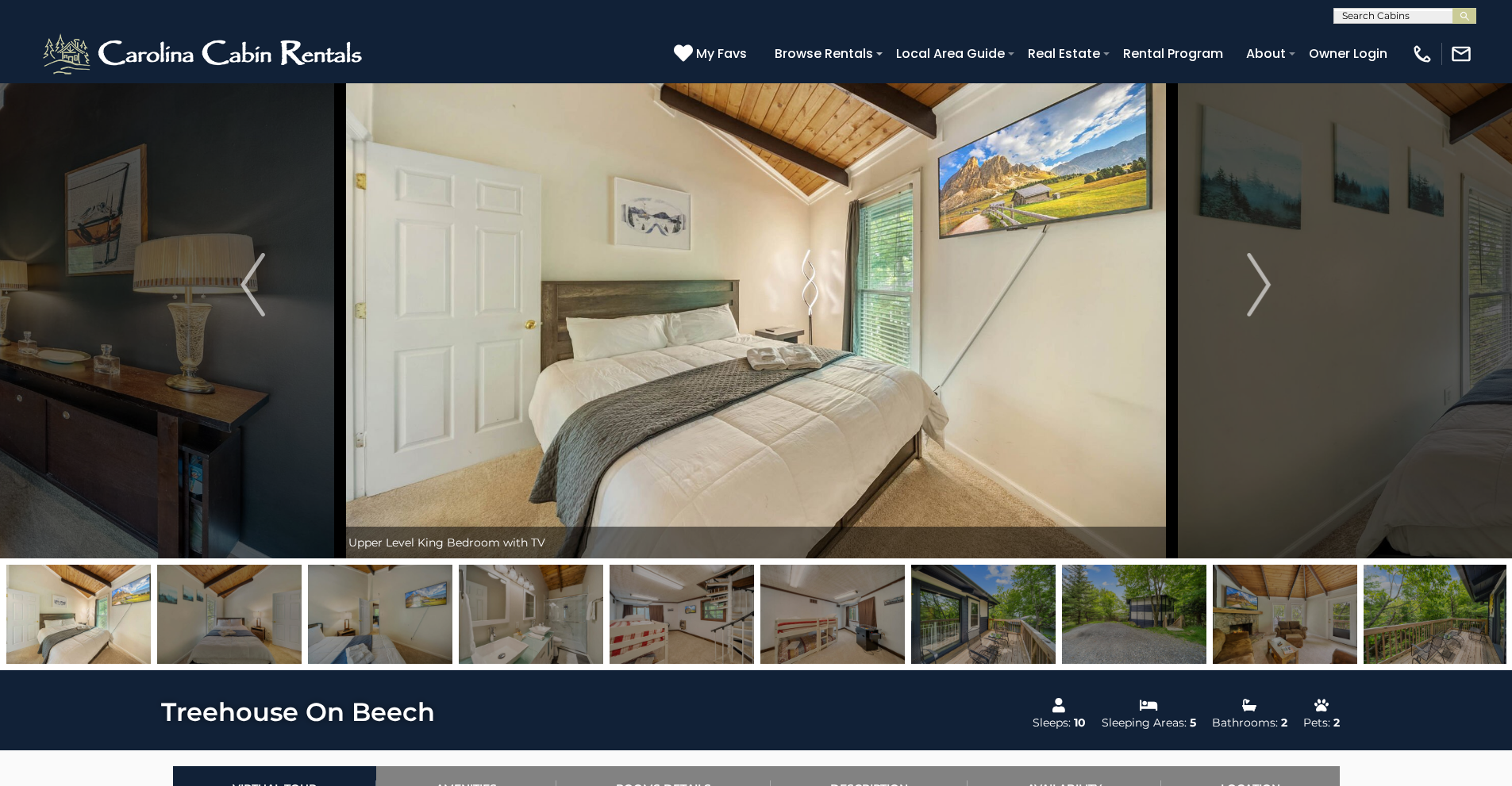
click at [717, 624] on img at bounding box center [681, 614] width 144 height 100
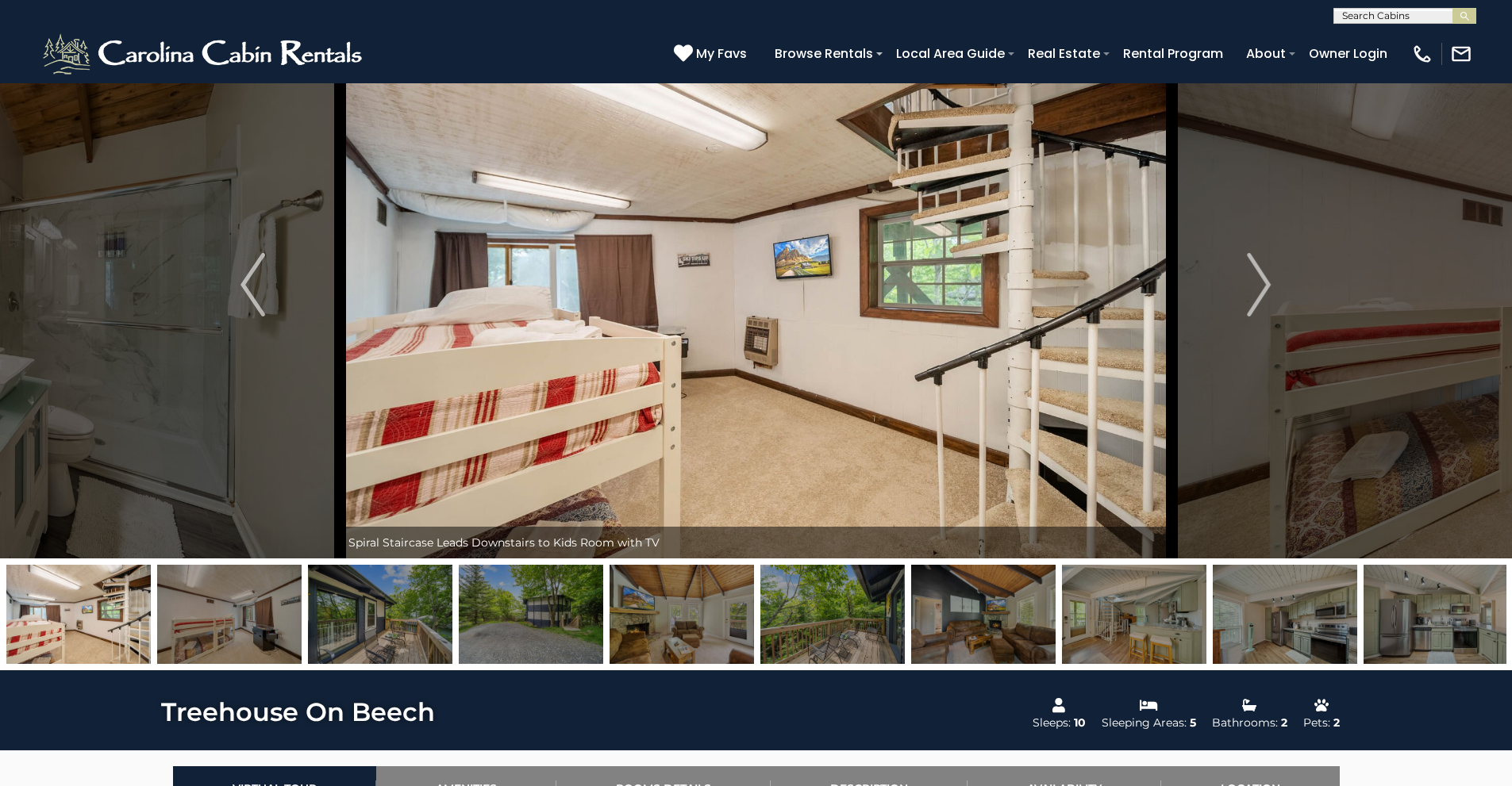
click at [1139, 609] on img at bounding box center [1133, 614] width 144 height 100
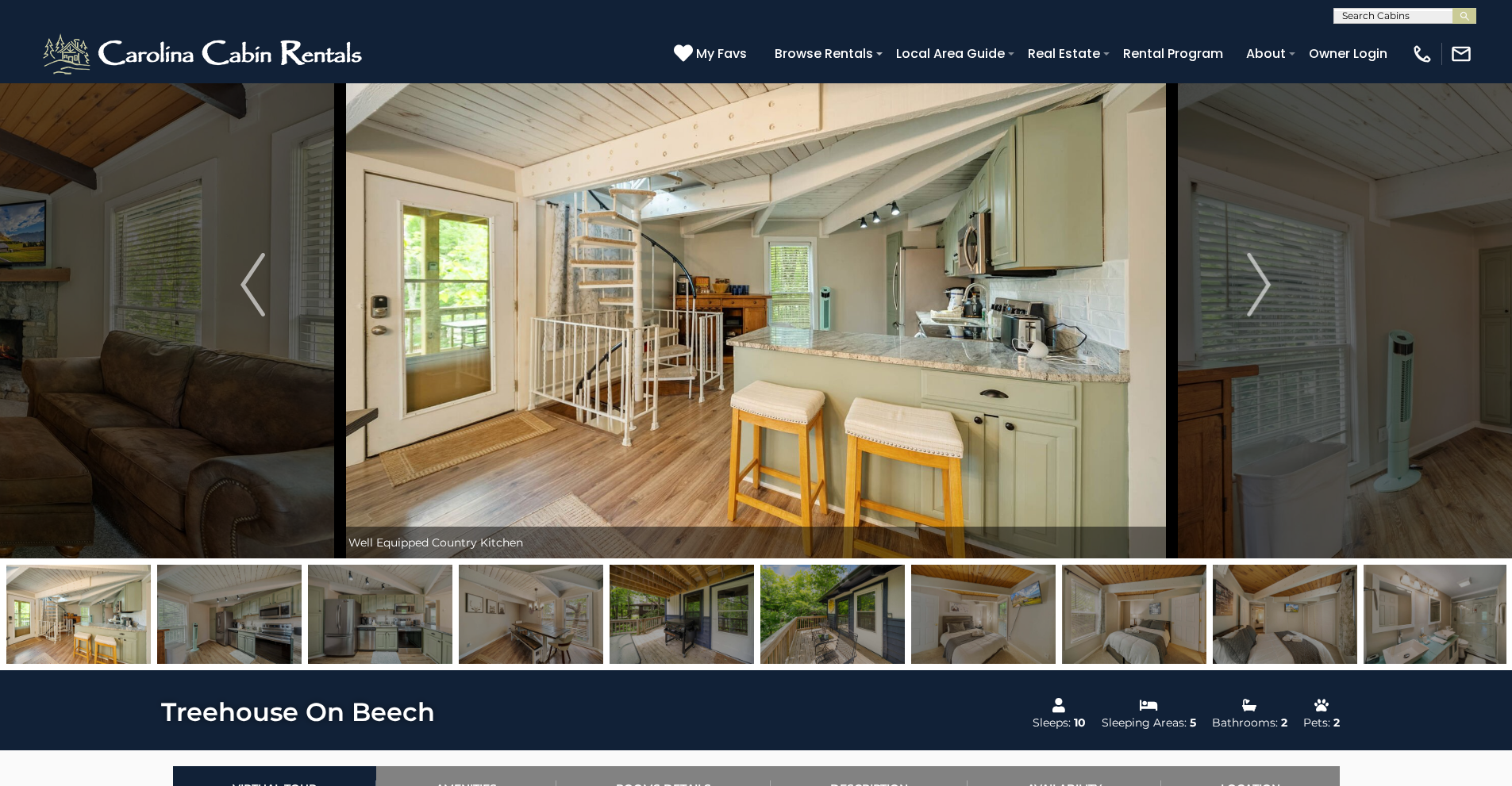
click at [684, 624] on img at bounding box center [681, 614] width 144 height 100
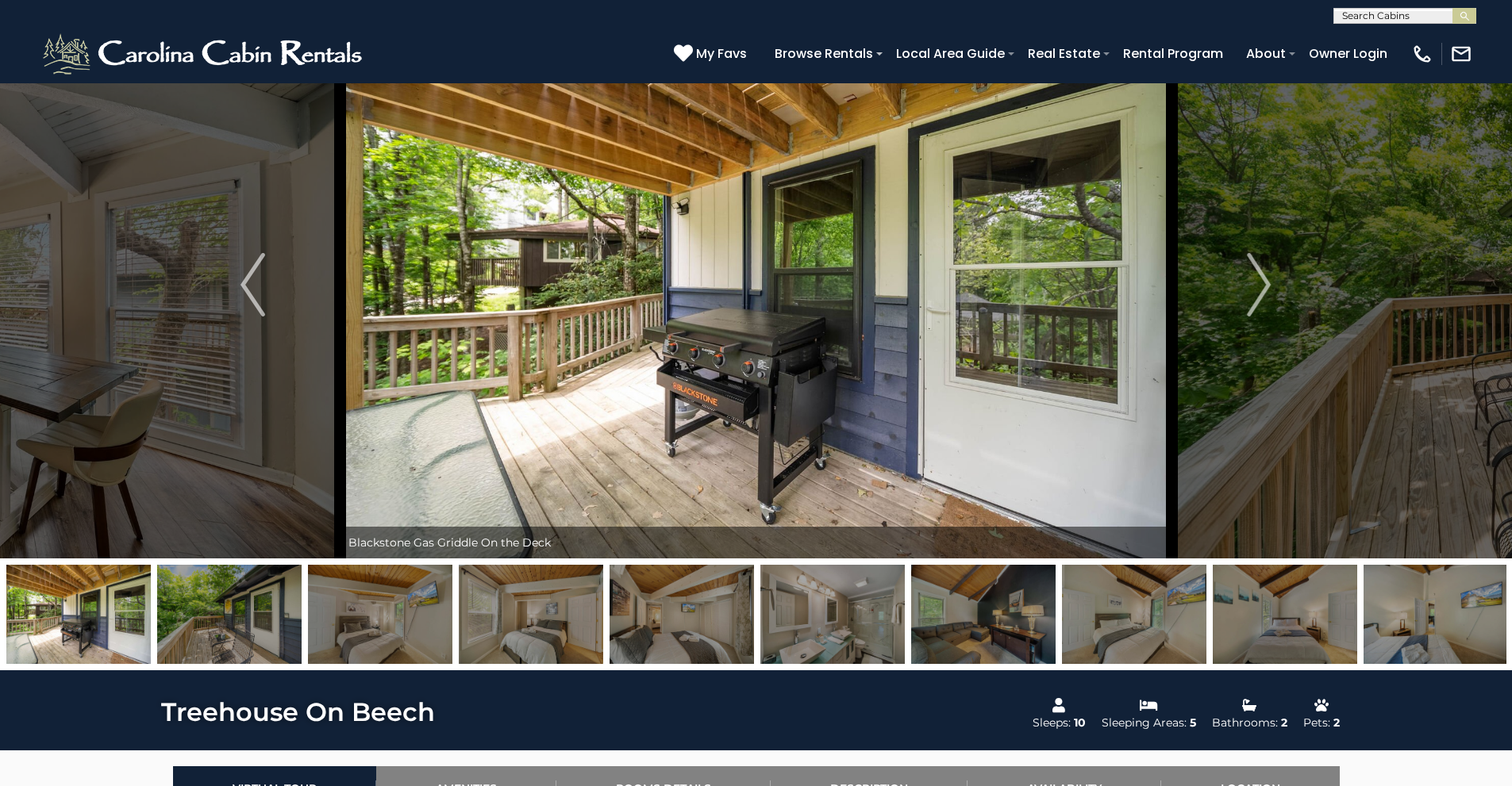
click at [1379, 605] on img at bounding box center [1435, 614] width 144 height 100
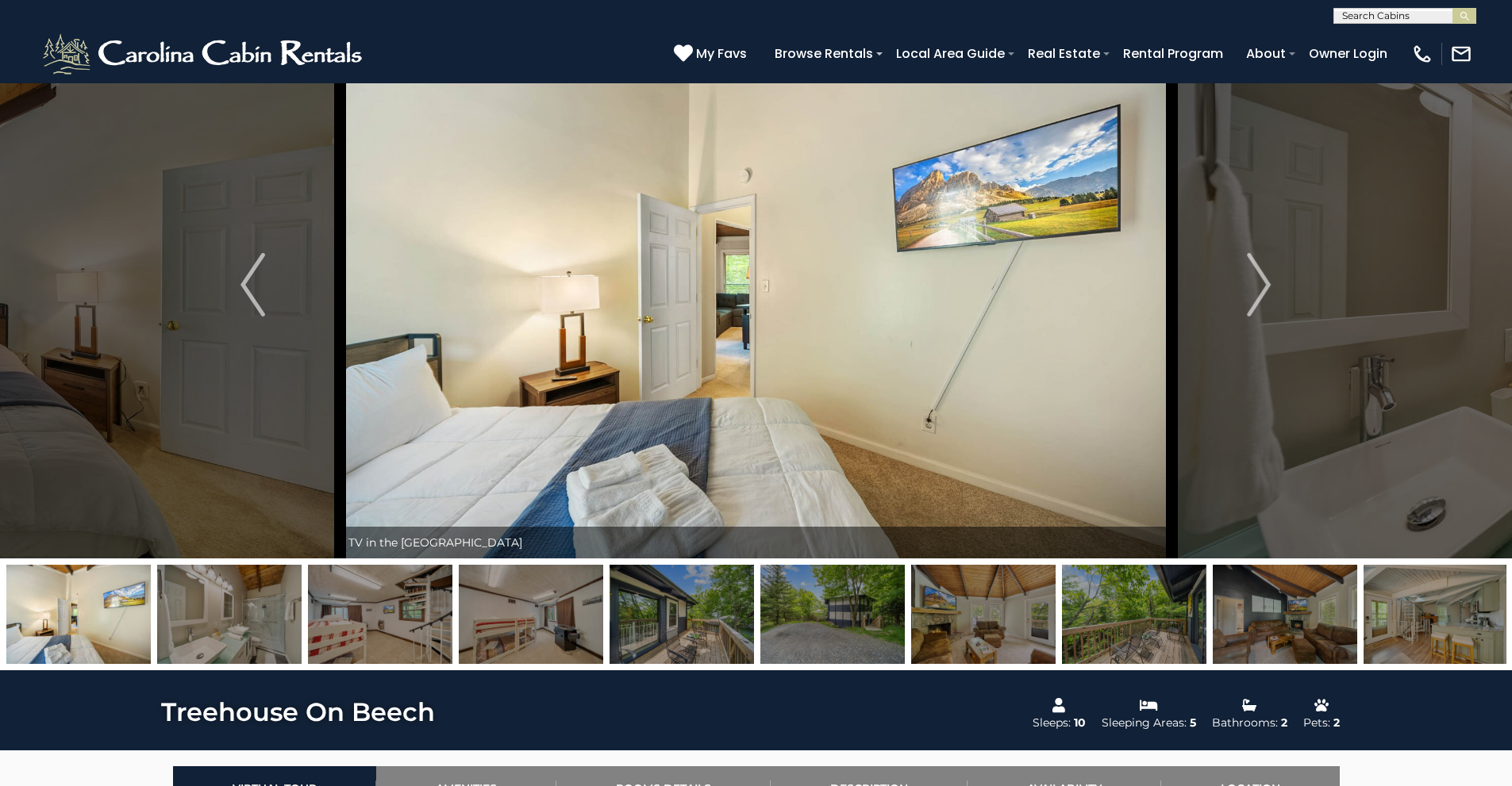
click at [520, 642] on img at bounding box center [530, 614] width 144 height 100
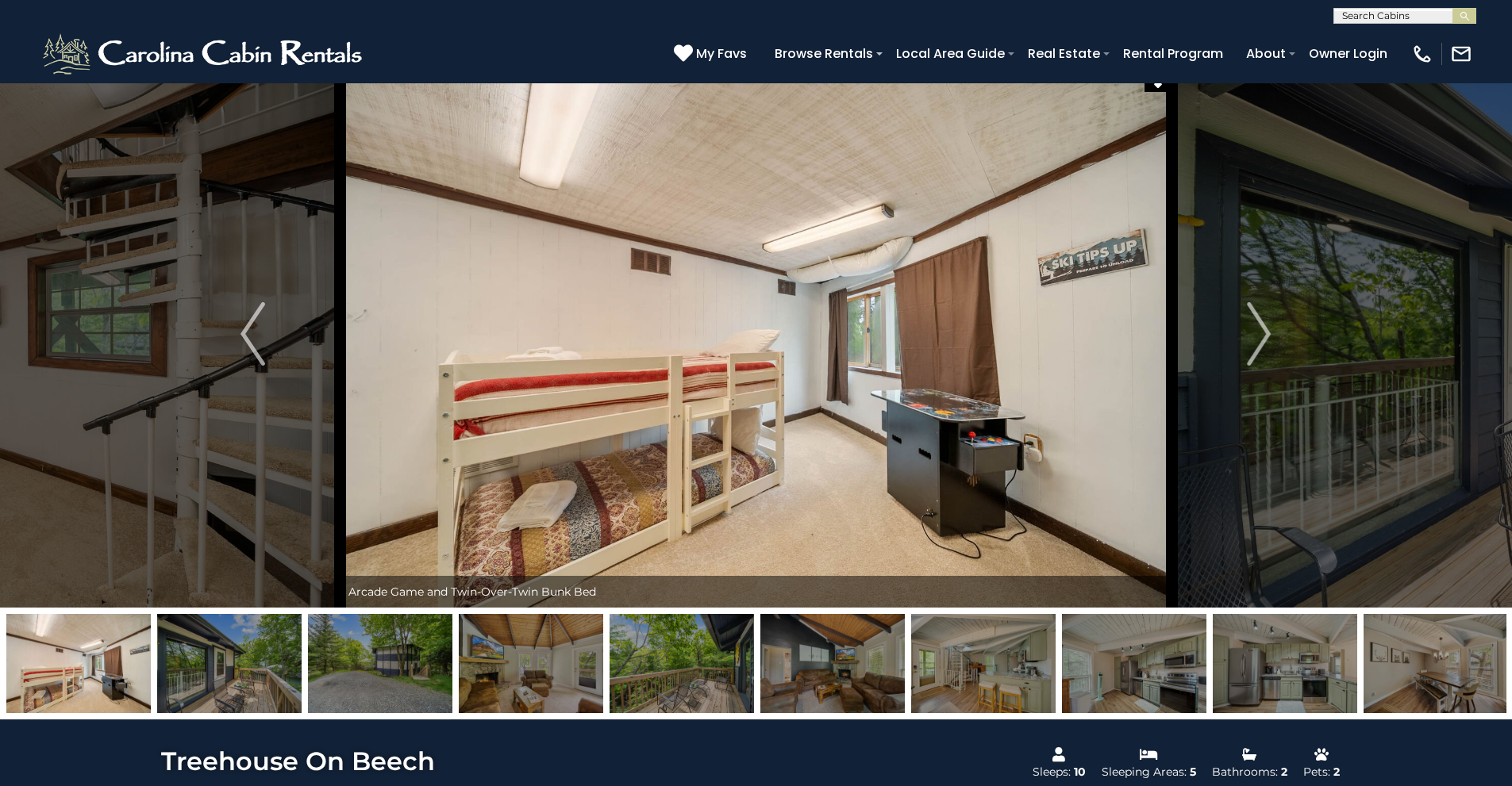
scroll to position [0, 0]
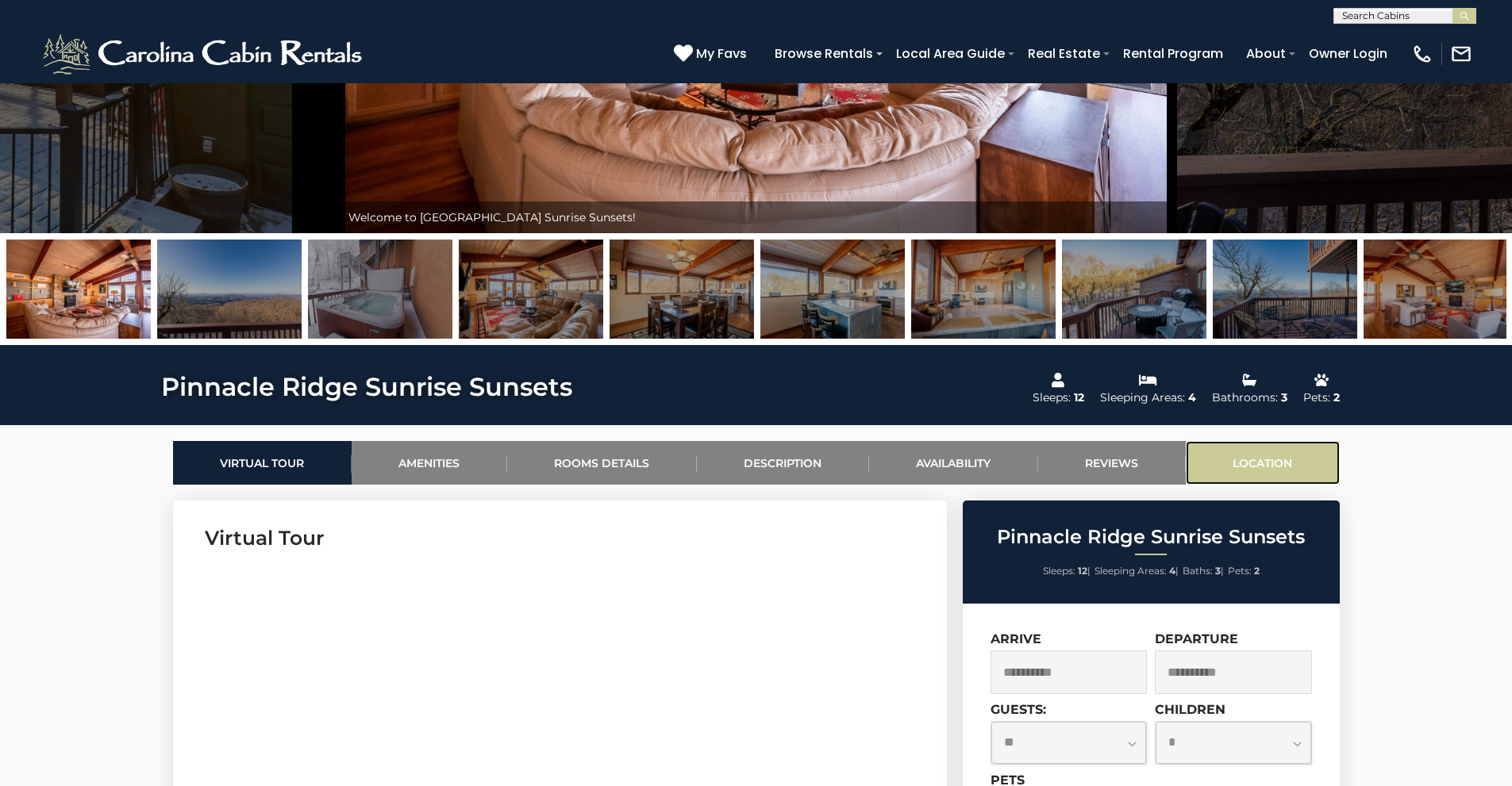
click at [1232, 453] on link "Location" at bounding box center [1262, 462] width 154 height 44
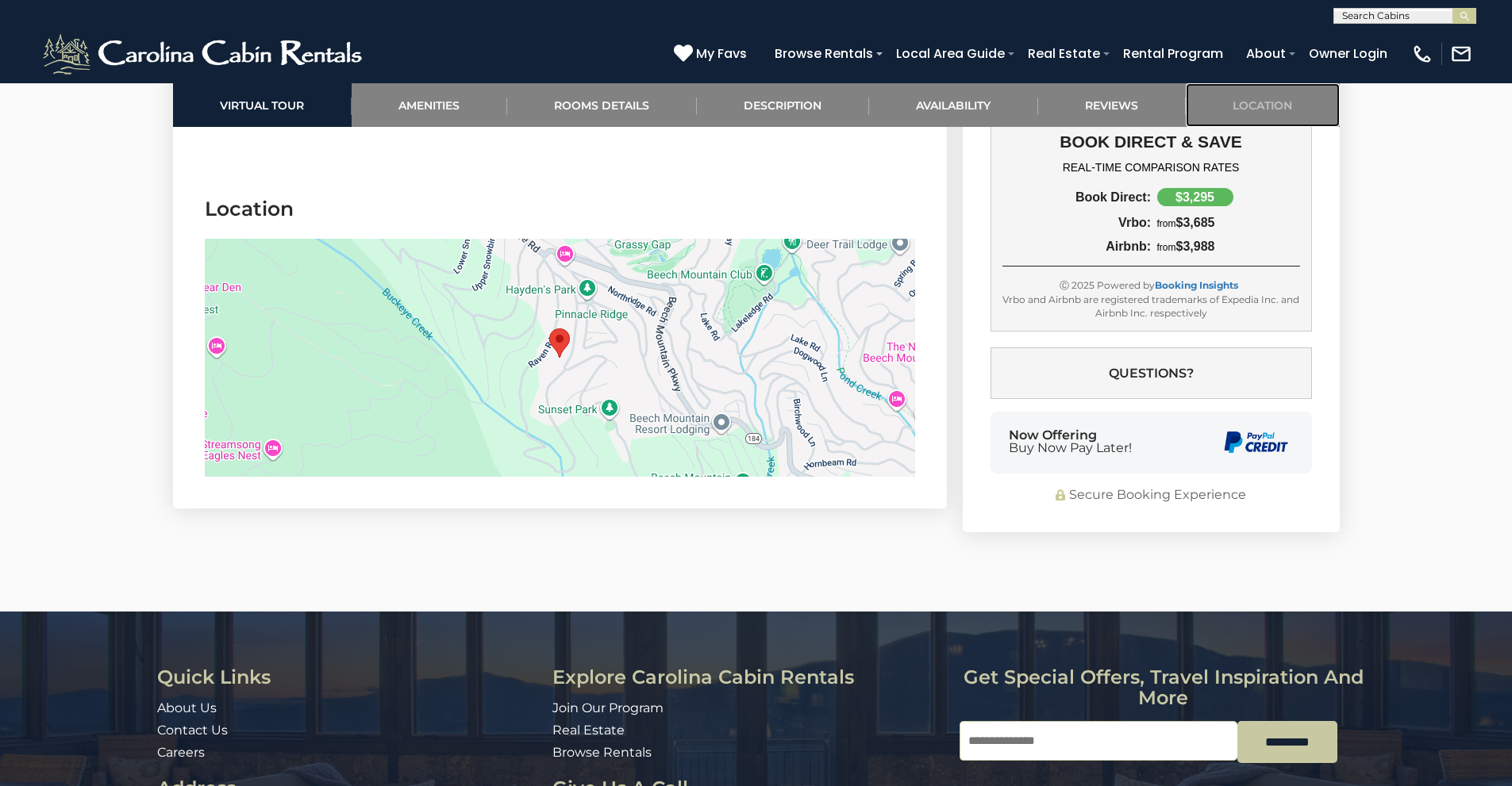
scroll to position [4754, 0]
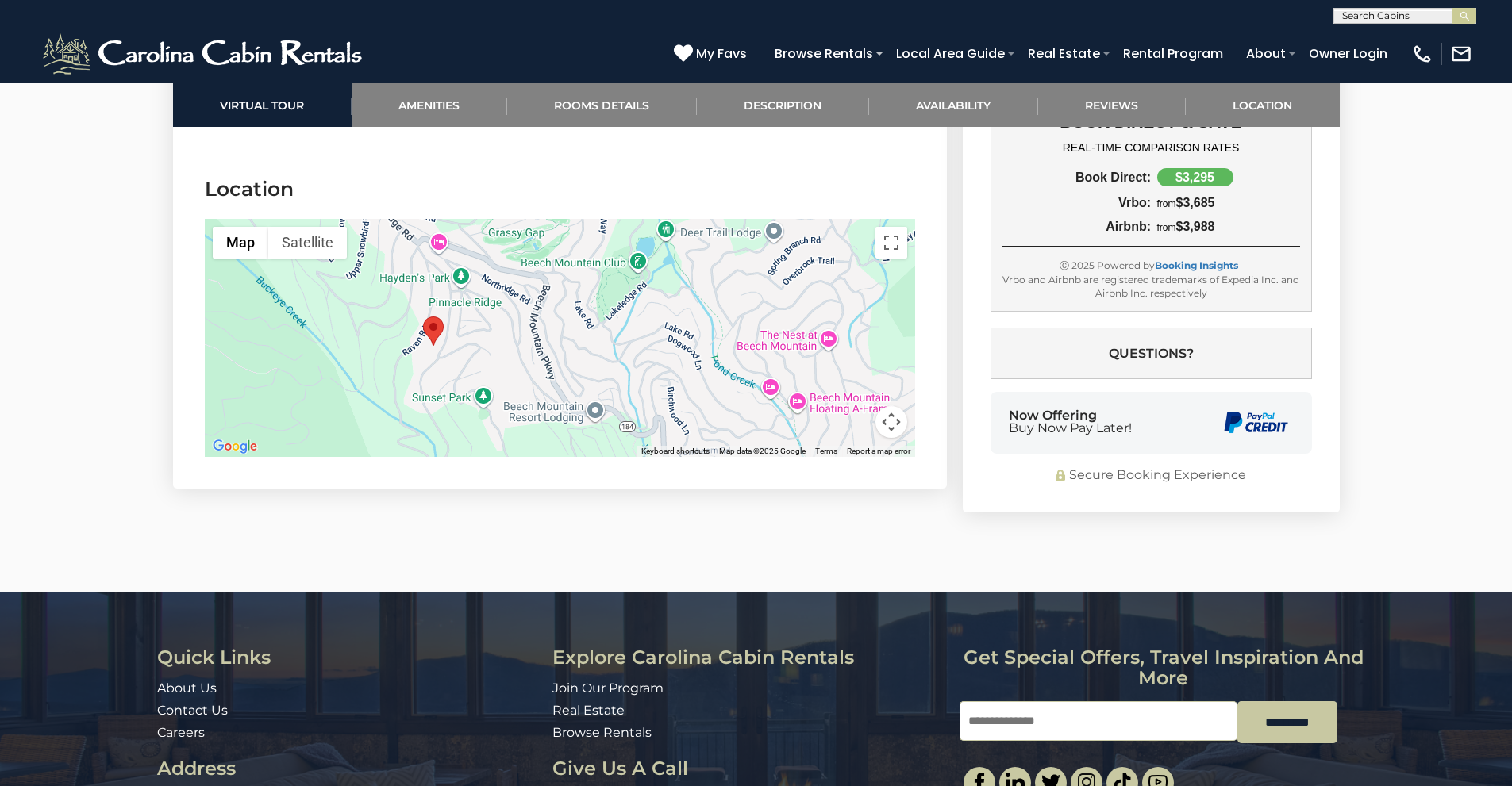
drag, startPoint x: 715, startPoint y: 347, endPoint x: 589, endPoint y: 358, distance: 126.5
click at [589, 358] on div at bounding box center [560, 338] width 711 height 238
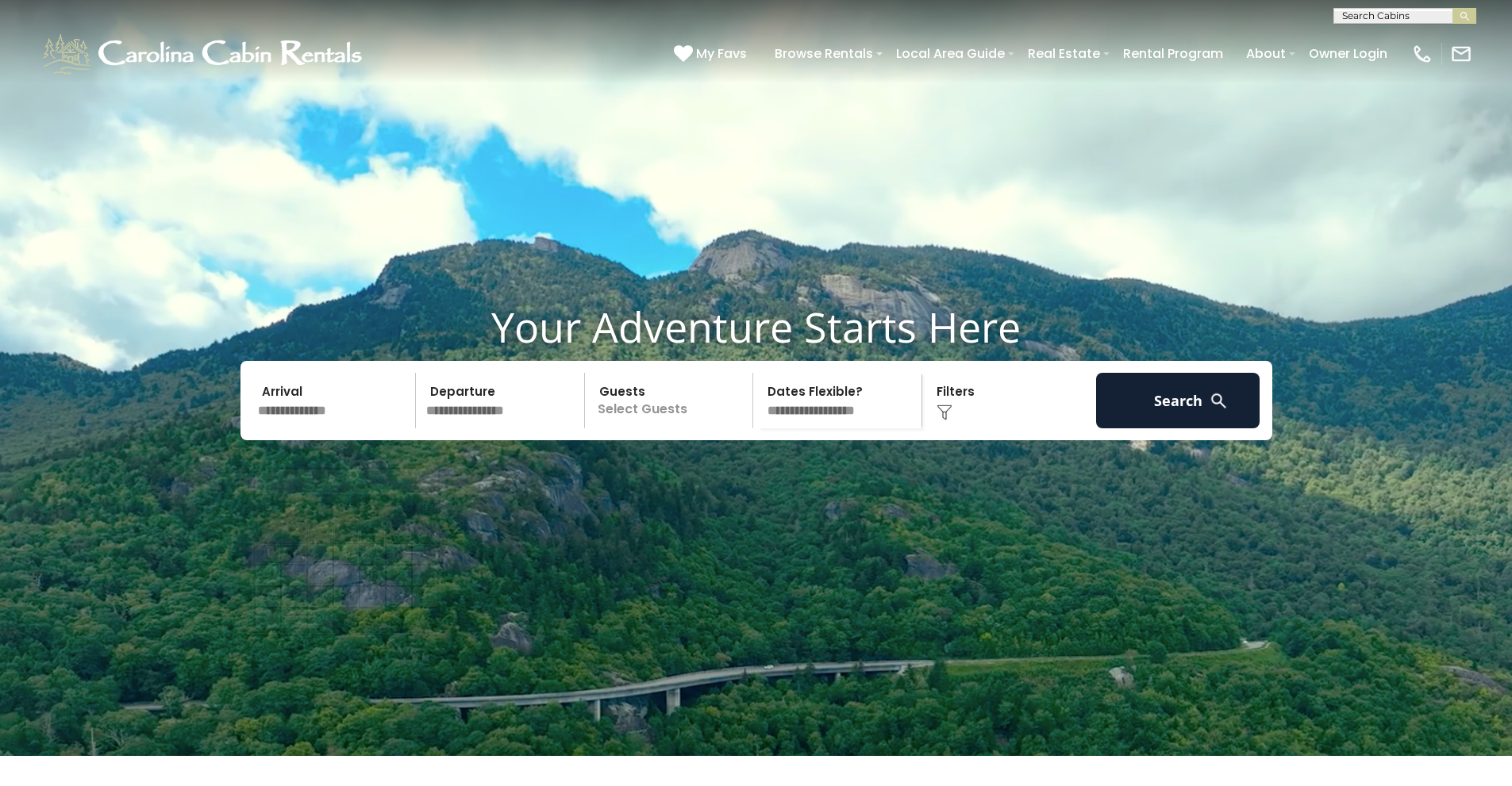
click at [316, 428] on input "text" at bounding box center [334, 400] width 164 height 55
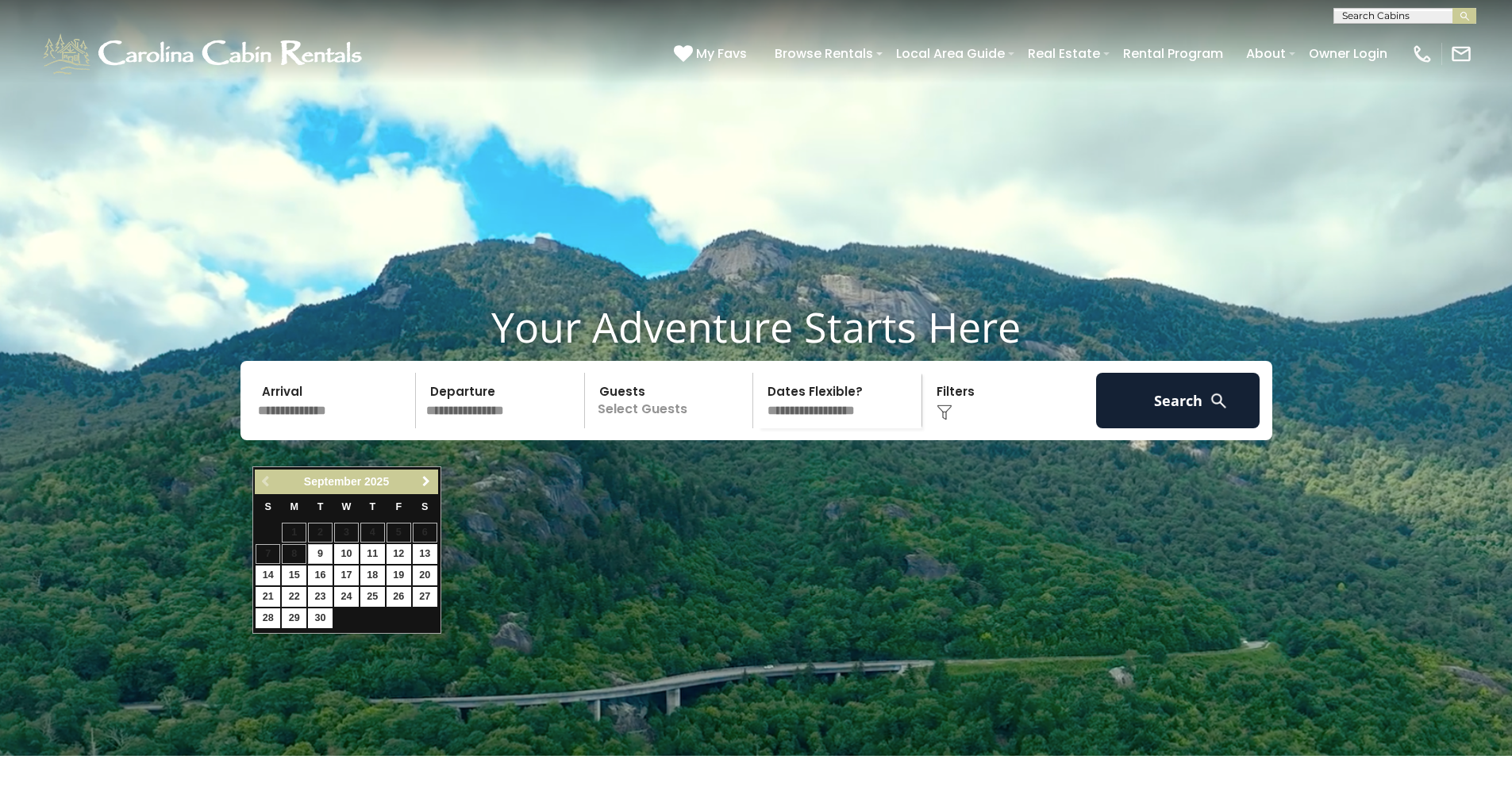
click at [429, 473] on link "Next" at bounding box center [426, 481] width 20 height 20
click at [349, 619] on link "31" at bounding box center [346, 619] width 24 height 20
type input "********"
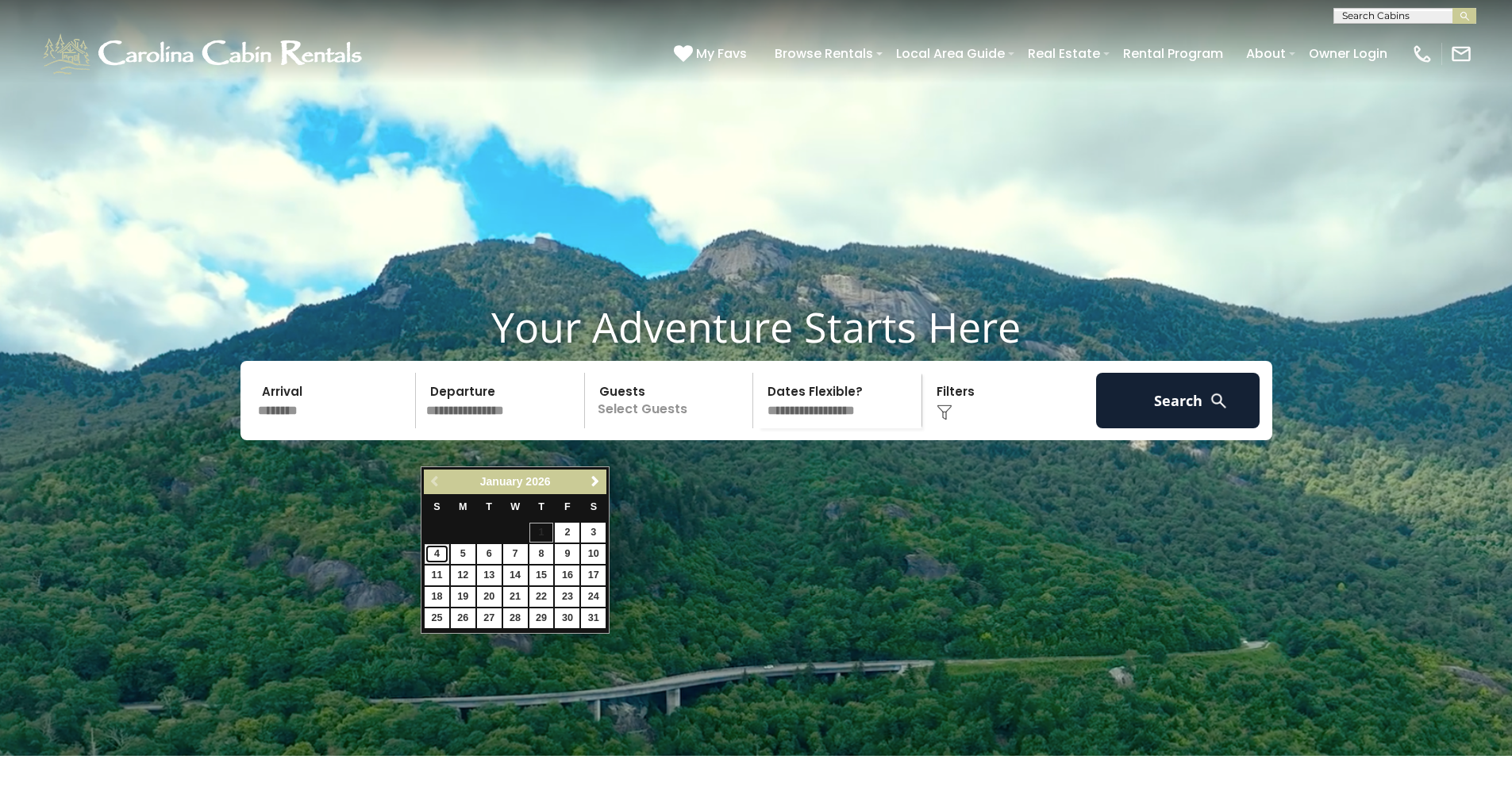
click at [439, 546] on link "4" at bounding box center [436, 554] width 24 height 20
type input "******"
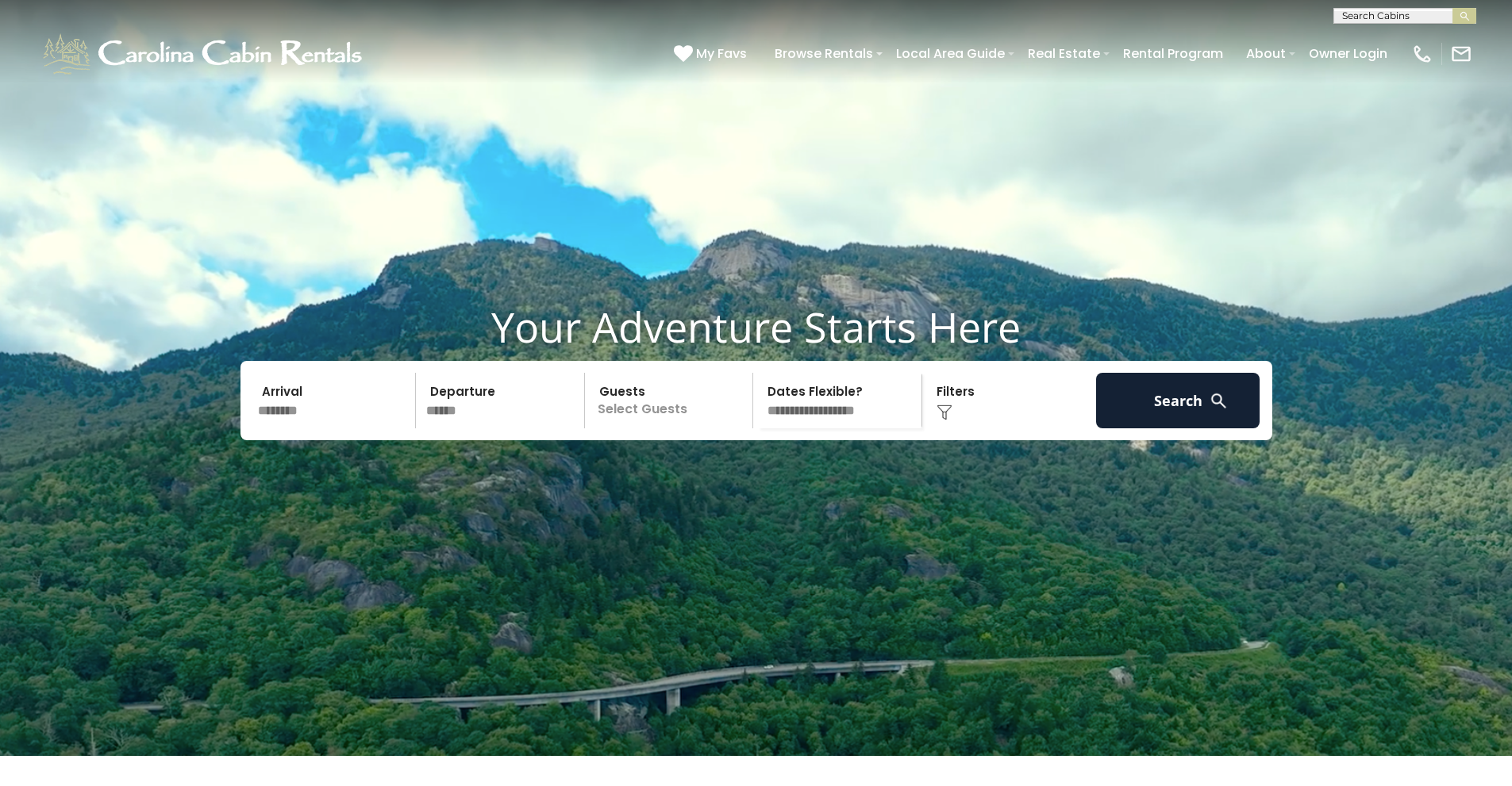
click at [627, 428] on p "Select Guests" at bounding box center [671, 400] width 163 height 55
click at [751, 476] on div "+" at bounding box center [747, 466] width 18 height 18
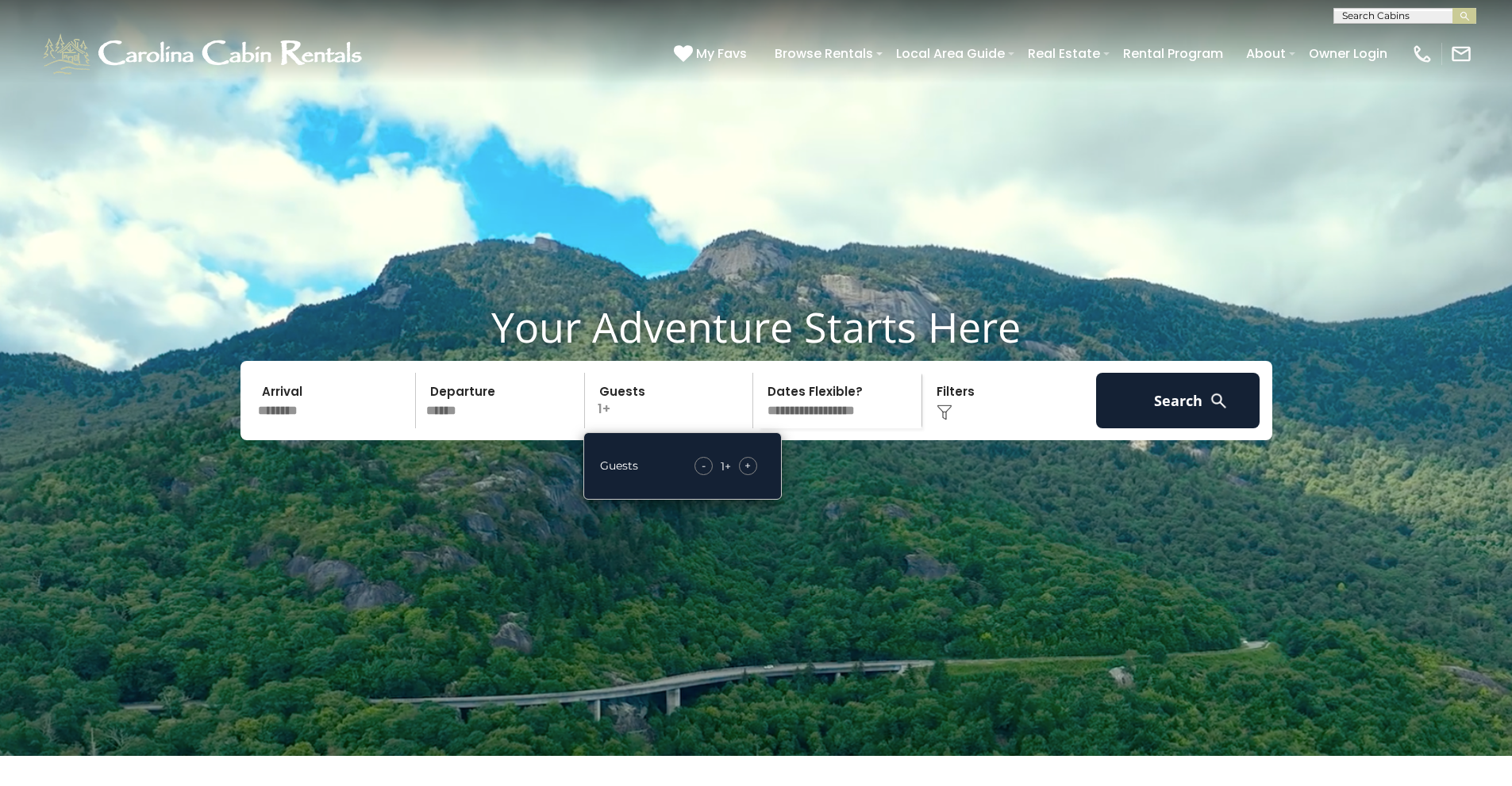
click at [751, 476] on div "+" at bounding box center [747, 466] width 18 height 18
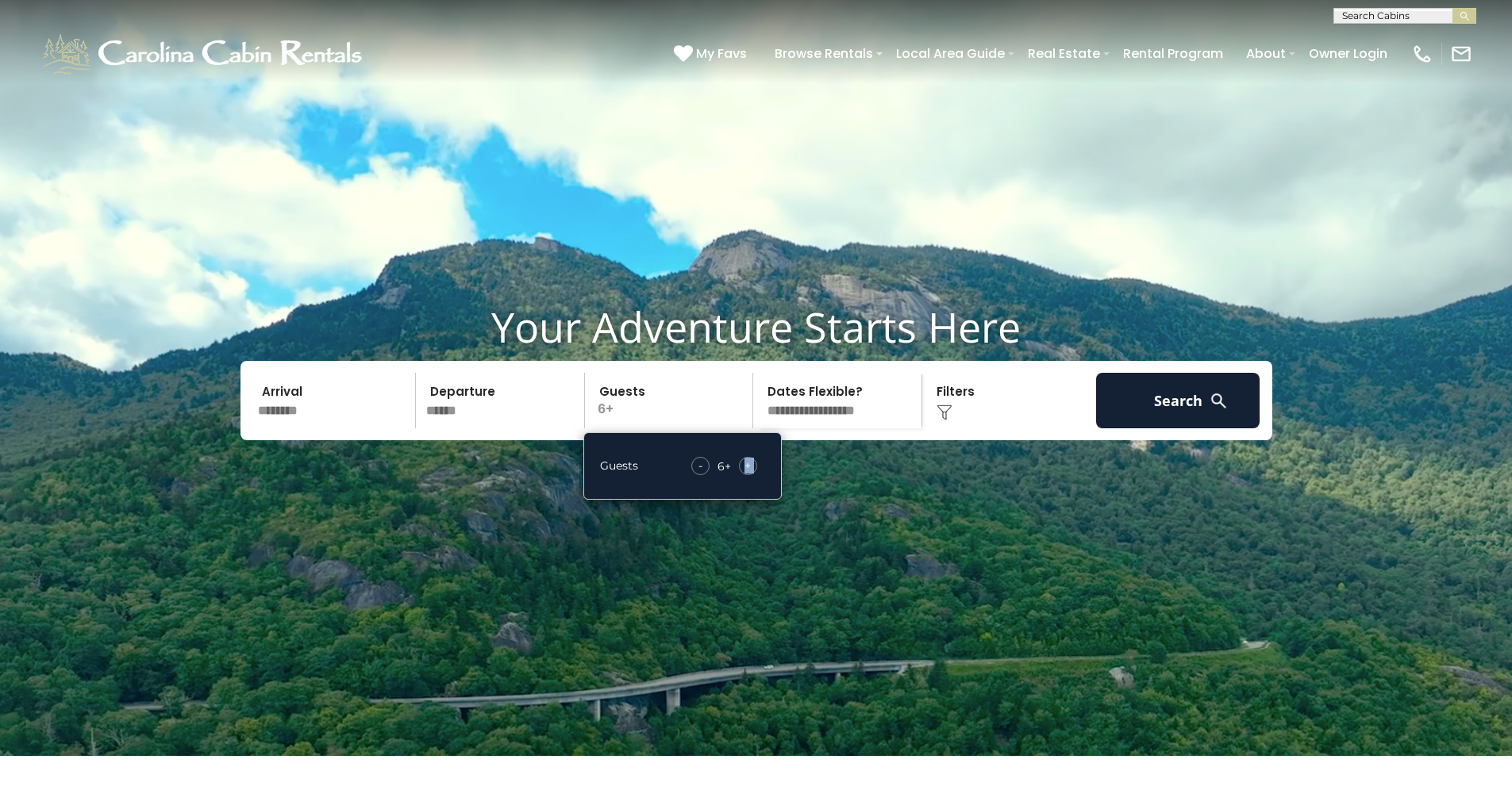
click at [751, 476] on div "+" at bounding box center [747, 466] width 18 height 18
click at [755, 476] on div "+" at bounding box center [747, 466] width 18 height 18
click at [749, 474] on span "+" at bounding box center [747, 466] width 7 height 15
click at [941, 428] on div "Click to Choose" at bounding box center [1009, 400] width 164 height 55
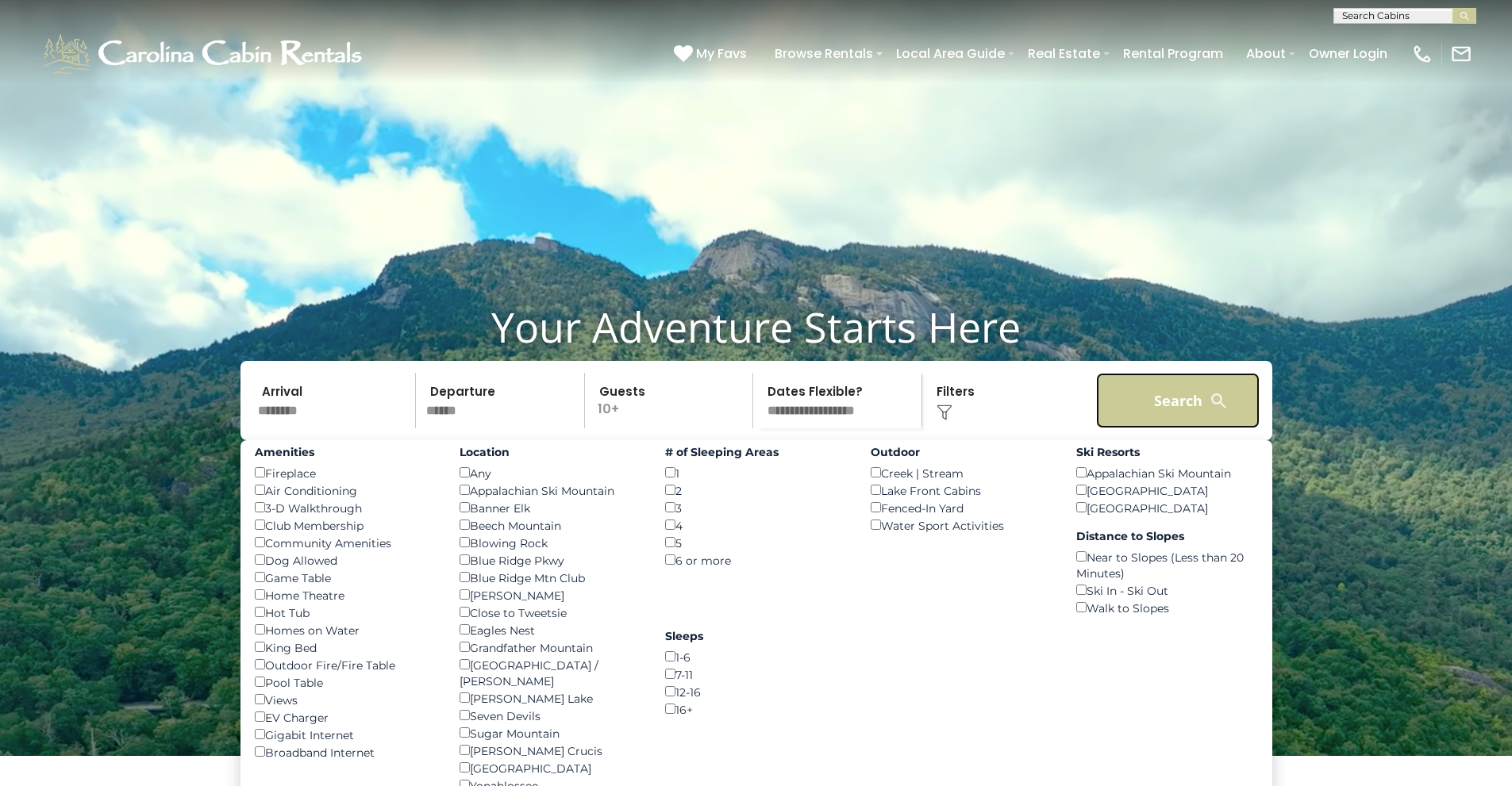
click at [1155, 428] on button "Search" at bounding box center [1178, 400] width 164 height 55
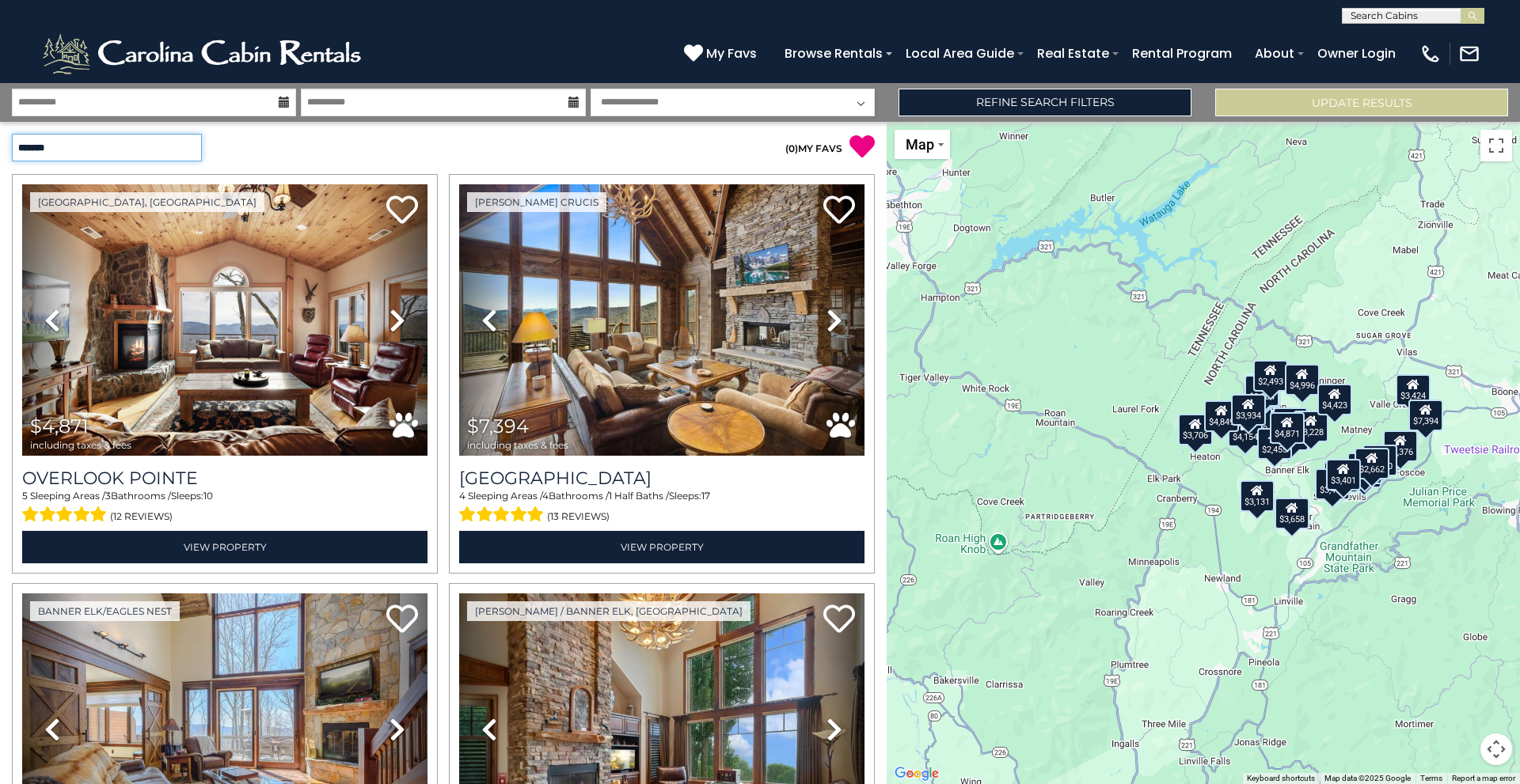
click at [179, 152] on select "**********" at bounding box center [106, 148] width 190 height 28
click at [12, 134] on select "**********" at bounding box center [106, 148] width 190 height 28
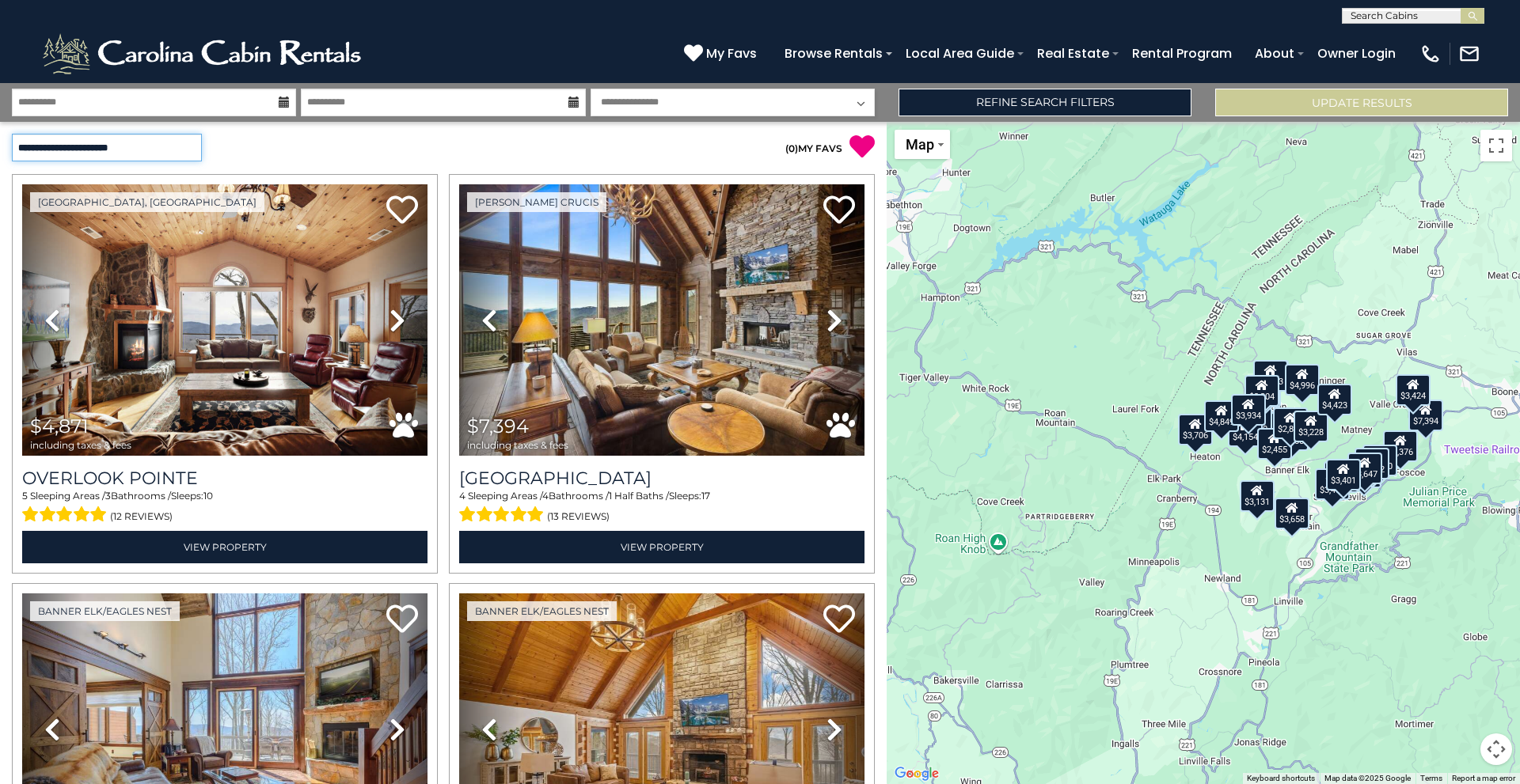
click at [192, 147] on select "**********" at bounding box center [106, 148] width 190 height 28
select select "*********"
click at [12, 134] on select "**********" at bounding box center [106, 148] width 190 height 28
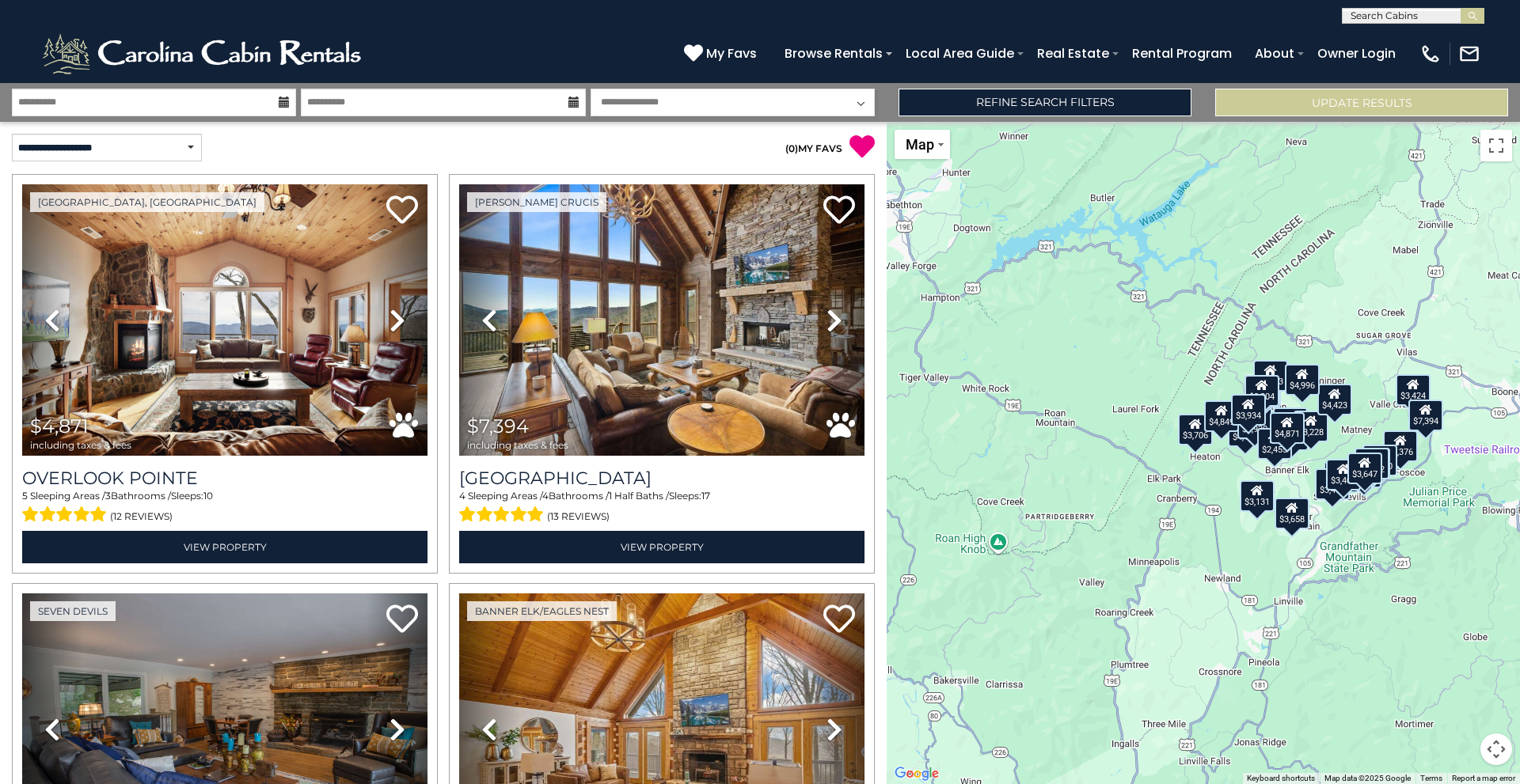
click at [1500, 750] on button "Map camera controls" at bounding box center [1496, 749] width 32 height 32
click at [1455, 677] on button "Zoom in" at bounding box center [1456, 670] width 32 height 32
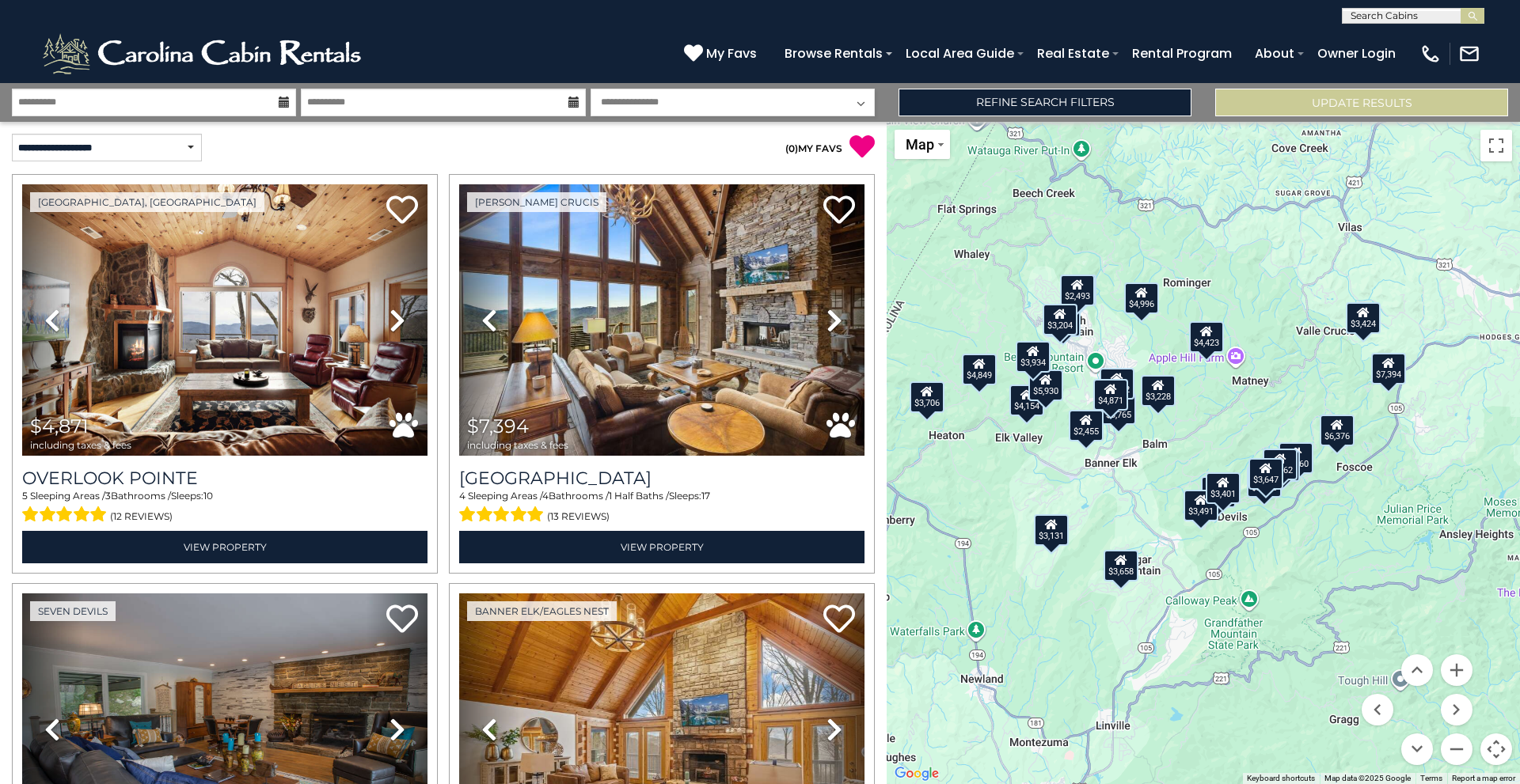
drag, startPoint x: 1270, startPoint y: 490, endPoint x: 997, endPoint y: 425, distance: 280.6
click at [998, 426] on div "$4,871 $7,394 $3,826 $4,154 $5,930 $6,376 $3,491 $3,706 $3,765 $4,849 $5,268 $2…" at bounding box center [1203, 452] width 634 height 662
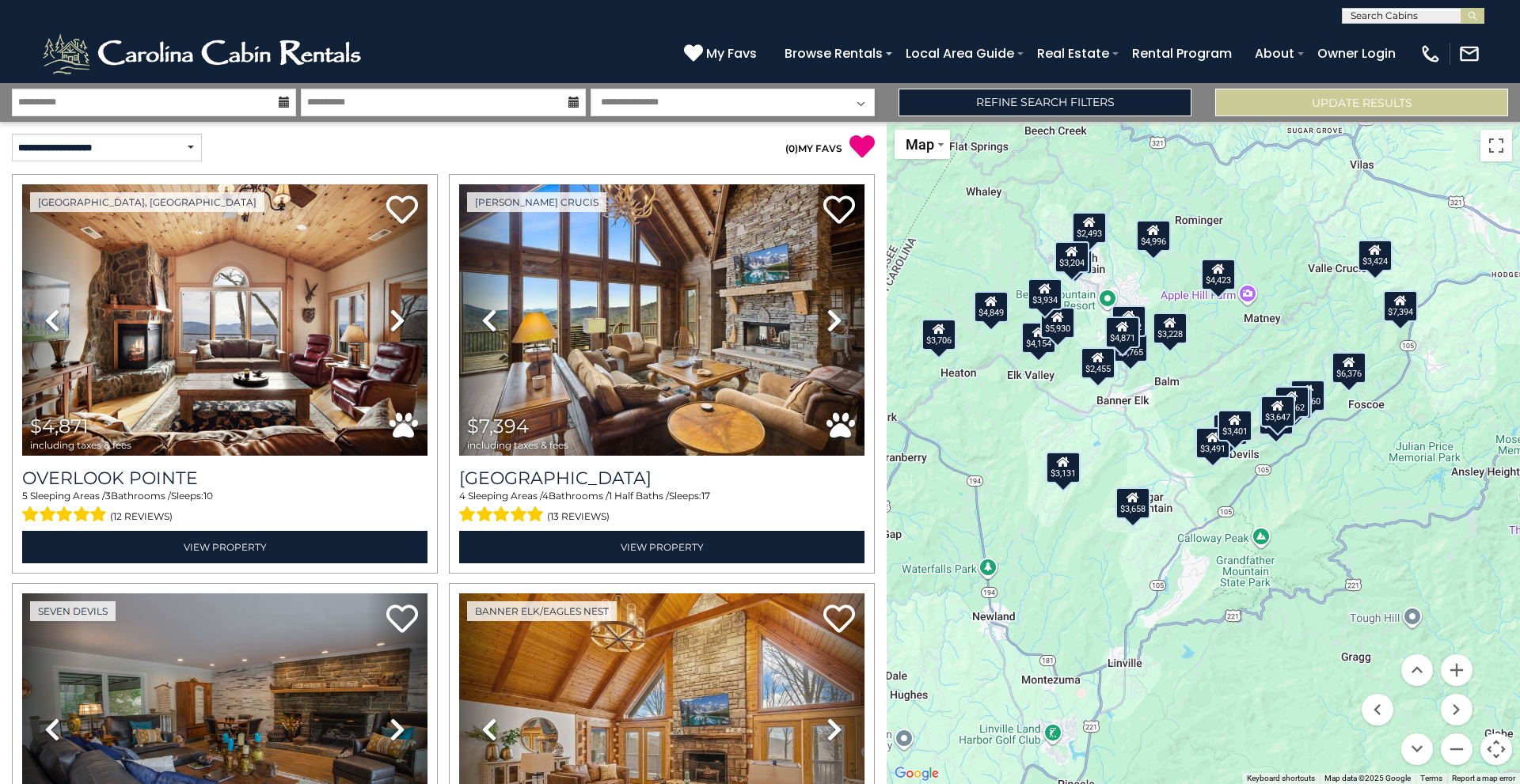
drag, startPoint x: 1137, startPoint y: 449, endPoint x: 1259, endPoint y: 490, distance: 128.7
click at [1259, 490] on div "$4,871 $7,394 $3,826 $4,154 $5,930 $6,376 $3,491 $3,706 $3,765 $4,849 $5,268 $2…" at bounding box center [1203, 452] width 634 height 662
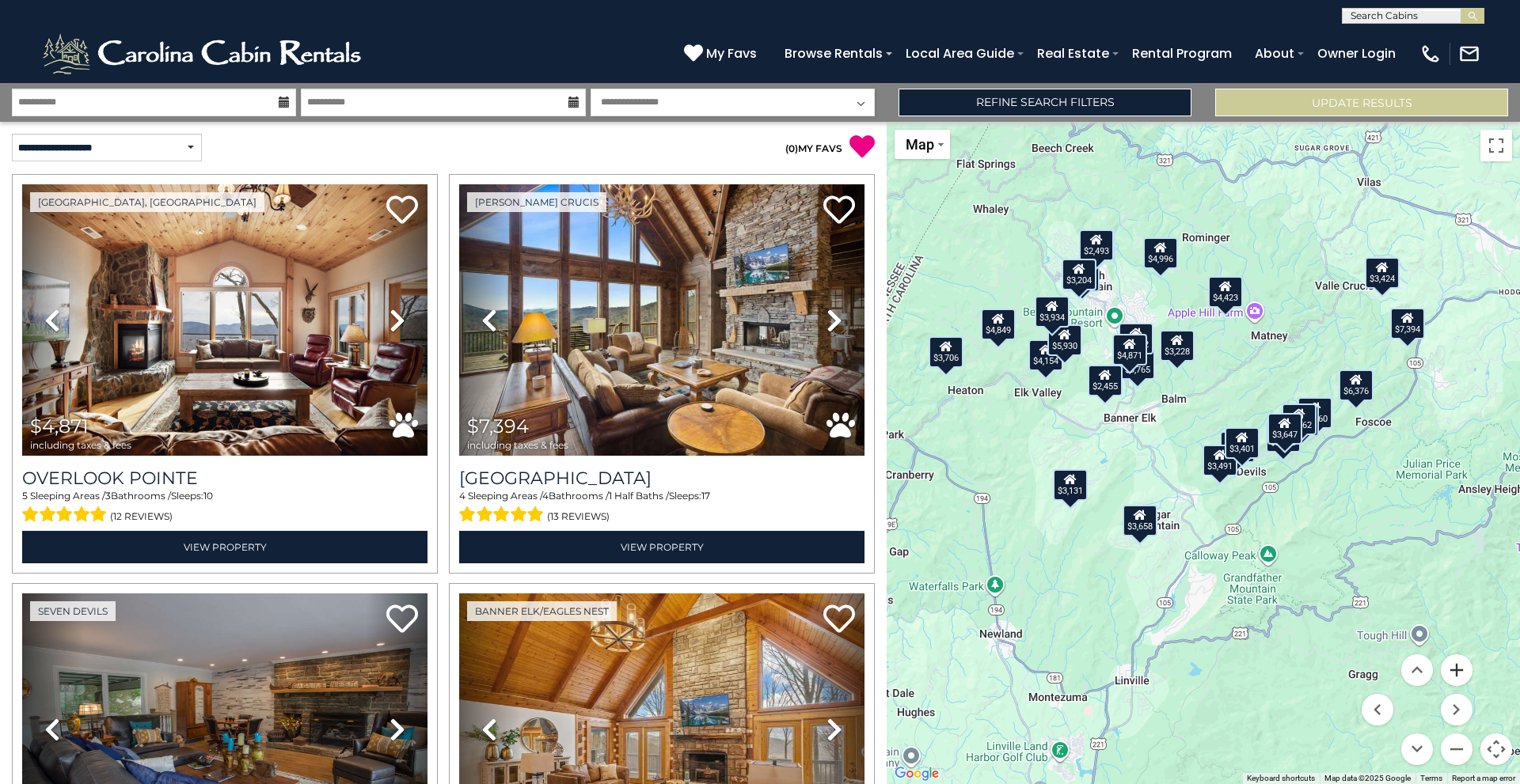
click at [1463, 675] on button "Zoom in" at bounding box center [1456, 670] width 32 height 32
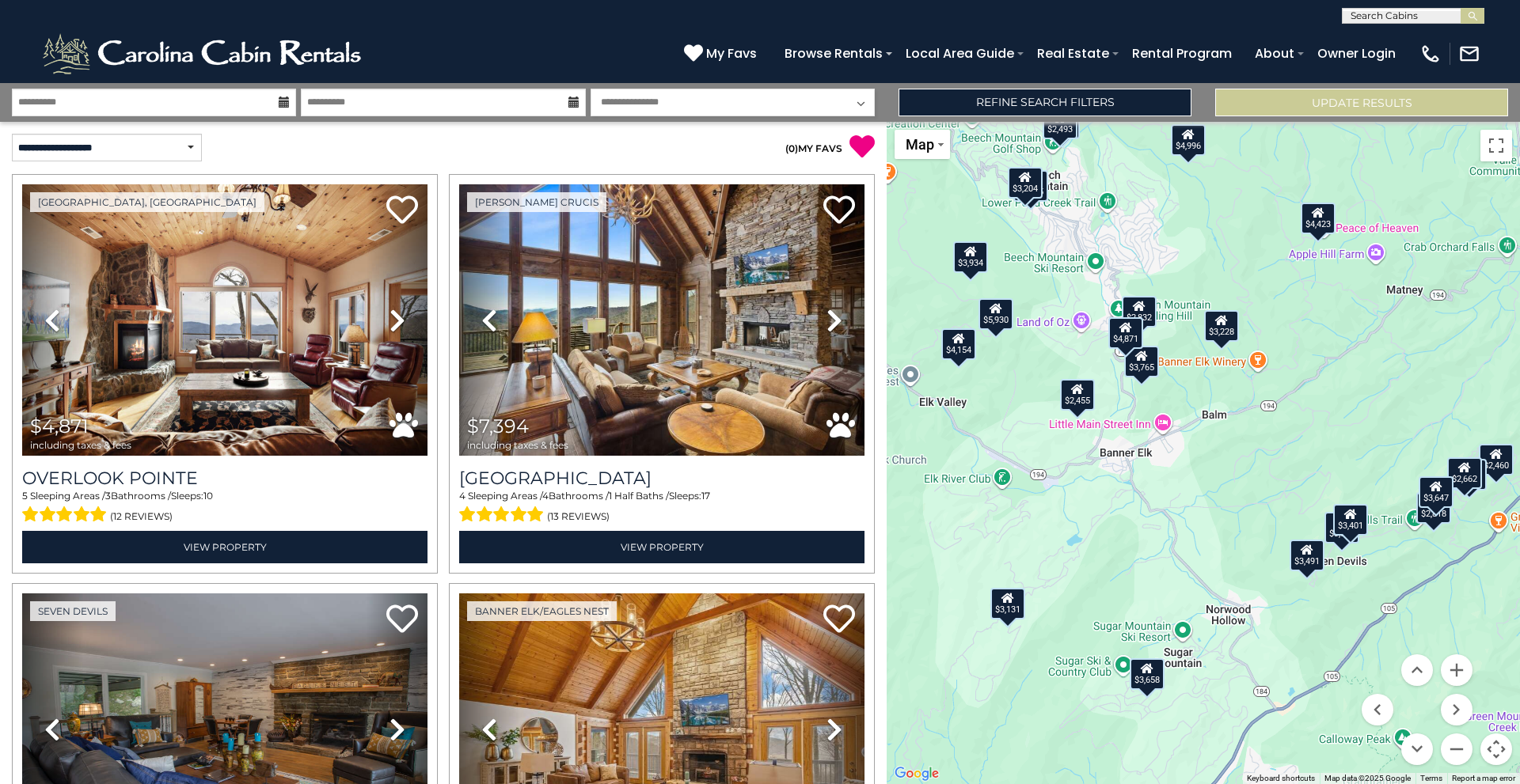
drag, startPoint x: 1199, startPoint y: 501, endPoint x: 1271, endPoint y: 575, distance: 103.2
click at [1271, 575] on div "$4,871 $7,394 $3,826 $4,154 $5,930 $6,376 $3,491 $3,706 $3,765 $4,849 $5,268 $2…" at bounding box center [1203, 452] width 634 height 662
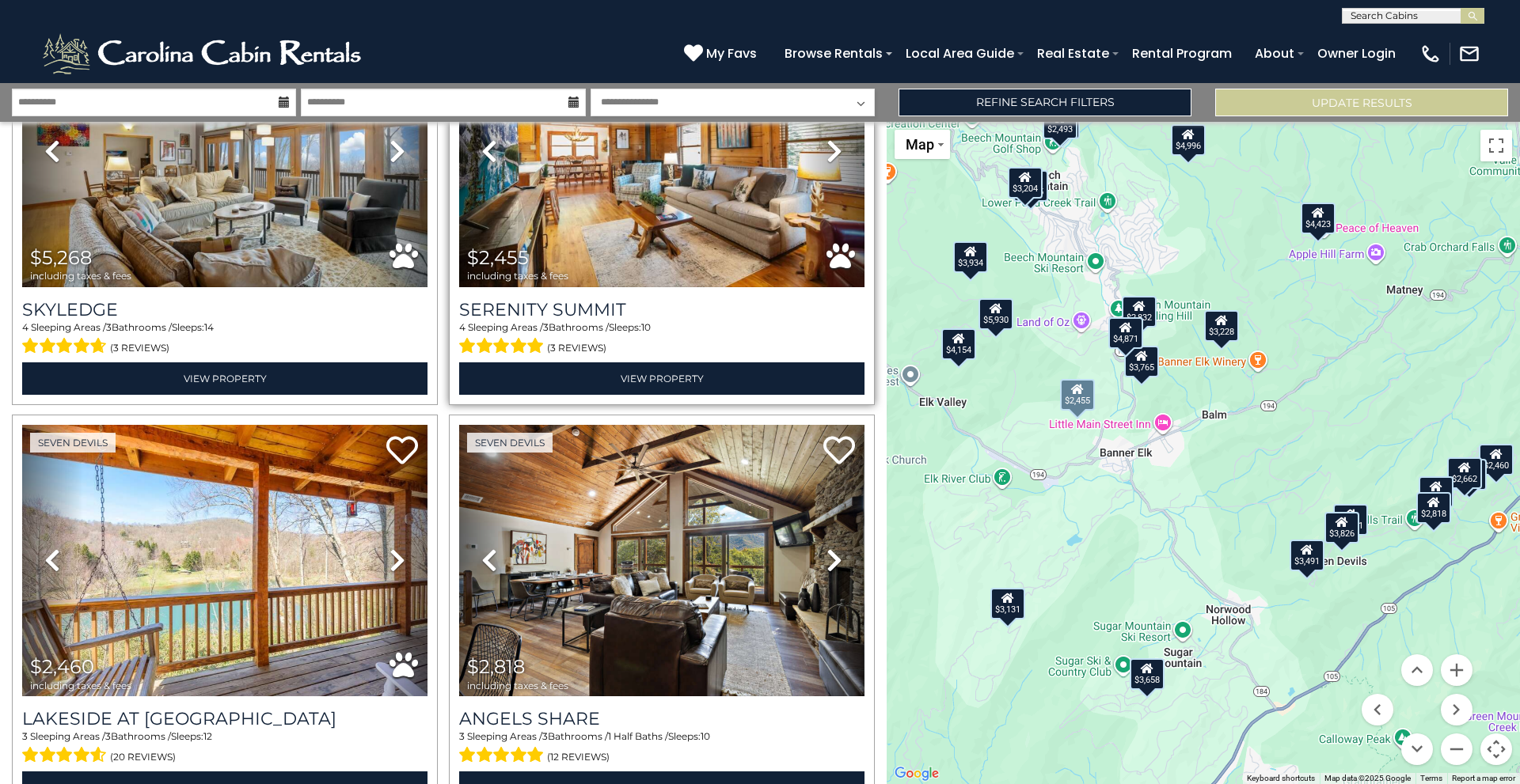
scroll to position [2137, 0]
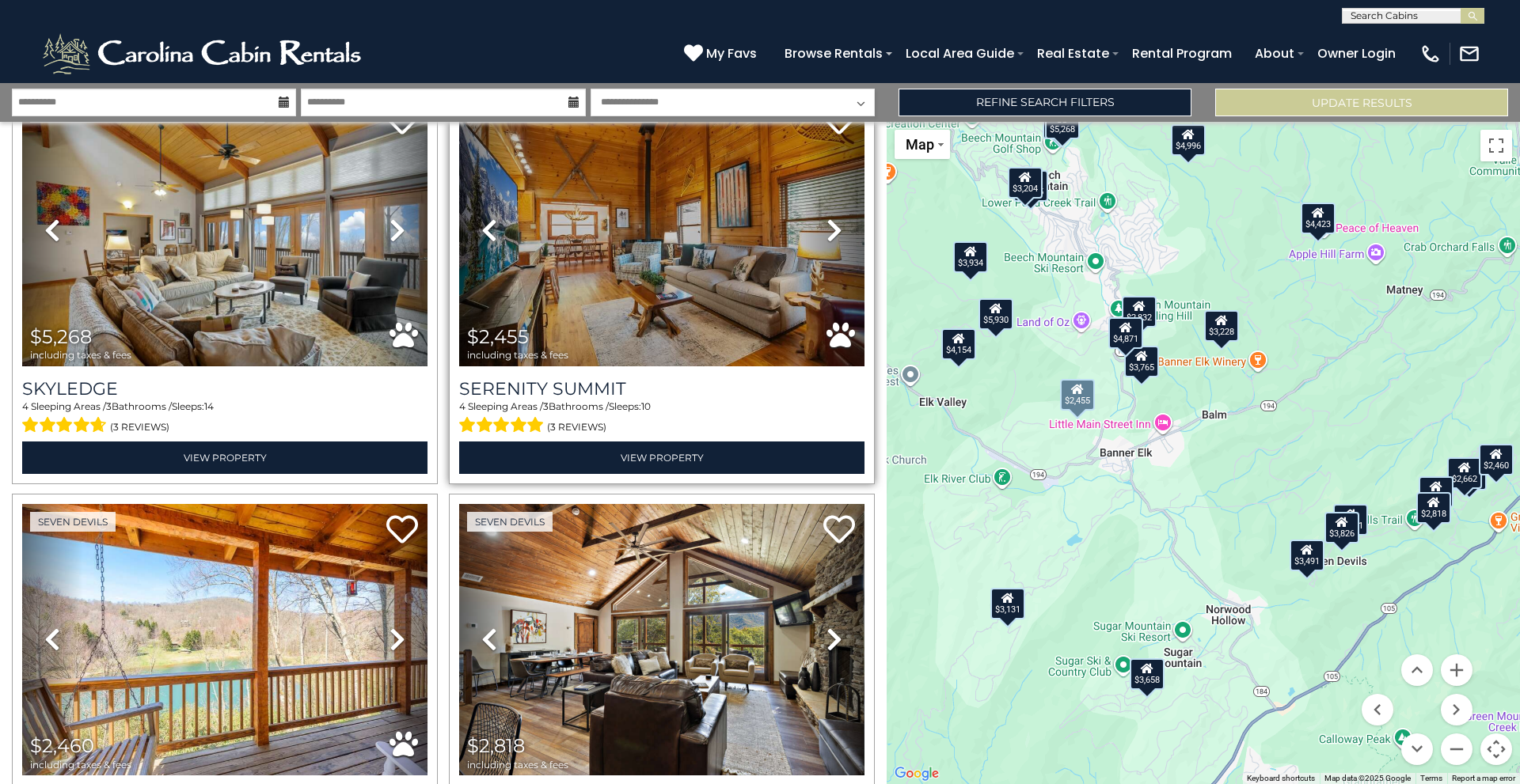
click at [831, 218] on icon at bounding box center [834, 230] width 15 height 25
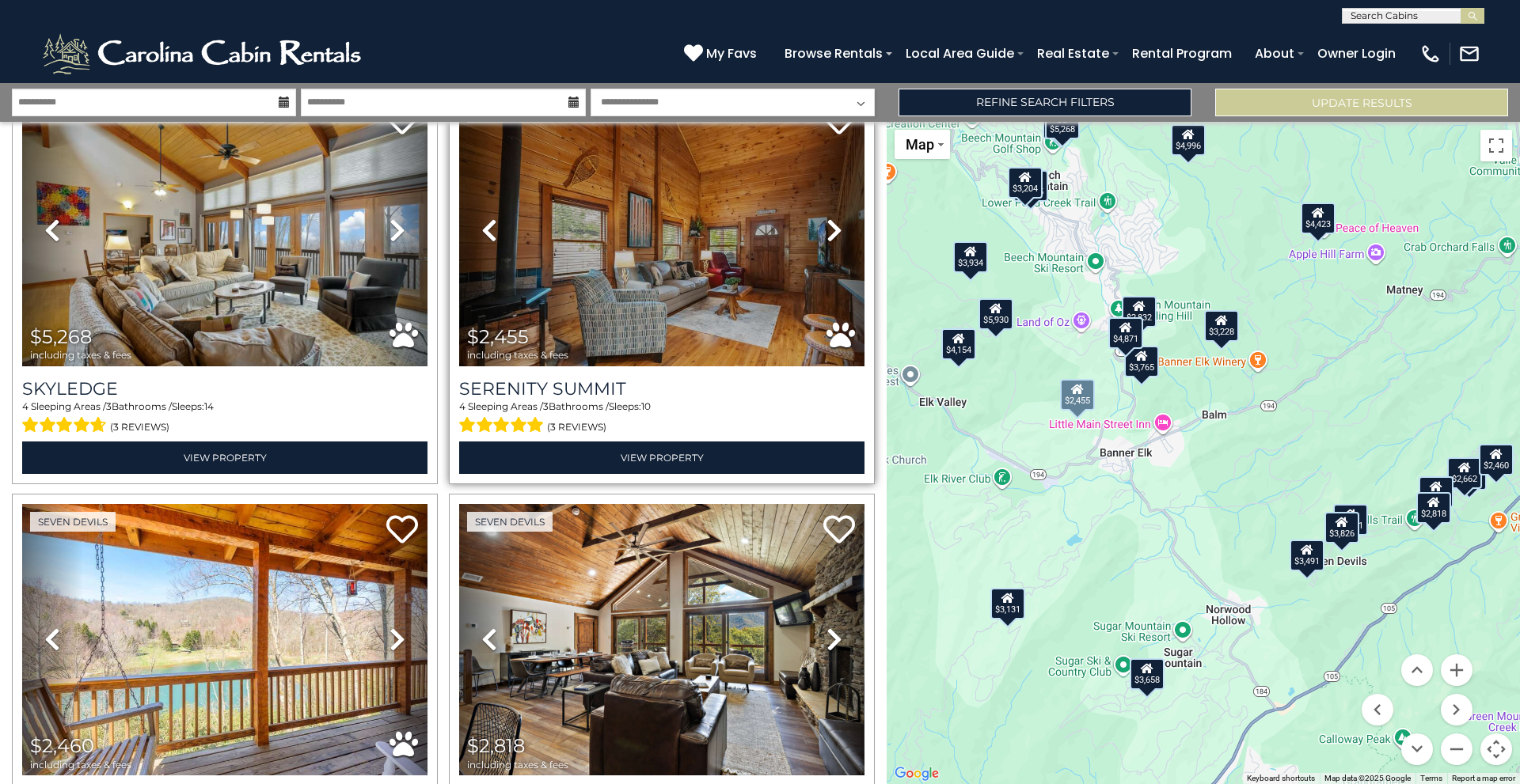
click at [831, 218] on icon at bounding box center [834, 230] width 15 height 25
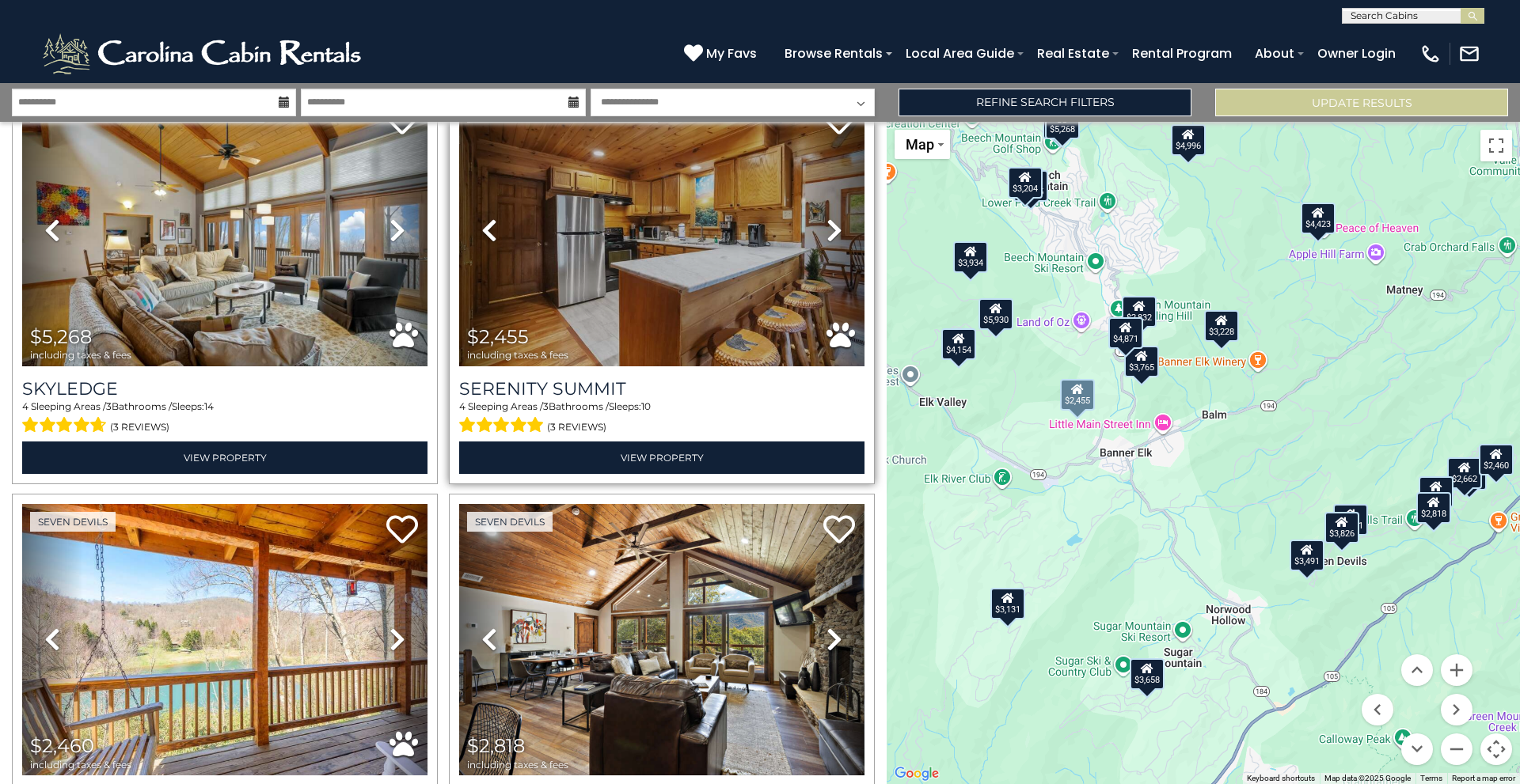
click at [831, 218] on icon at bounding box center [834, 230] width 15 height 25
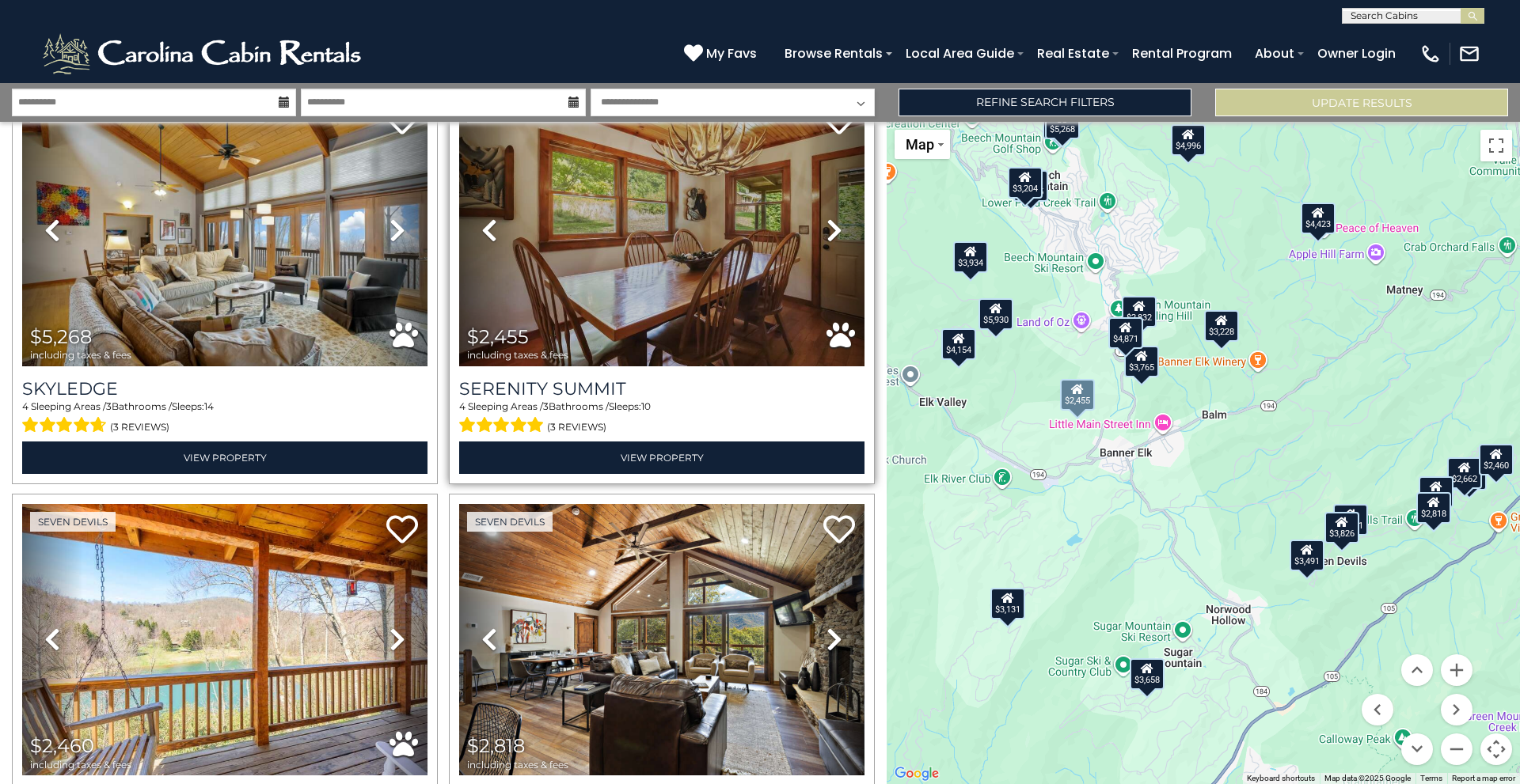
click at [831, 218] on icon at bounding box center [834, 230] width 15 height 25
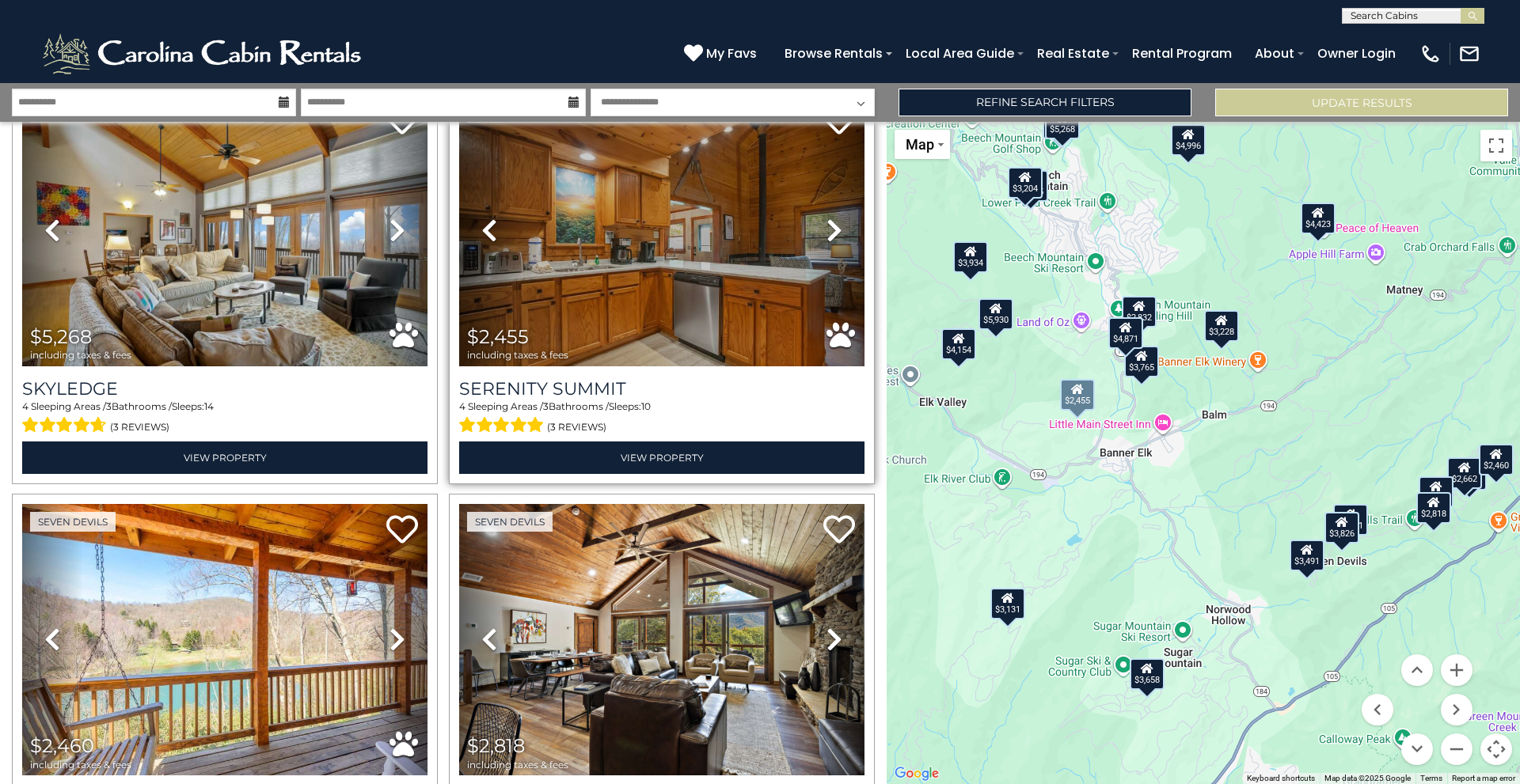
click at [831, 218] on icon at bounding box center [834, 230] width 15 height 25
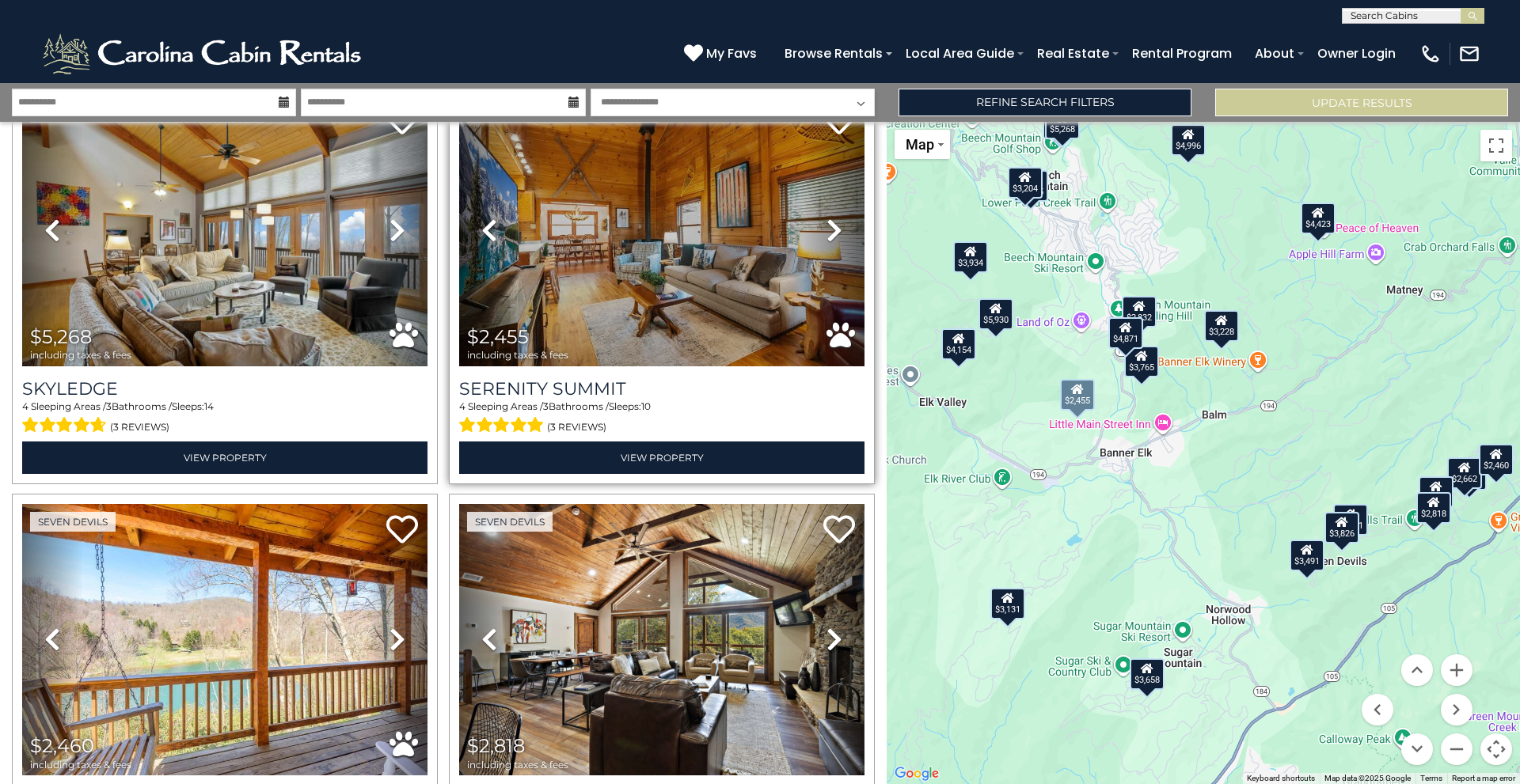
click at [831, 218] on icon at bounding box center [834, 230] width 15 height 25
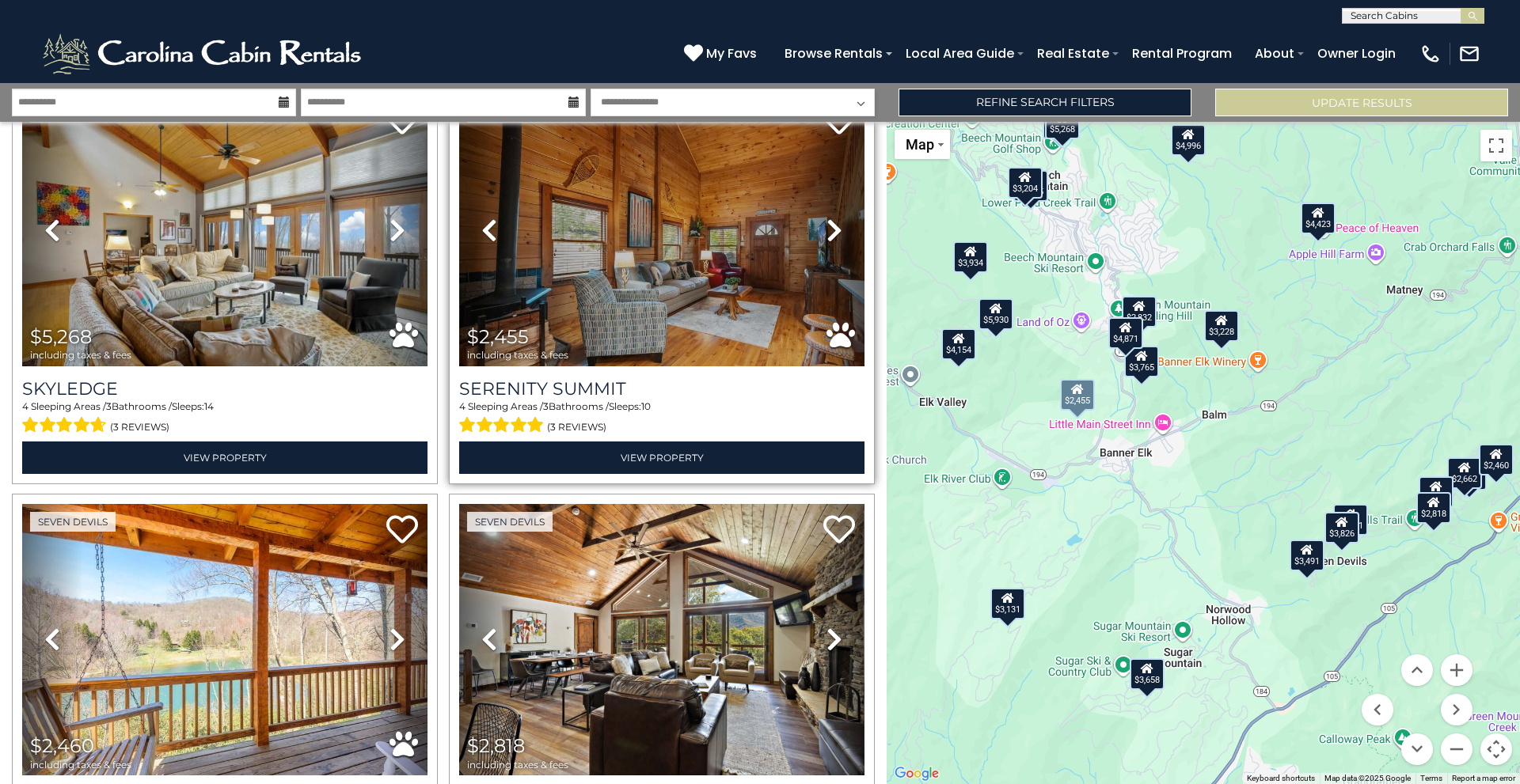
click at [831, 218] on icon at bounding box center [834, 230] width 15 height 25
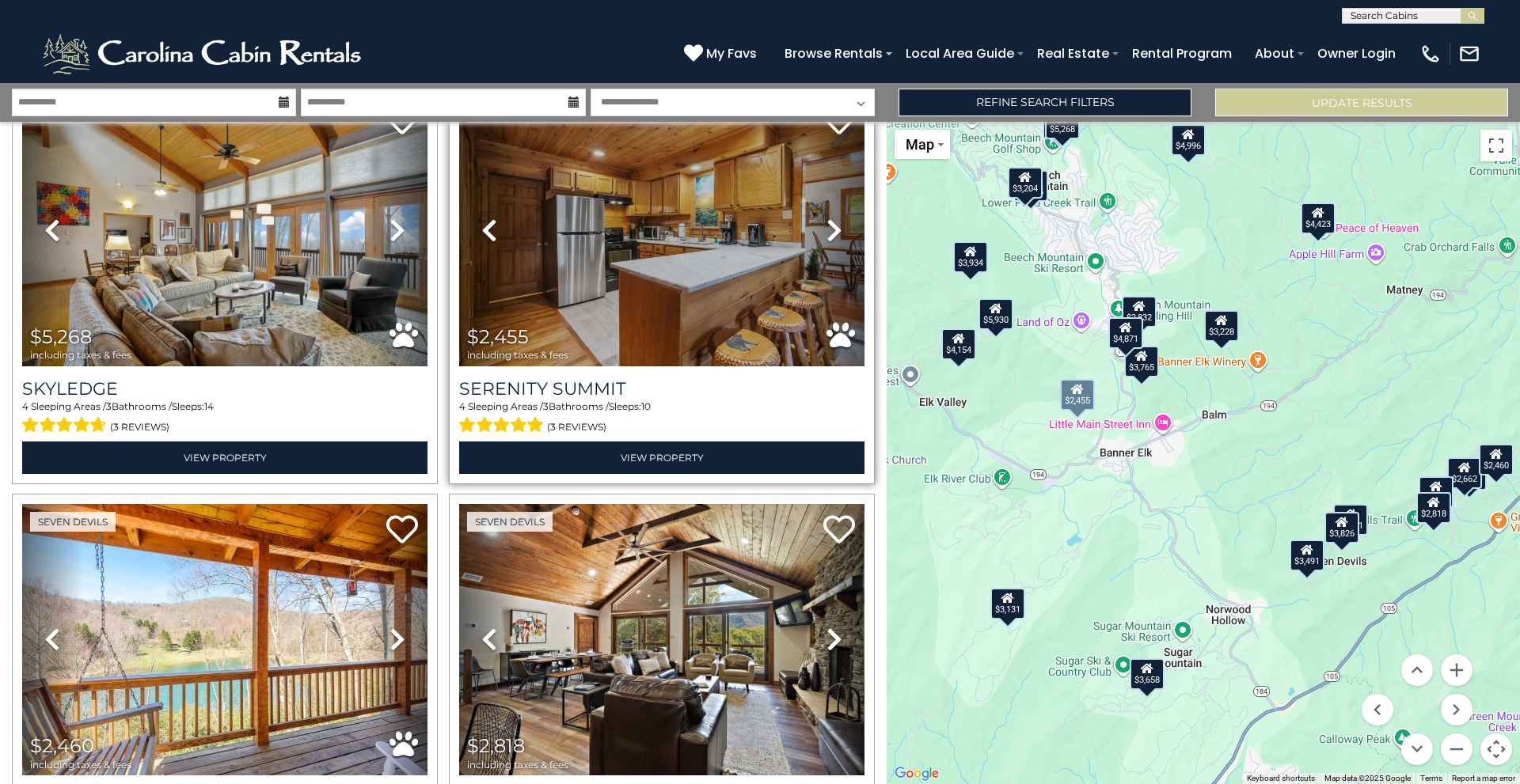
click at [831, 218] on icon at bounding box center [834, 230] width 15 height 25
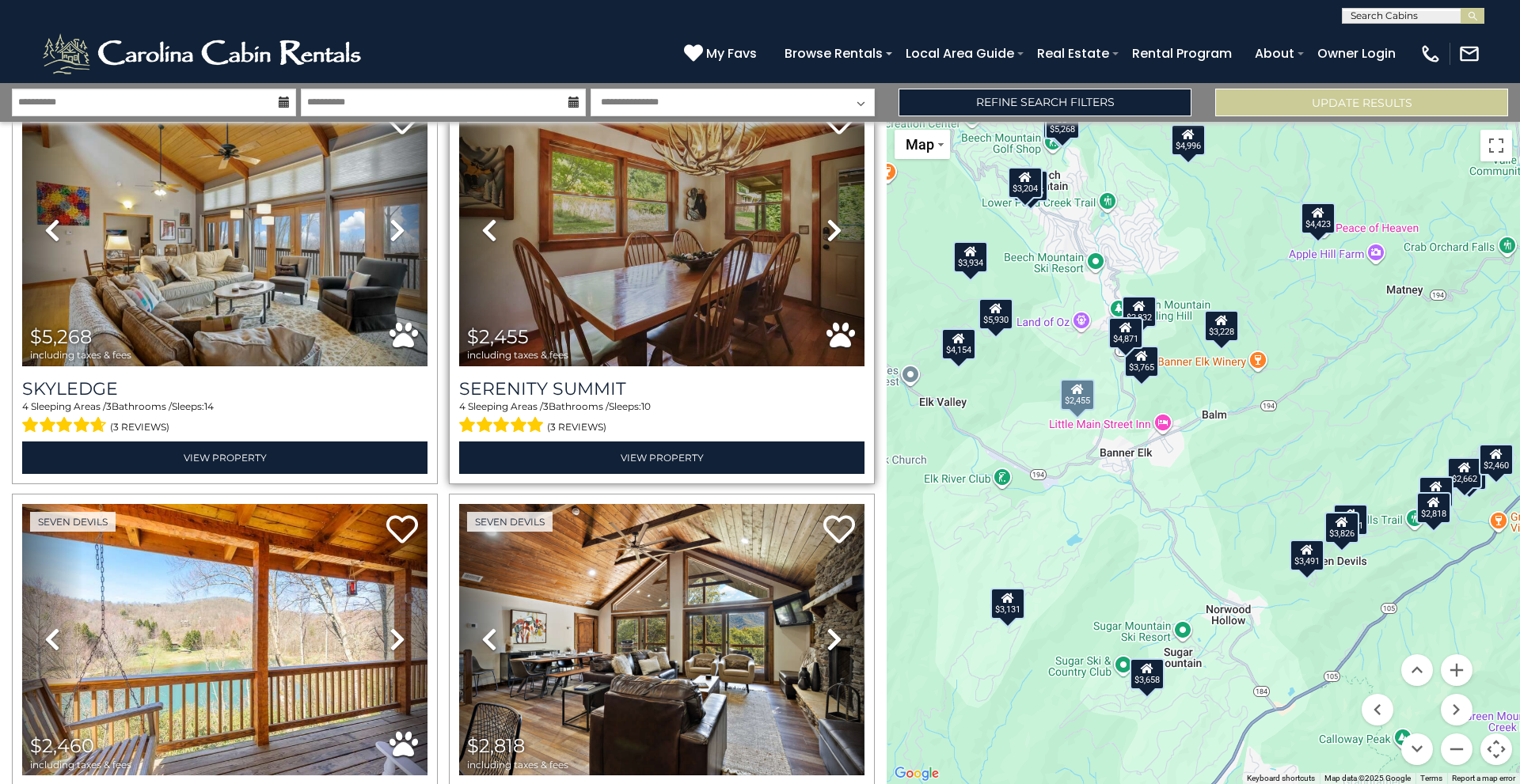
click at [831, 218] on icon at bounding box center [834, 230] width 15 height 25
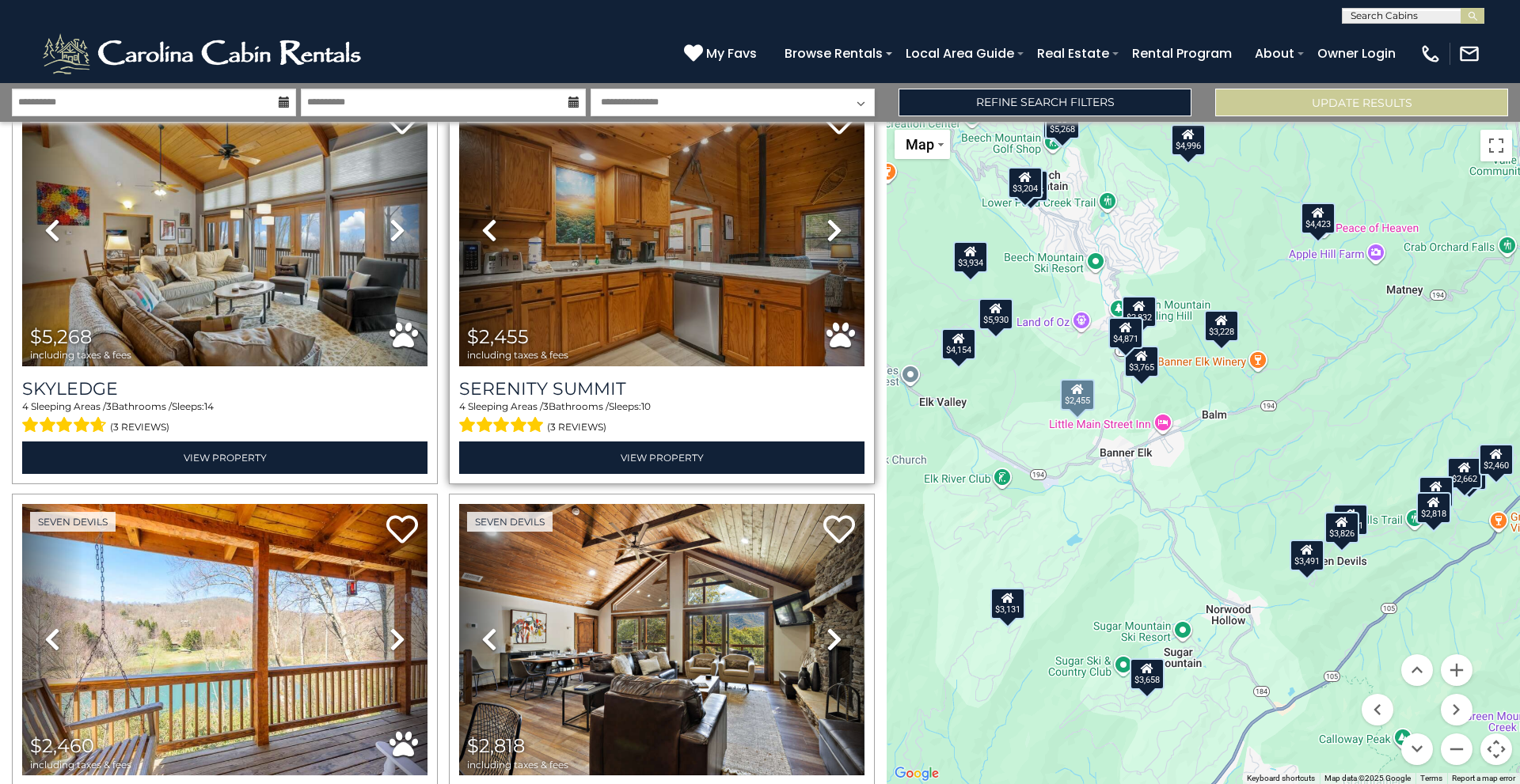
click at [831, 218] on icon at bounding box center [834, 230] width 15 height 25
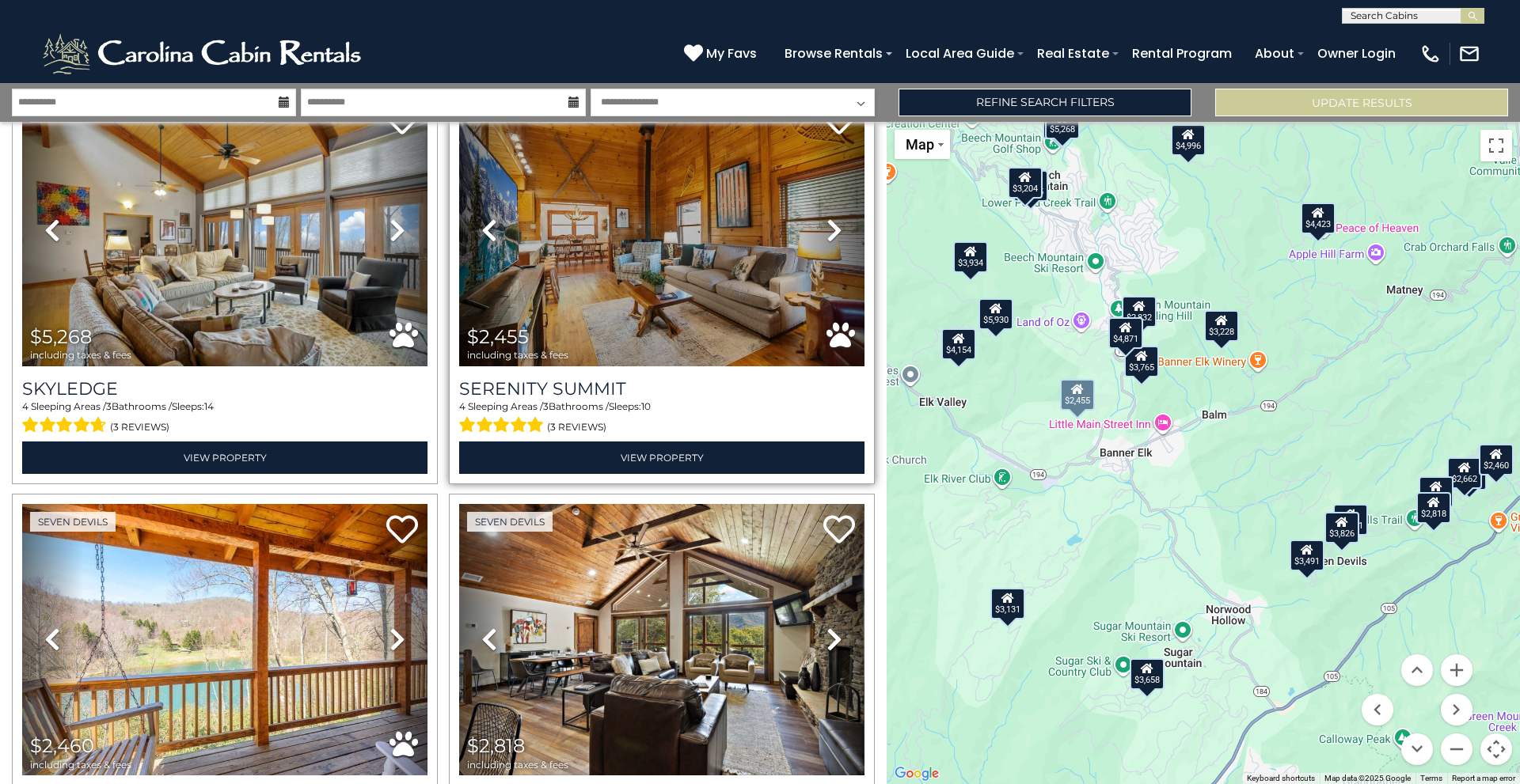
click at [831, 218] on icon at bounding box center [834, 230] width 15 height 25
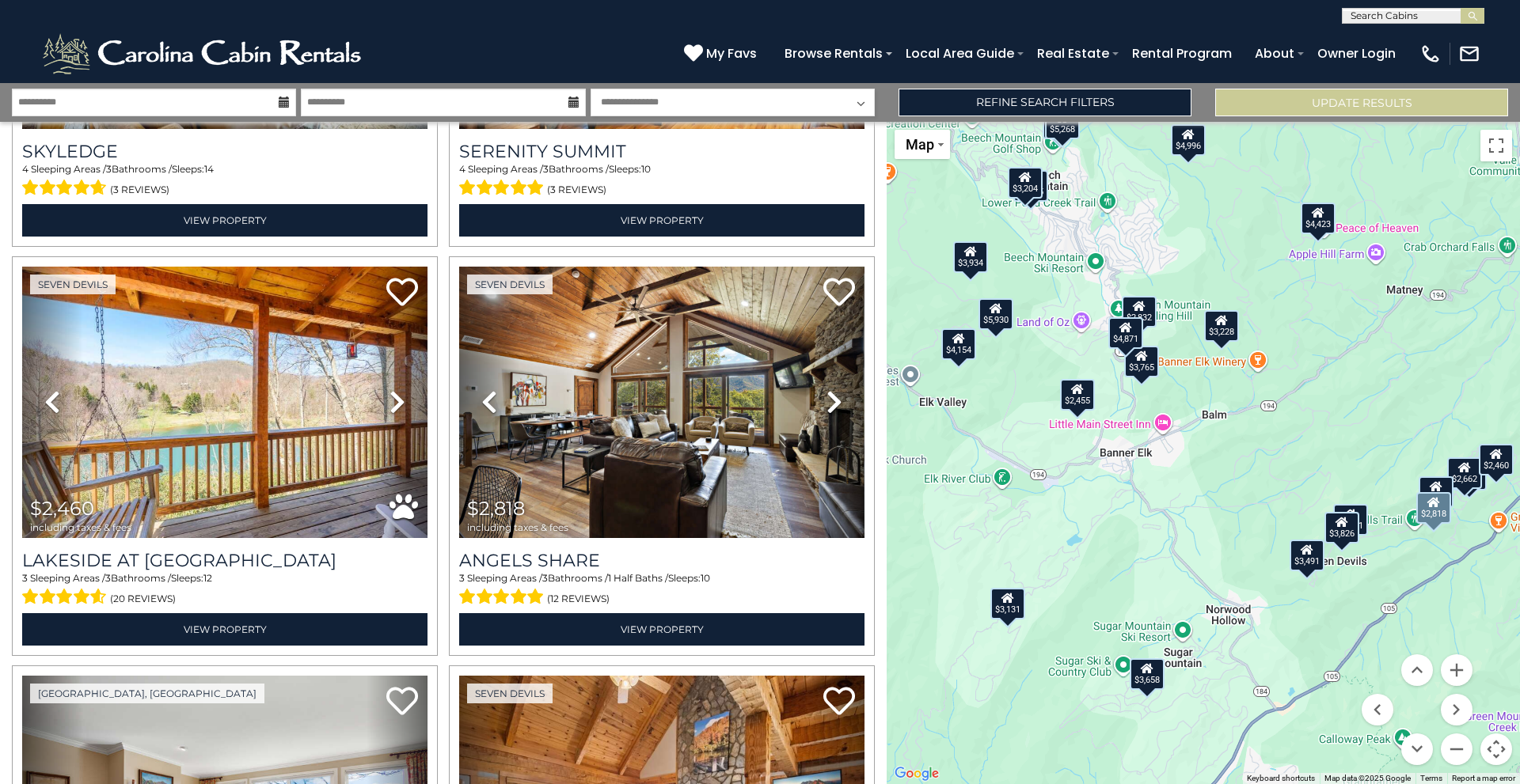
scroll to position [2532, 0]
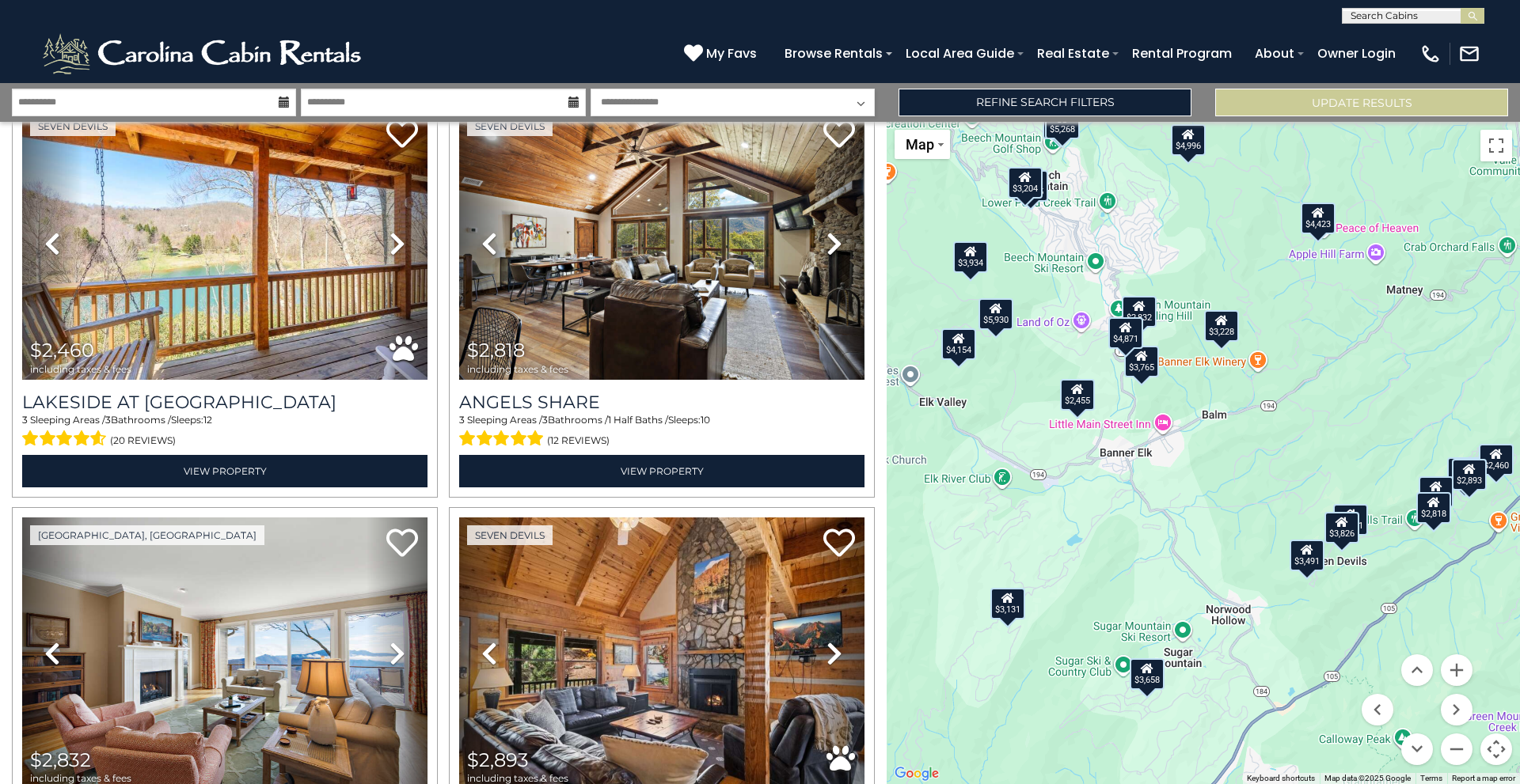
click at [1028, 184] on div "$3,204" at bounding box center [1025, 181] width 35 height 32
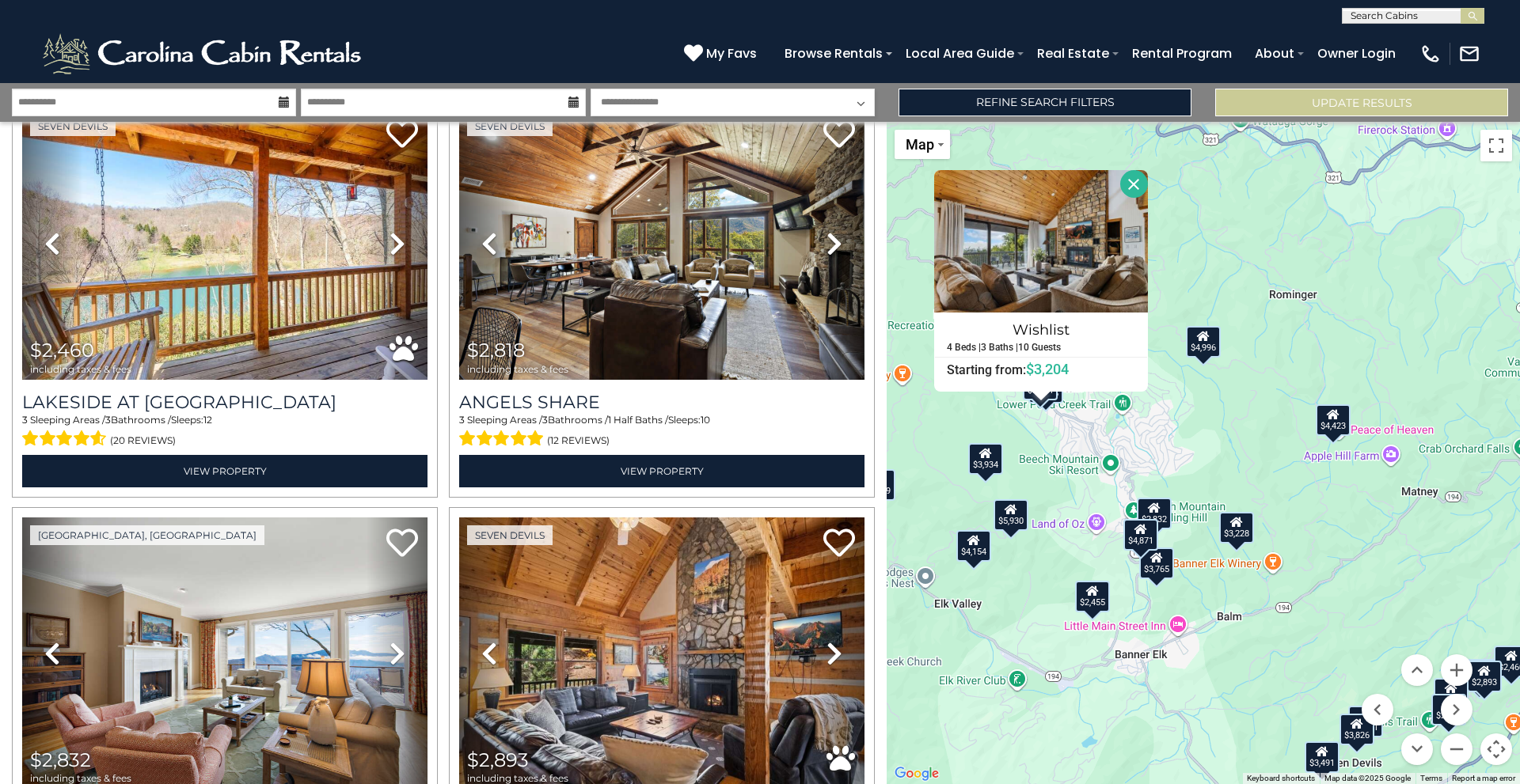
click at [1065, 402] on div "$4,871 $7,394 $3,826 $4,154 $5,930 $6,376 $3,491 $3,706 $3,765 $4,849 $5,268 $2…" at bounding box center [1203, 452] width 634 height 662
click at [1062, 400] on div "$3,615" at bounding box center [1045, 387] width 35 height 32
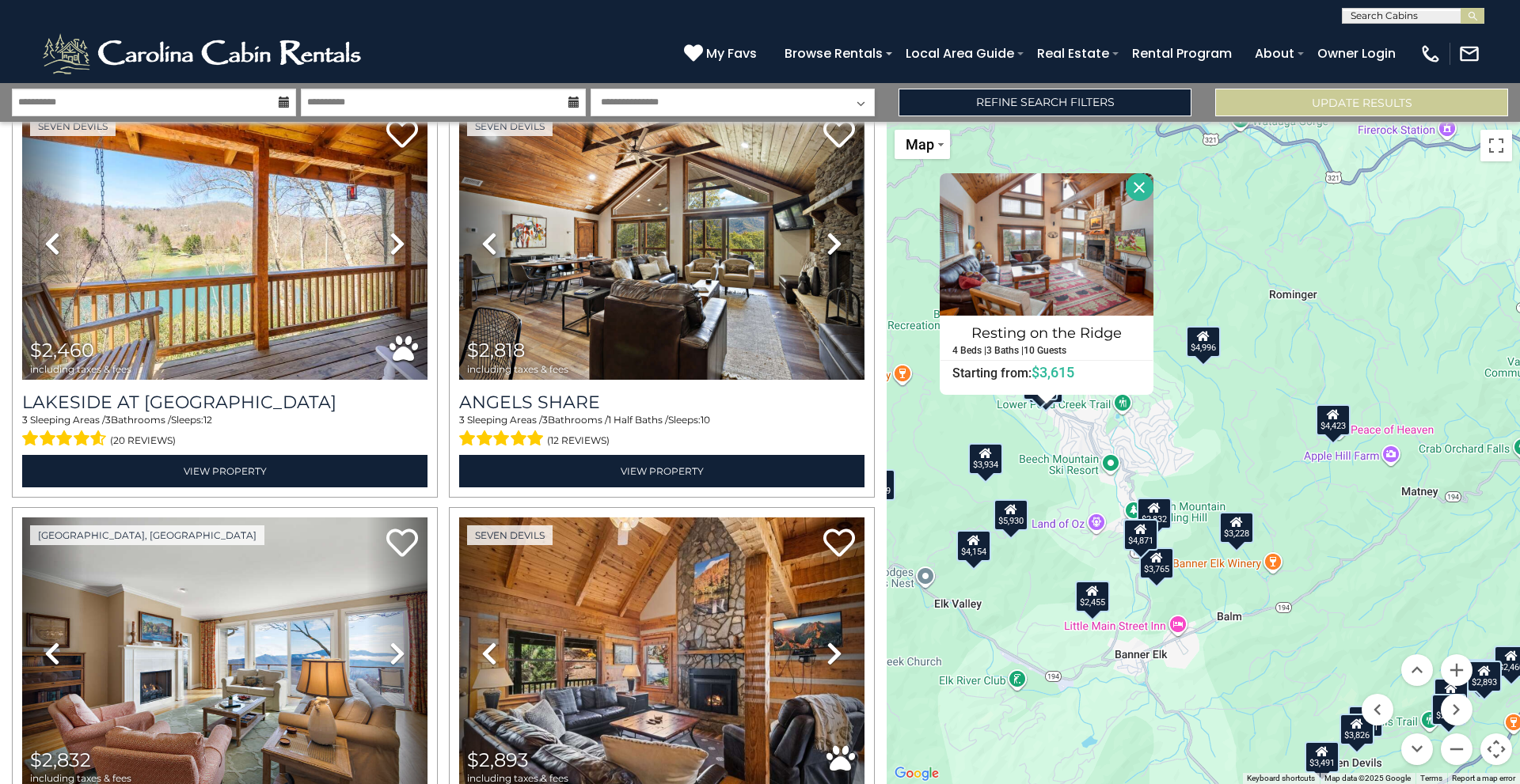
click at [1051, 447] on div "$4,871 $7,394 $3,826 $4,154 $5,930 $6,376 $3,491 $3,706 $3,765 $4,849 $5,268 $2…" at bounding box center [1203, 452] width 634 height 662
click at [1027, 396] on div "$3,204" at bounding box center [1040, 384] width 35 height 32
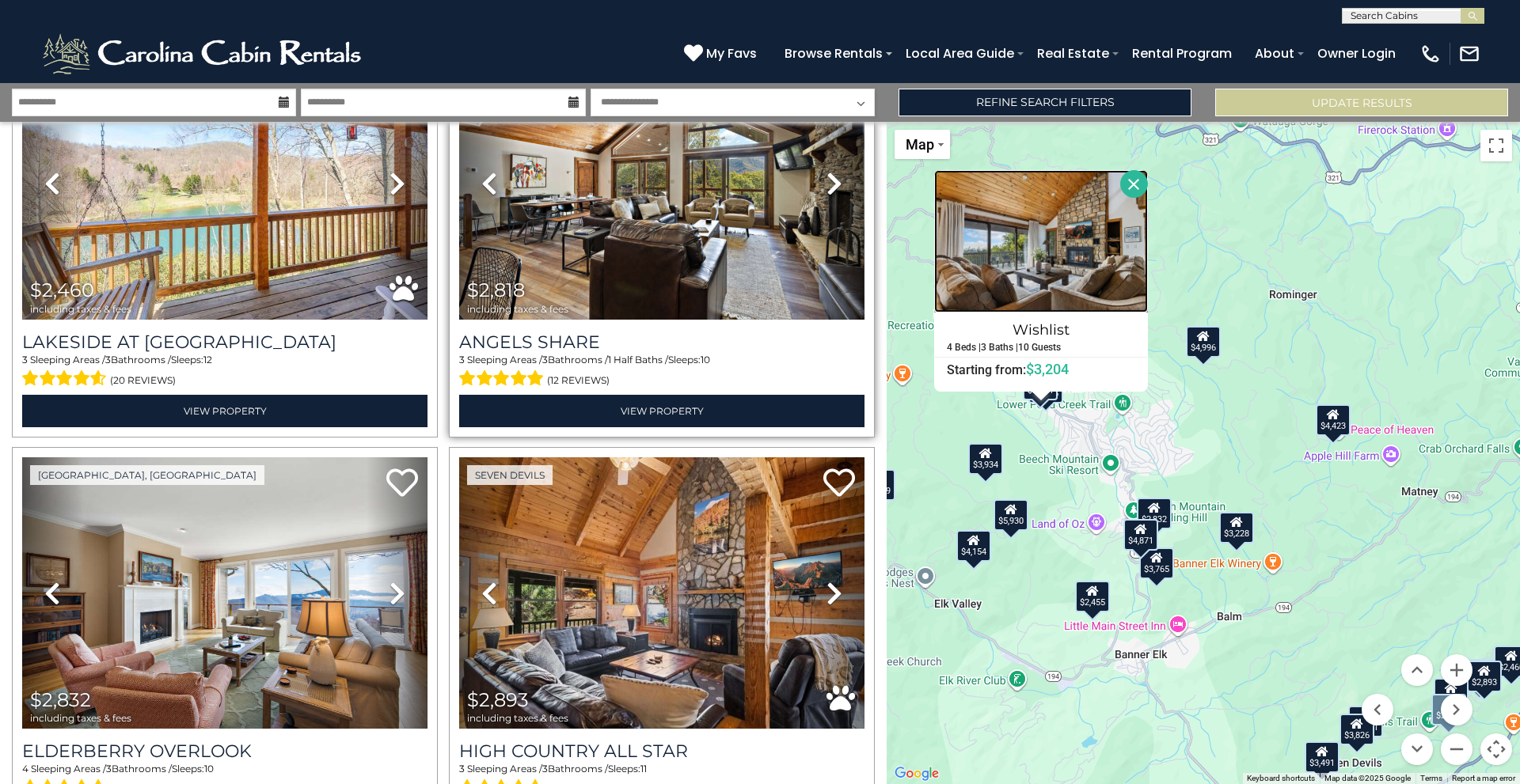
scroll to position [2691, 0]
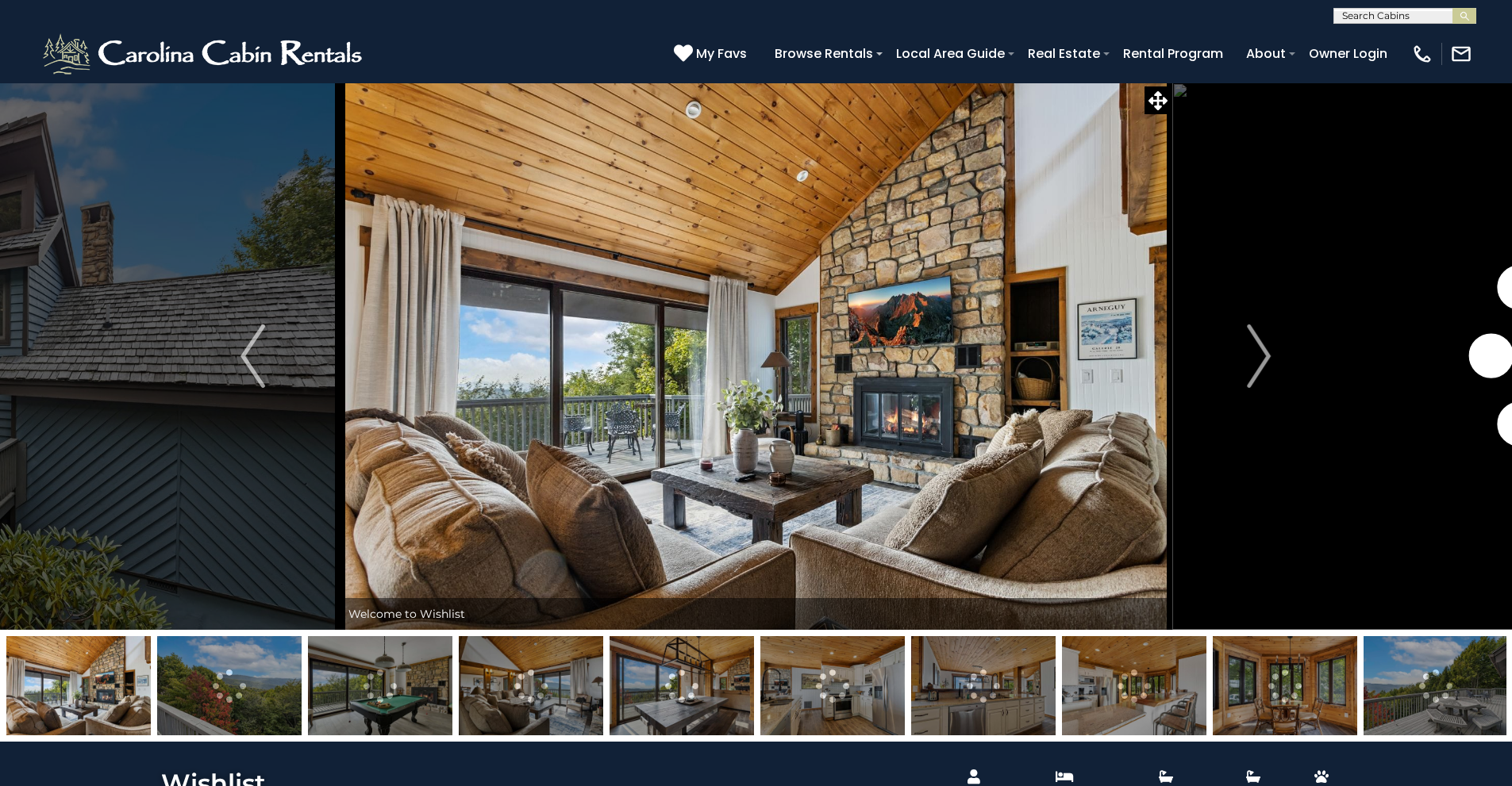
click at [394, 675] on img at bounding box center [379, 685] width 144 height 100
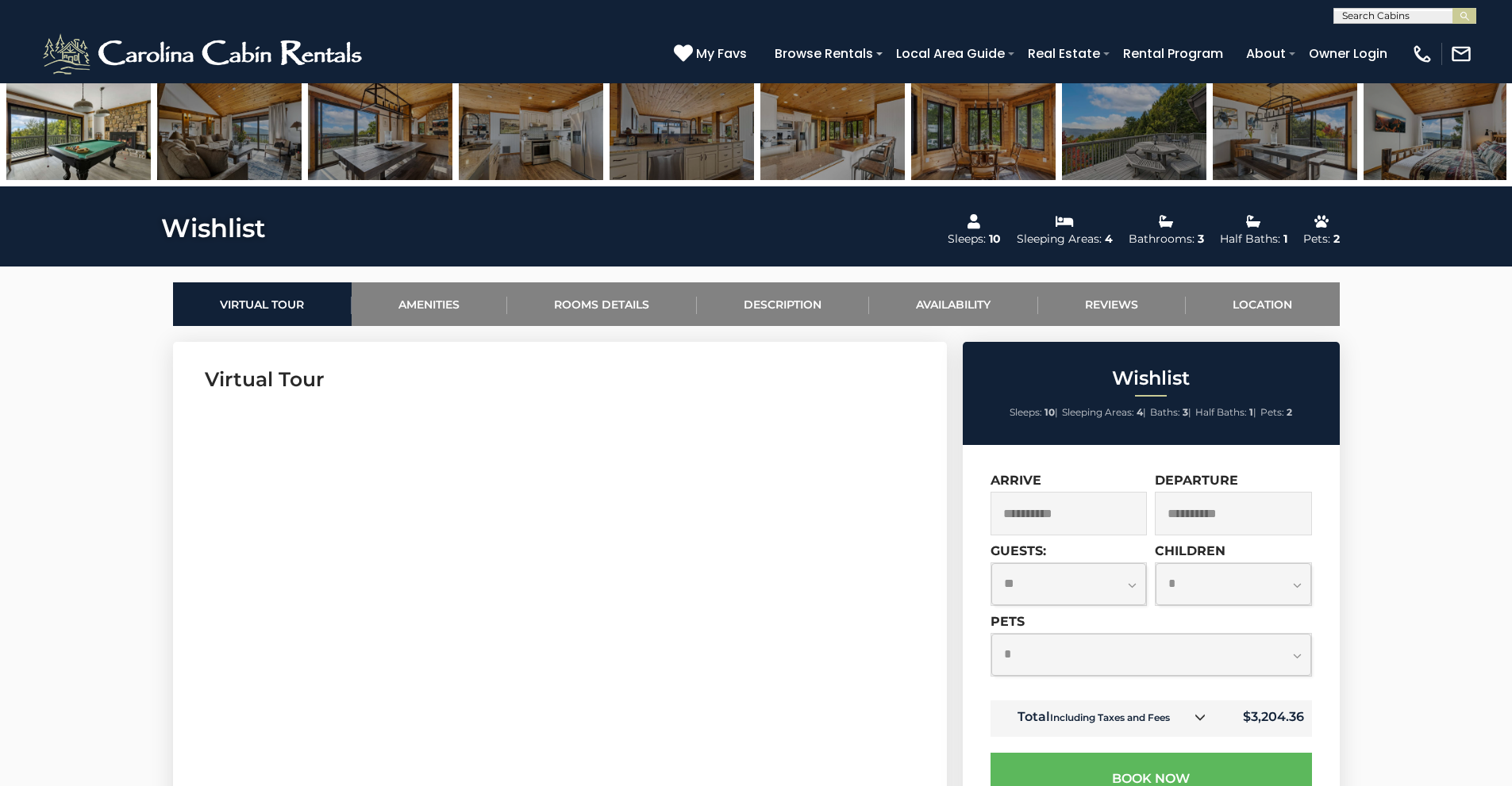
click at [458, 292] on link "Amenities" at bounding box center [429, 304] width 156 height 44
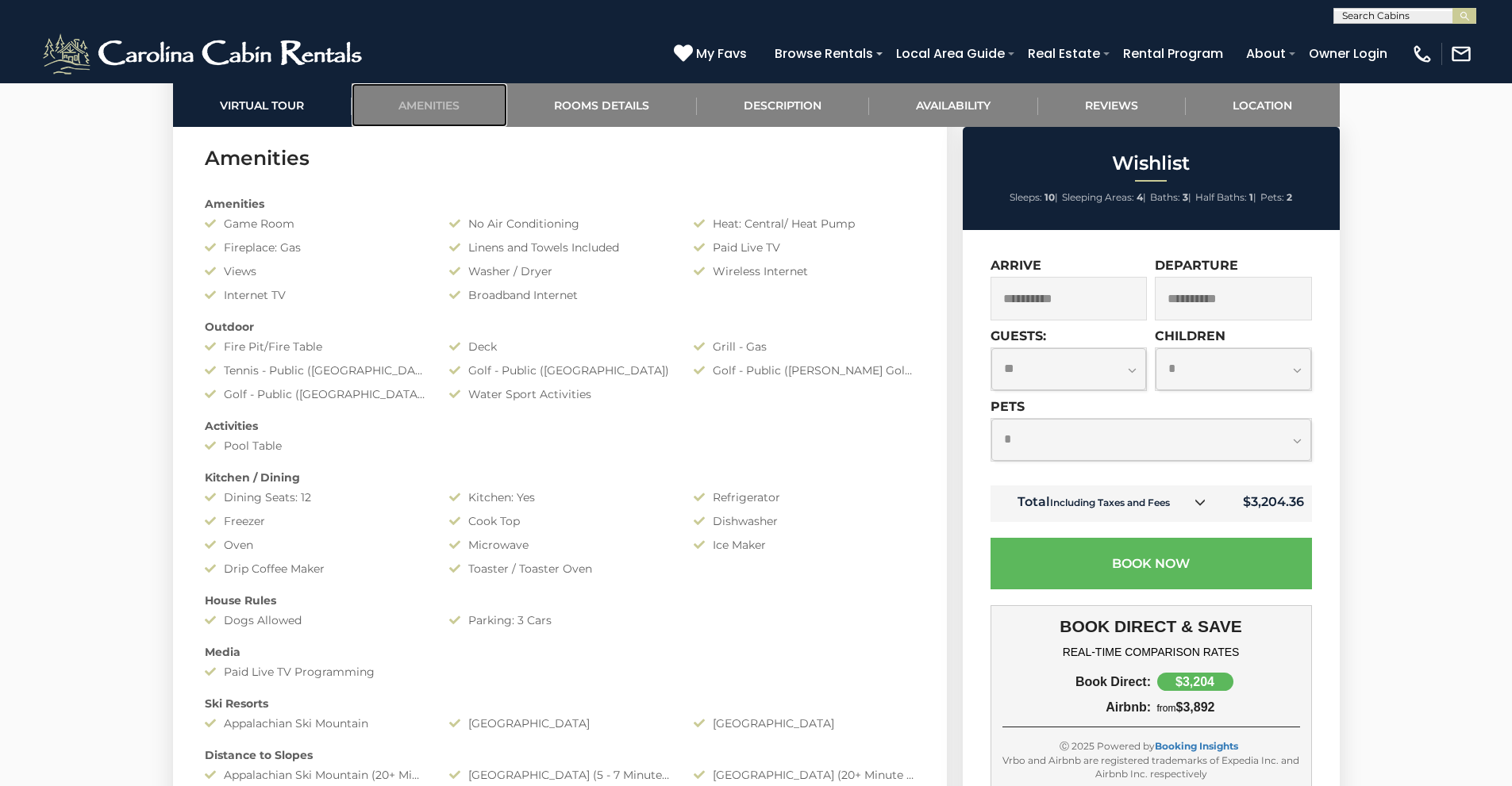
scroll to position [1262, 0]
